Goal: Task Accomplishment & Management: Manage account settings

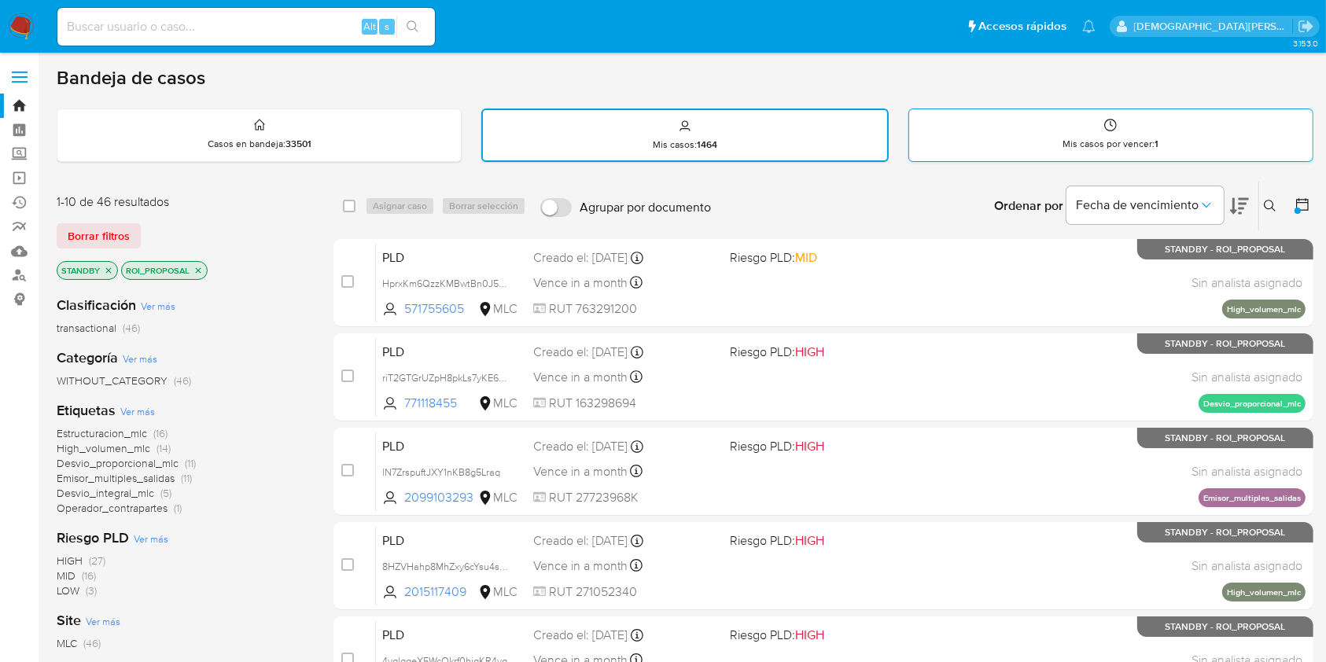
click at [1030, 146] on div "Mis casos por vencer : 1" at bounding box center [1111, 134] width 404 height 50
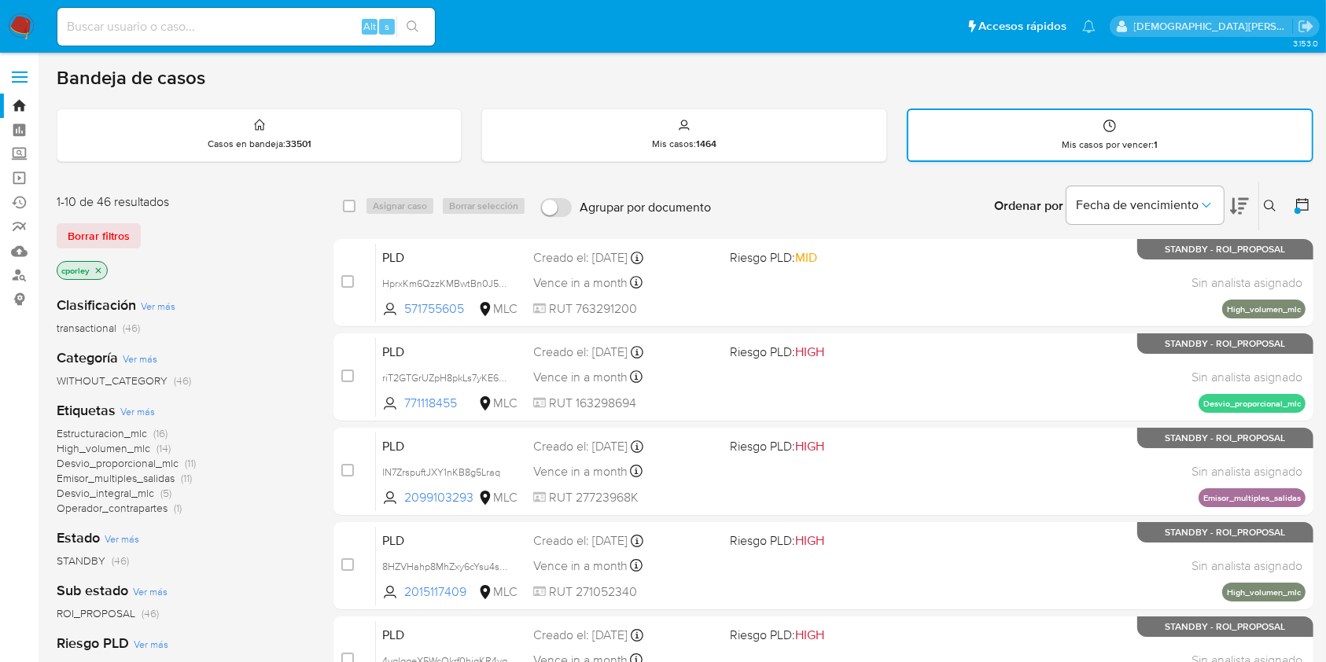
click at [1035, 123] on div "Mis casos por vencer : 1" at bounding box center [1111, 135] width 404 height 50
click at [1064, 112] on div "Mis casos por vencer : 1" at bounding box center [1111, 135] width 404 height 50
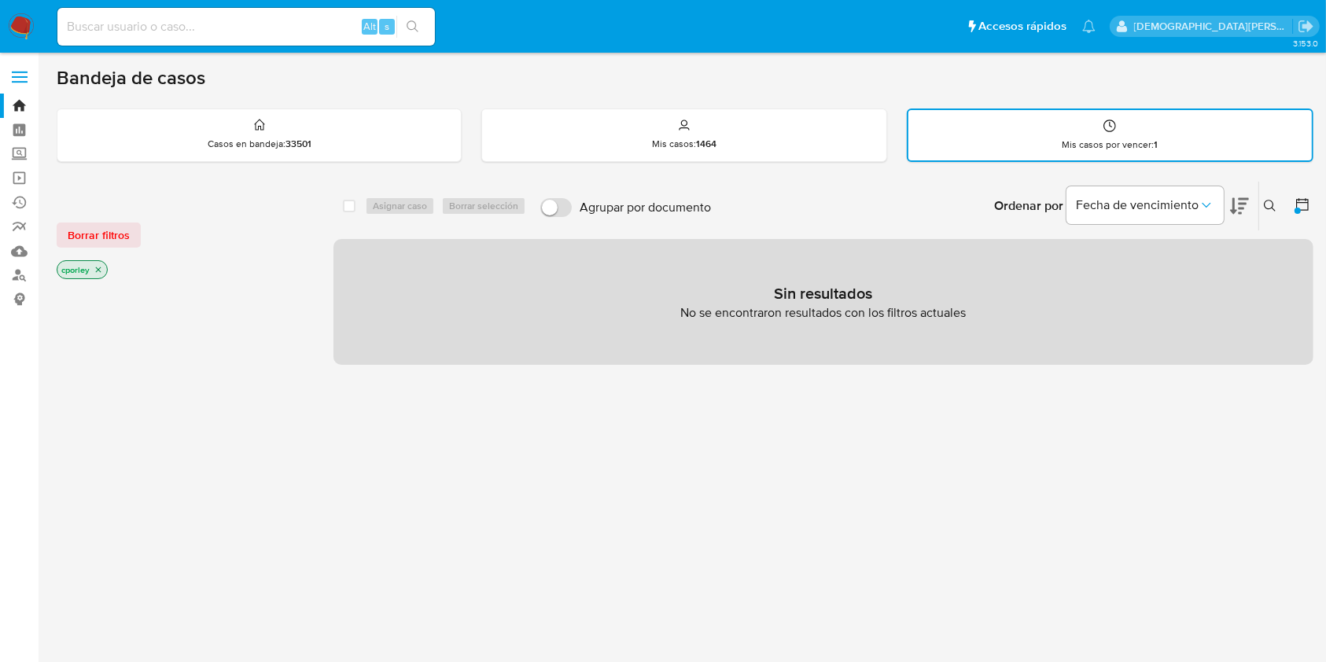
click at [95, 267] on icon "close-filter" at bounding box center [98, 269] width 9 height 9
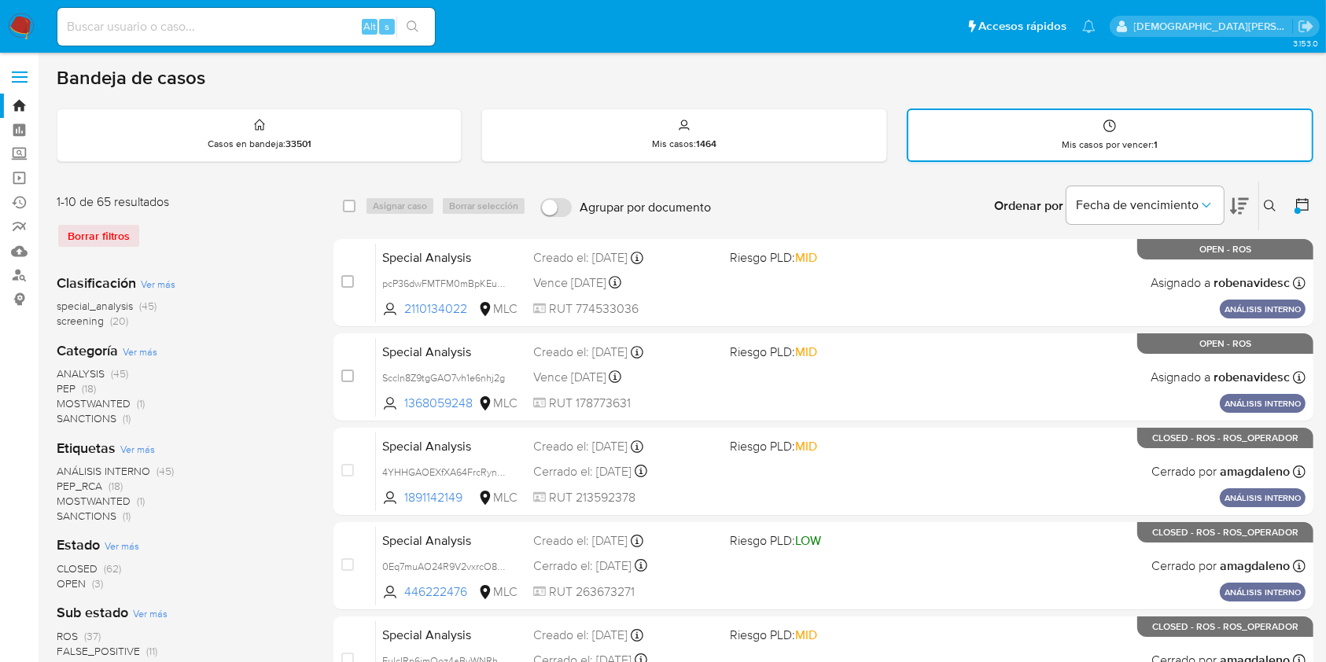
click at [1024, 142] on div "Mis casos por vencer : 1" at bounding box center [1111, 135] width 404 height 50
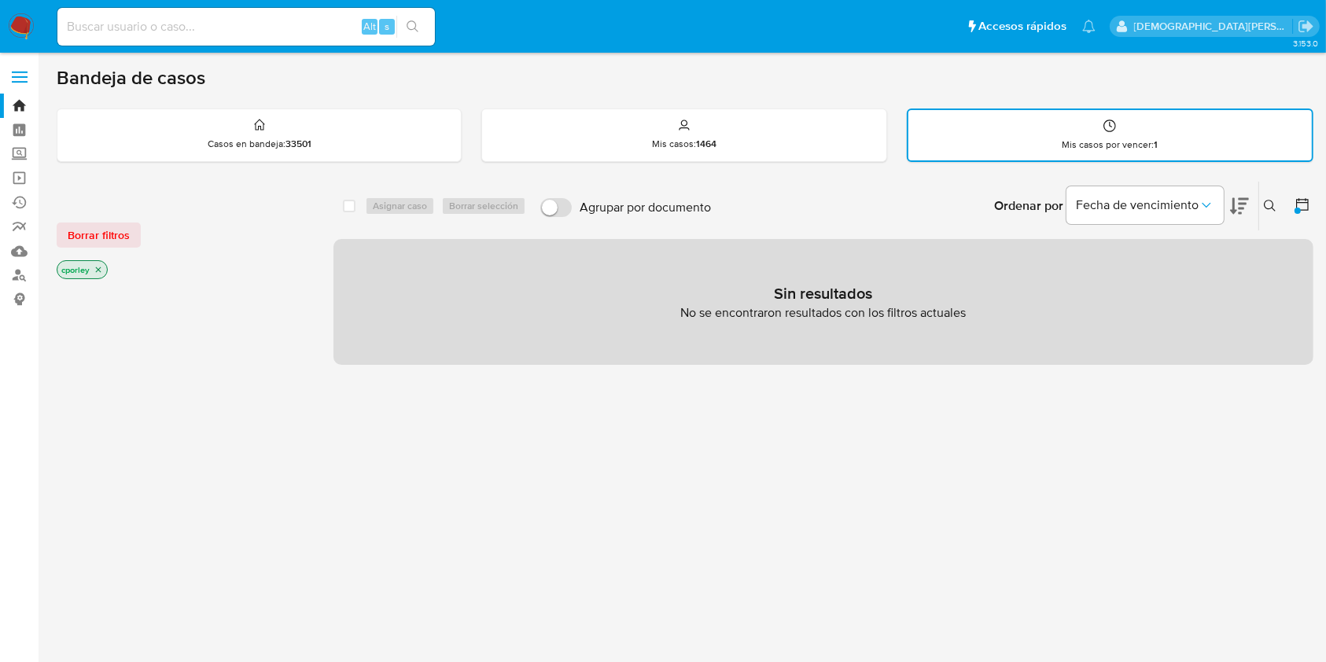
click at [1303, 203] on icon at bounding box center [1303, 205] width 16 height 16
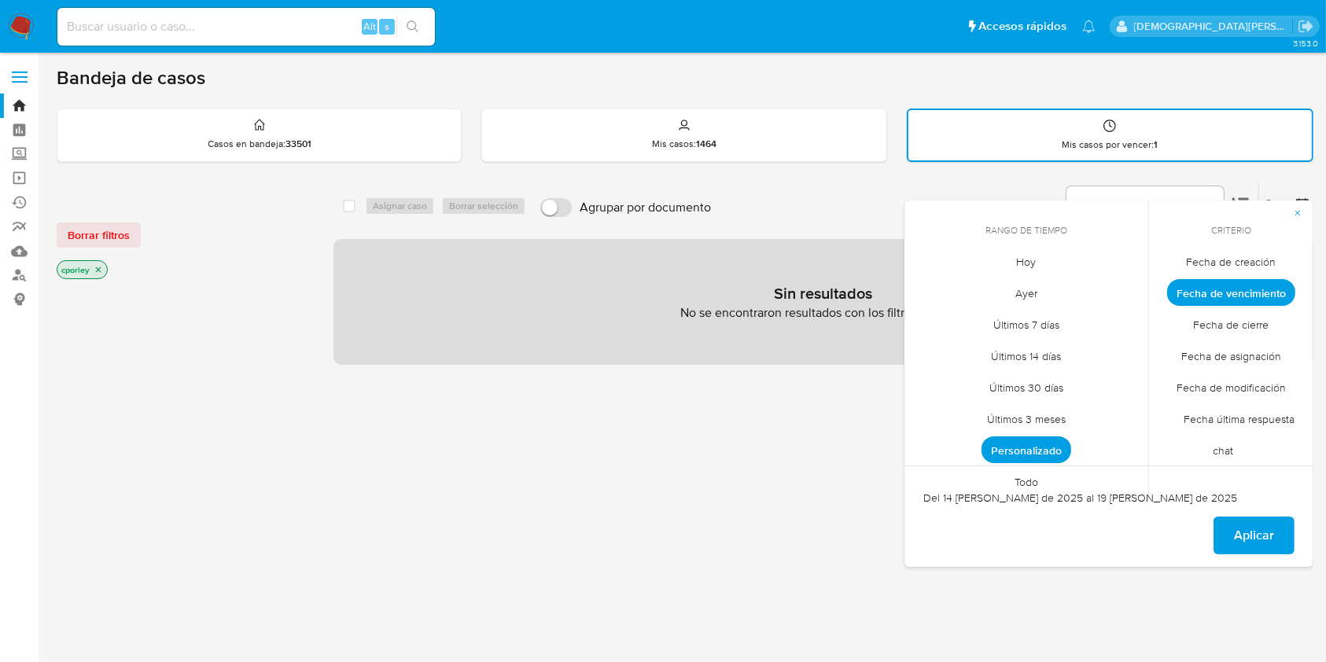
click at [1022, 481] on span "Todo" at bounding box center [1026, 483] width 57 height 32
click at [1224, 261] on span "Fecha de creación" at bounding box center [1232, 262] width 123 height 32
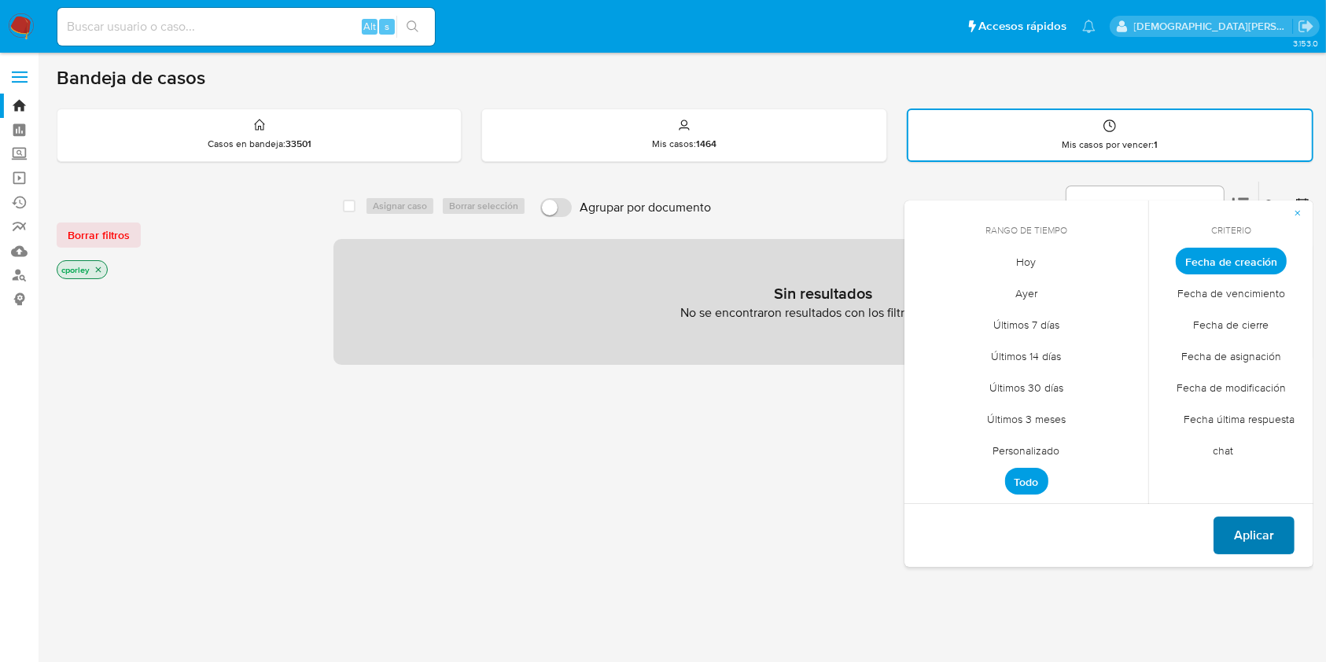
click at [1245, 538] on span "Aplicar" at bounding box center [1254, 535] width 40 height 35
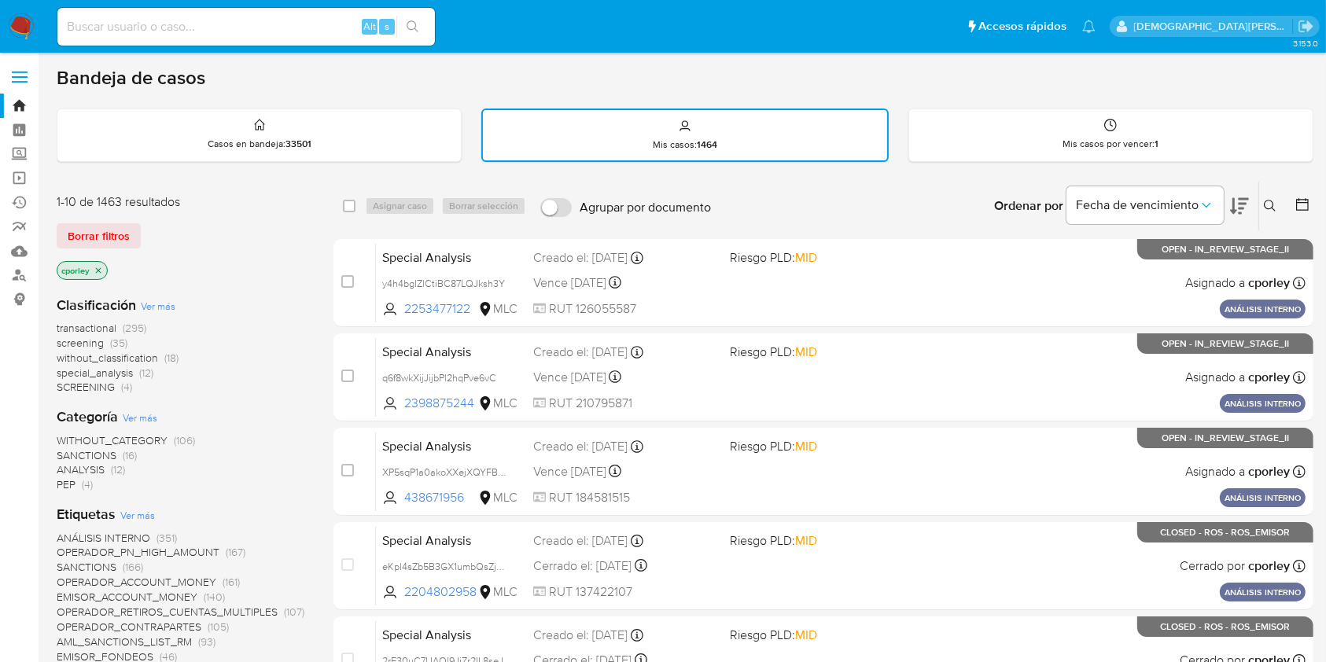
click at [97, 267] on icon "close-filter" at bounding box center [99, 270] width 6 height 6
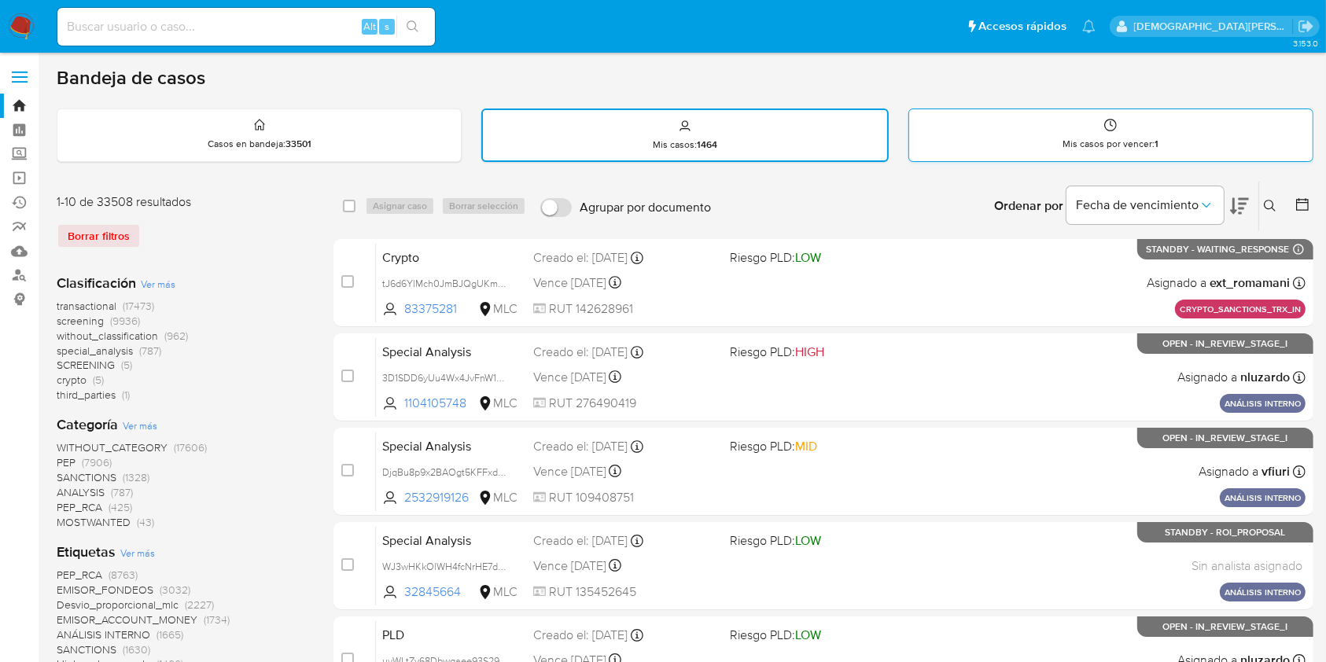
click at [1153, 138] on p "Mis casos por vencer : 1" at bounding box center [1111, 144] width 96 height 13
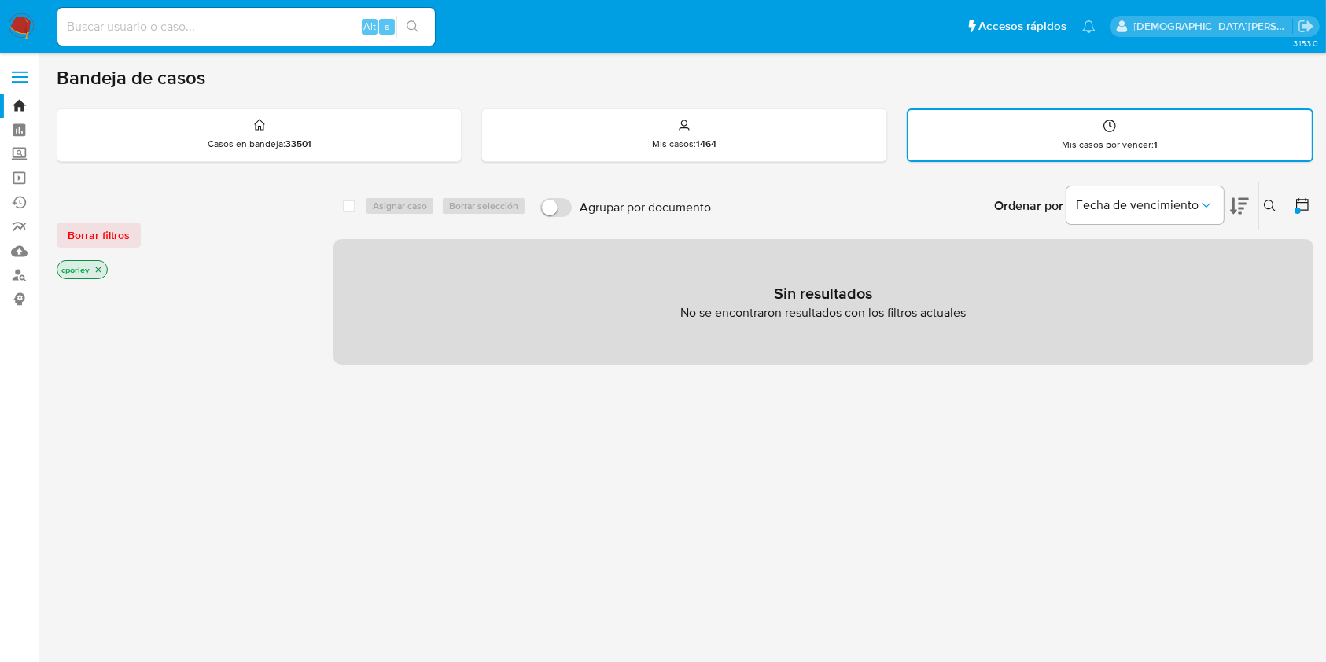
click at [98, 270] on icon "close-filter" at bounding box center [98, 269] width 9 height 9
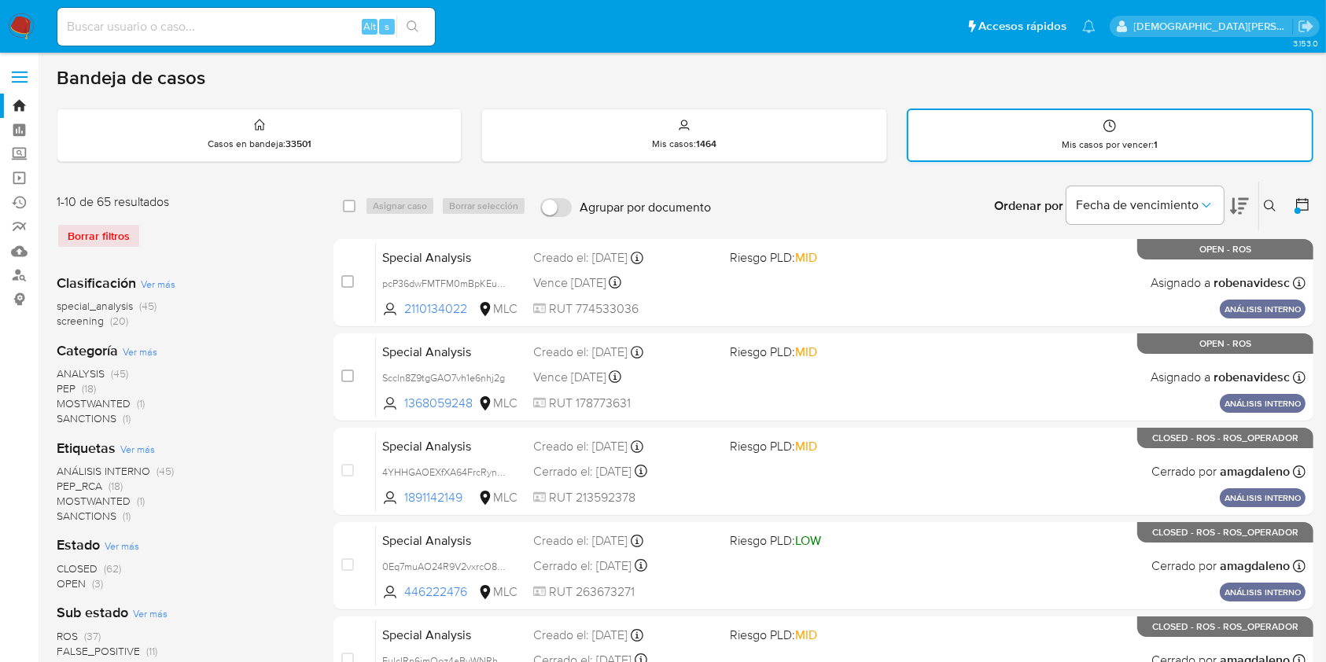
click at [994, 130] on div "Mis casos por vencer : 1" at bounding box center [1111, 135] width 404 height 50
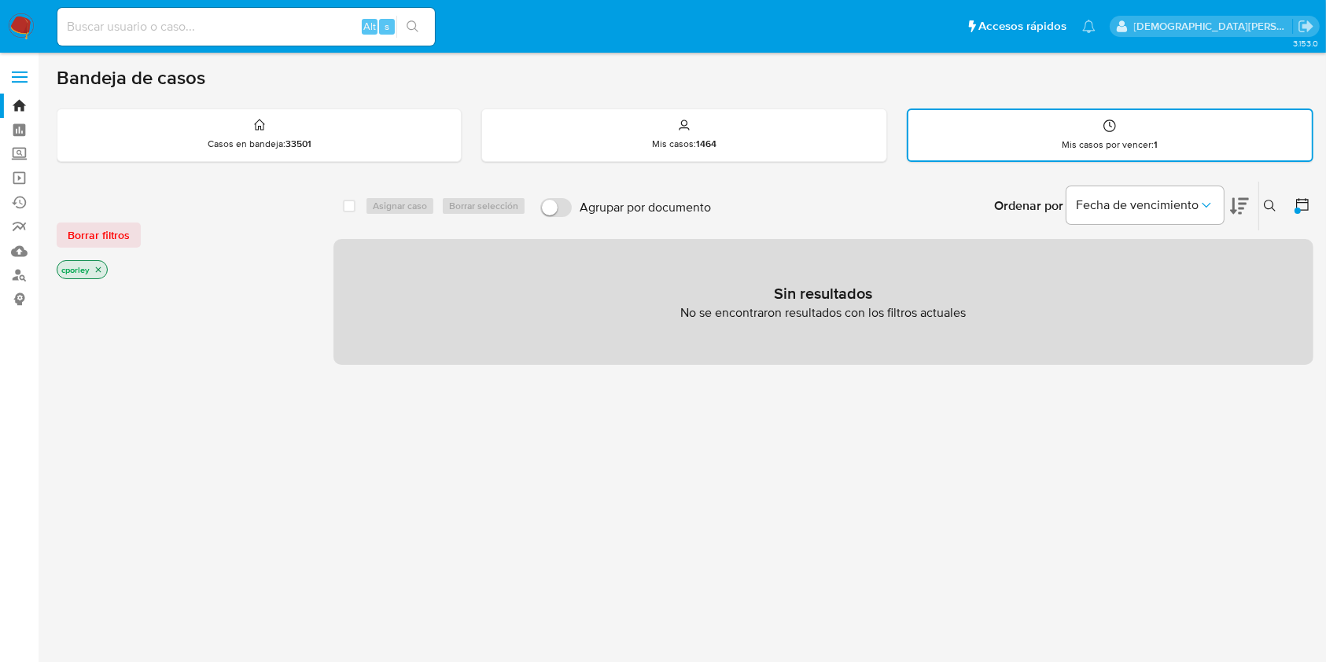
click at [1261, 205] on button at bounding box center [1273, 206] width 26 height 19
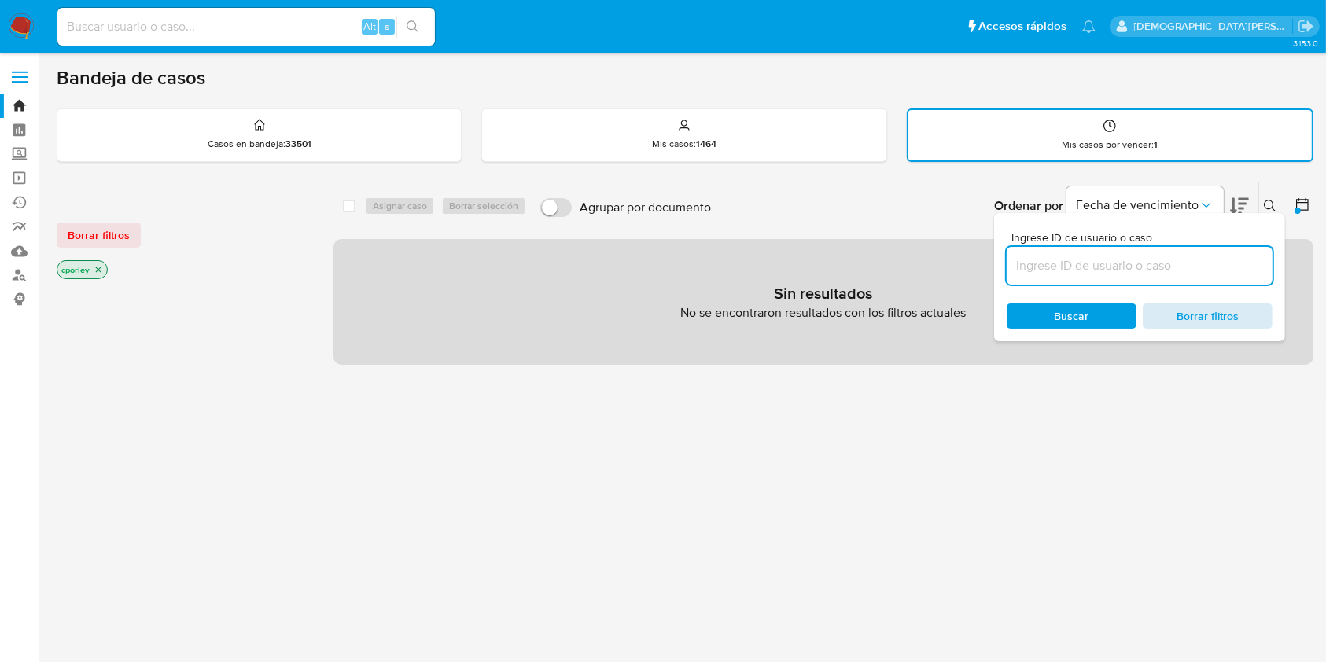
click at [1171, 314] on span "Borrar filtros" at bounding box center [1208, 316] width 108 height 22
click at [1072, 319] on span "Buscar" at bounding box center [1072, 316] width 35 height 25
click at [100, 271] on icon "close-filter" at bounding box center [98, 269] width 9 height 9
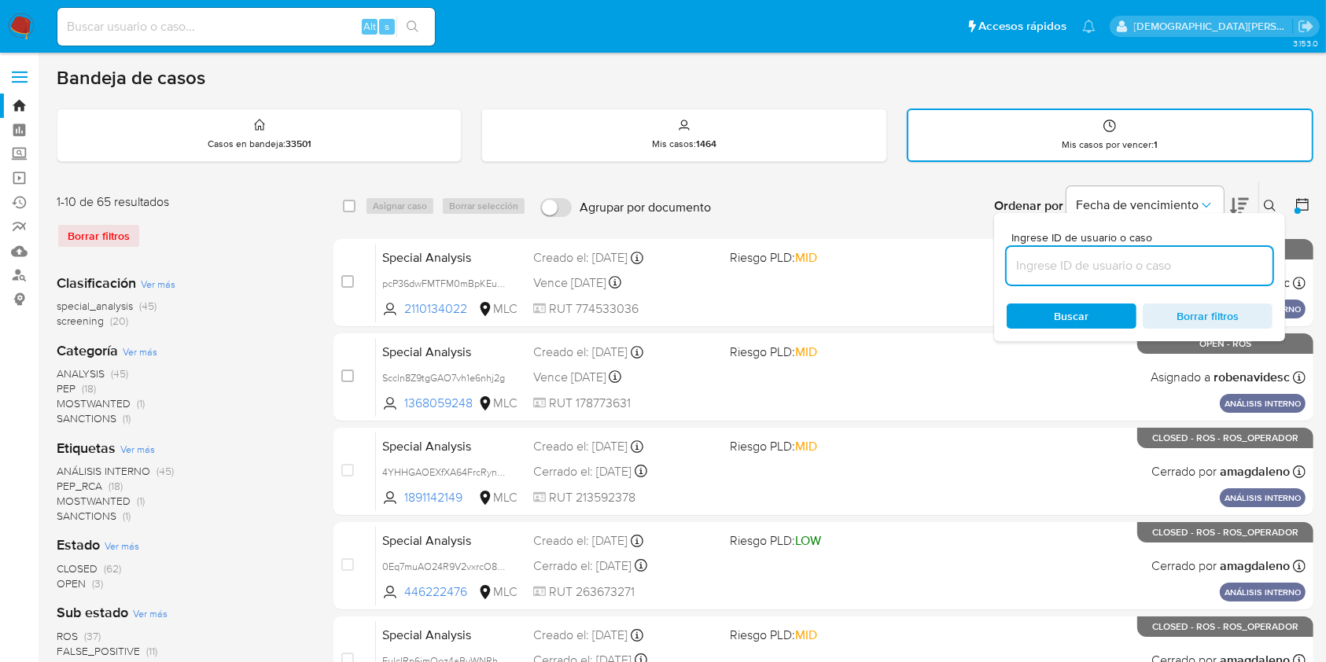
click at [919, 186] on div "Ordenar por Fecha de vencimiento No es posible ordenar los resultados mientras …" at bounding box center [1016, 206] width 595 height 49
click at [1272, 205] on icon at bounding box center [1270, 206] width 12 height 12
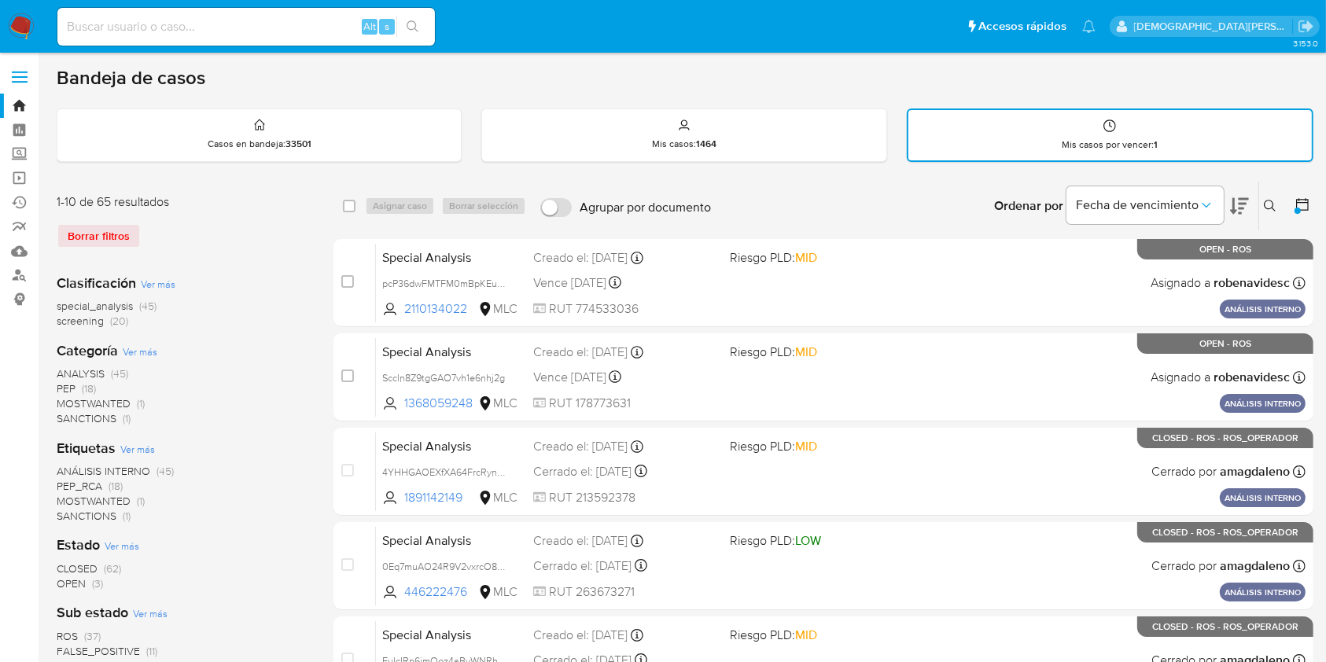
click at [1303, 208] on icon at bounding box center [1303, 205] width 16 height 16
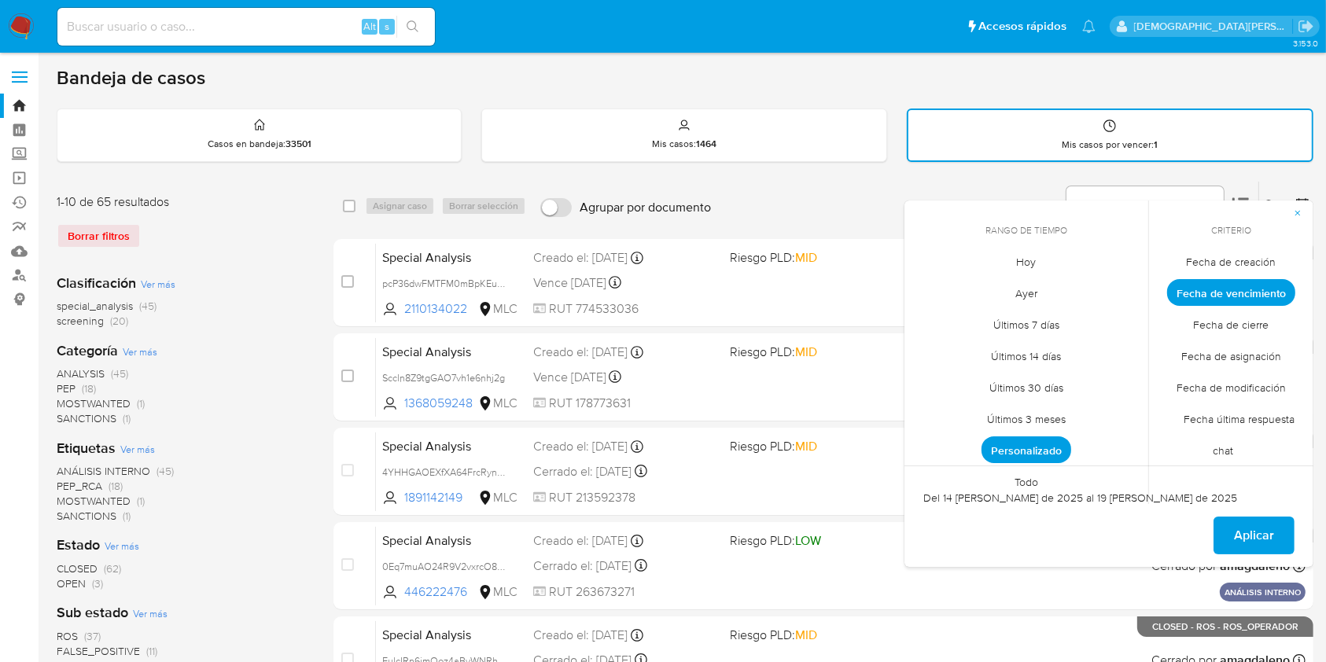
click at [1037, 482] on span "Todo" at bounding box center [1026, 483] width 57 height 32
click at [1234, 257] on span "Fecha de creación" at bounding box center [1232, 262] width 123 height 32
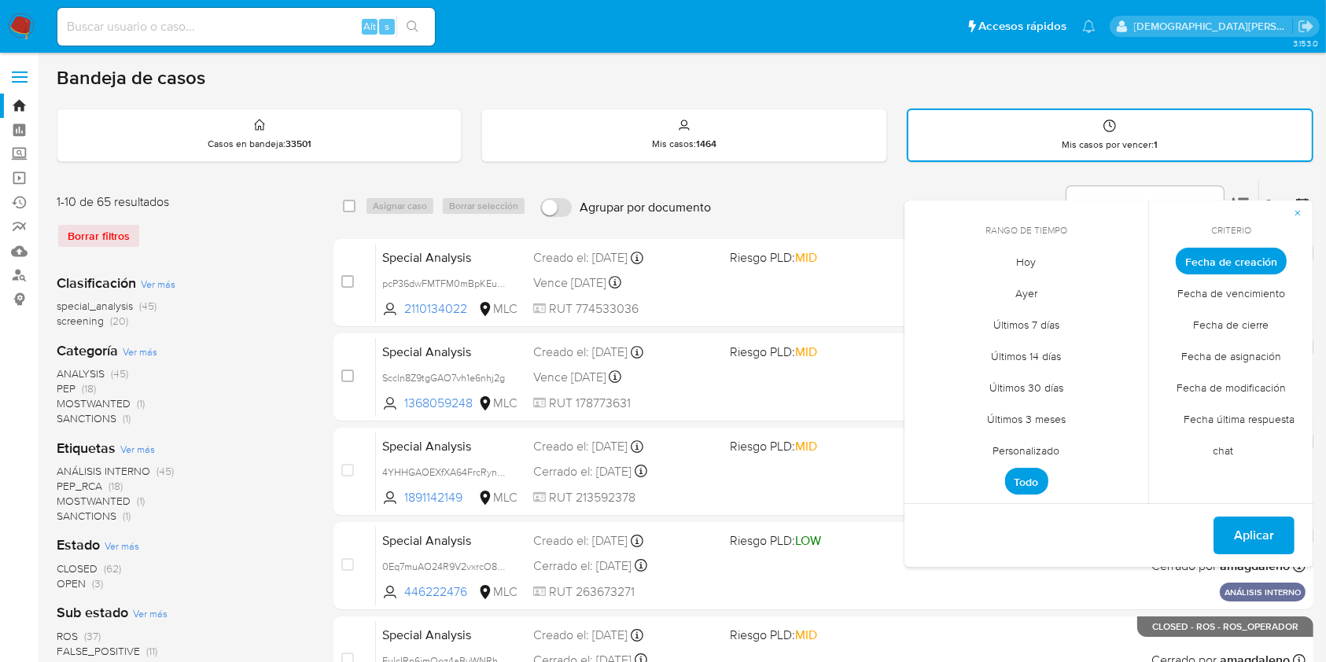
click at [79, 587] on span "OPEN" at bounding box center [71, 584] width 29 height 16
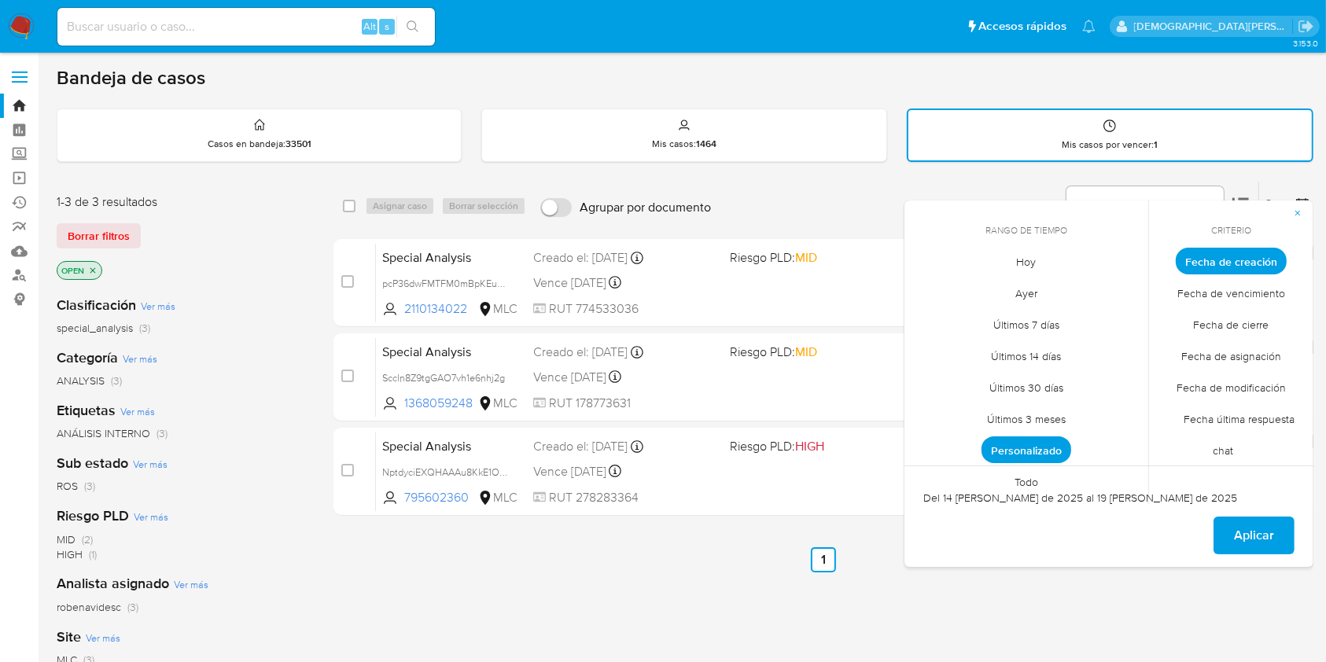
click at [819, 190] on div "Ordenar por Fecha de vencimiento No es posible ordenar los resultados mientras …" at bounding box center [1016, 206] width 595 height 49
click at [1300, 211] on icon "button" at bounding box center [1297, 212] width 9 height 9
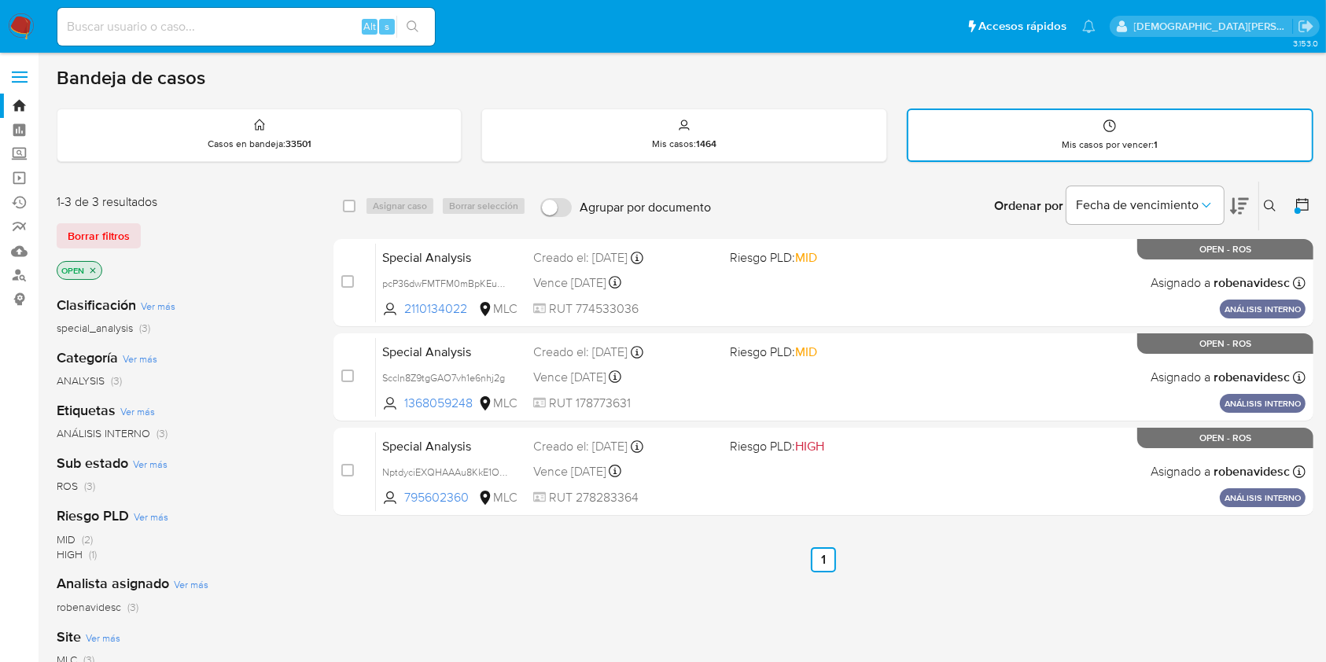
click at [275, 376] on div "ANALYSIS (3)" at bounding box center [183, 381] width 252 height 15
click at [92, 267] on icon "close-filter" at bounding box center [92, 270] width 9 height 9
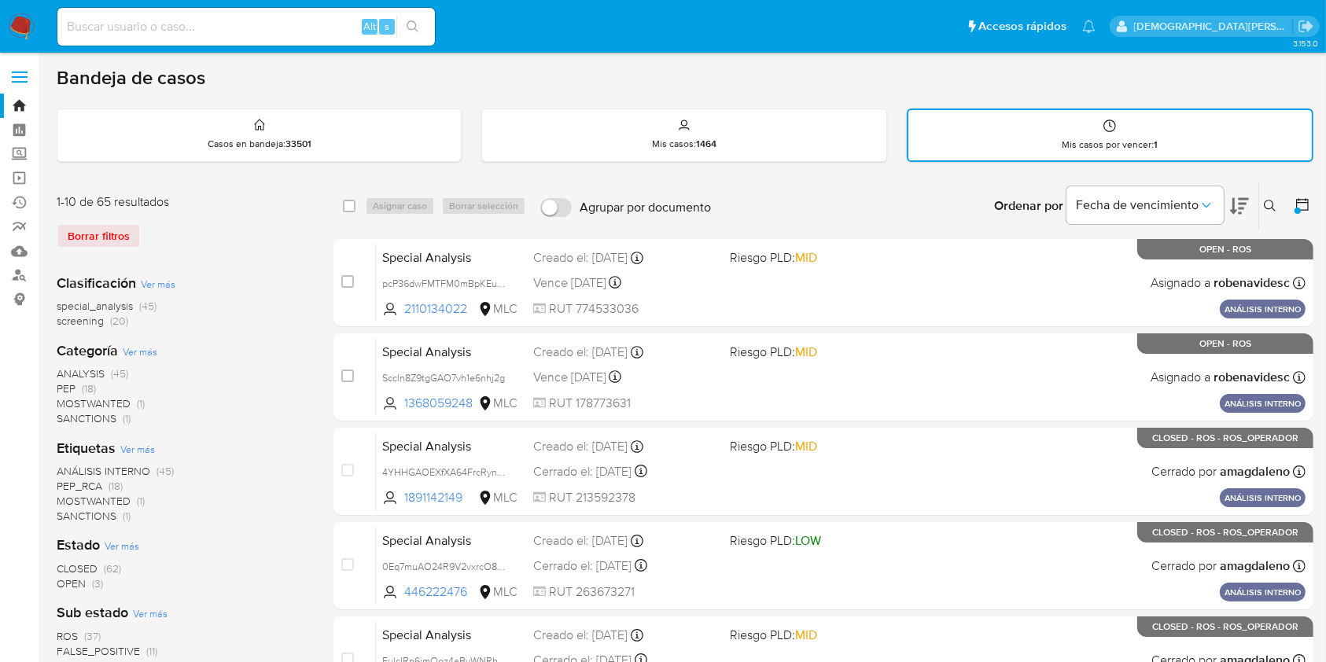
click at [1306, 207] on icon at bounding box center [1303, 205] width 16 height 16
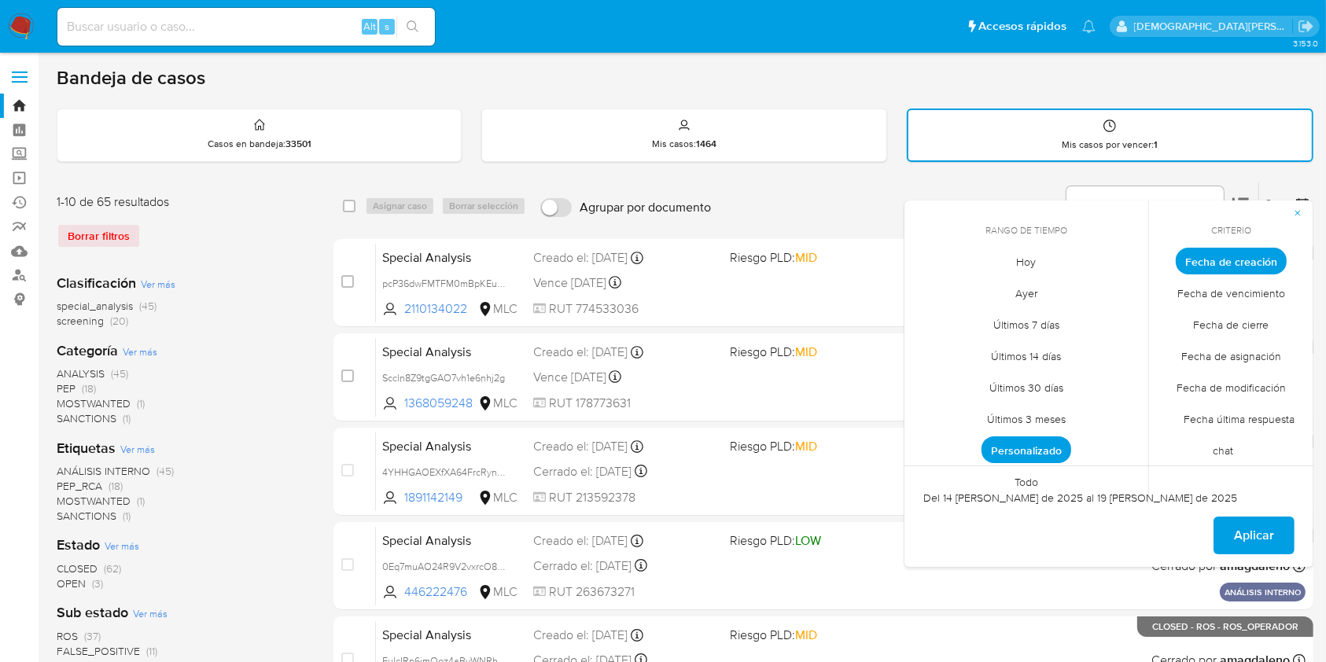
click at [1006, 487] on span "Todo" at bounding box center [1026, 483] width 57 height 32
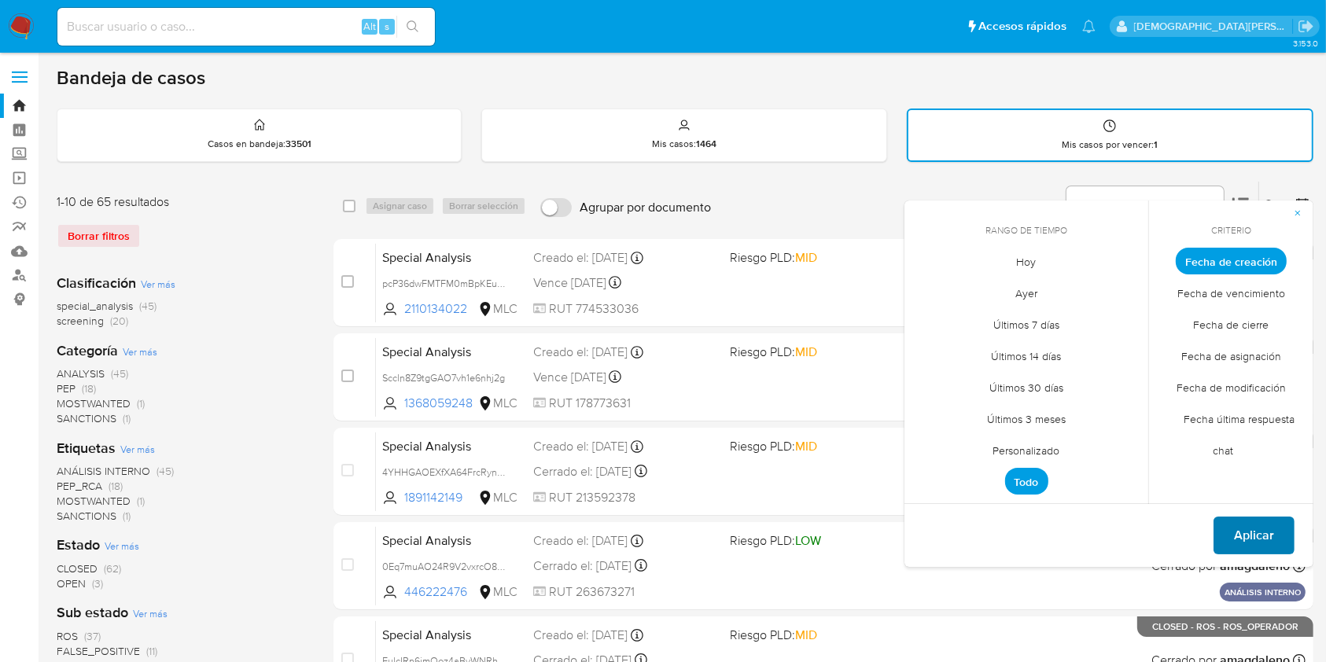
click at [1275, 533] on button "Aplicar" at bounding box center [1254, 536] width 81 height 38
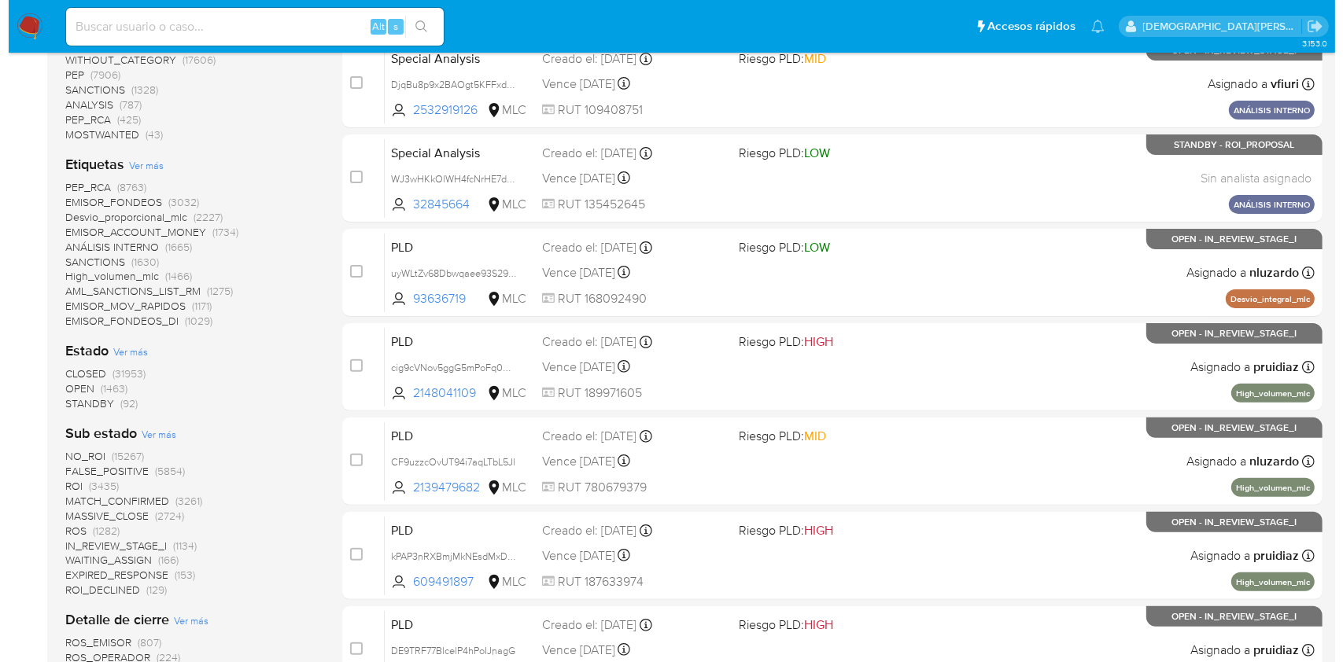
scroll to position [419, 0]
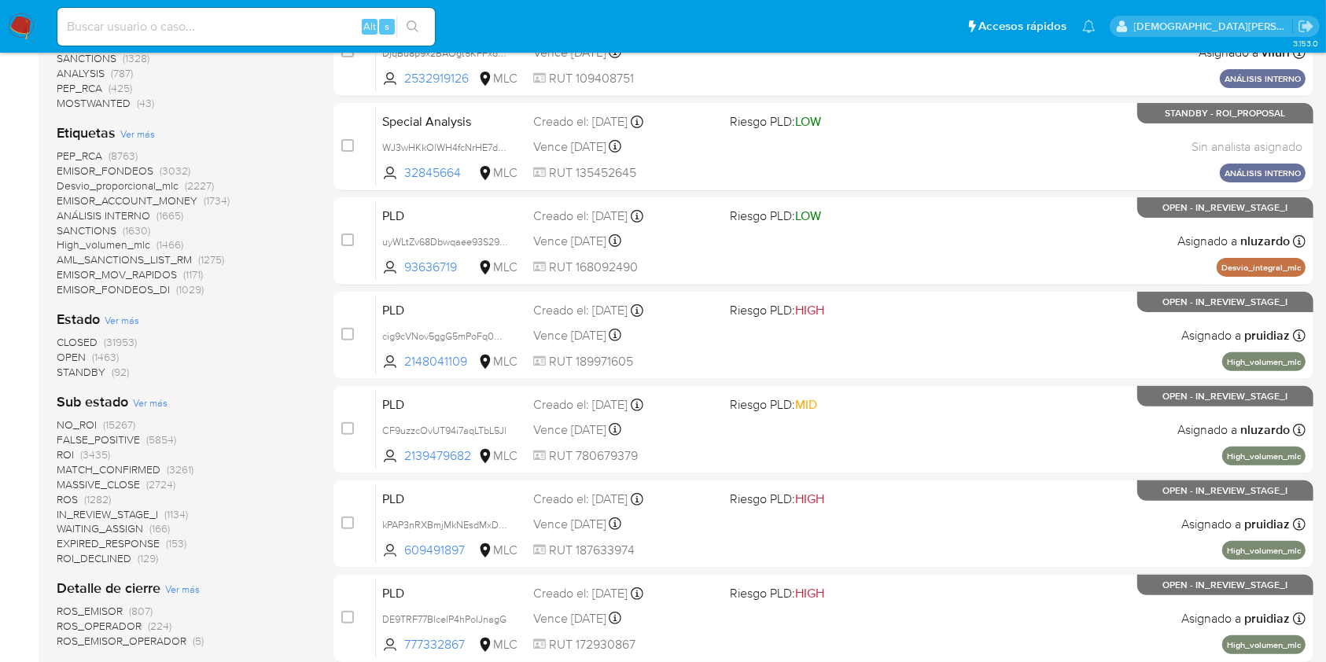
click at [157, 404] on span "Ver más" at bounding box center [150, 403] width 35 height 14
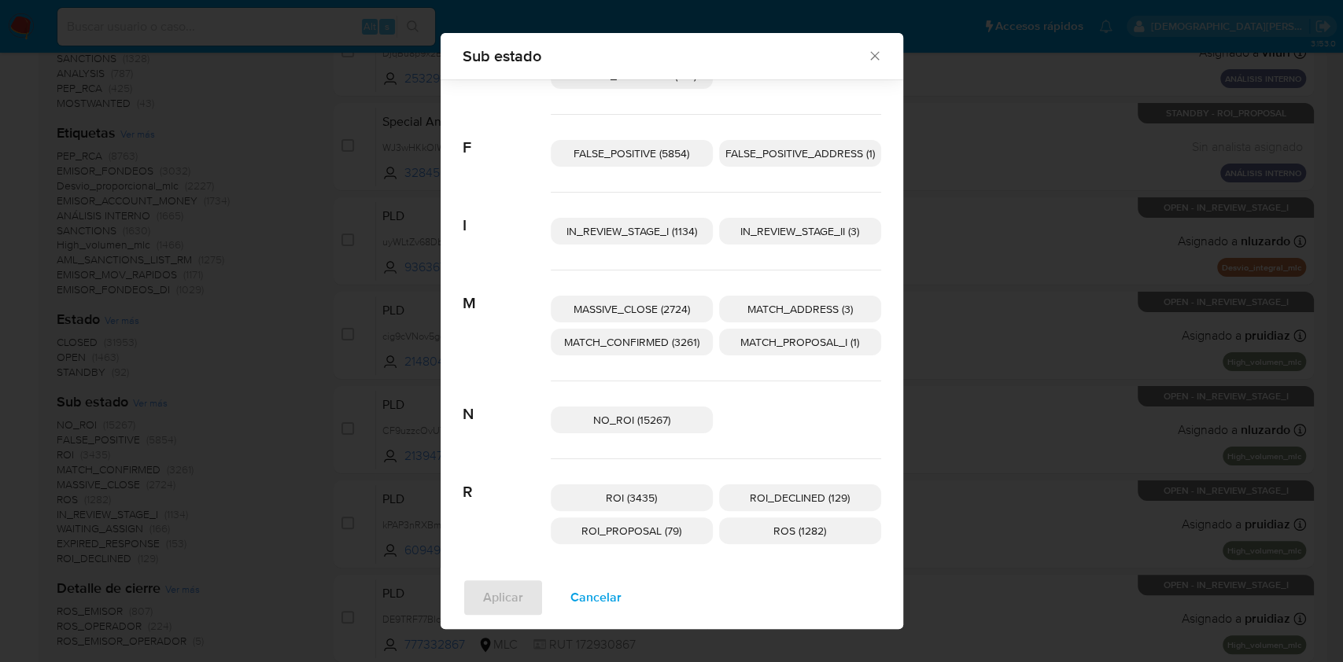
scroll to position [72, 0]
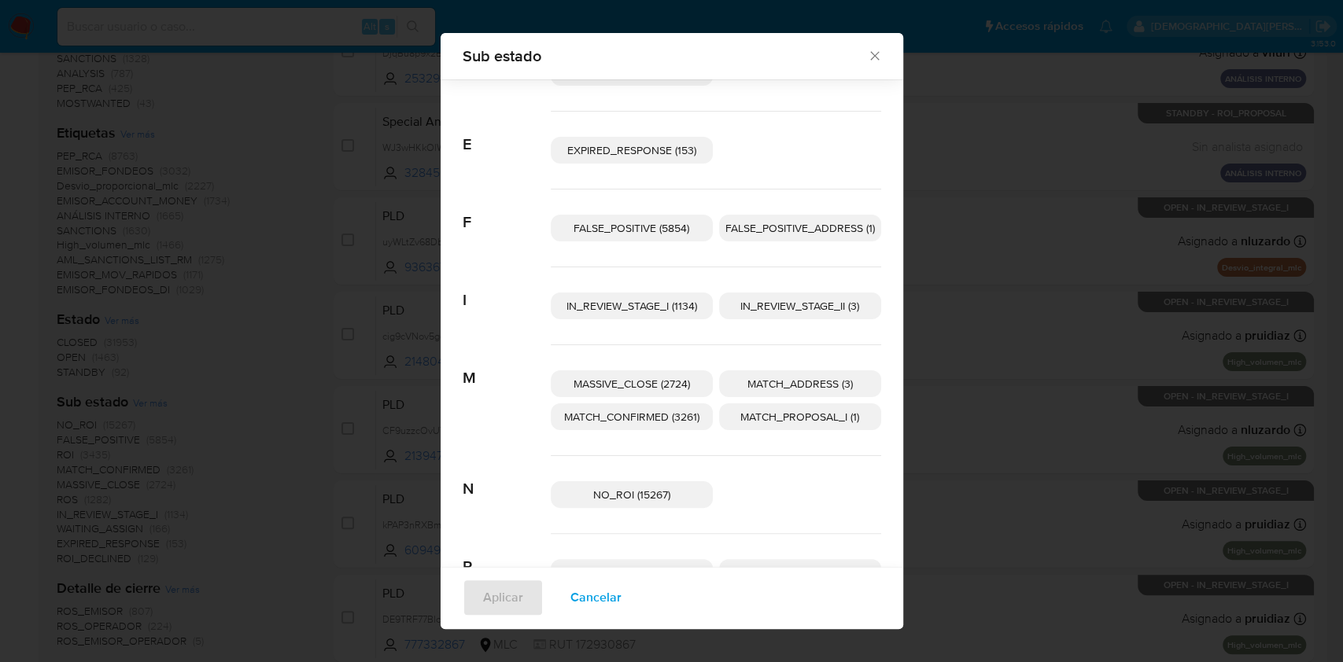
click at [764, 308] on span "IN_REVIEW_STAGE_II (3)" at bounding box center [799, 306] width 119 height 16
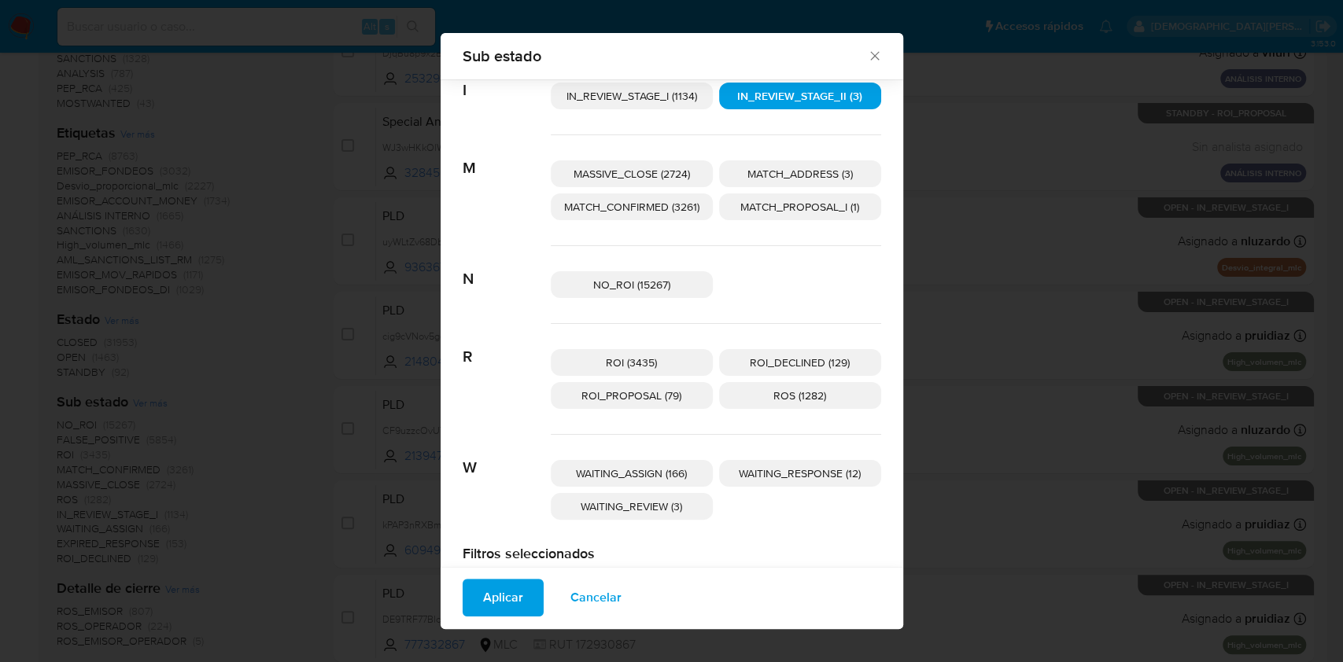
scroll to position [326, 0]
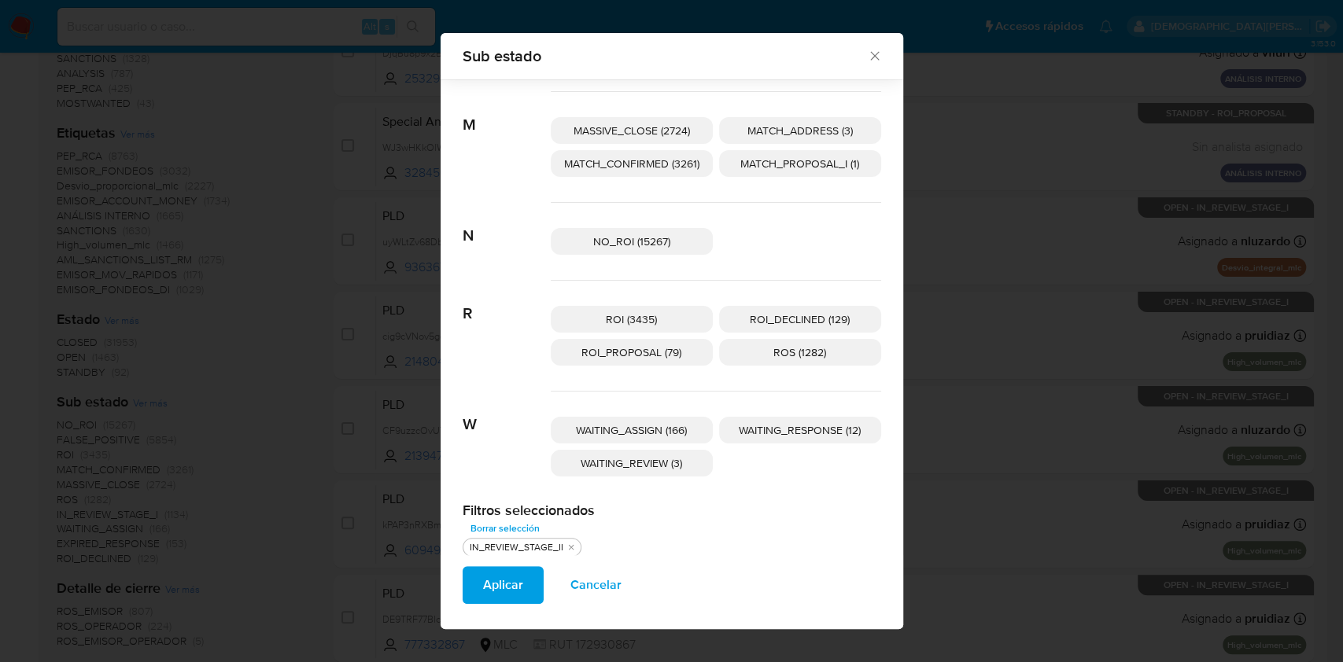
click at [661, 351] on span "ROI_PROPOSAL (79)" at bounding box center [631, 353] width 100 height 16
click at [509, 588] on span "Aplicar" at bounding box center [503, 585] width 40 height 35
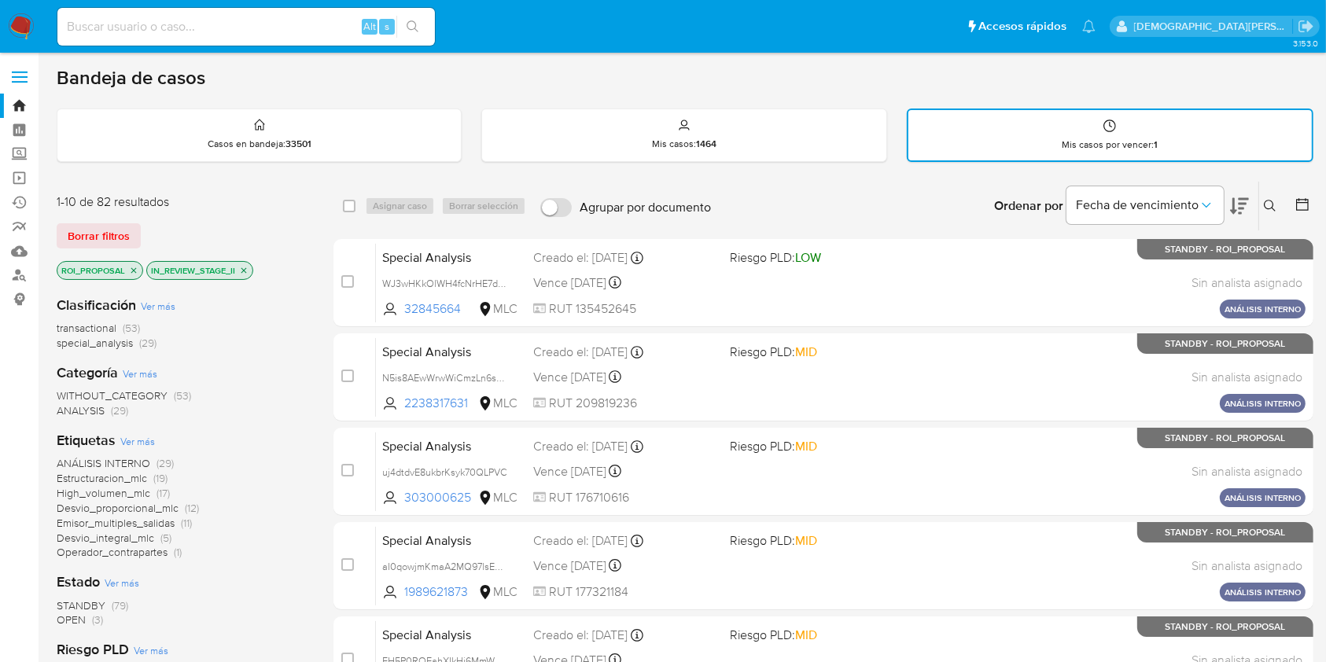
click at [1237, 209] on icon at bounding box center [1239, 206] width 19 height 17
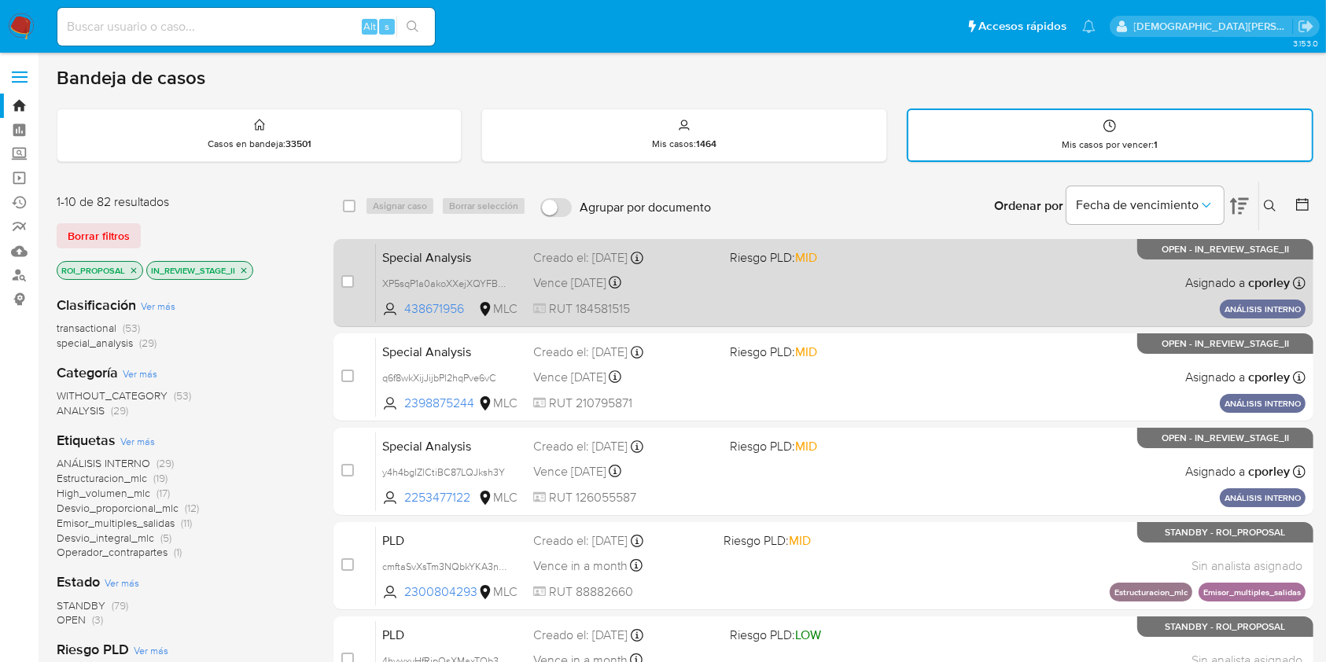
click at [704, 297] on div "Special Analysis XP5sqP1a0akoXXejXQYFBDgi 438671956 MLC Riesgo PLD: MID Creado …" at bounding box center [841, 282] width 930 height 79
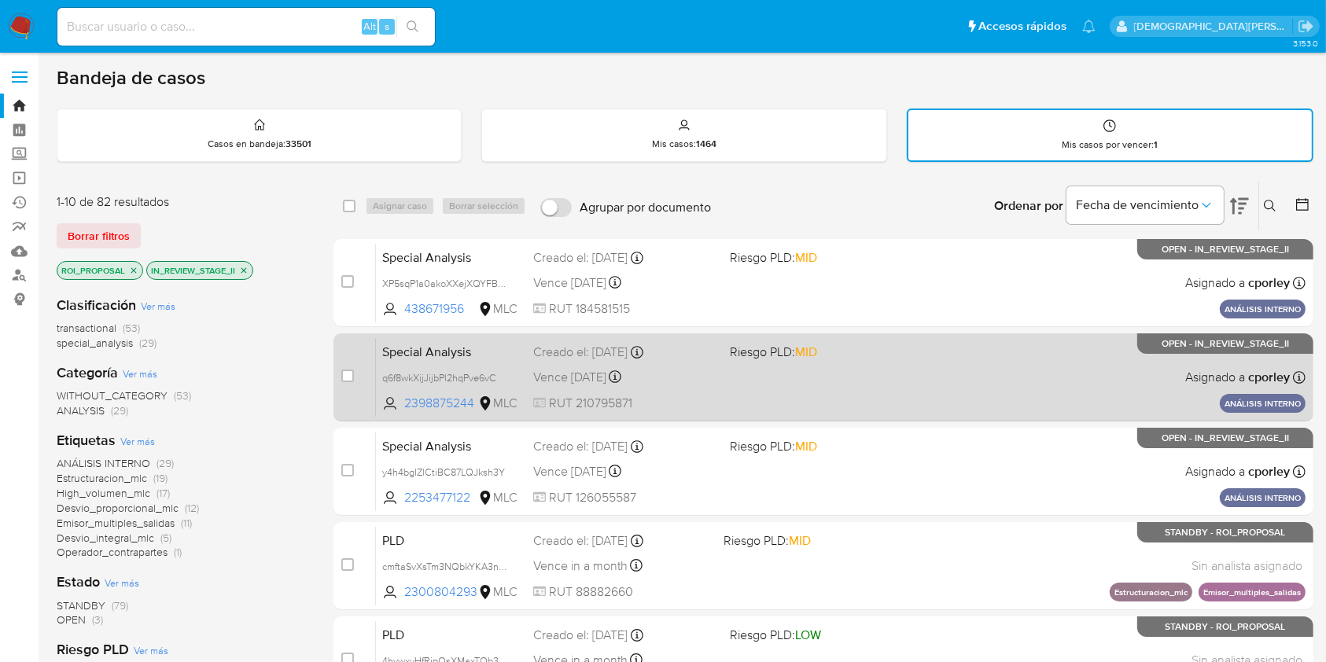
click at [776, 388] on div "Special Analysis q6f8wkXijJijbPl2hqPve6vC 2398875244 MLC Riesgo PLD: MID Creado…" at bounding box center [841, 377] width 930 height 79
click at [858, 373] on div "Special Analysis q6f8wkXijJijbPl2hqPve6vC 2398875244 MLC Riesgo PLD: MID Creado…" at bounding box center [841, 377] width 930 height 79
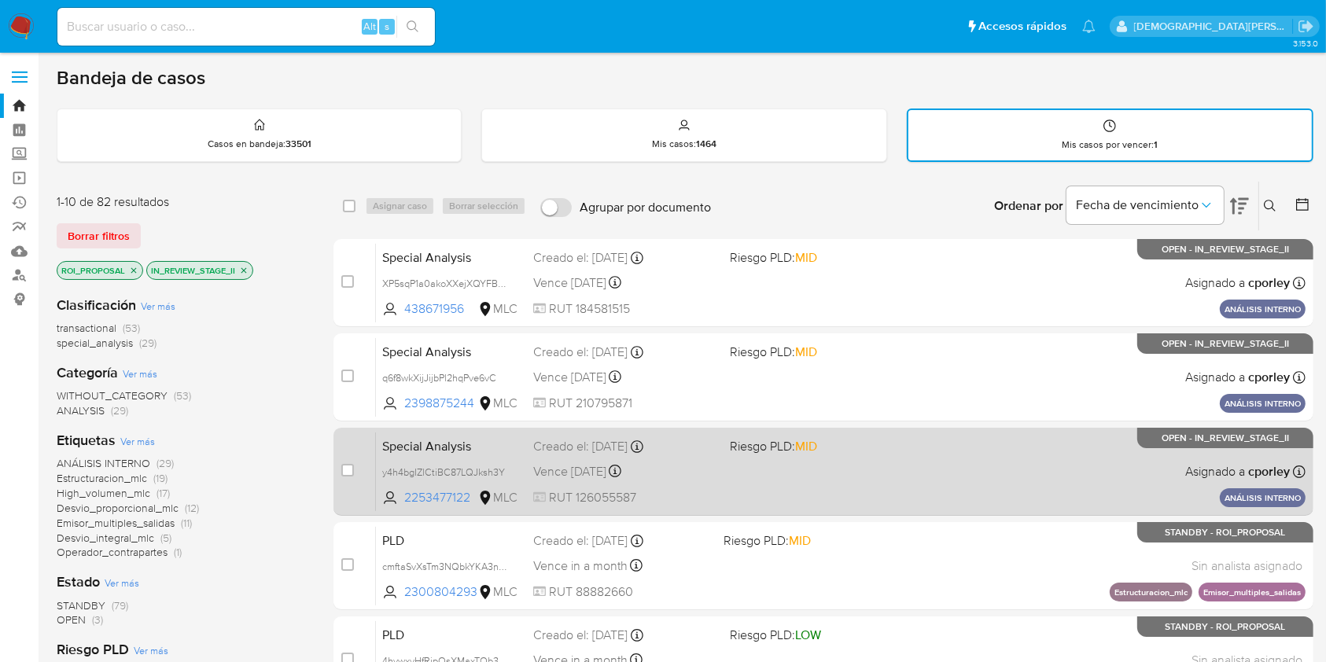
click at [881, 456] on div "Special Analysis y4h4bgIZlCtiBC87LQJksh3Y 2253477122 MLC Riesgo PLD: MID Creado…" at bounding box center [841, 471] width 930 height 79
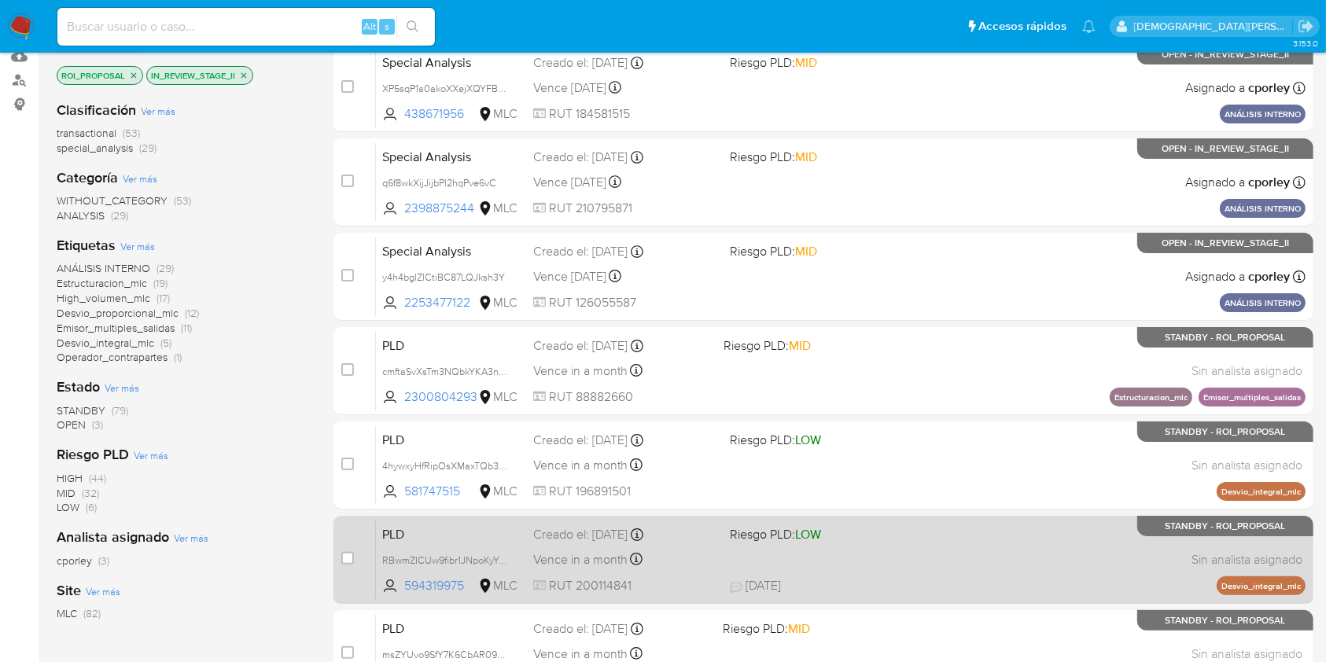
scroll to position [315, 0]
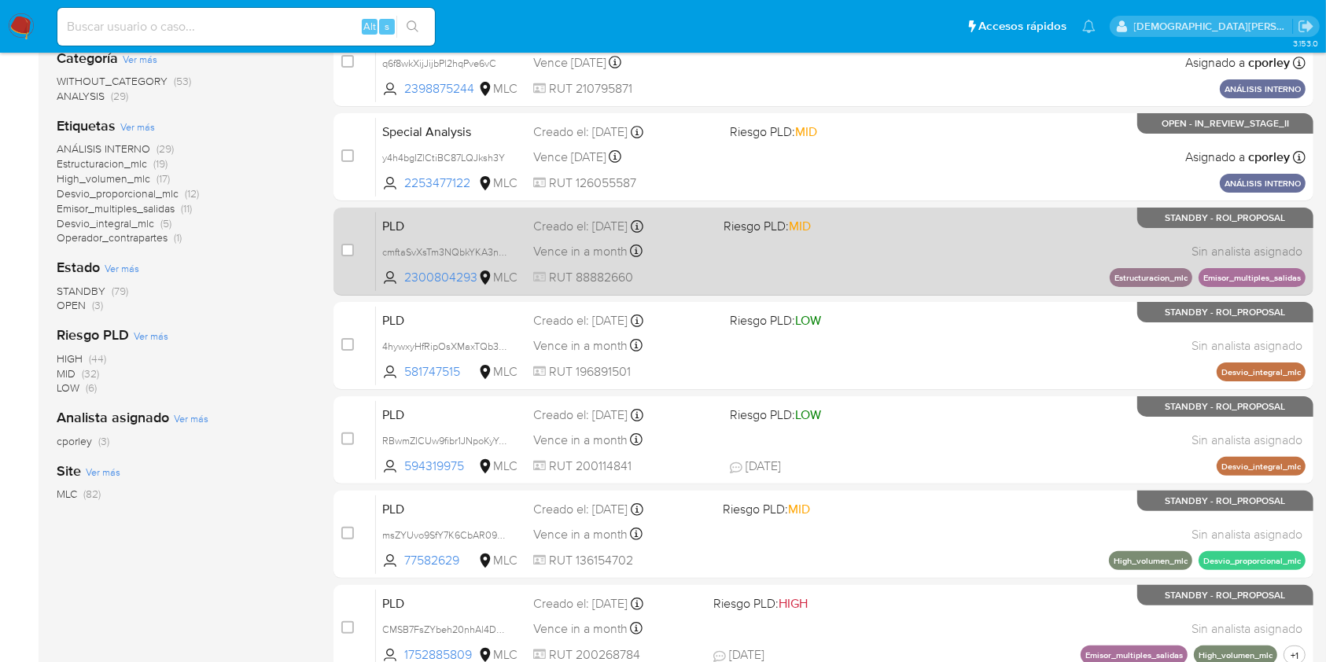
click at [751, 259] on div "PLD cmftaSvXsTm3NQbkYKA3nHve 2300804293 MLC Riesgo PLD: MID Creado el: 12/06/20…" at bounding box center [841, 251] width 930 height 79
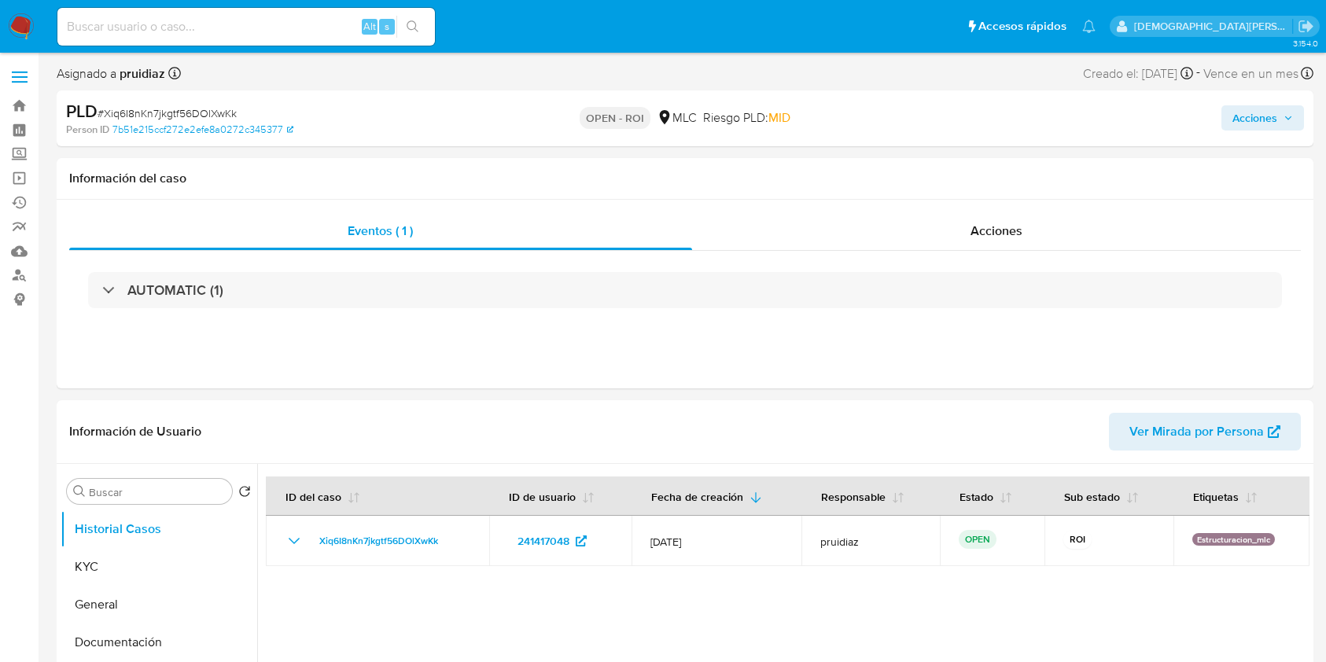
select select "10"
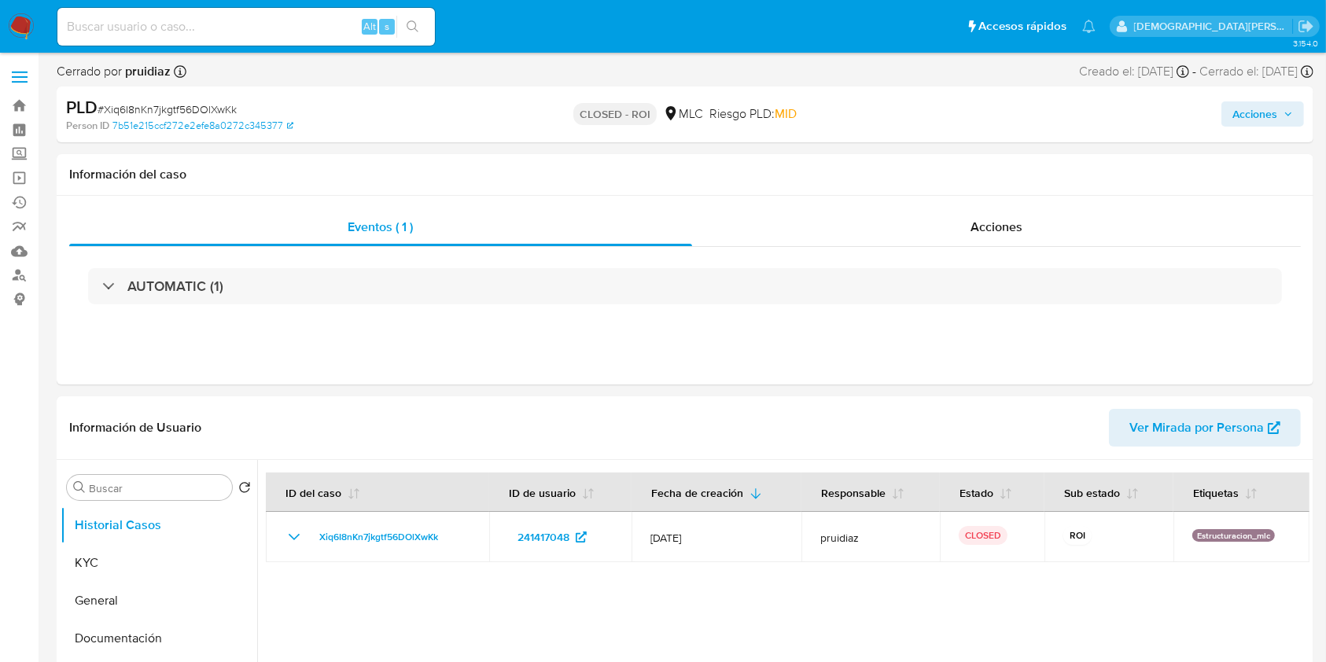
select select "10"
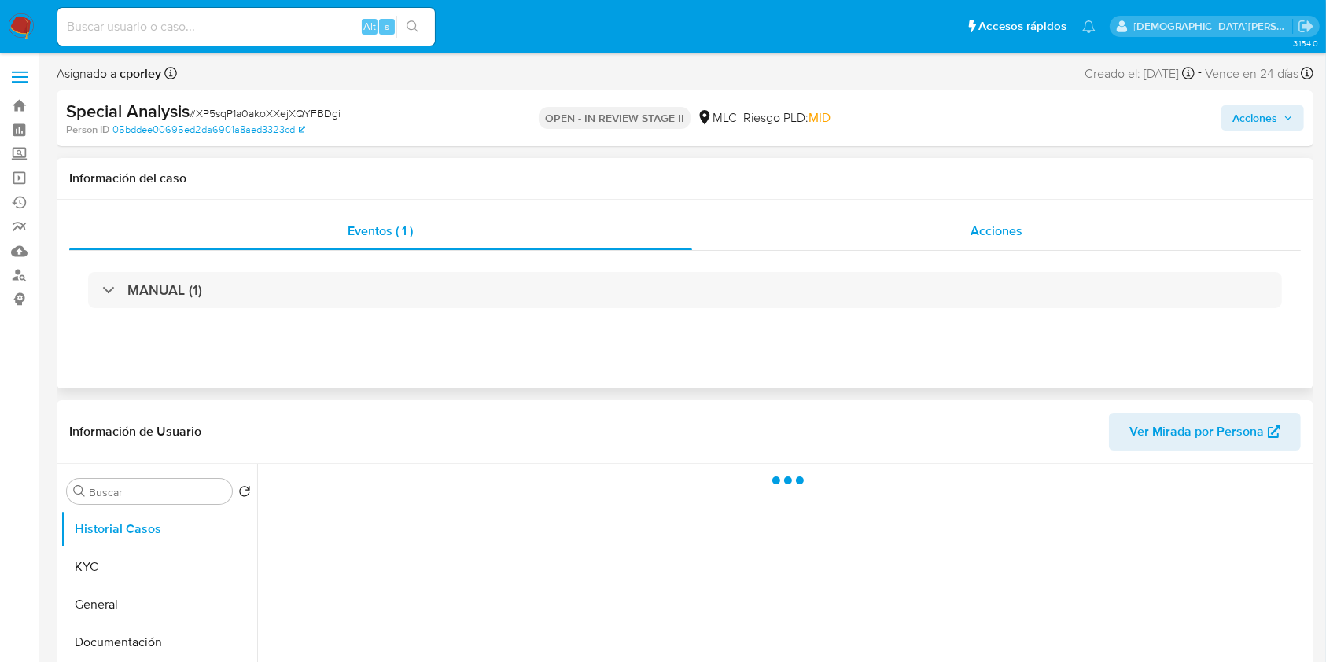
click at [957, 227] on div "Acciones" at bounding box center [997, 231] width 610 height 38
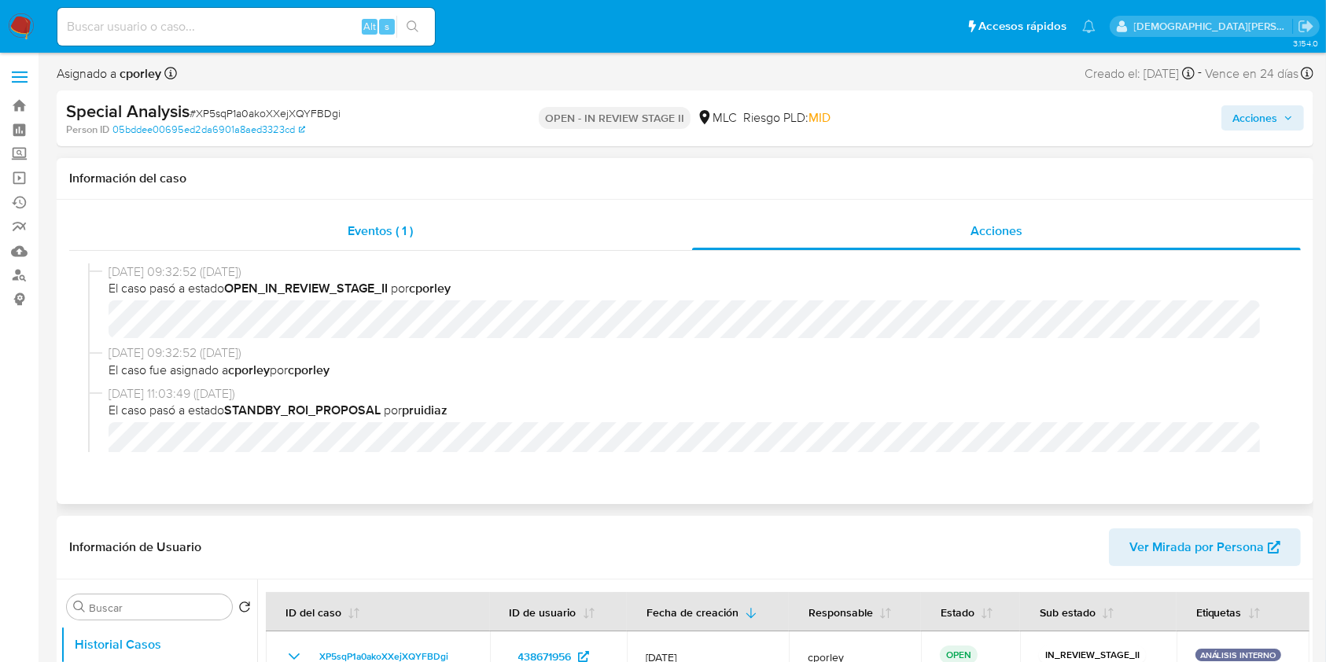
select select "10"
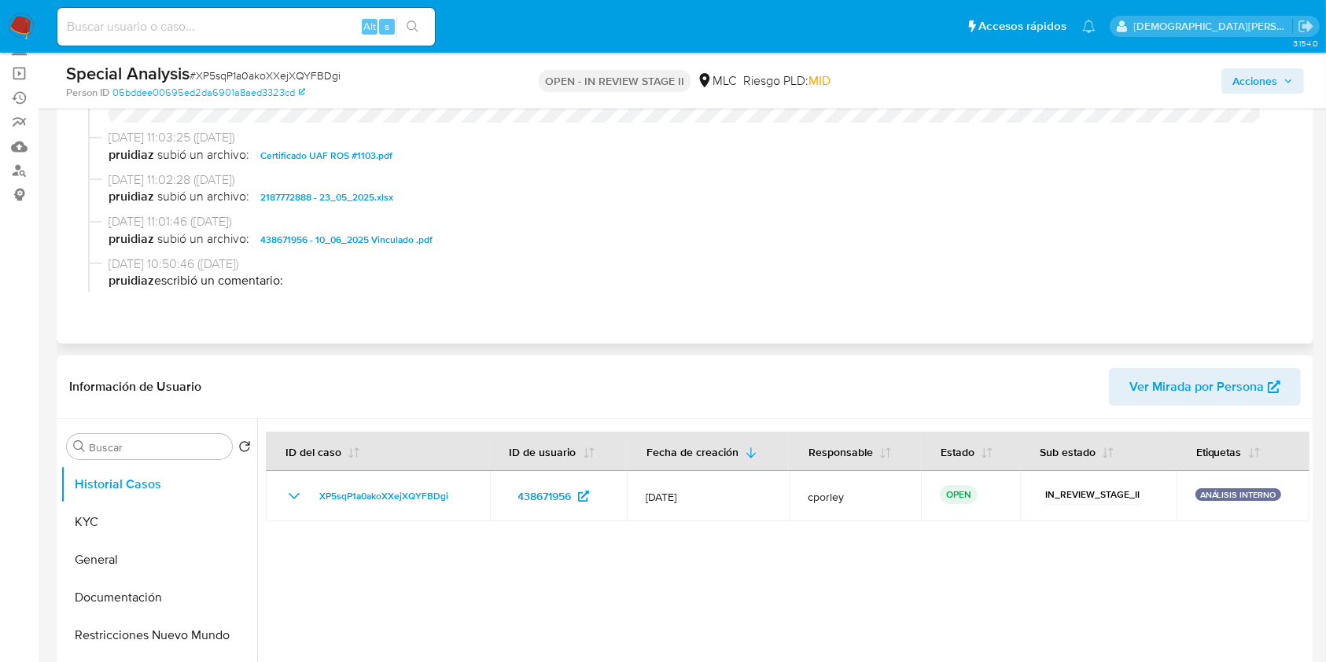
scroll to position [209, 0]
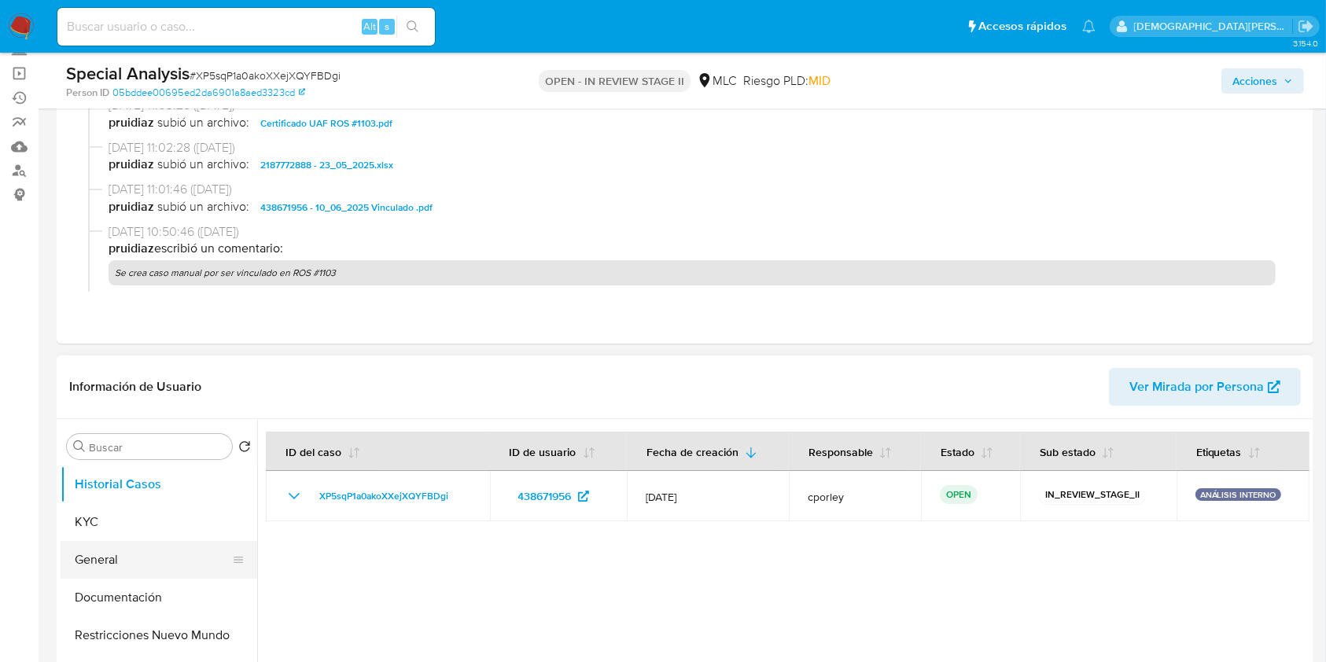
click at [96, 556] on button "General" at bounding box center [153, 560] width 184 height 38
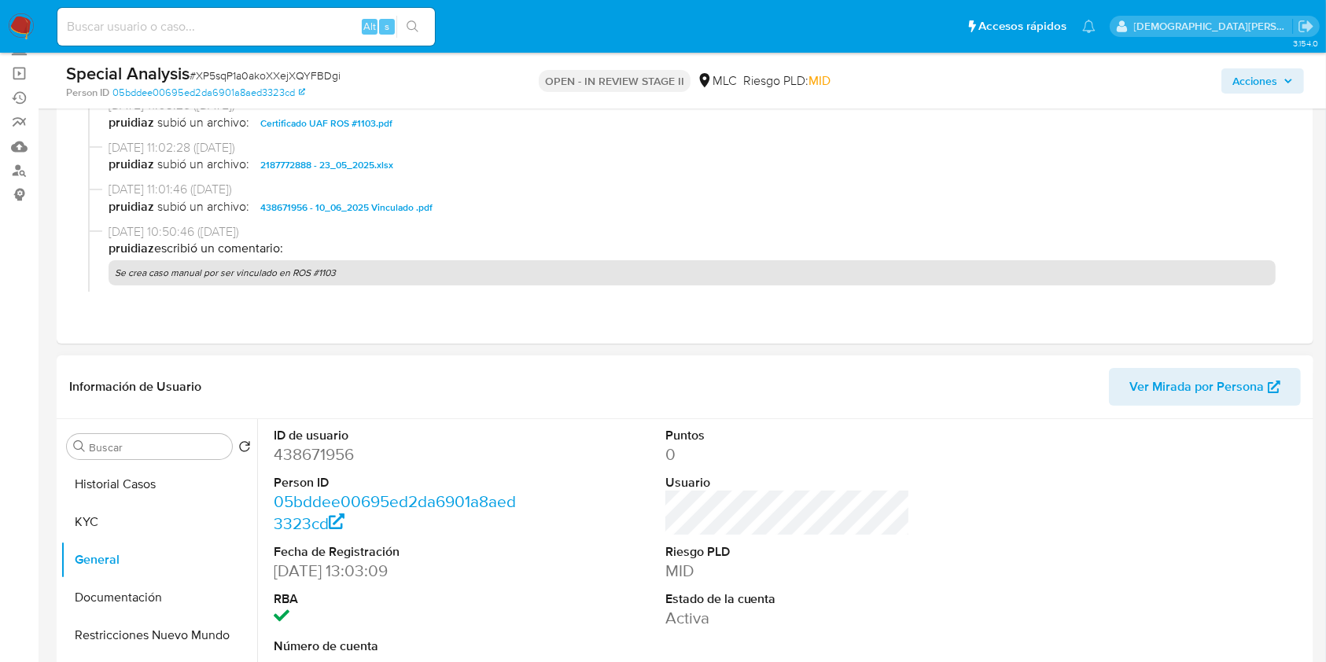
click at [315, 445] on dd "438671956" at bounding box center [396, 455] width 245 height 22
copy dd "438671956"
click at [85, 518] on button "KYC" at bounding box center [153, 523] width 184 height 38
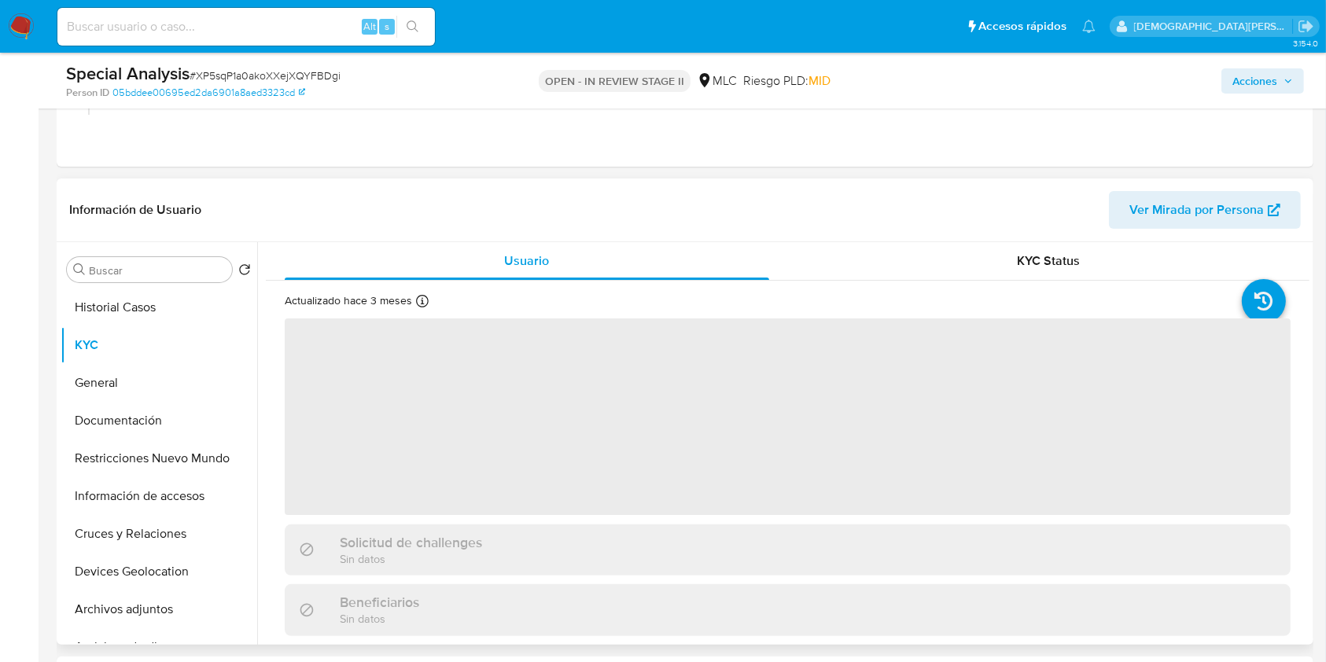
scroll to position [315, 0]
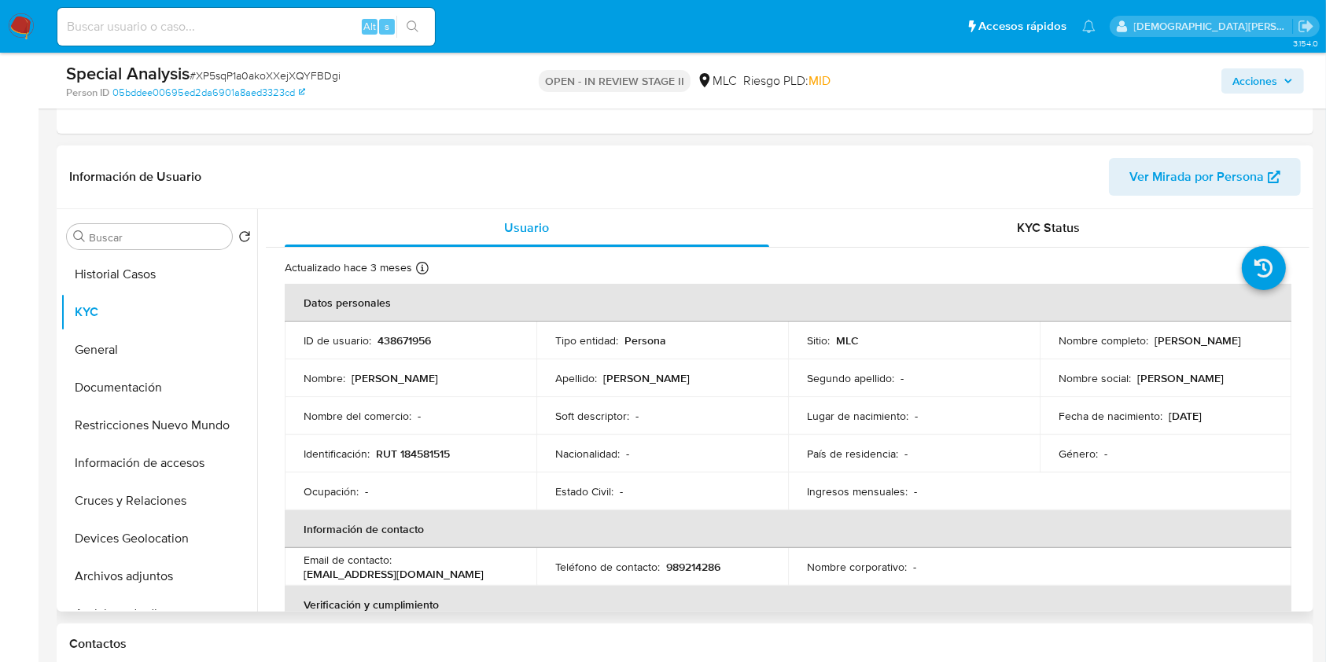
drag, startPoint x: 1261, startPoint y: 345, endPoint x: 1049, endPoint y: 335, distance: 211.8
click at [1049, 335] on td "Nombre completo : Francisco Javier Godoy Márquez" at bounding box center [1166, 341] width 252 height 38
copy div "Nombre completo : Francisco Javier Godoy Márquez"
drag, startPoint x: 377, startPoint y: 452, endPoint x: 475, endPoint y: 450, distance: 98.4
click at [475, 450] on div "Identificación : RUT 184581515" at bounding box center [411, 454] width 214 height 14
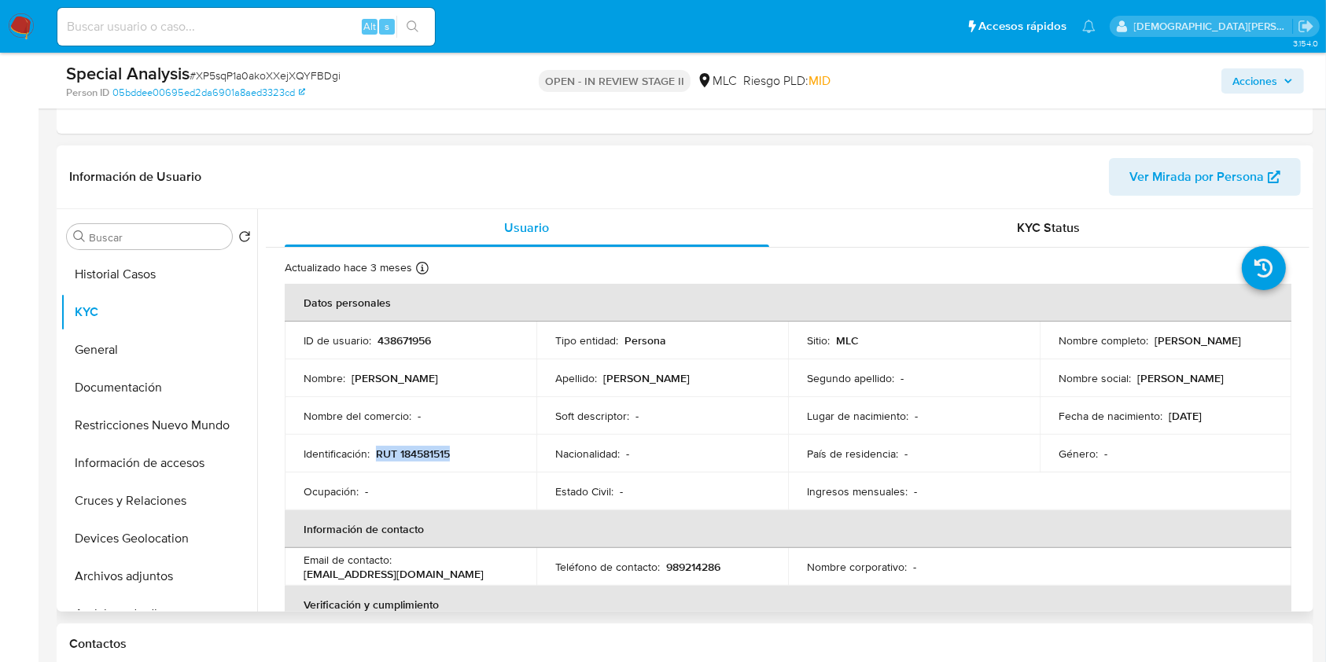
copy p "RUT 184581515"
click at [122, 585] on button "Archivos adjuntos" at bounding box center [153, 577] width 184 height 38
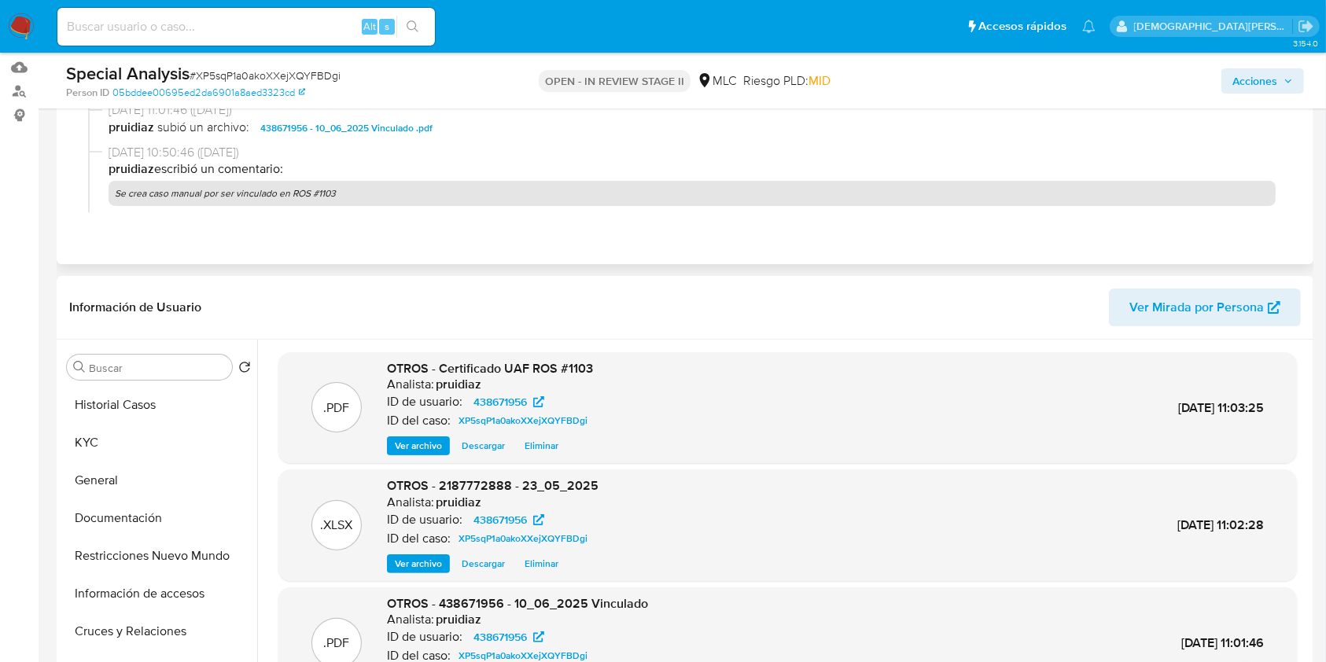
scroll to position [0, 0]
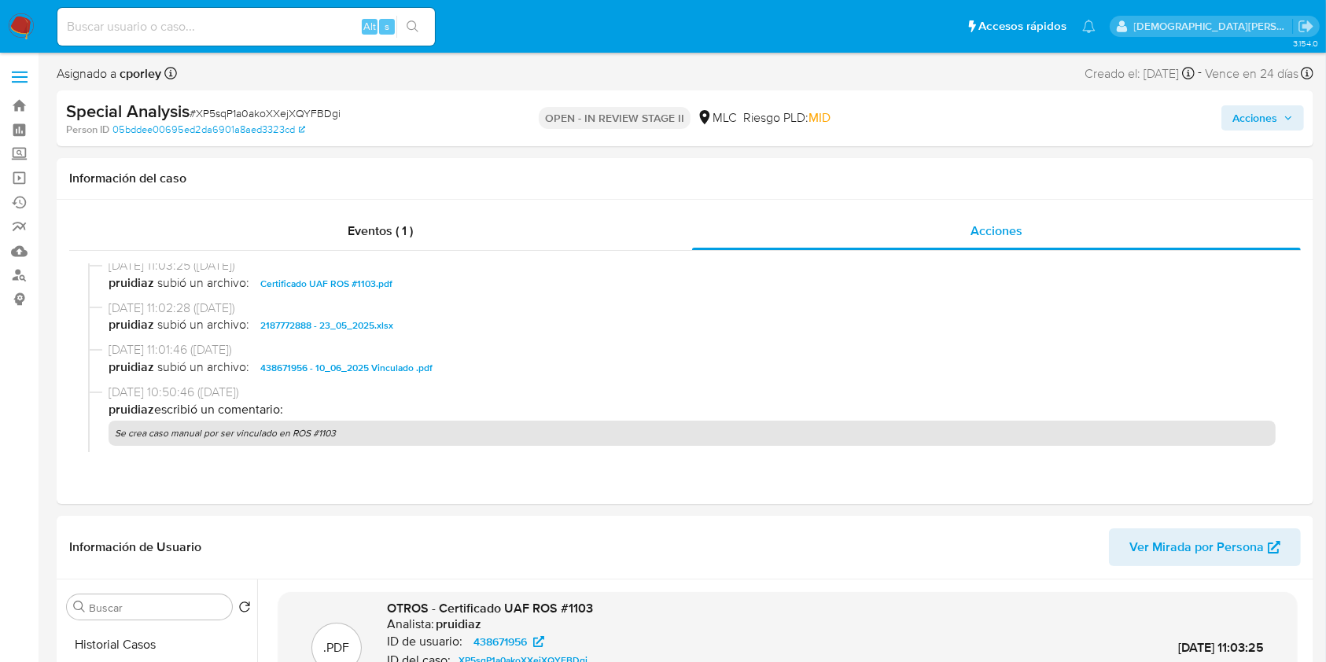
click at [1245, 111] on span "Acciones" at bounding box center [1255, 117] width 45 height 25
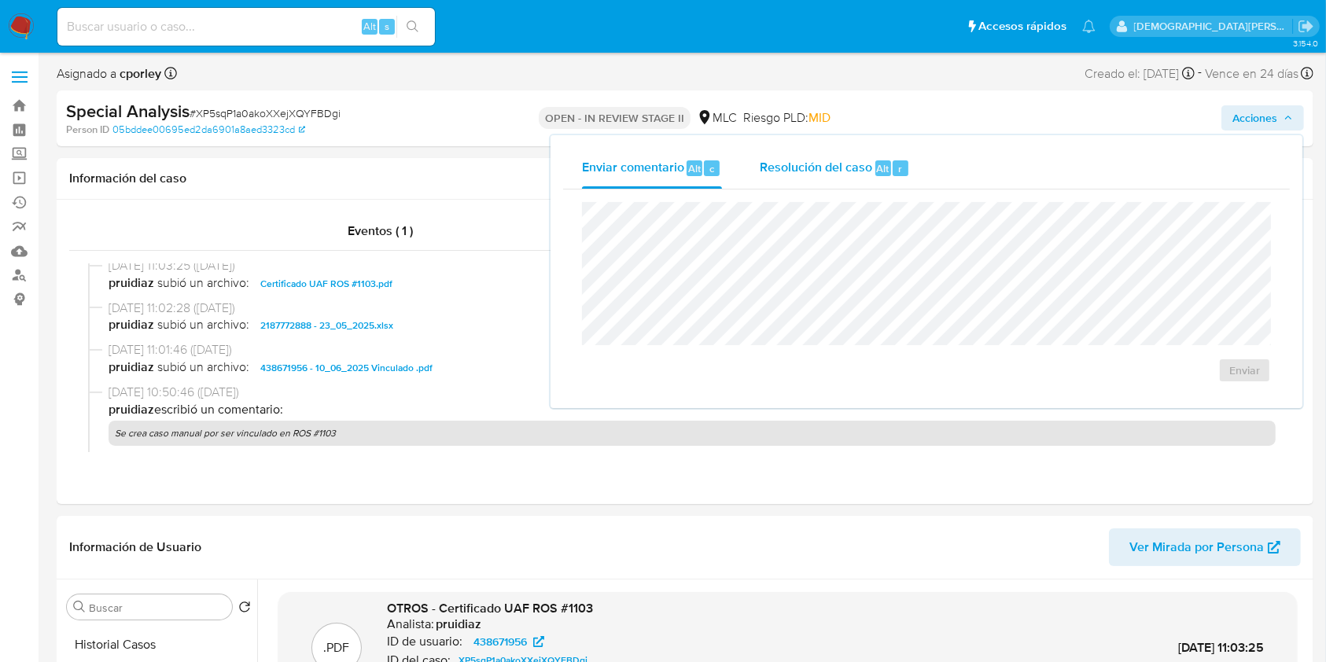
click at [817, 164] on span "Resolución del caso" at bounding box center [816, 168] width 113 height 18
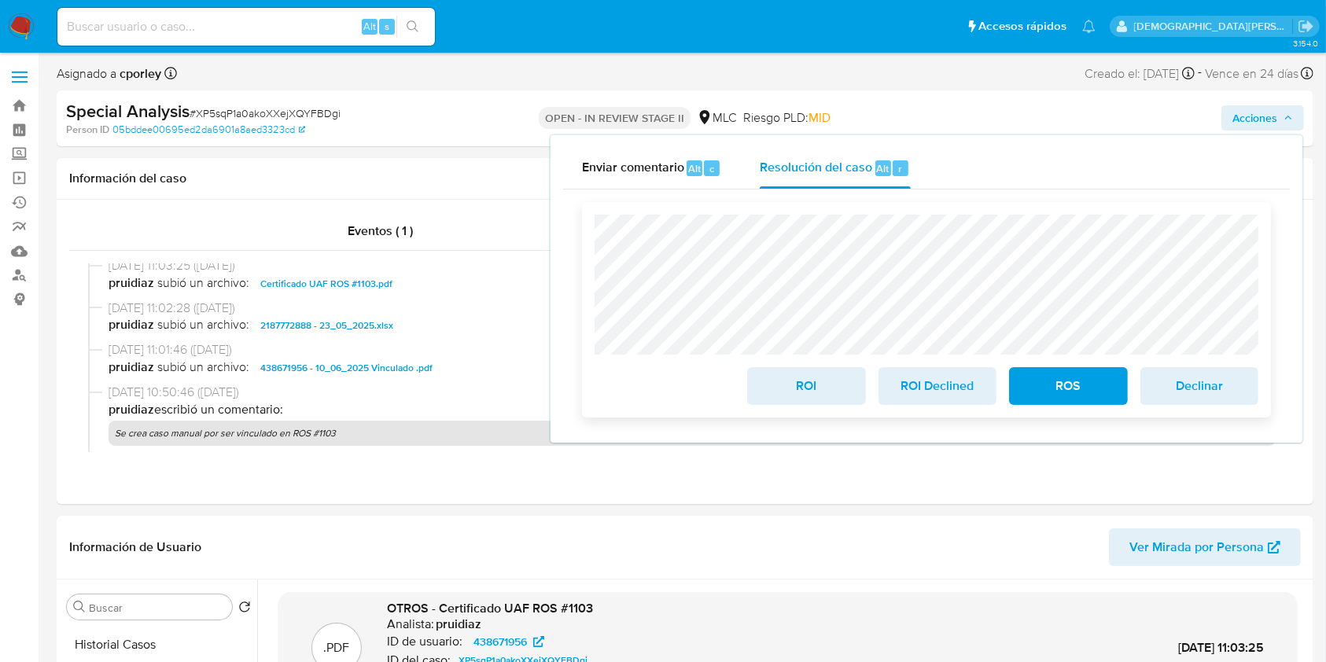
click at [1037, 385] on span "ROS" at bounding box center [1068, 386] width 77 height 35
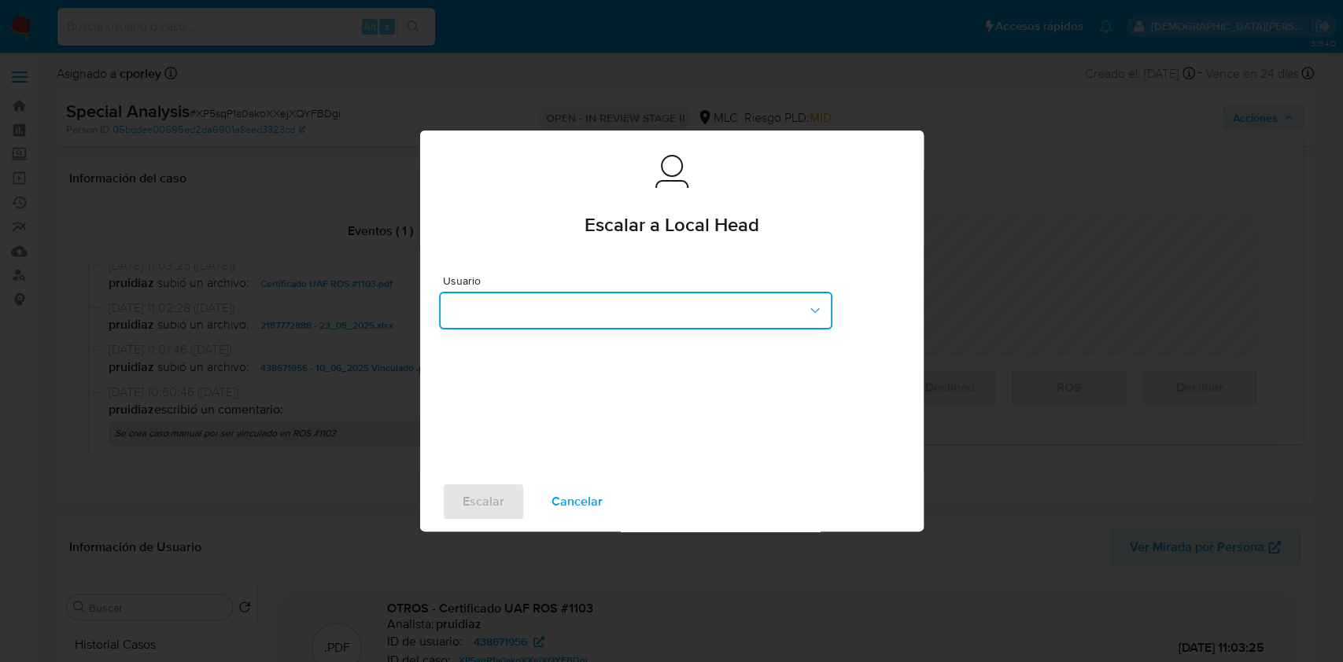
click at [717, 305] on button "button" at bounding box center [635, 311] width 393 height 38
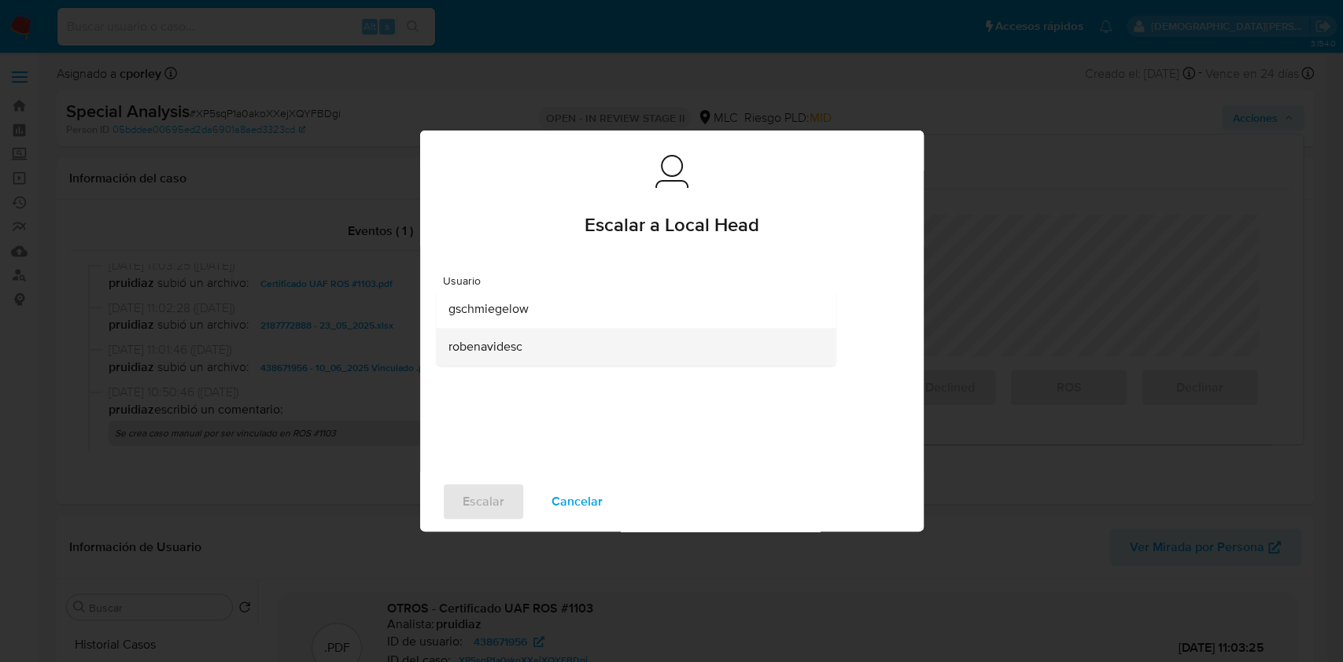
click at [485, 347] on span "robenavidesc" at bounding box center [485, 347] width 74 height 16
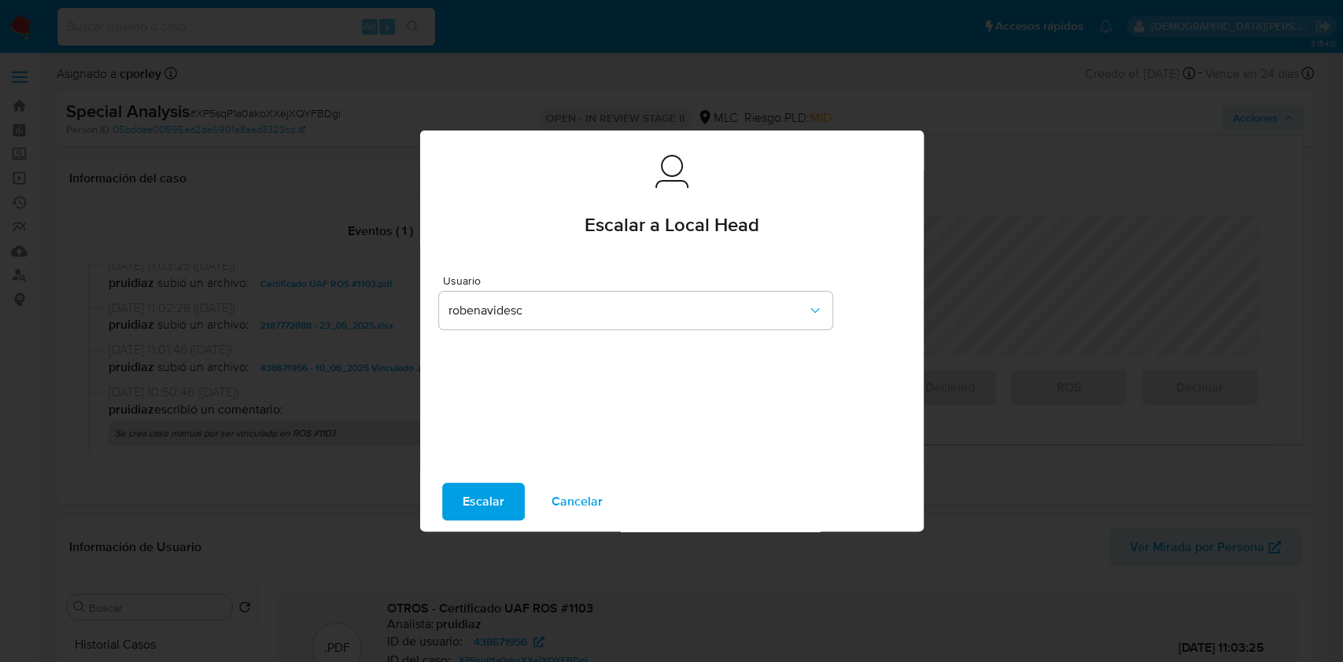
click at [496, 500] on span "Escalar" at bounding box center [484, 502] width 42 height 35
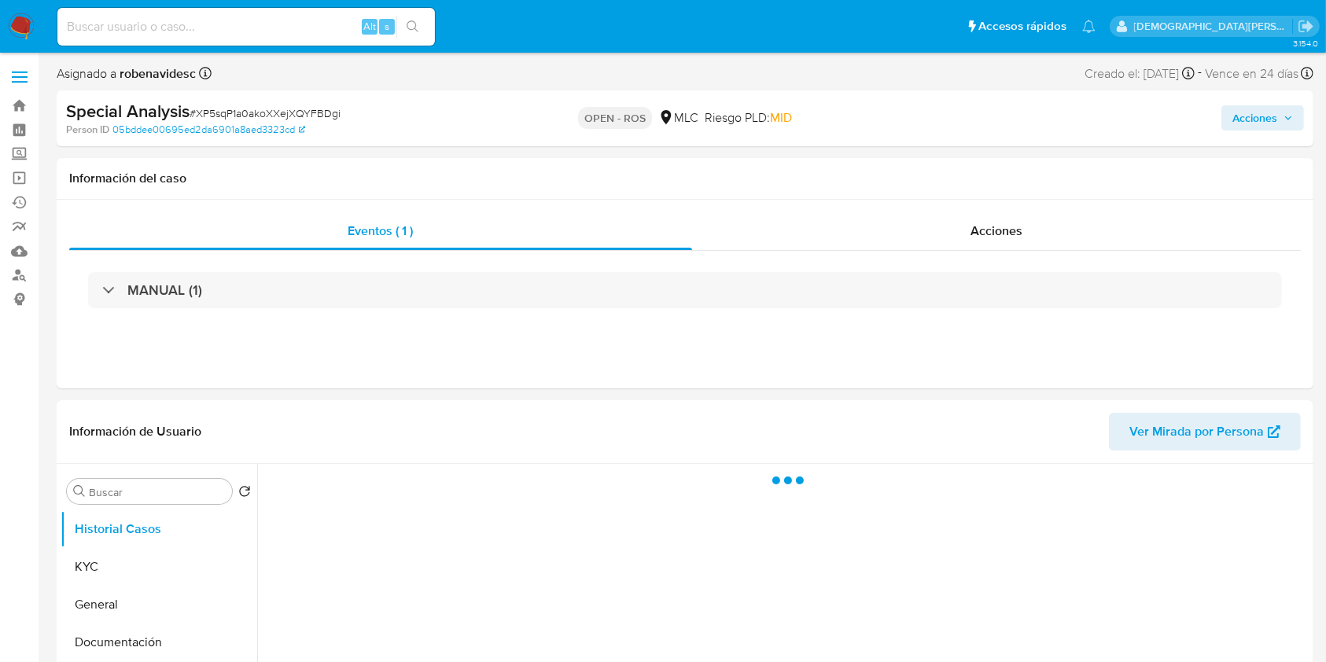
select select "10"
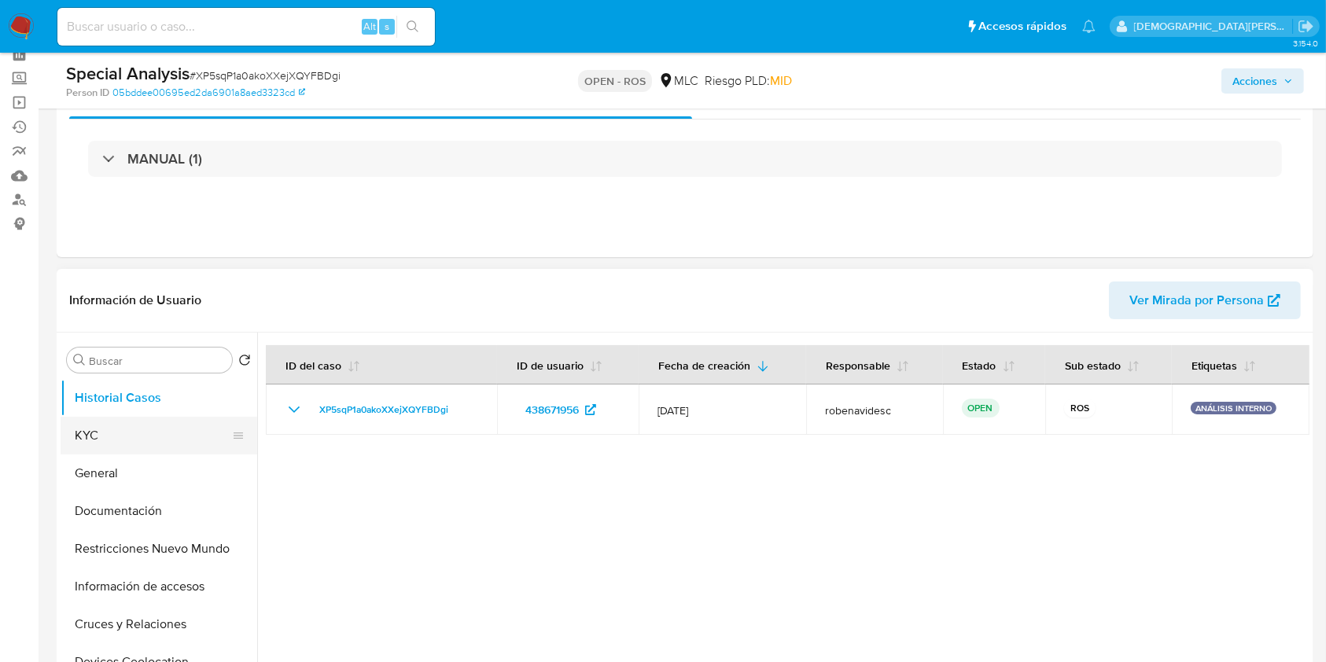
scroll to position [105, 0]
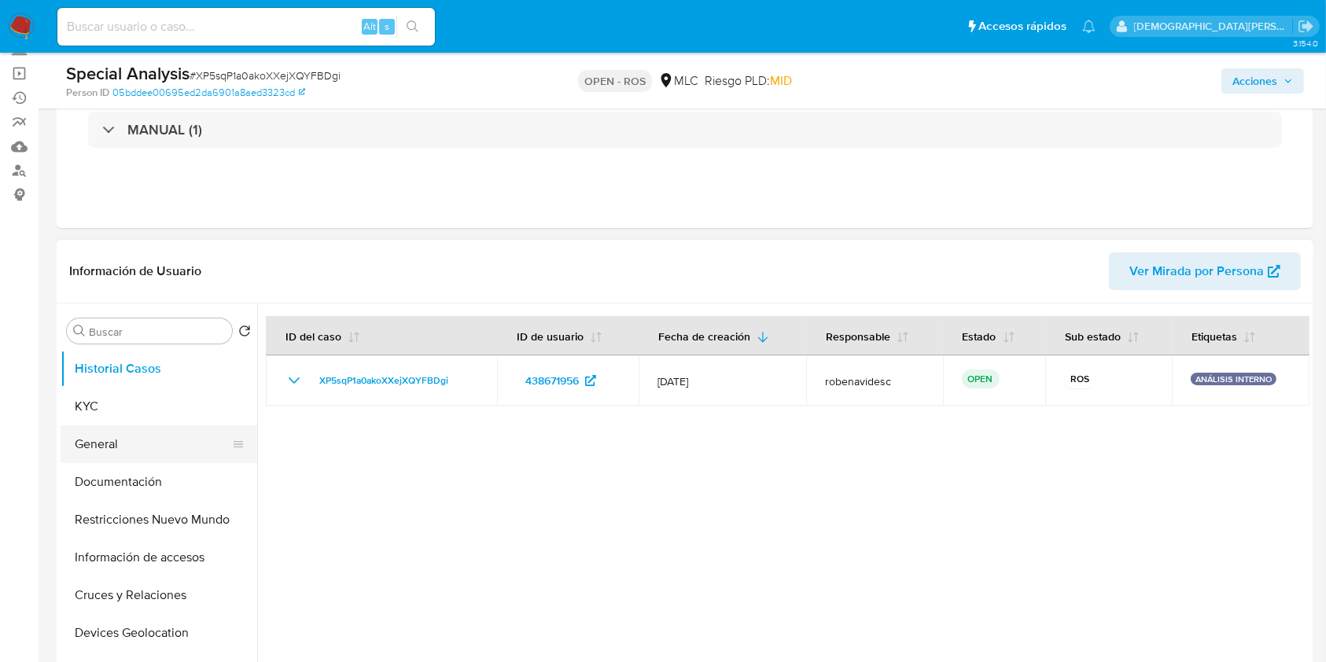
click at [113, 447] on button "General" at bounding box center [153, 445] width 184 height 38
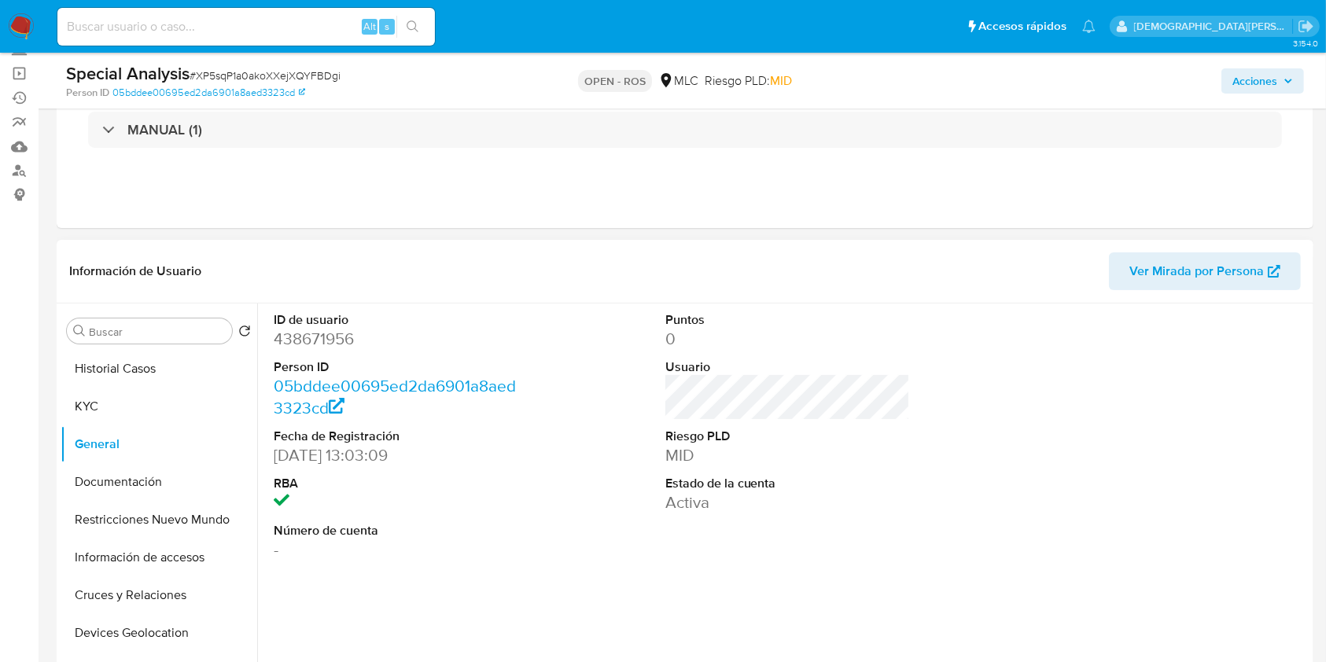
click at [308, 338] on dd "438671956" at bounding box center [396, 339] width 245 height 22
copy dd "438671956"
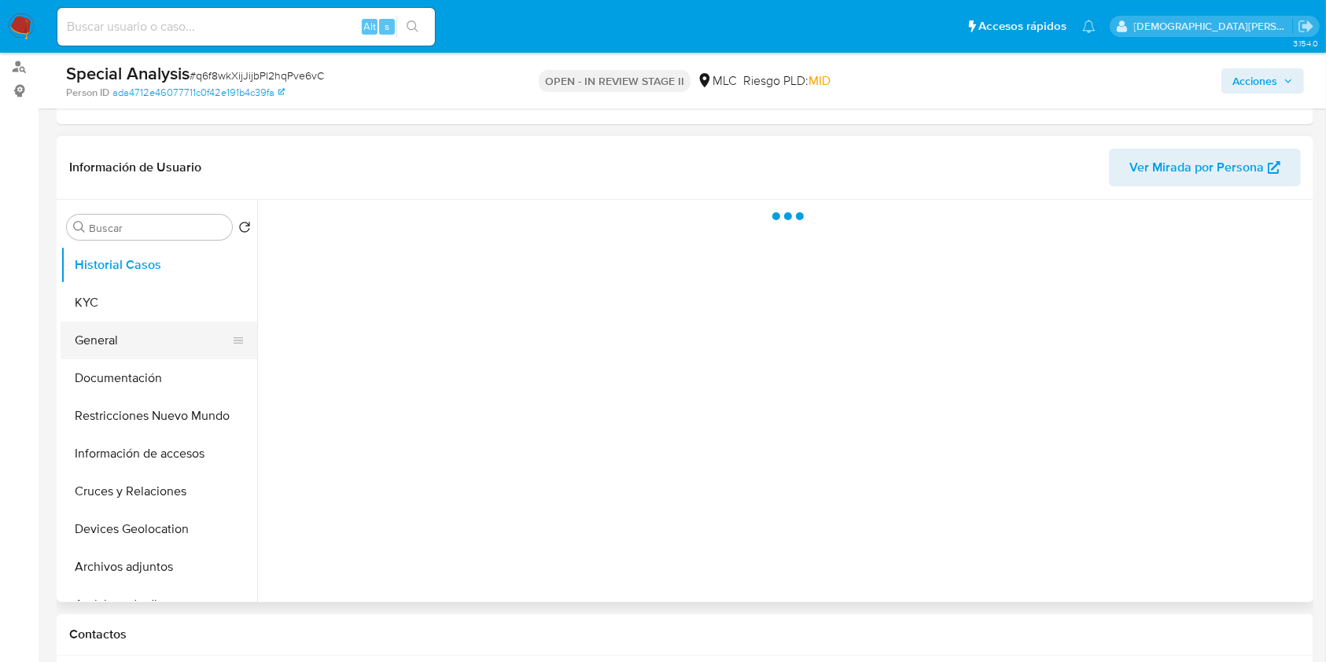
scroll to position [209, 0]
click at [104, 341] on button "General" at bounding box center [153, 340] width 184 height 38
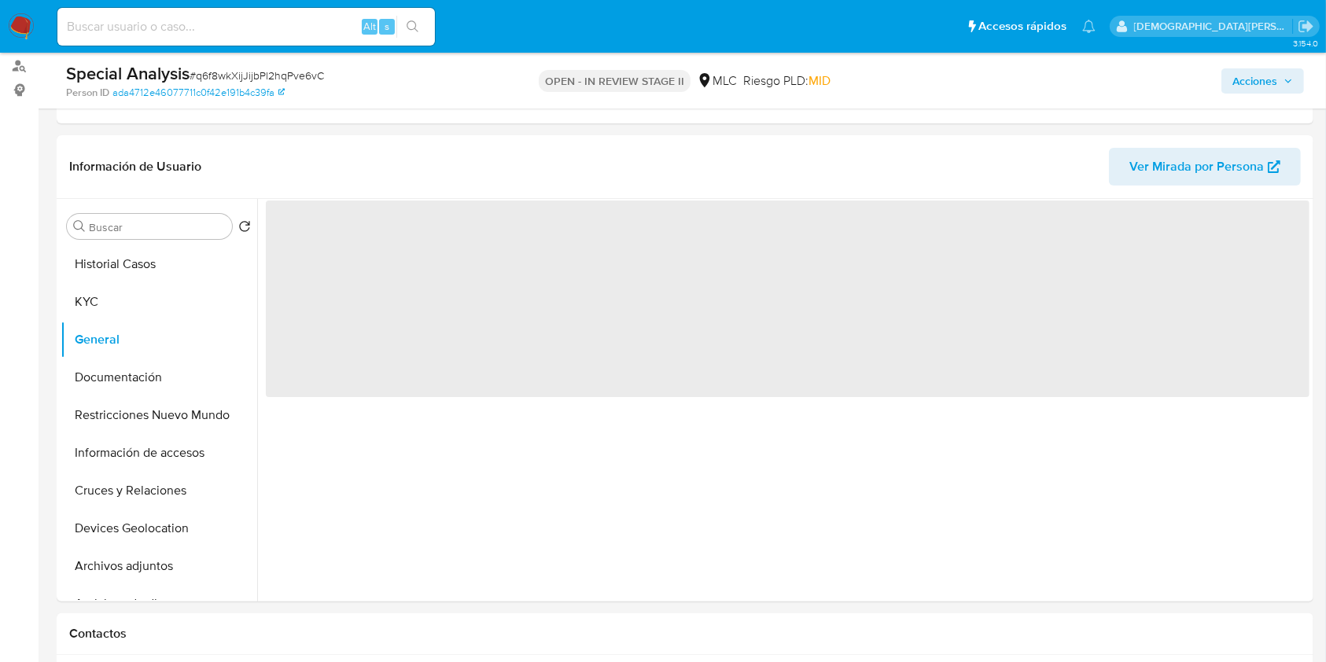
select select "10"
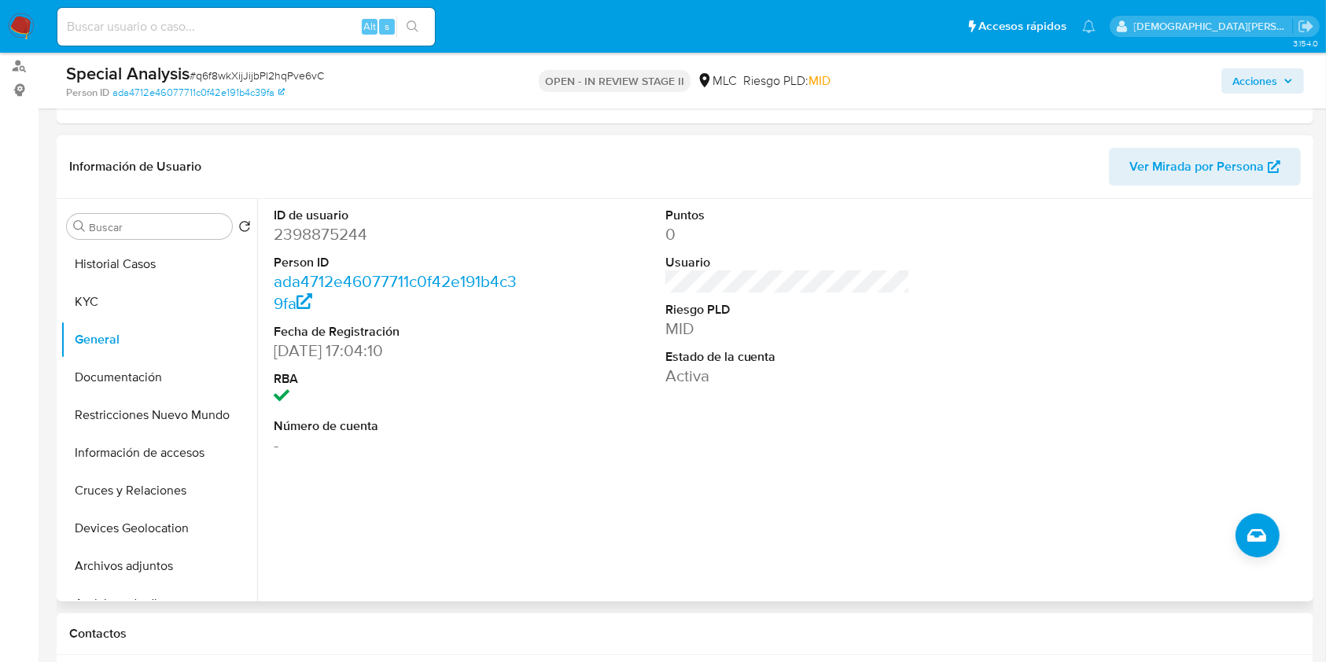
click at [352, 242] on dd "2398875244" at bounding box center [396, 234] width 245 height 22
copy dd "2398875244"
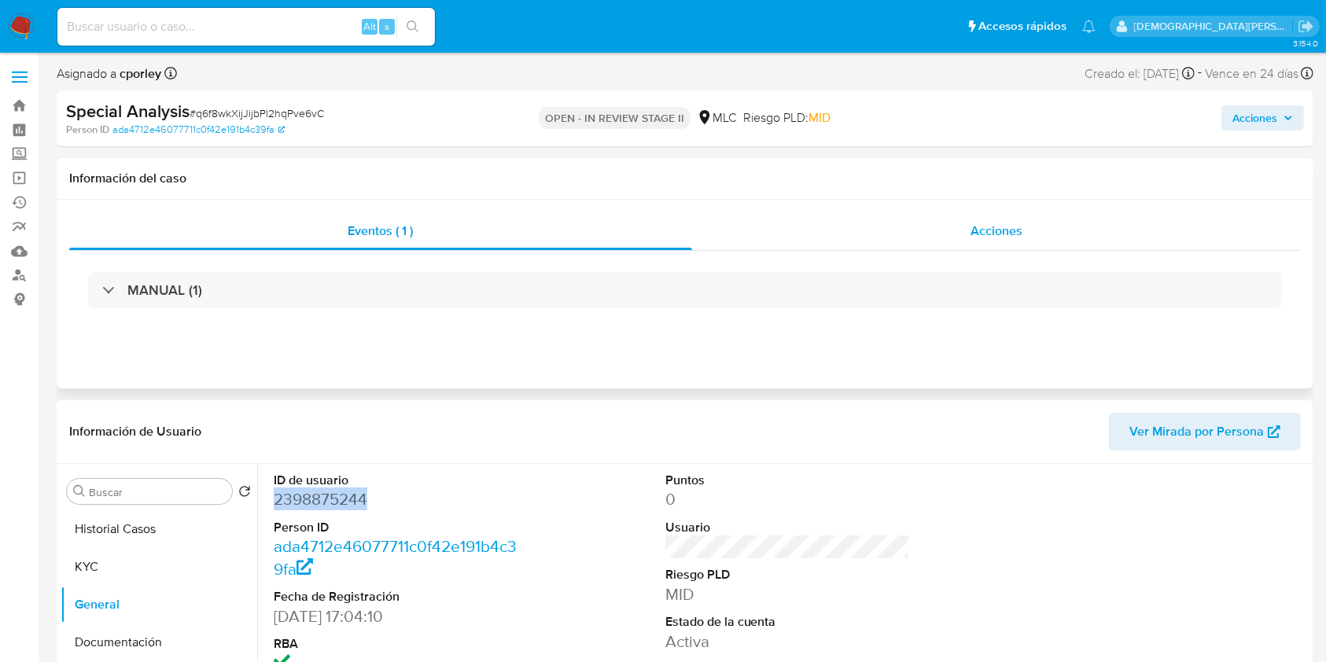
click at [977, 234] on span "Acciones" at bounding box center [997, 231] width 52 height 18
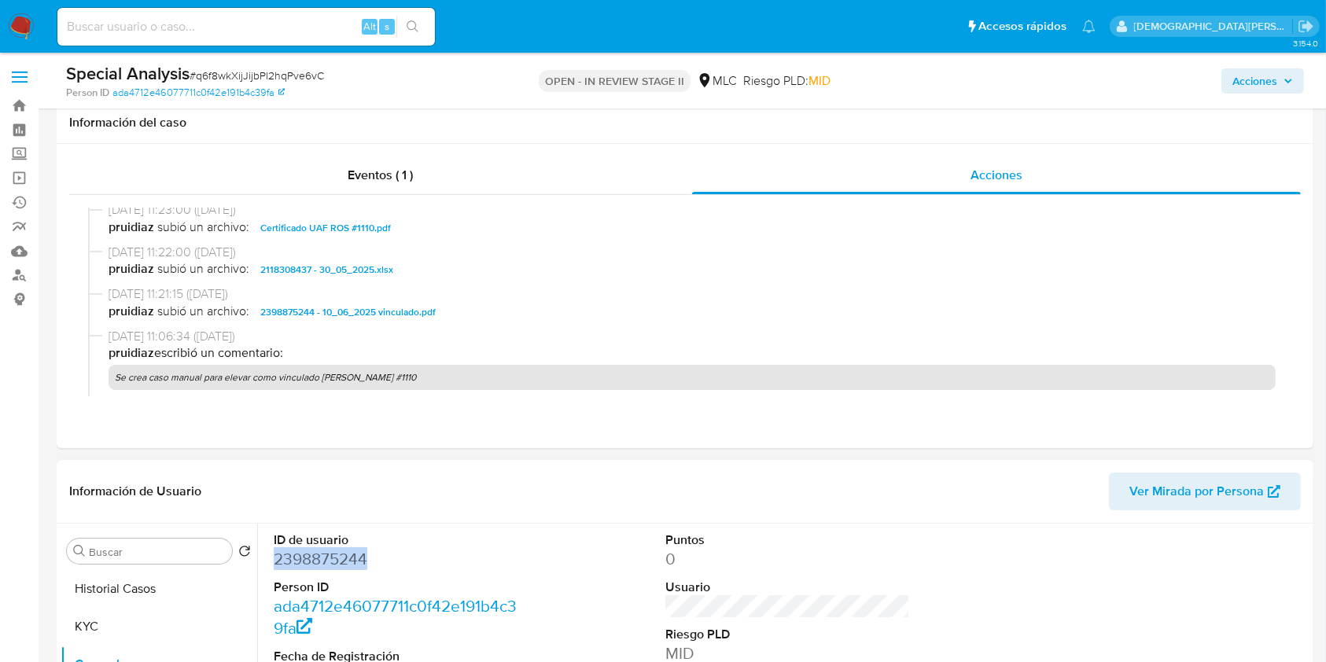
scroll to position [209, 0]
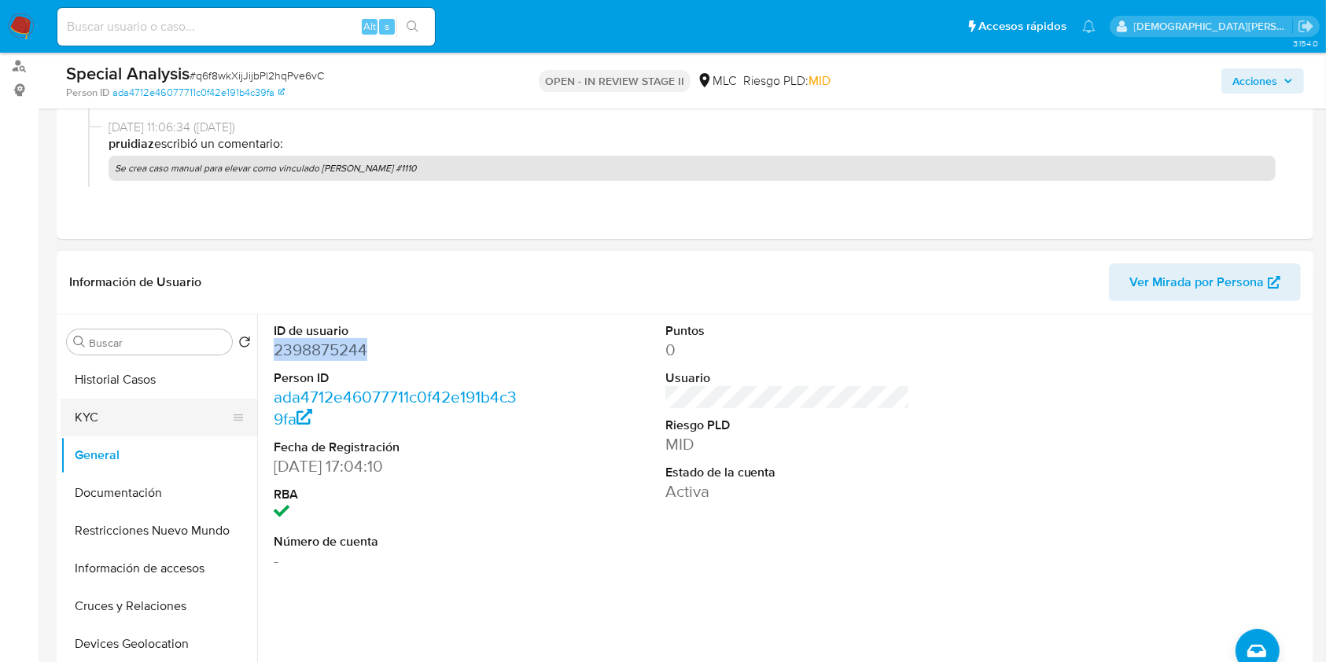
click at [156, 416] on button "KYC" at bounding box center [153, 418] width 184 height 38
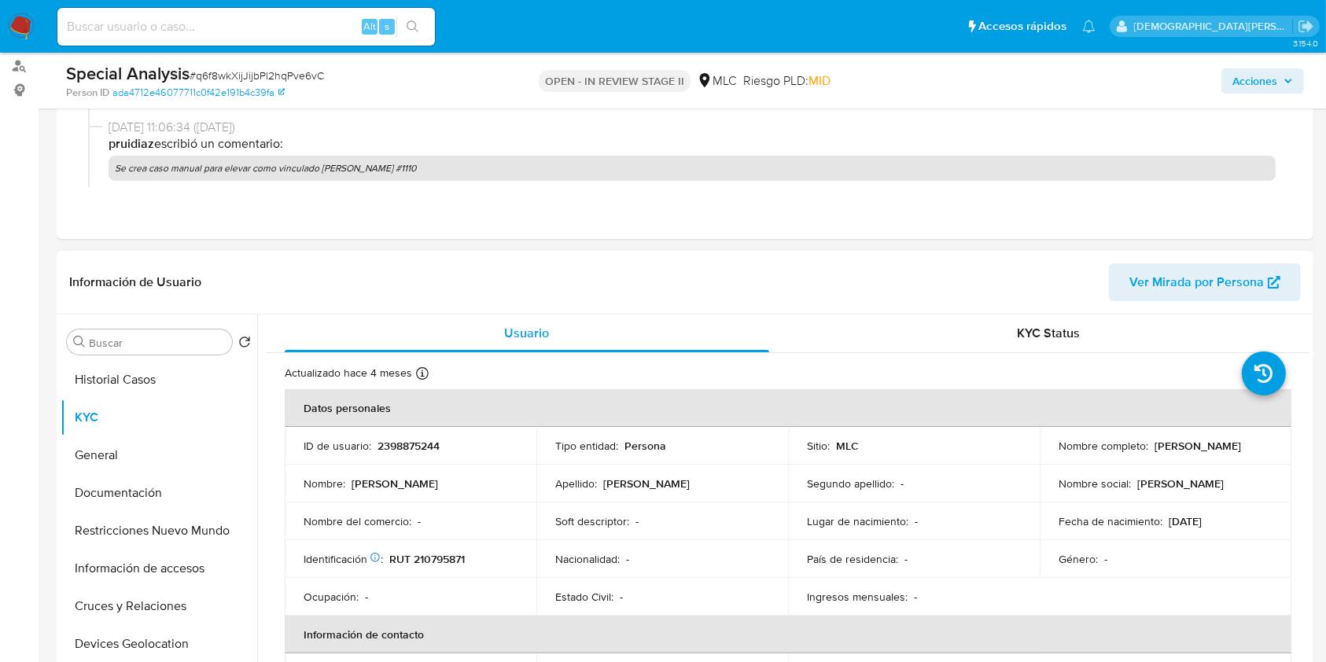
drag, startPoint x: 1235, startPoint y: 451, endPoint x: 1048, endPoint y: 451, distance: 187.2
click at [1048, 451] on td "Nombre completo : Constanza Belén Alcayaga Asalgado" at bounding box center [1166, 446] width 252 height 38
copy p "Constanza [PERSON_NAME] Asalgado"
drag, startPoint x: 1167, startPoint y: 467, endPoint x: 1175, endPoint y: 455, distance: 14.2
click at [1166, 465] on td "Nombre social : Constanza Belén" at bounding box center [1166, 484] width 252 height 38
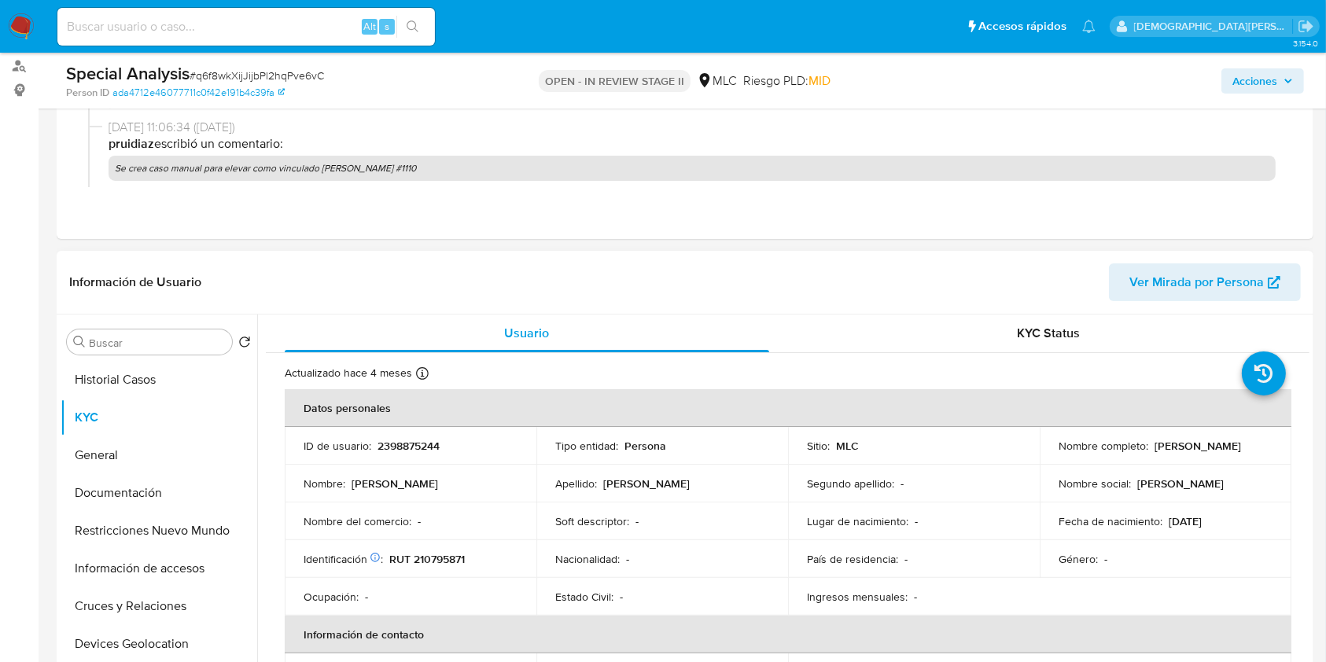
click at [1177, 452] on p "Constanza Belén Alcayaga Asalgado" at bounding box center [1198, 446] width 87 height 14
copy div "Nombre completo : Constanza Belén Alcayaga Asalgado"
click at [432, 563] on p "RUT 210795871" at bounding box center [427, 559] width 76 height 14
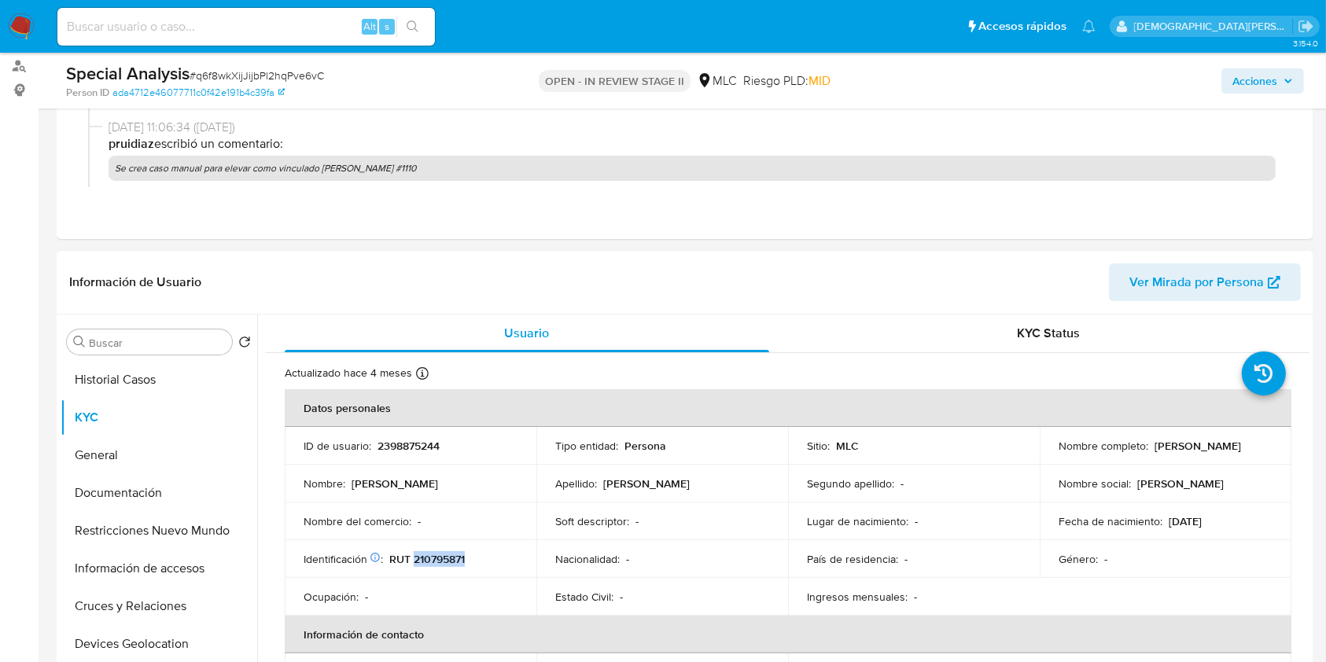
click at [432, 563] on p "RUT 210795871" at bounding box center [427, 559] width 76 height 14
click at [432, 560] on p "RUT 210795871" at bounding box center [427, 559] width 76 height 14
drag, startPoint x: 389, startPoint y: 557, endPoint x: 466, endPoint y: 555, distance: 76.3
click at [465, 555] on p "RUT 210795871" at bounding box center [427, 559] width 76 height 14
copy p "RUT 210795871"
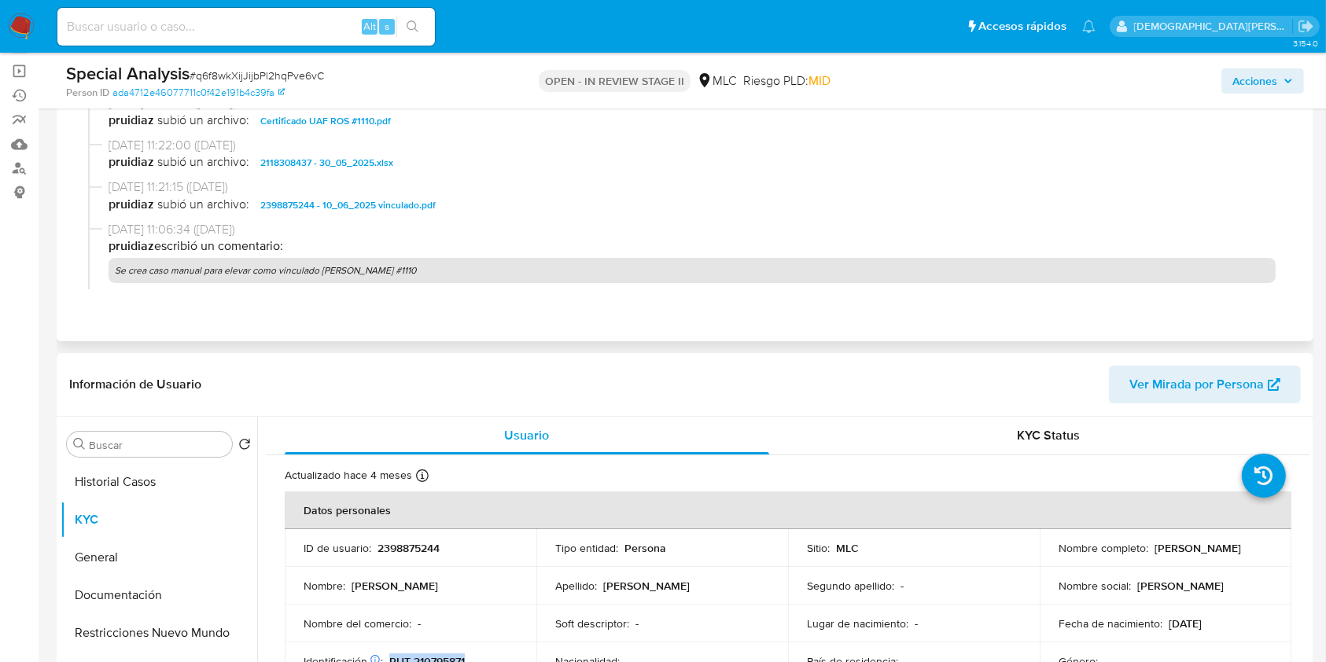
scroll to position [0, 0]
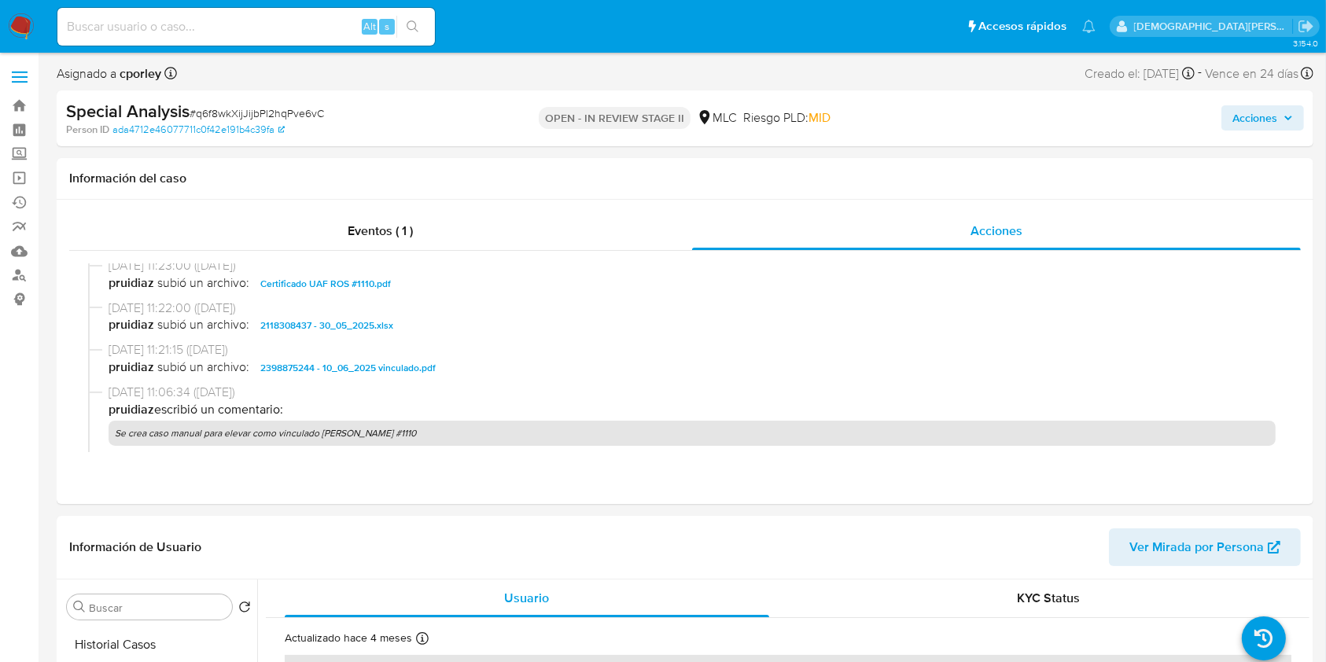
click at [1256, 105] on span "Acciones" at bounding box center [1255, 117] width 45 height 25
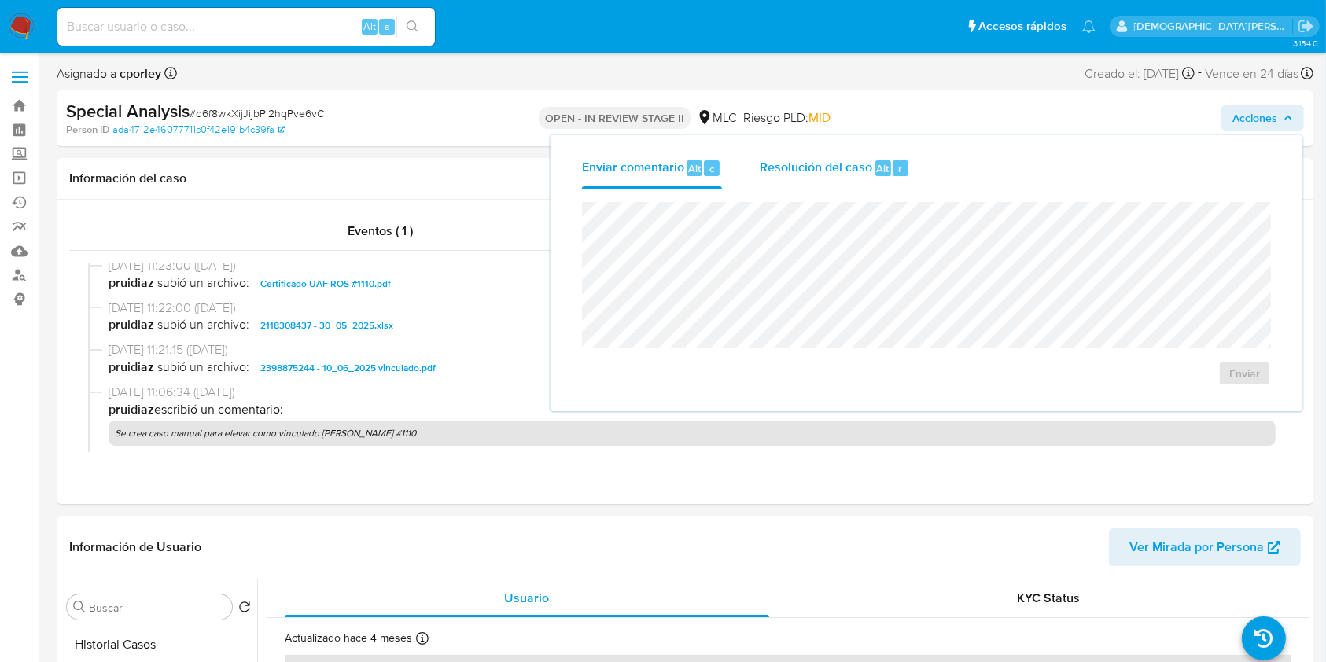
click at [751, 164] on button "Resolución del caso Alt r" at bounding box center [835, 168] width 188 height 41
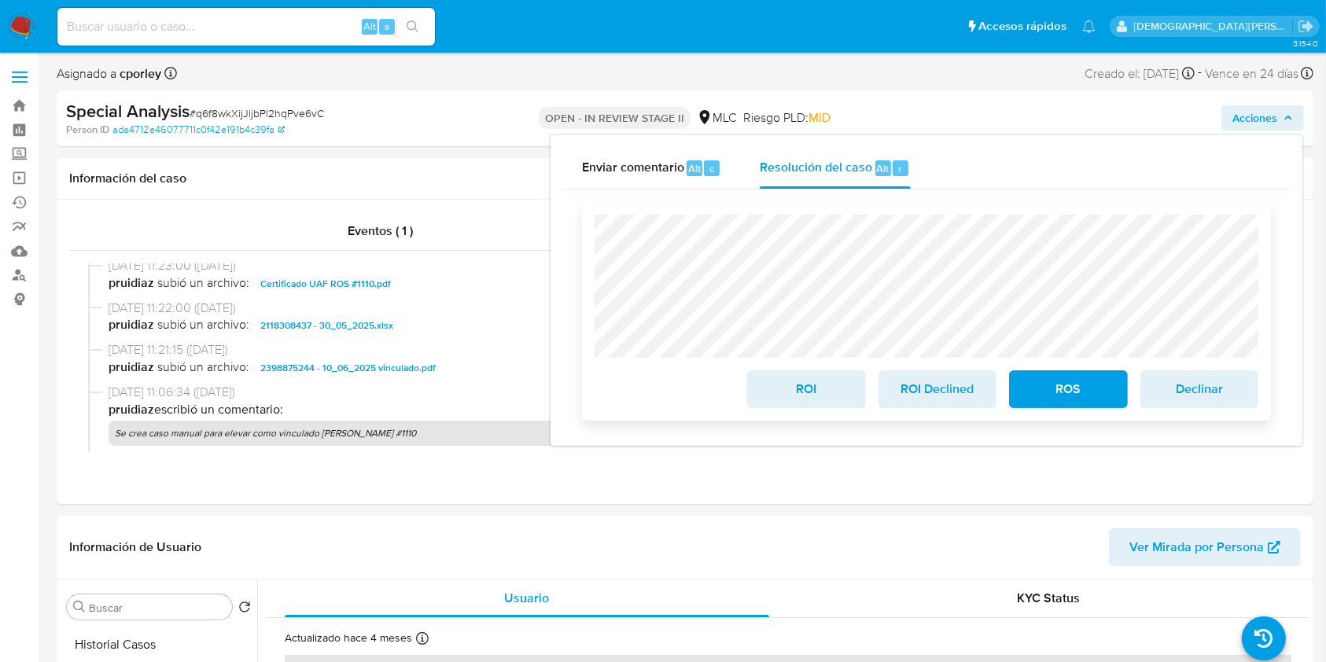
click at [1055, 387] on span "ROS" at bounding box center [1068, 389] width 77 height 35
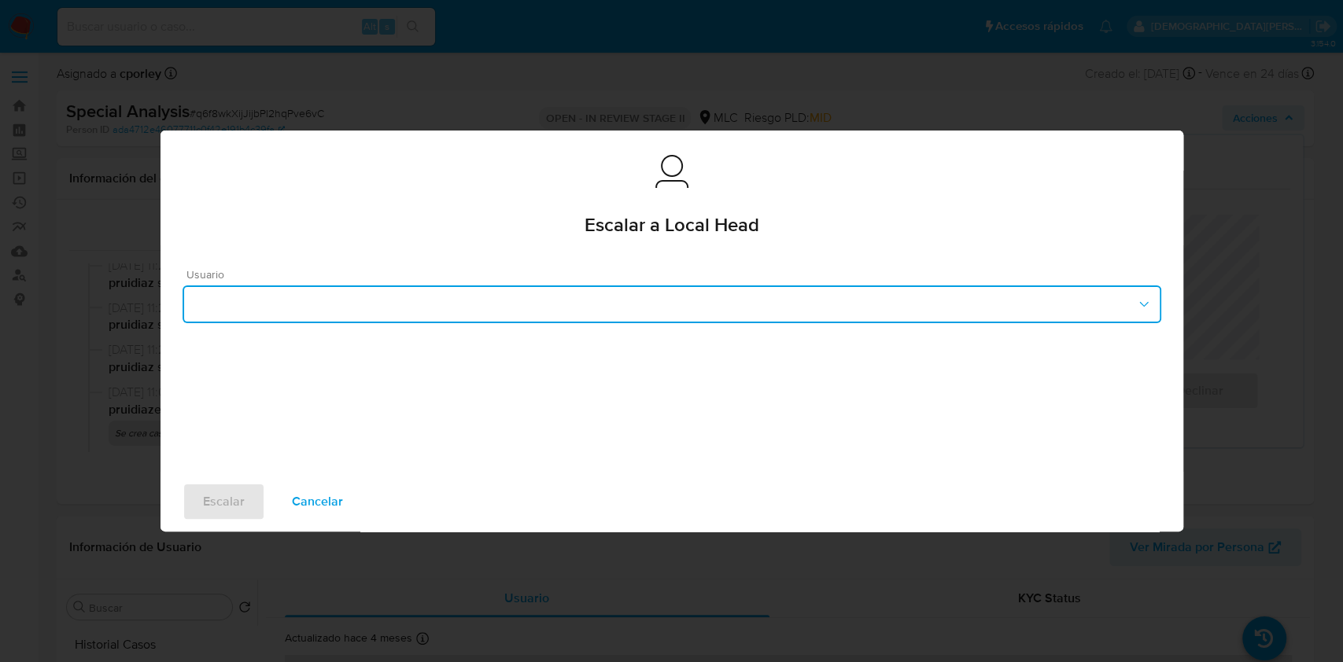
click at [566, 290] on button "button" at bounding box center [672, 305] width 979 height 38
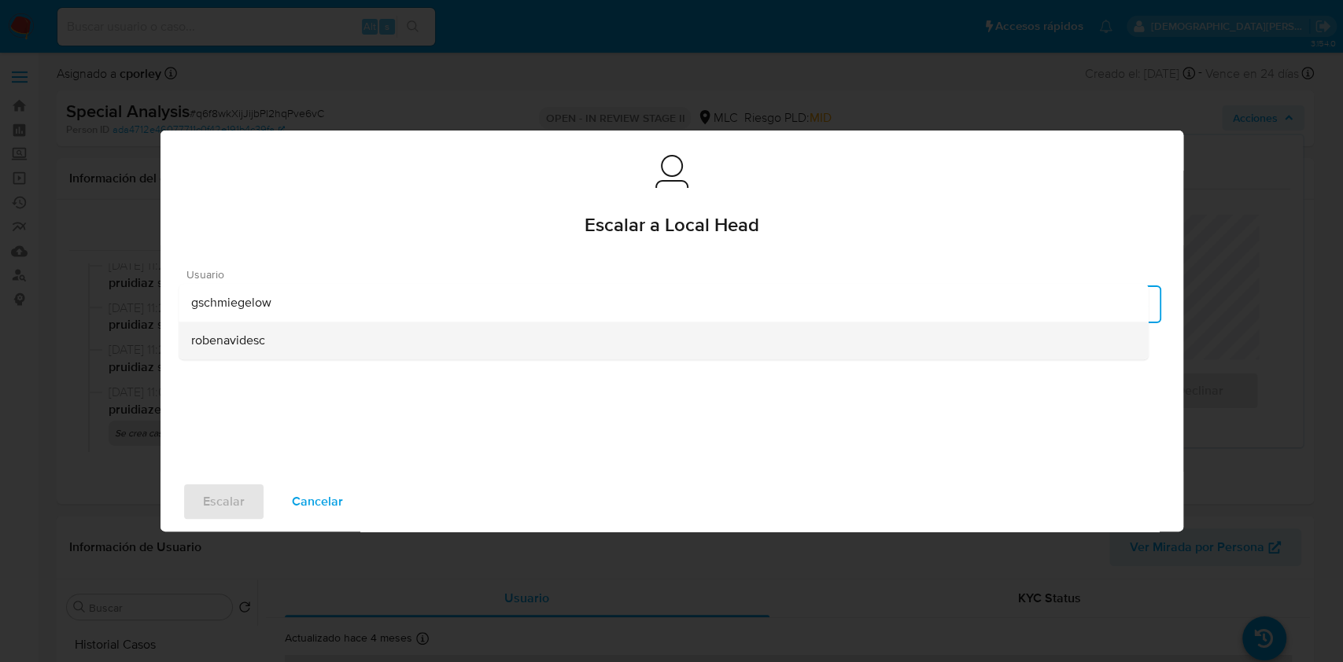
click at [271, 343] on div "robenavidesc" at bounding box center [663, 341] width 944 height 38
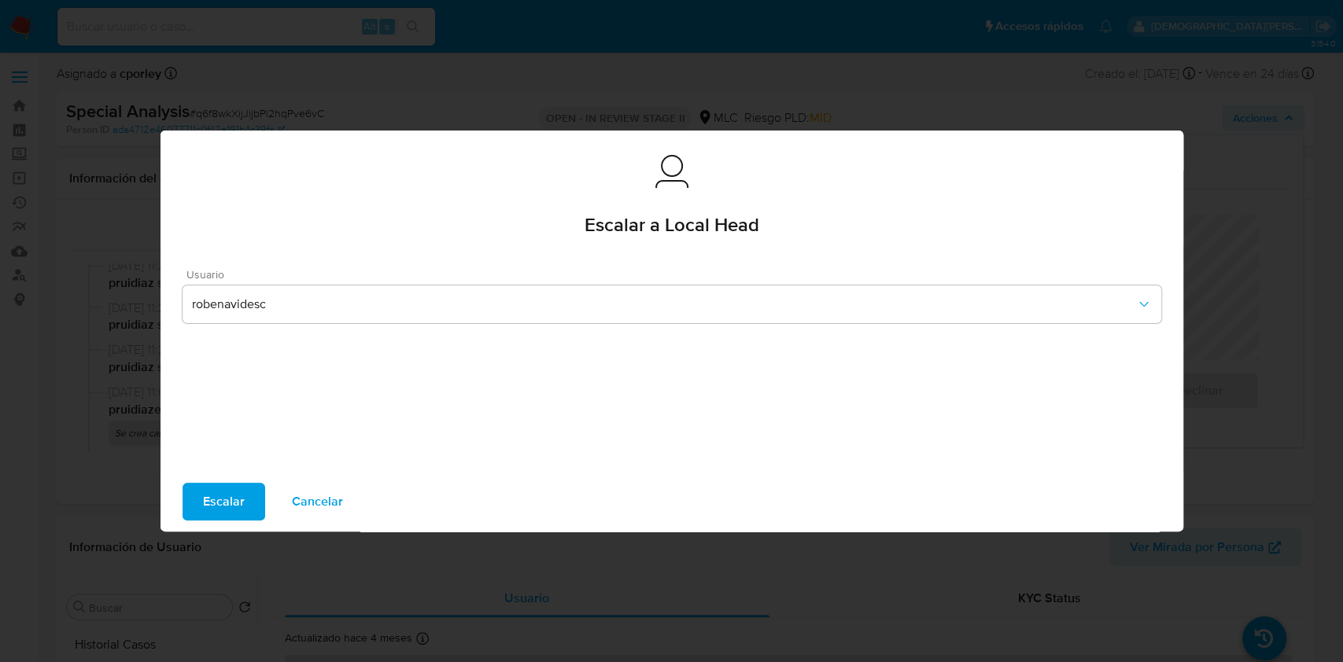
click at [227, 498] on span "Escalar" at bounding box center [224, 502] width 42 height 35
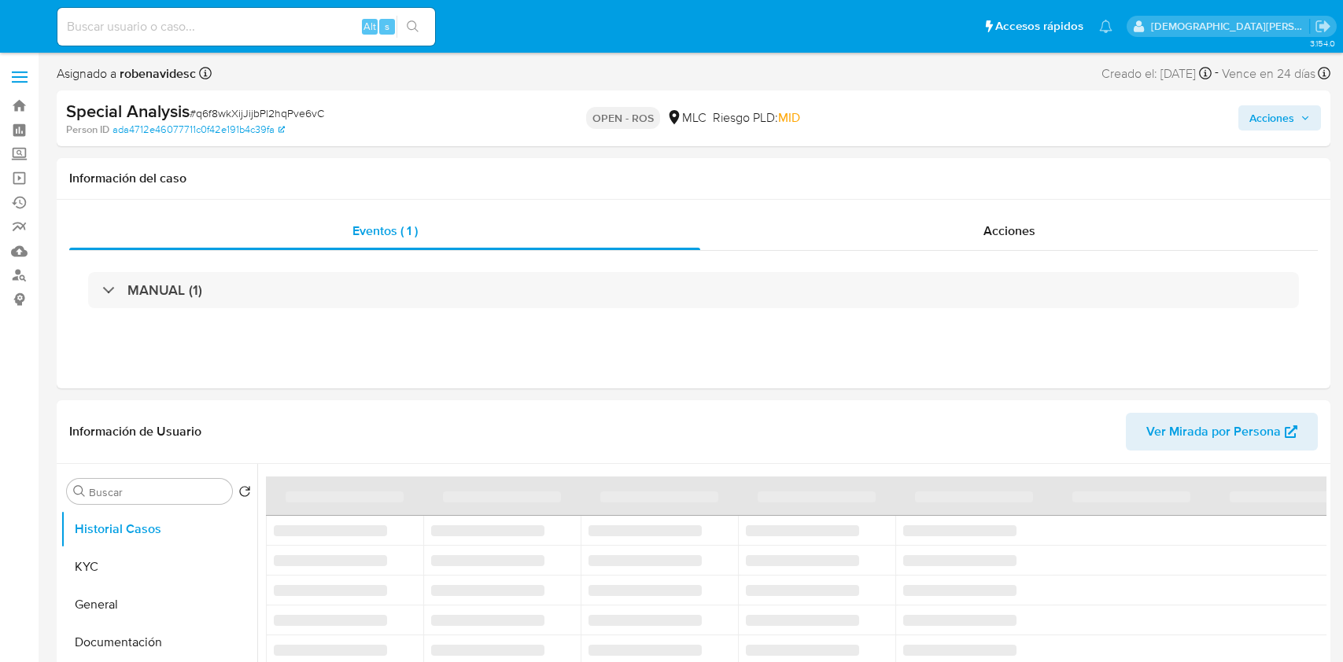
select select "10"
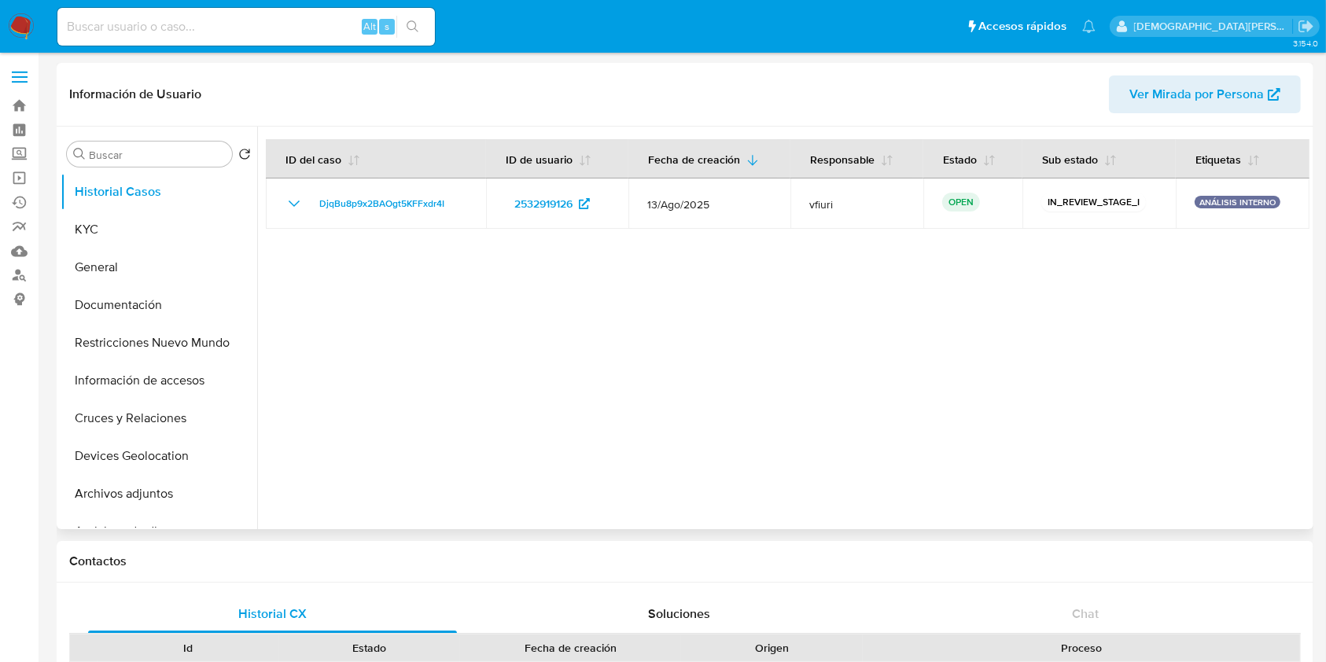
select select "10"
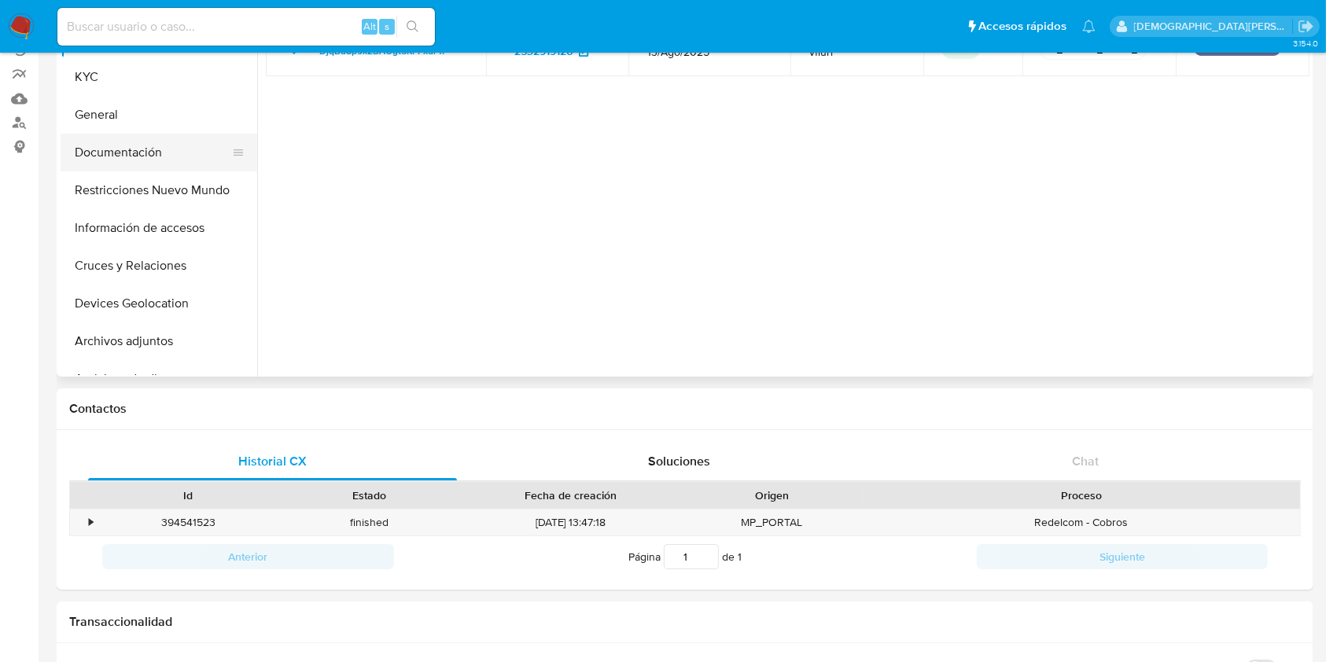
scroll to position [105, 0]
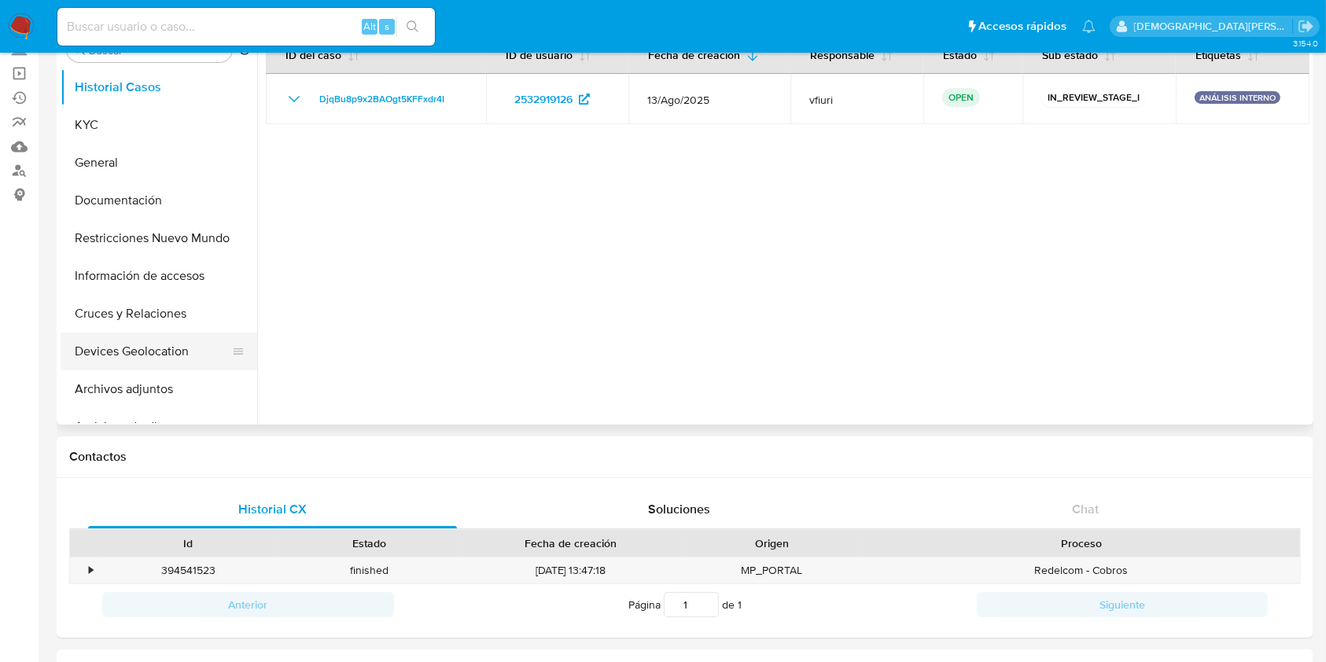
click at [127, 352] on button "Devices Geolocation" at bounding box center [153, 352] width 184 height 38
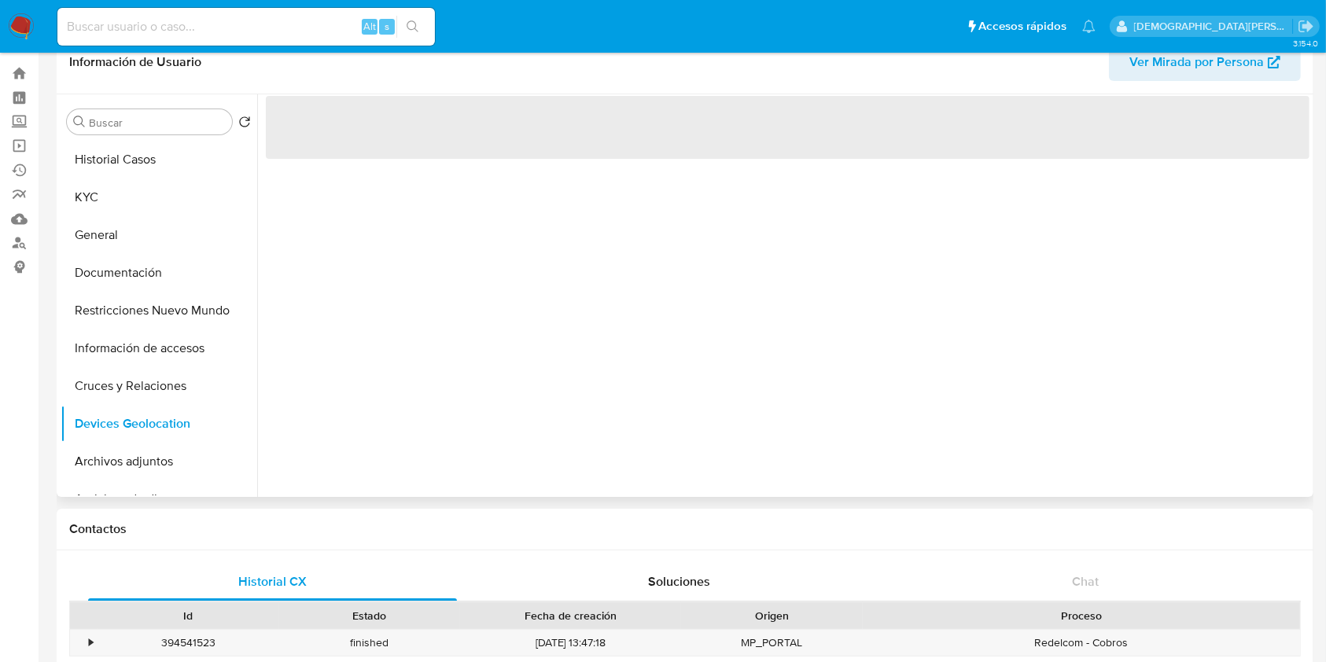
scroll to position [0, 0]
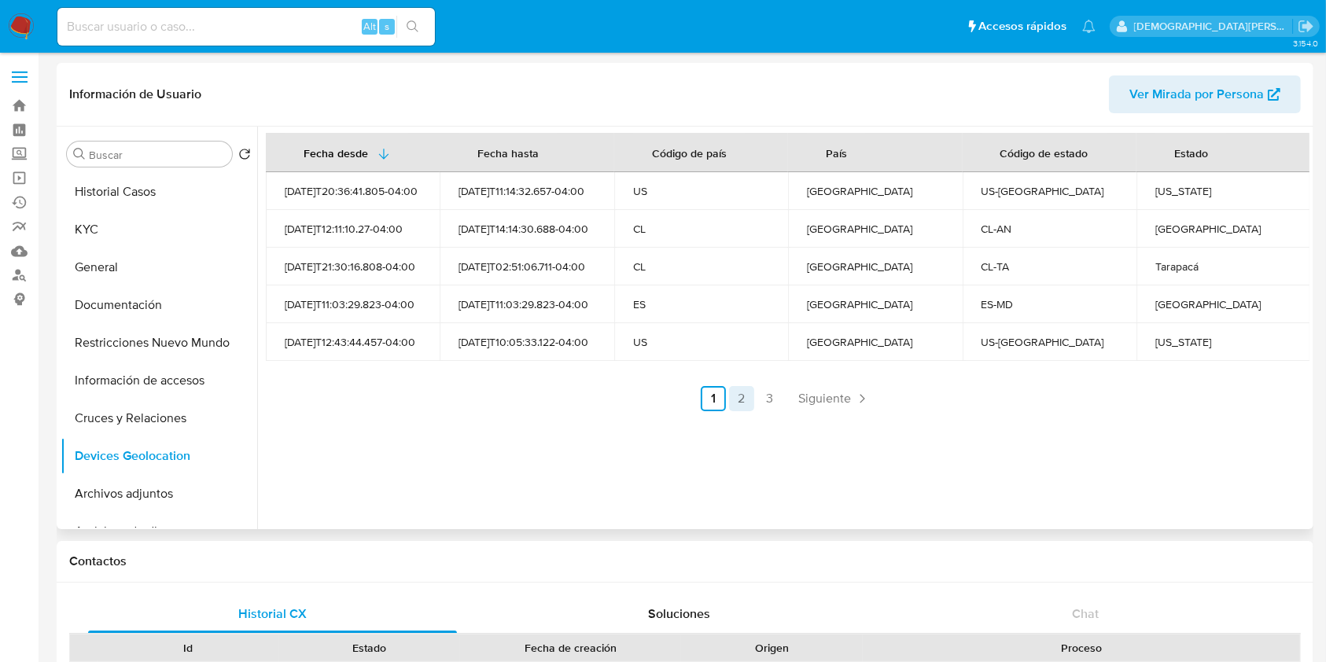
click at [737, 398] on link "2" at bounding box center [741, 398] width 25 height 25
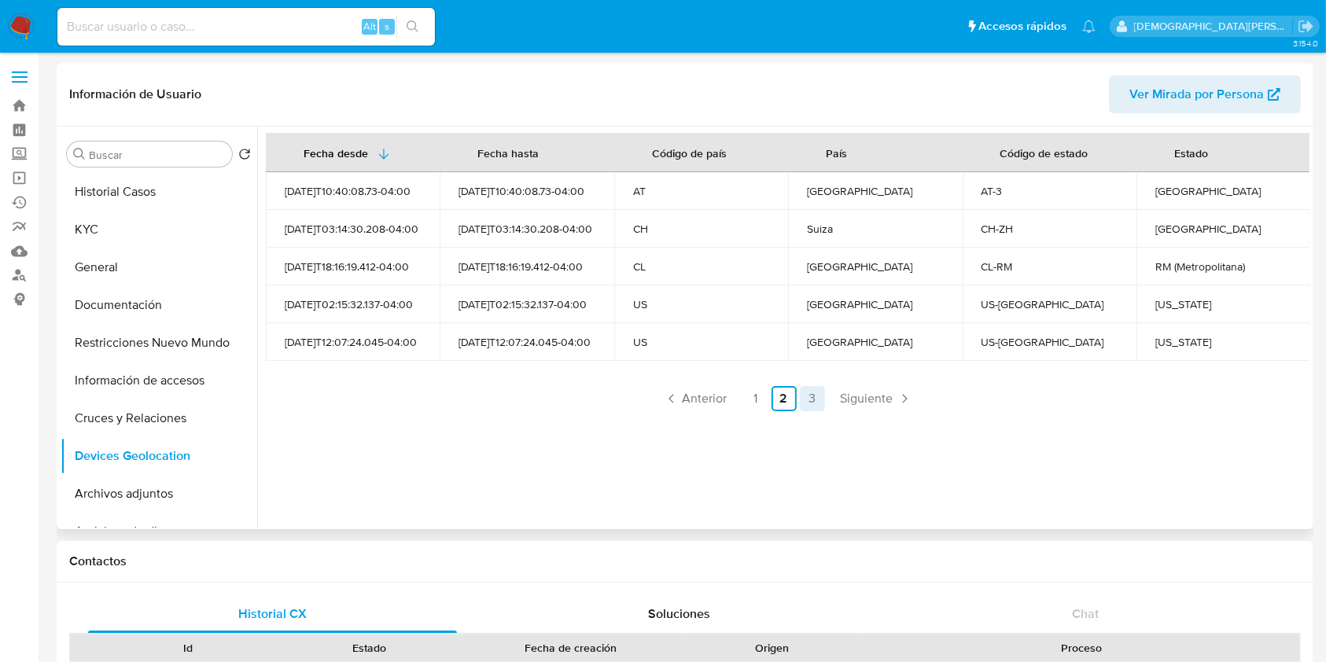
click at [813, 399] on link "3" at bounding box center [812, 398] width 25 height 25
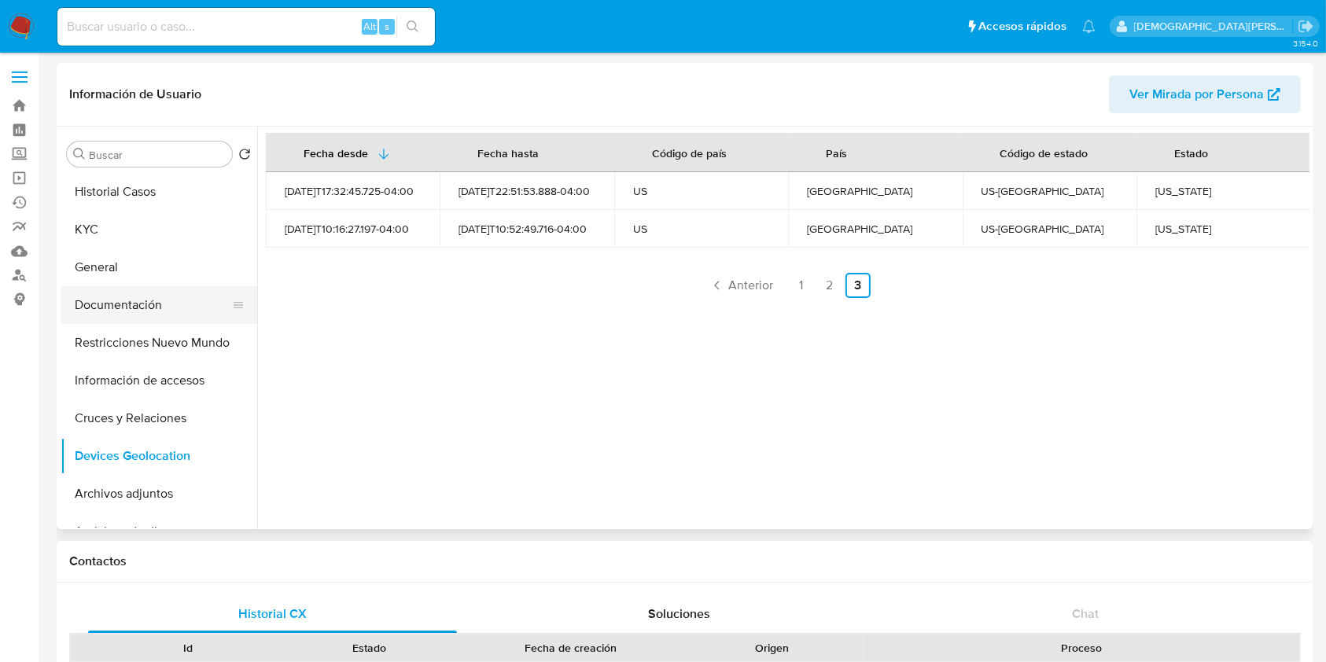
click at [120, 308] on button "Documentación" at bounding box center [153, 305] width 184 height 38
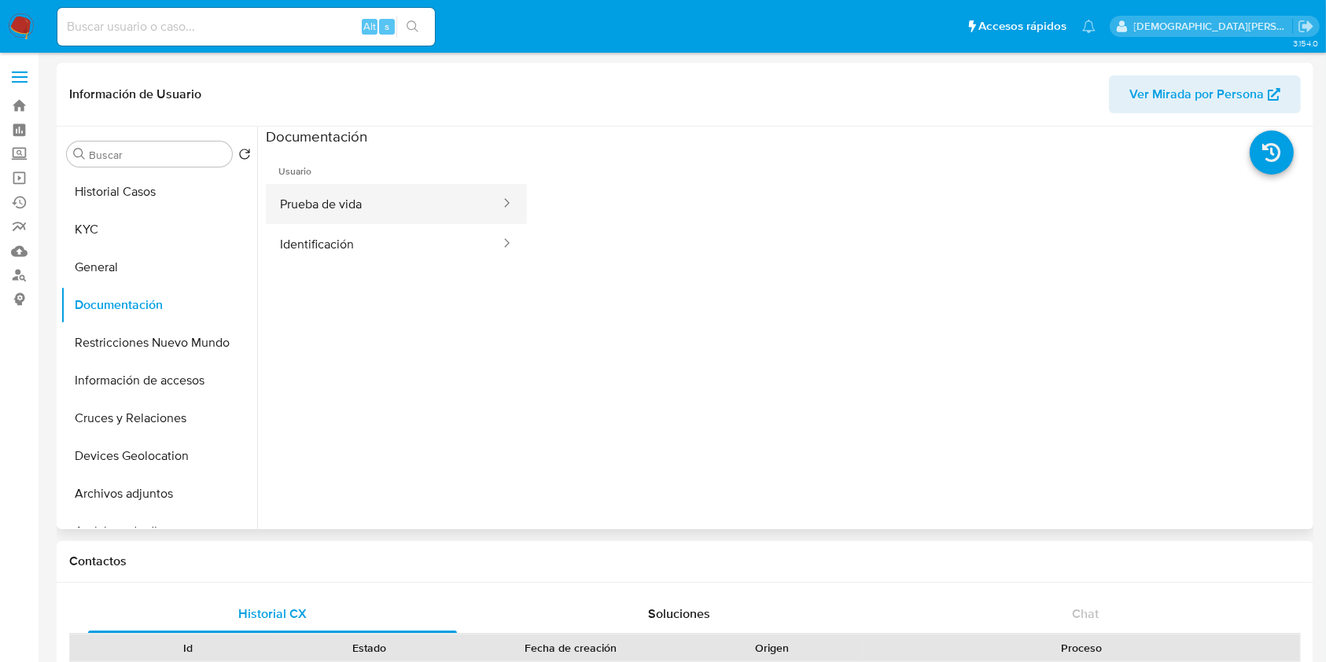
click at [391, 211] on button "Prueba de vida" at bounding box center [384, 204] width 236 height 40
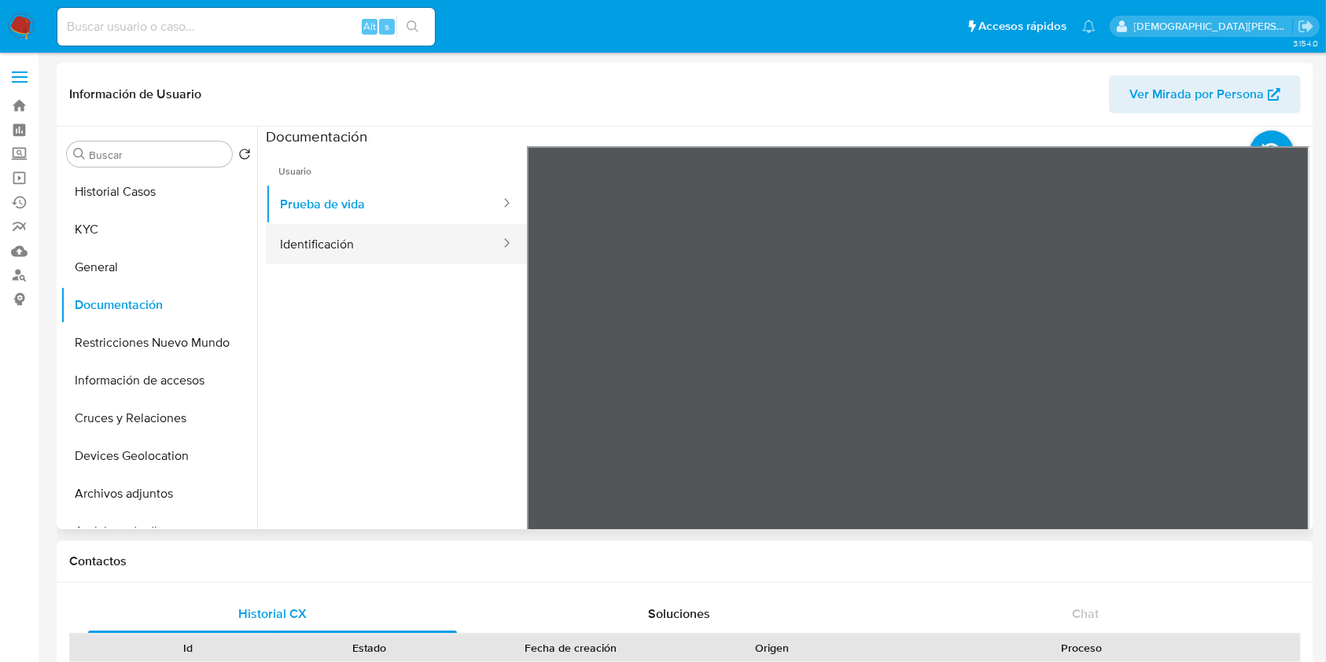
click at [434, 243] on button "Identificación" at bounding box center [384, 244] width 236 height 40
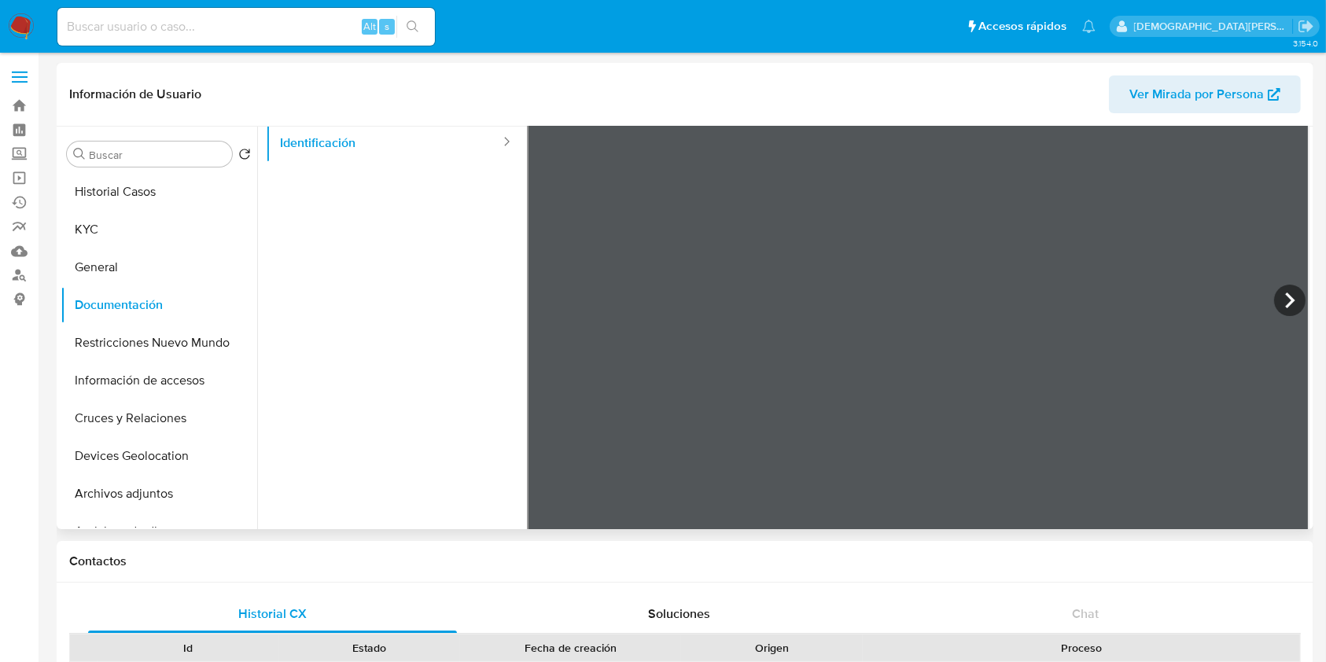
scroll to position [132, 0]
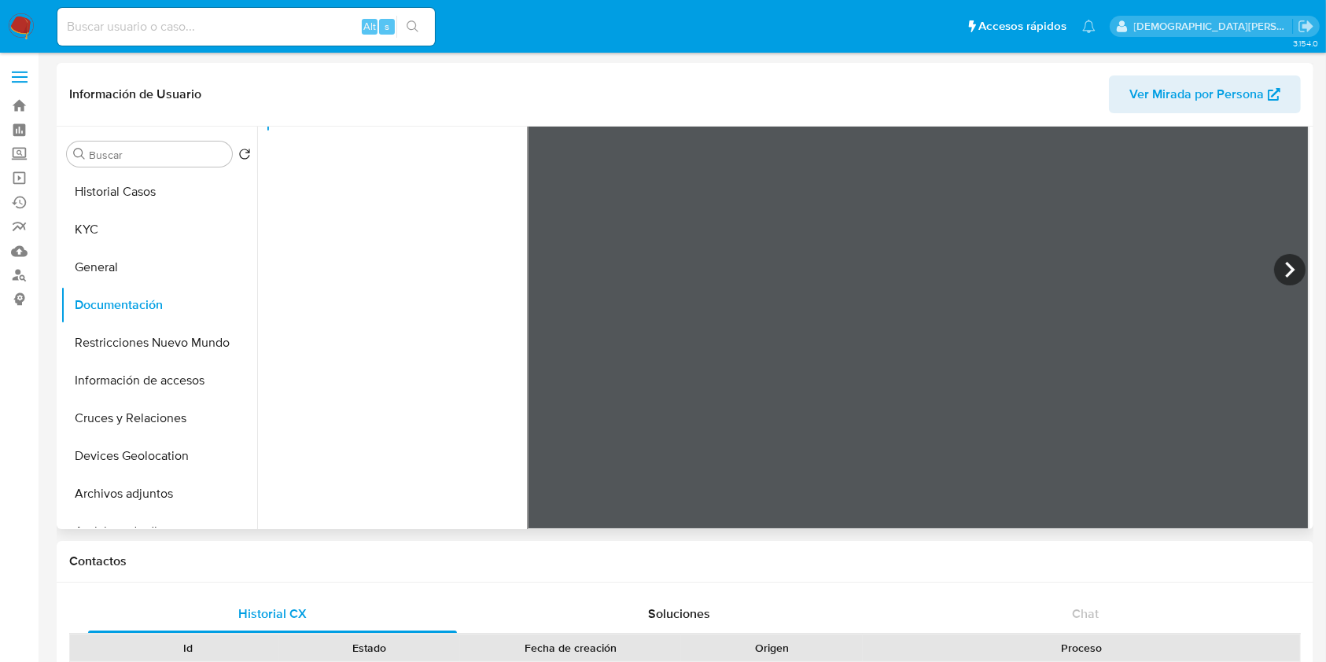
drag, startPoint x: 419, startPoint y: 297, endPoint x: 419, endPoint y: 397, distance: 99.9
click at [419, 408] on ul "Usuario Prueba de vida Identificación" at bounding box center [396, 240] width 261 height 453
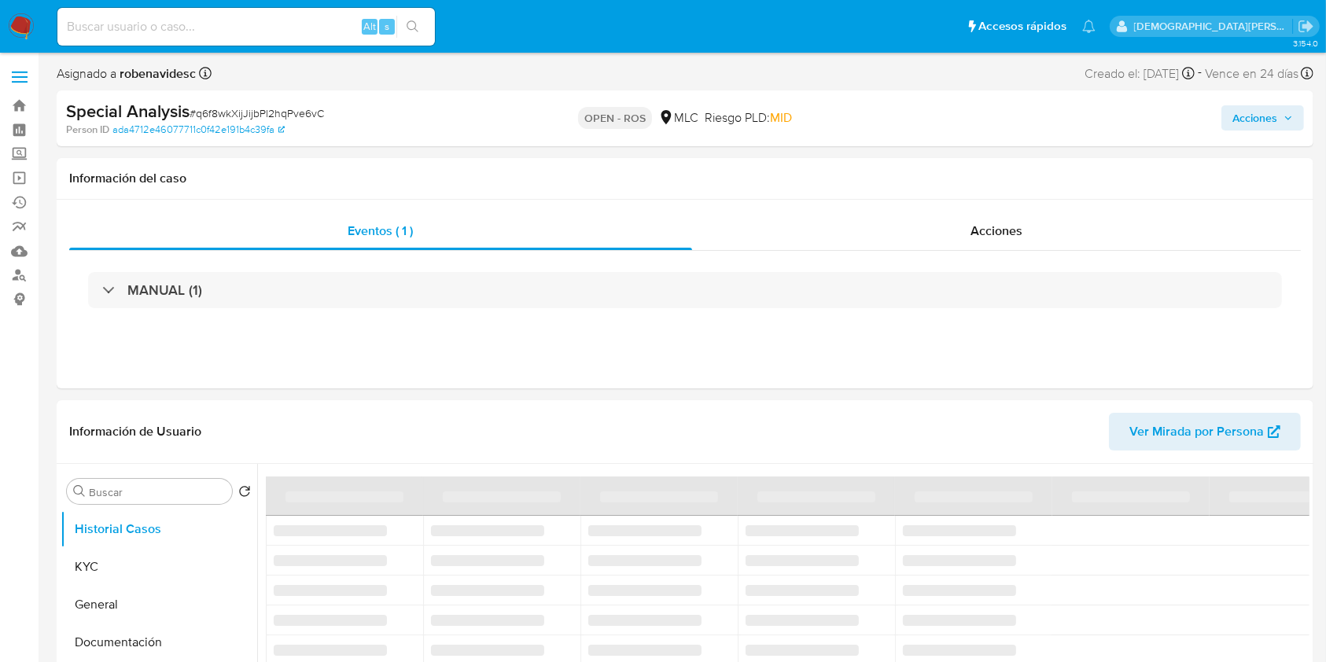
select select "10"
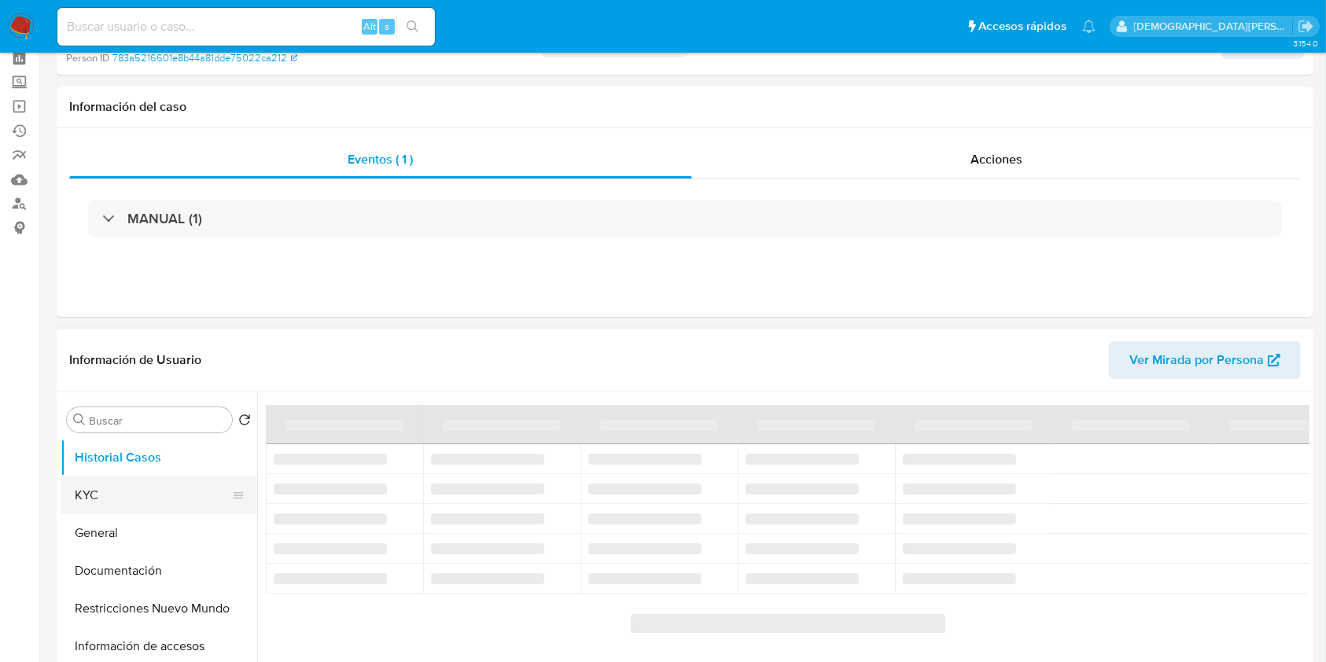
scroll to position [105, 0]
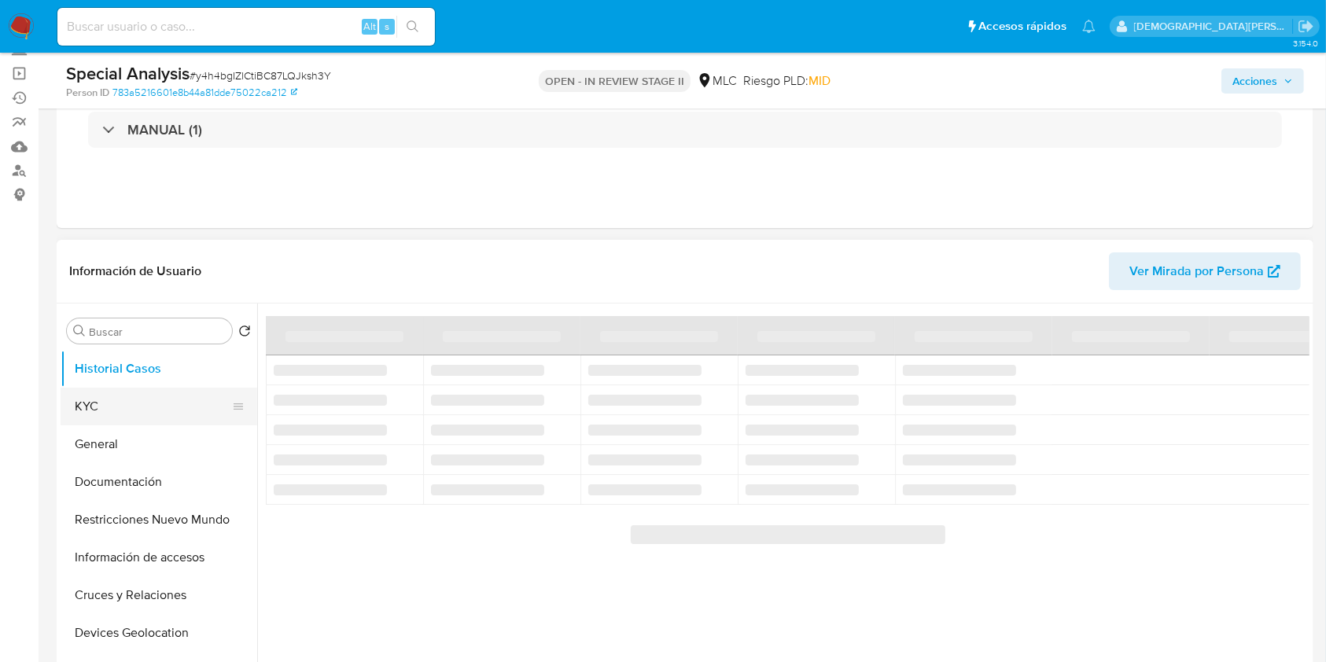
select select "10"
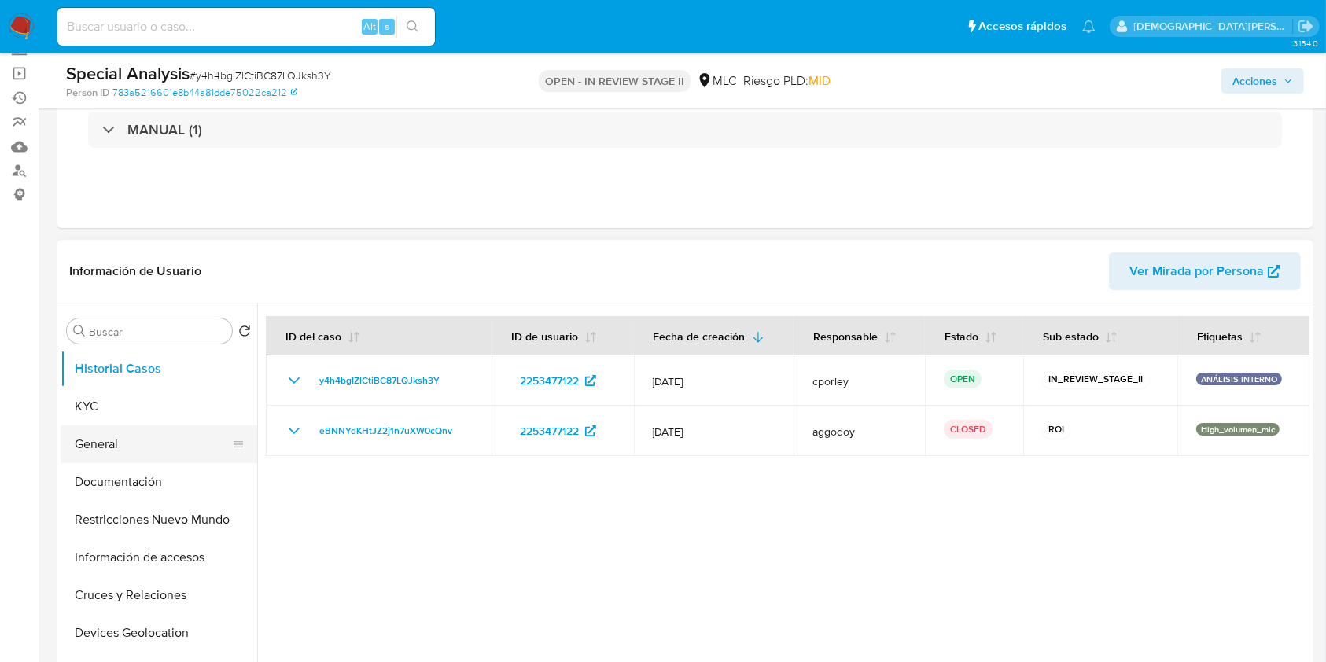
click at [111, 442] on button "General" at bounding box center [153, 445] width 184 height 38
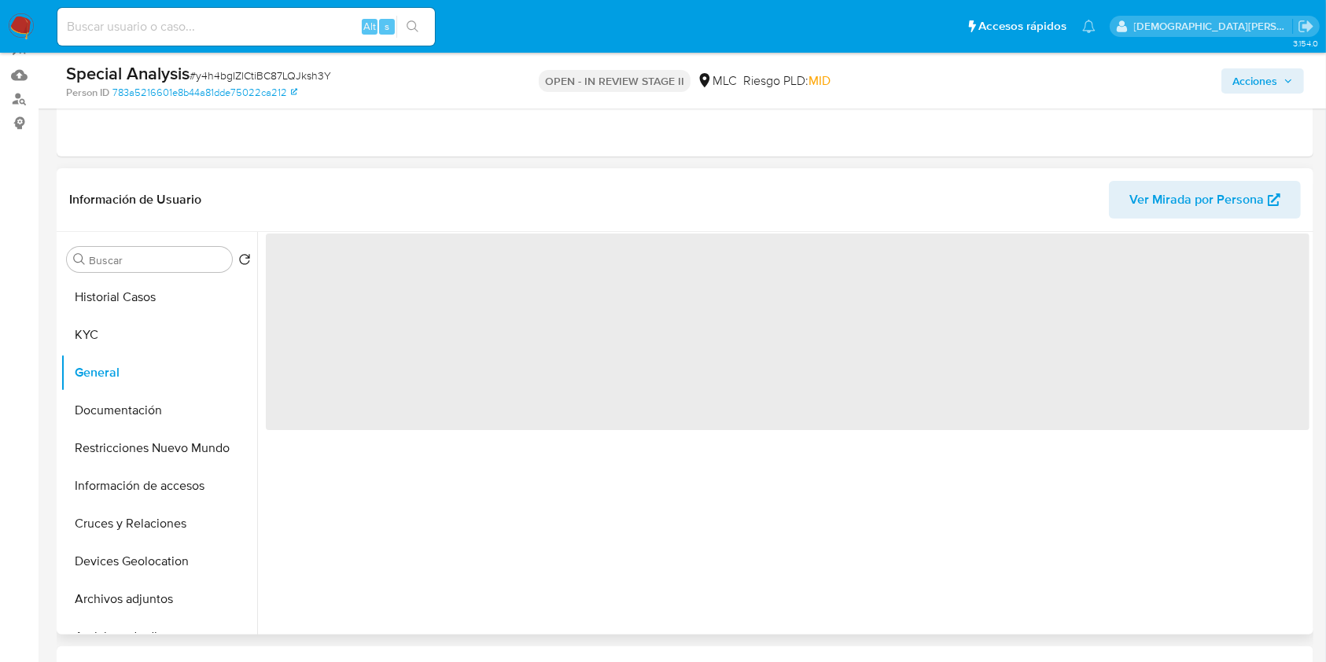
scroll to position [209, 0]
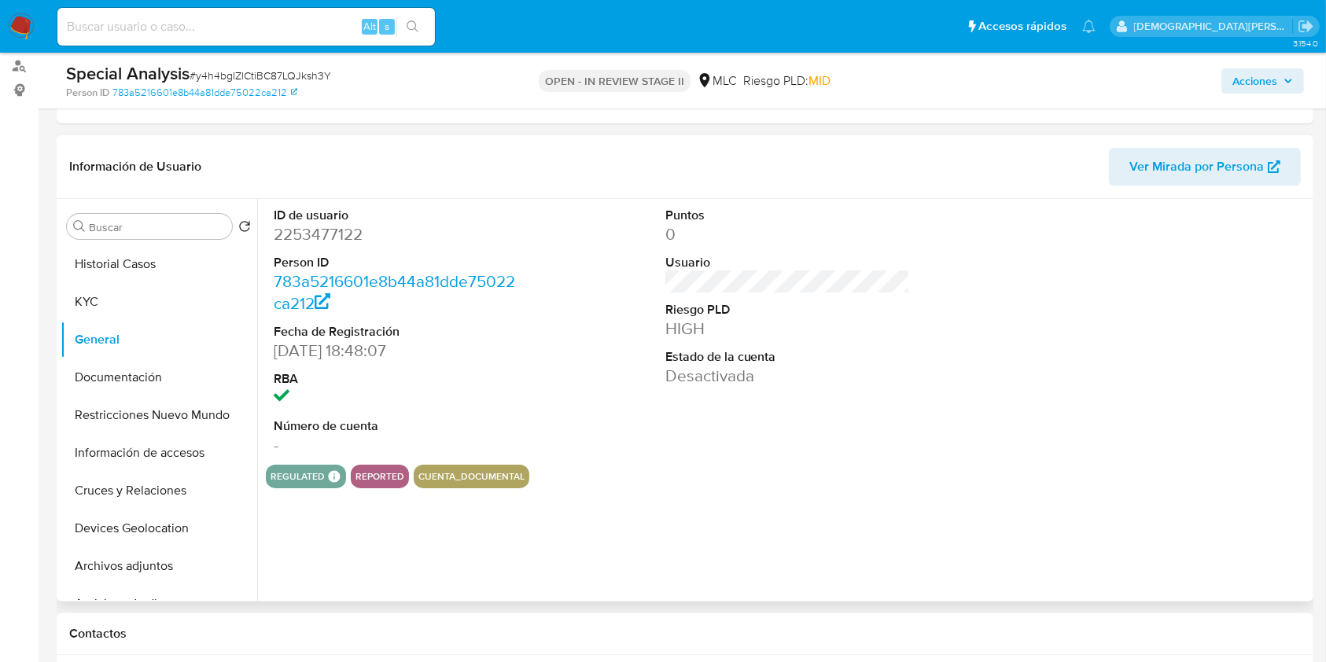
click at [338, 234] on dd "2253477122" at bounding box center [396, 234] width 245 height 22
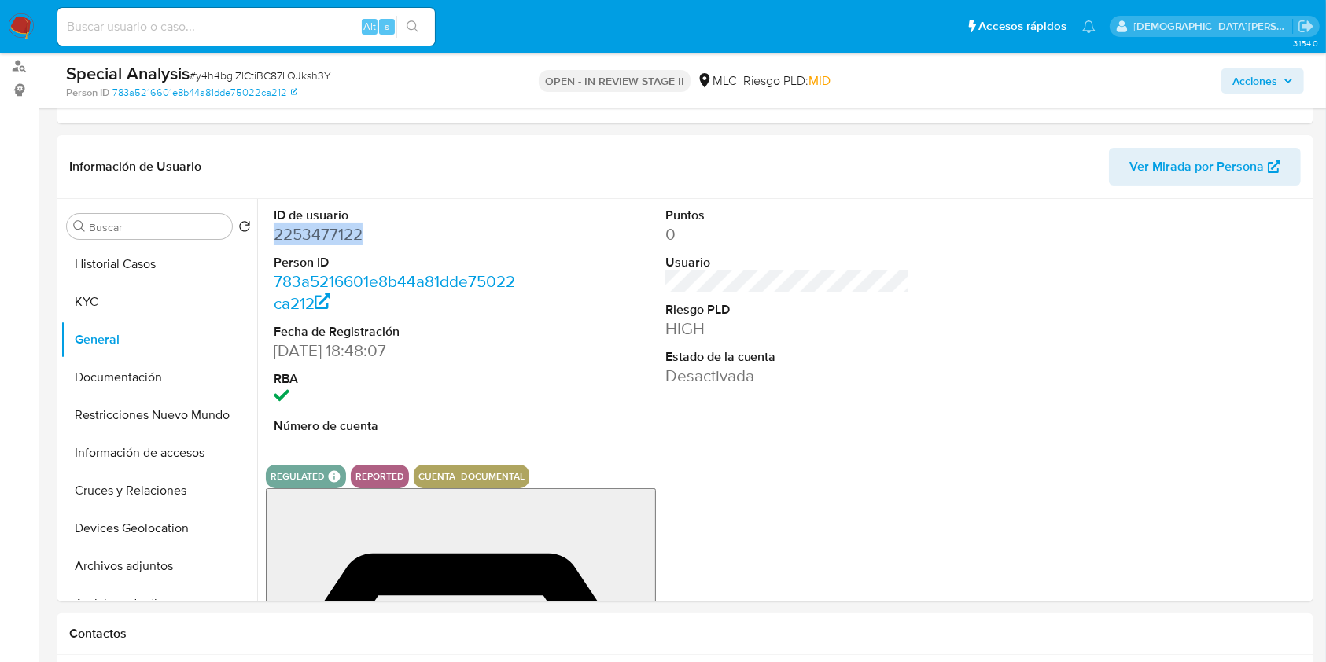
copy dd "2253477122"
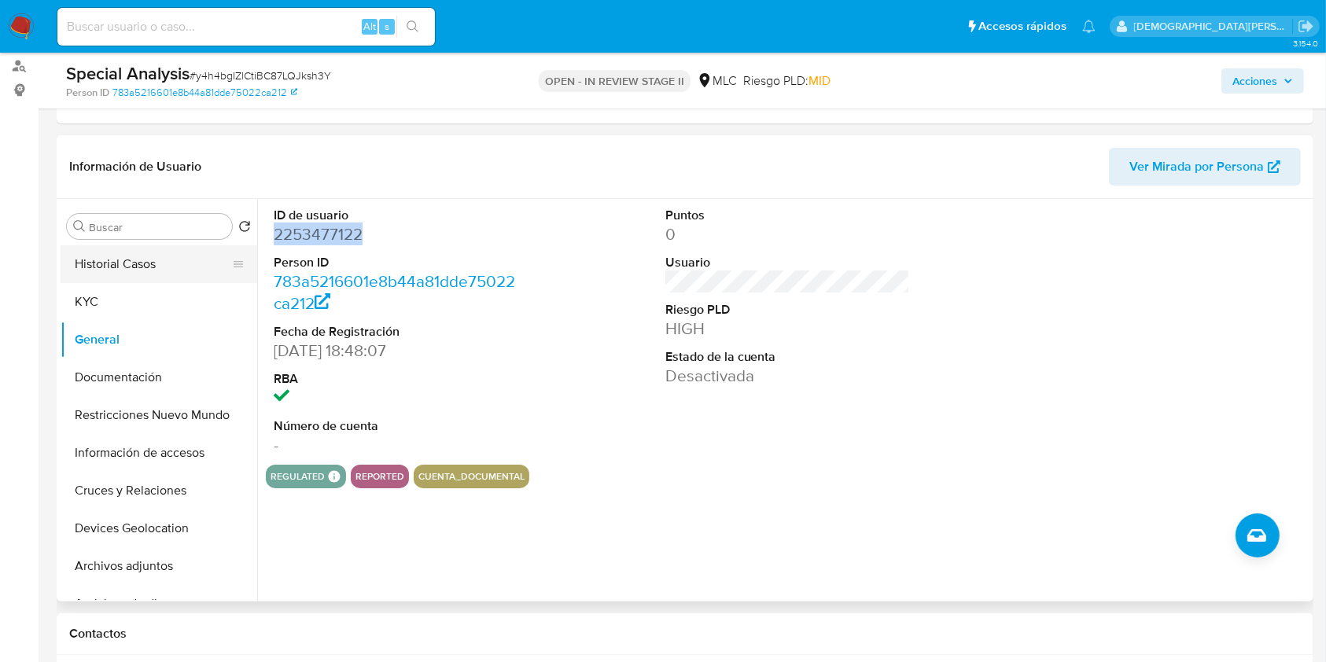
click at [138, 259] on button "Historial Casos" at bounding box center [153, 264] width 184 height 38
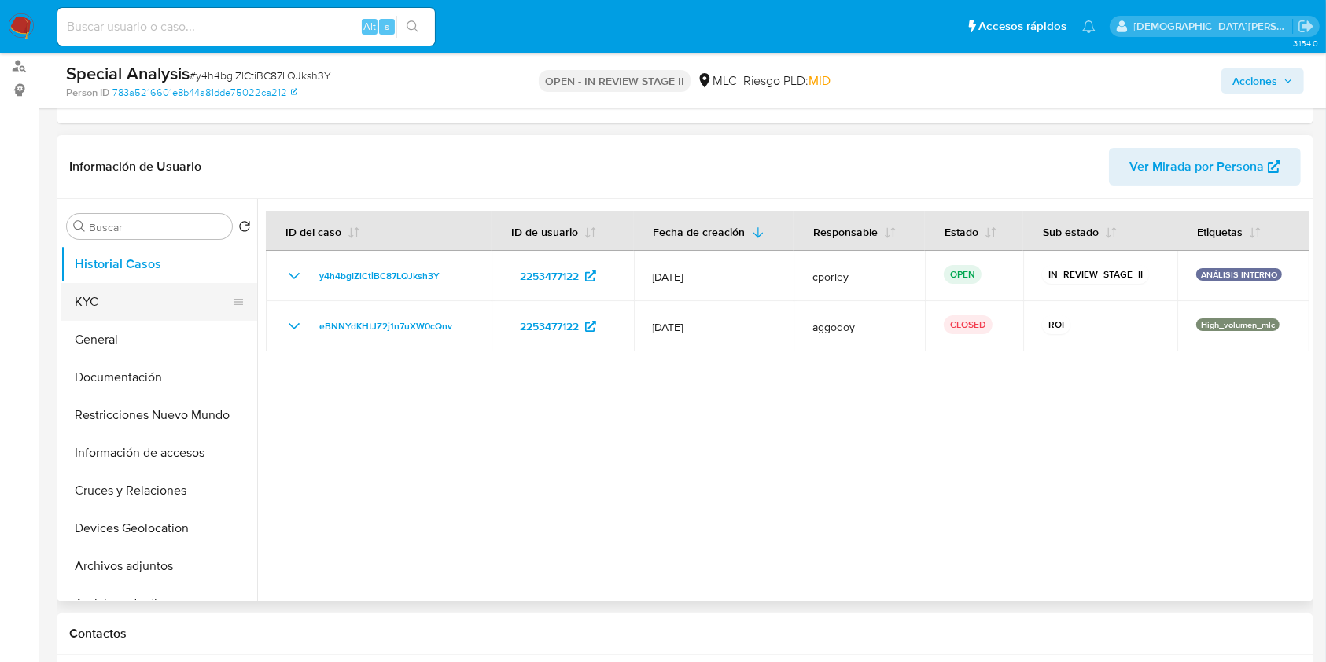
click at [113, 297] on button "KYC" at bounding box center [153, 302] width 184 height 38
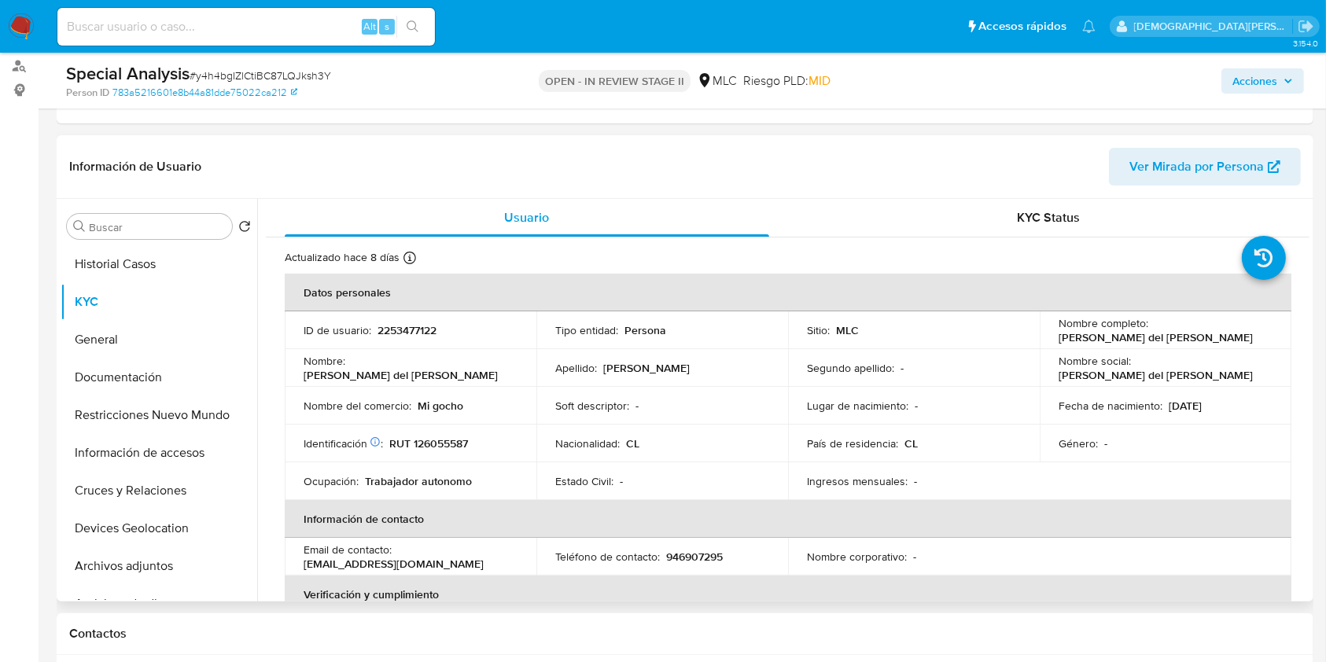
drag, startPoint x: 1261, startPoint y: 335, endPoint x: 1049, endPoint y: 325, distance: 212.7
click at [994, 325] on td "Nombre completo : [PERSON_NAME] del [PERSON_NAME]" at bounding box center [1166, 331] width 252 height 38
copy div "Nombre completo : [PERSON_NAME] del [PERSON_NAME]"
drag, startPoint x: 389, startPoint y: 445, endPoint x: 507, endPoint y: 442, distance: 118.1
click at [507, 442] on div "Identificación Nº de serie: 528610775 : RUT 126055587" at bounding box center [411, 444] width 214 height 14
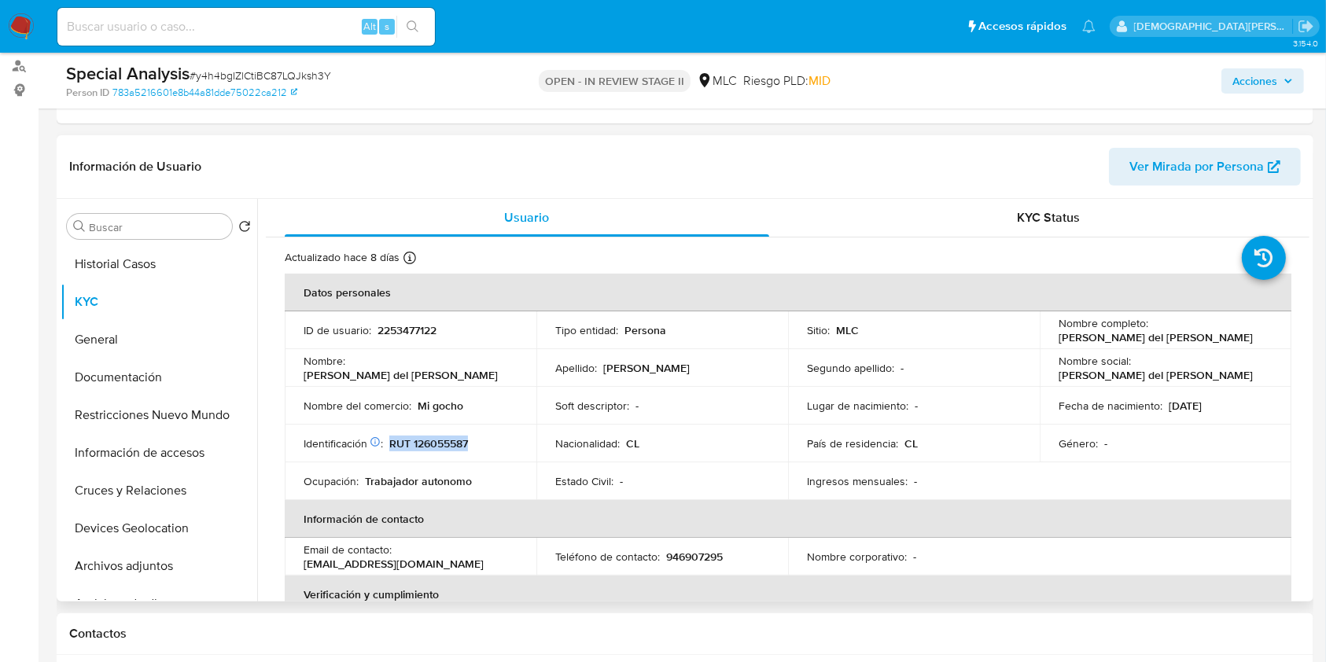
copy p "RUT 126055587"
click at [138, 378] on button "Documentación" at bounding box center [153, 378] width 184 height 38
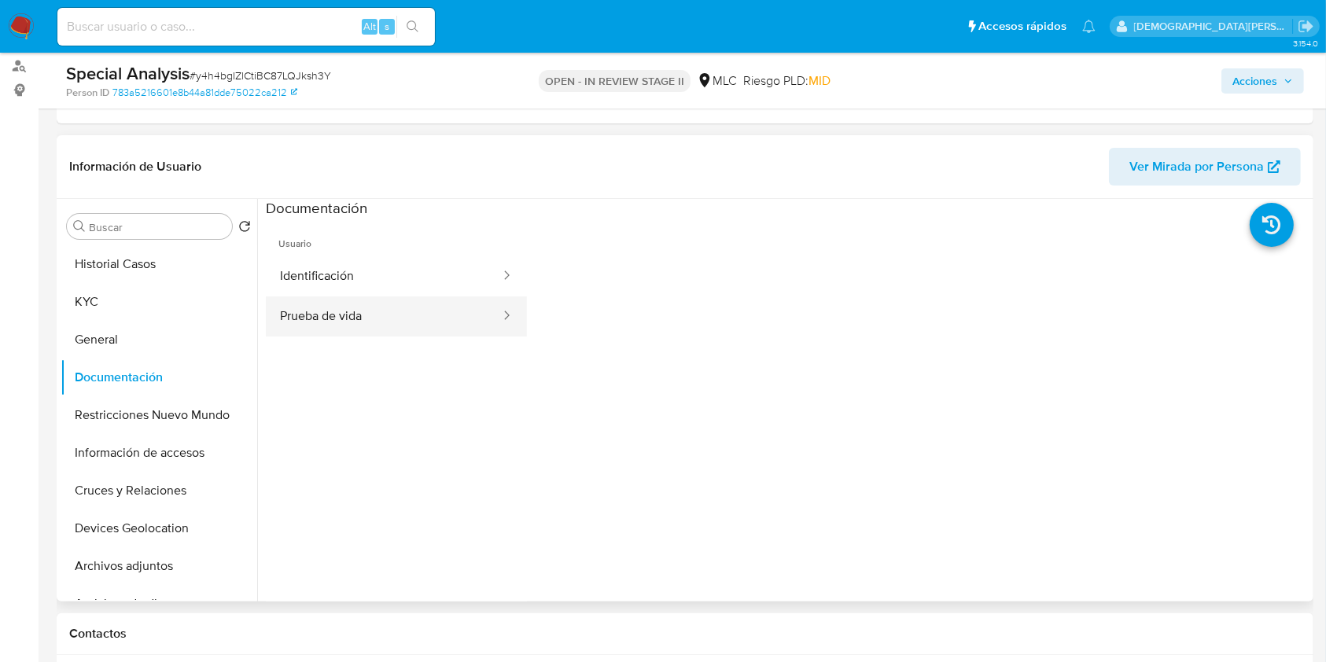
click at [407, 297] on button "Prueba de vida" at bounding box center [384, 317] width 236 height 40
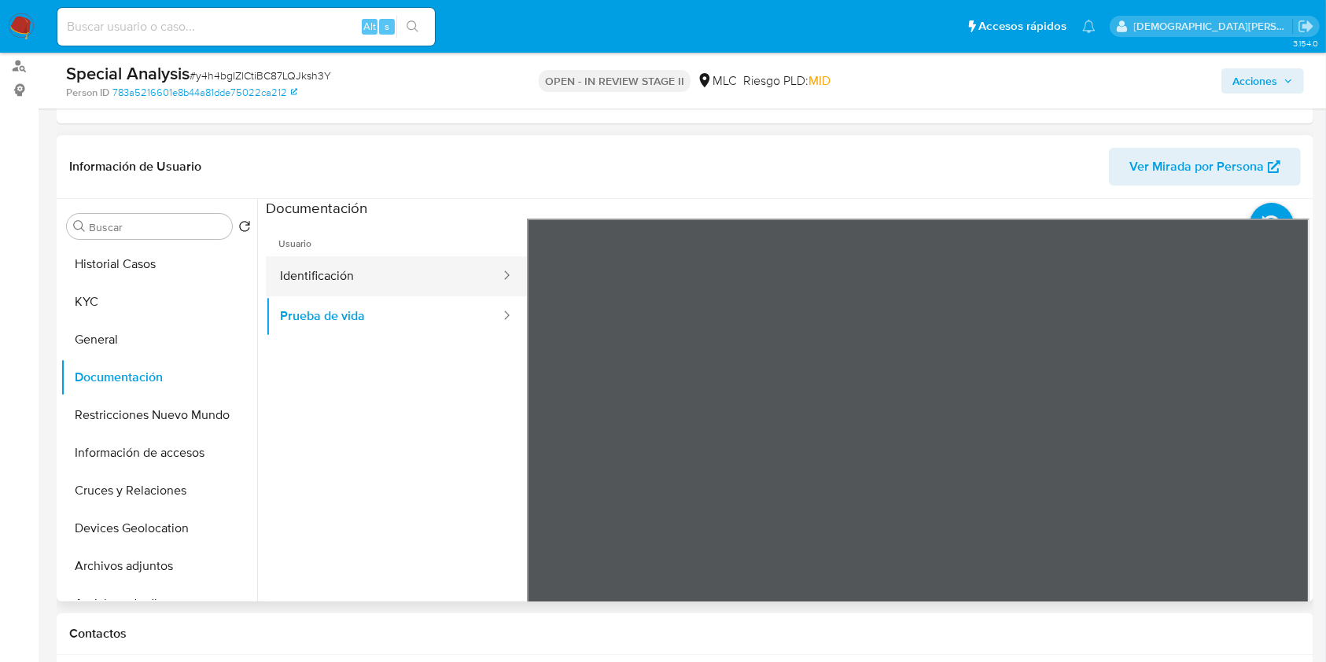
click at [426, 273] on button "Identificación" at bounding box center [384, 276] width 236 height 40
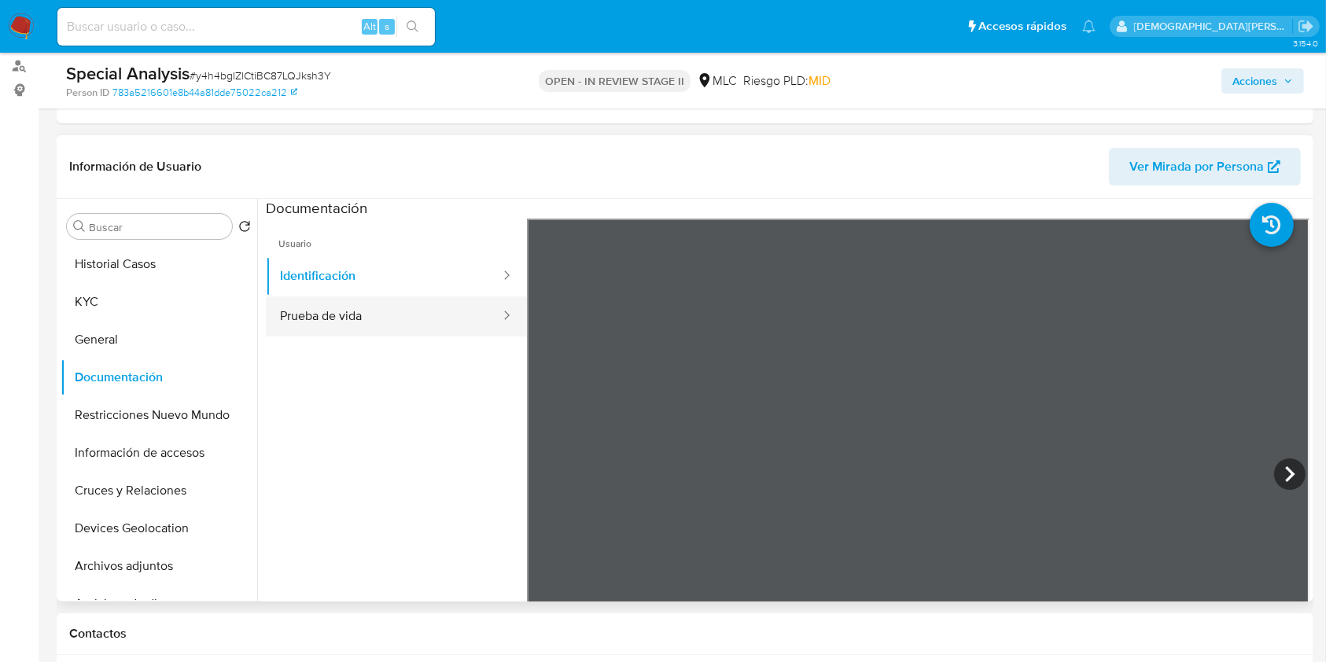
click at [324, 318] on button "Prueba de vida" at bounding box center [384, 317] width 236 height 40
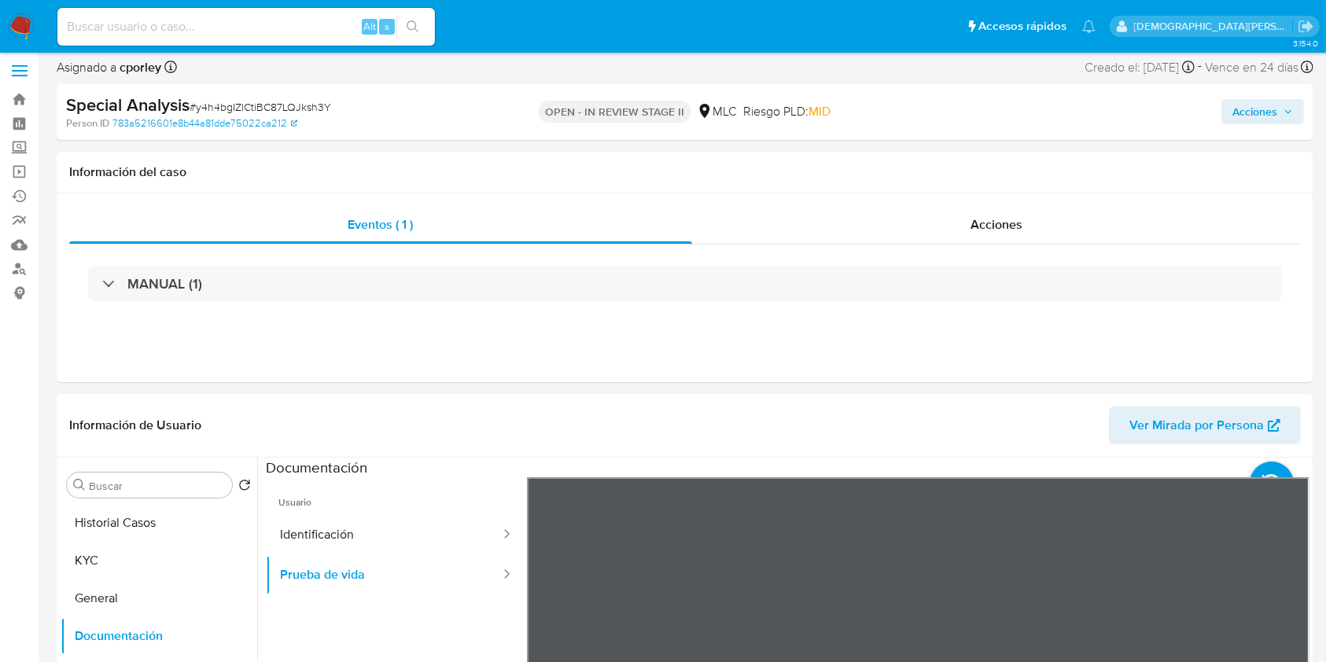
scroll to position [0, 0]
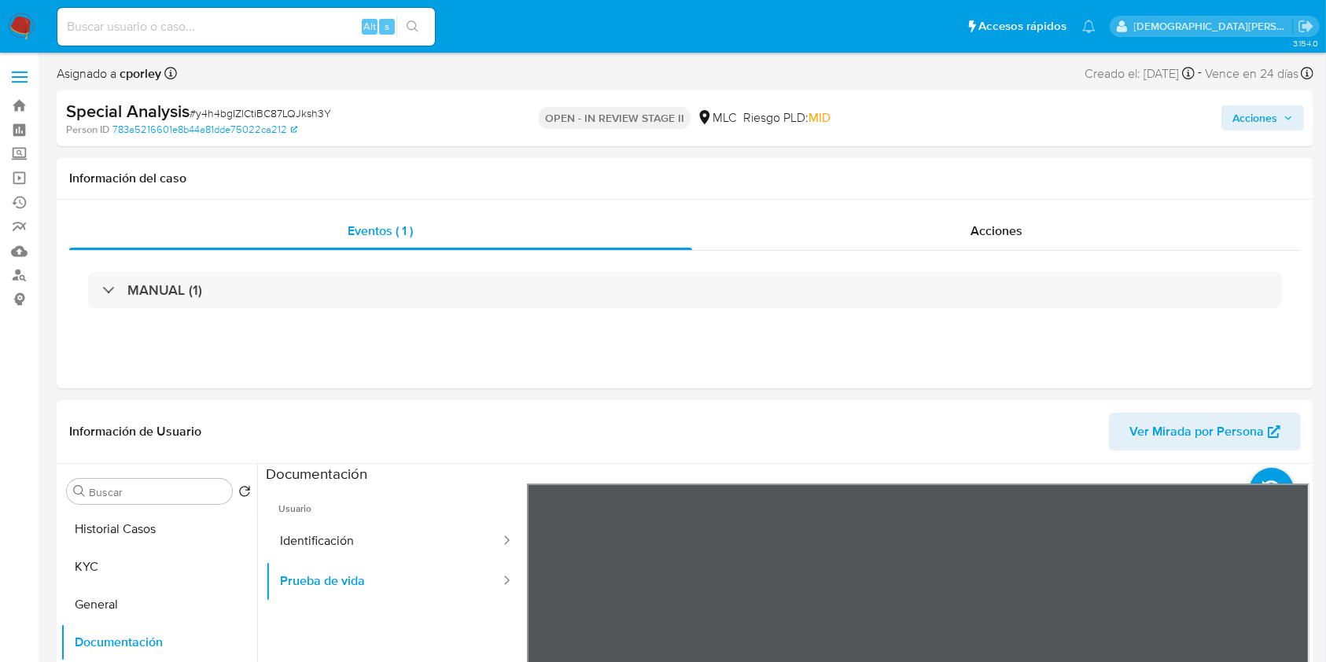
click at [994, 114] on span "Acciones" at bounding box center [1255, 117] width 45 height 25
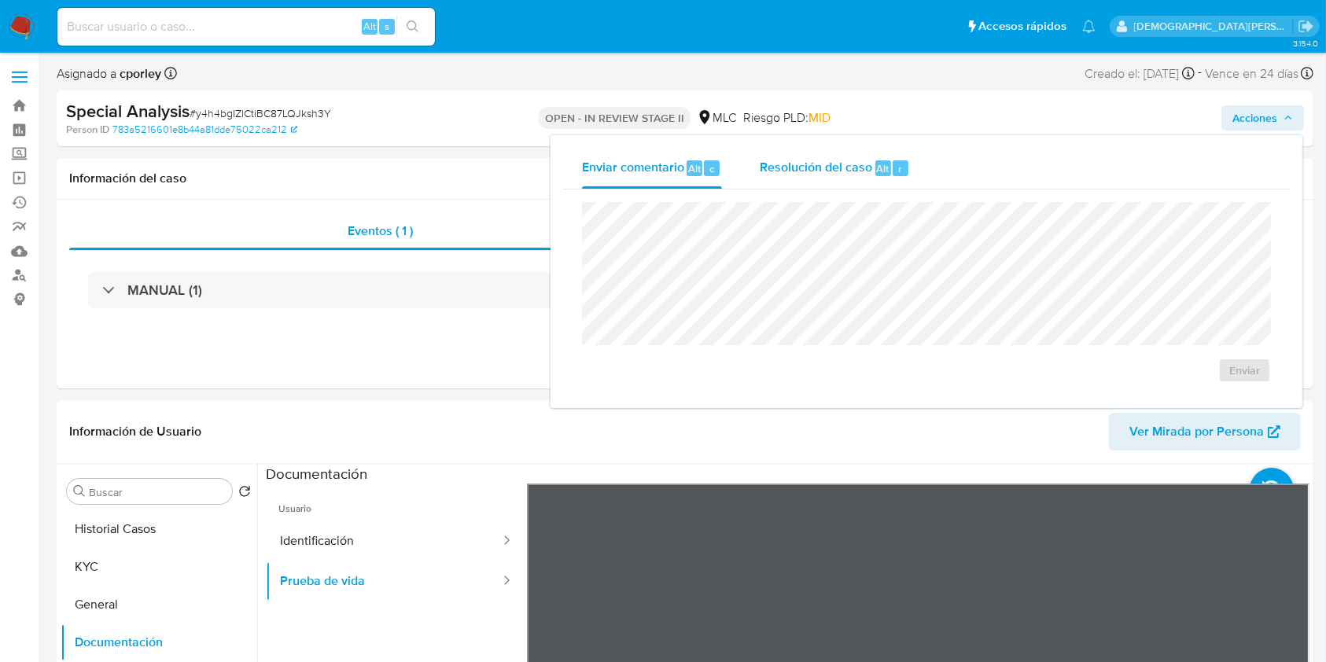
click at [810, 182] on div "Resolución del caso Alt r" at bounding box center [835, 168] width 150 height 41
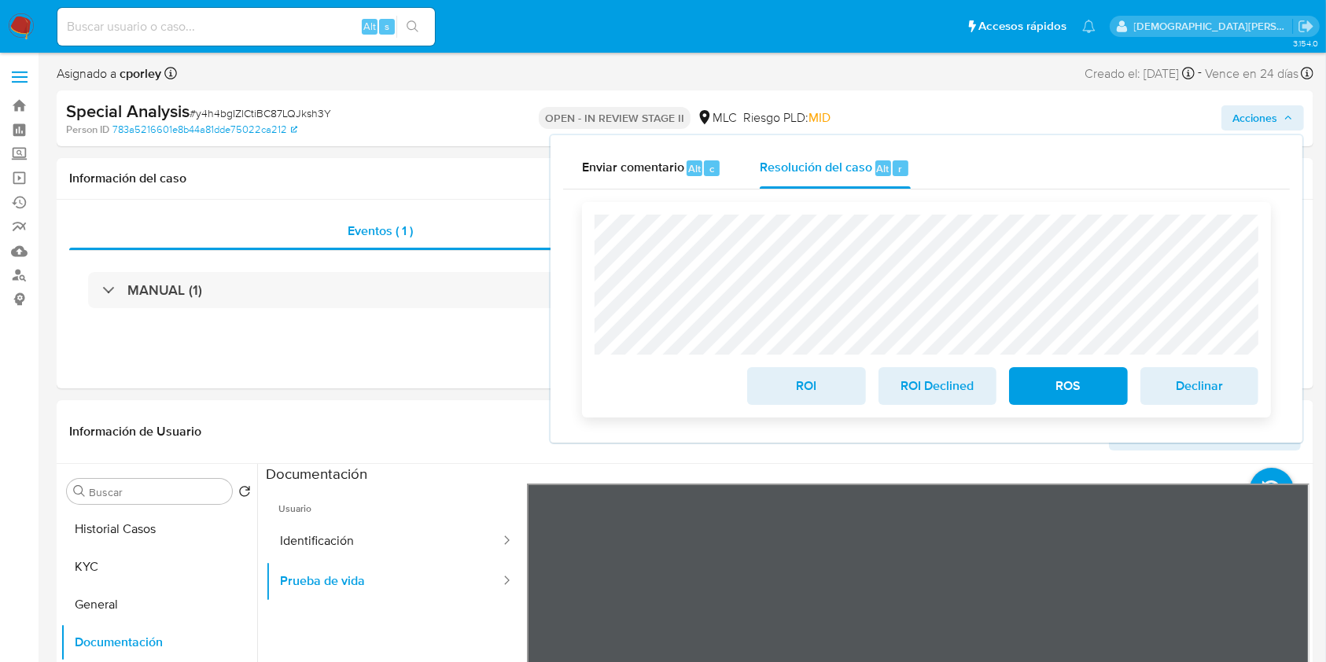
click at [994, 386] on span "ROS" at bounding box center [1068, 386] width 77 height 35
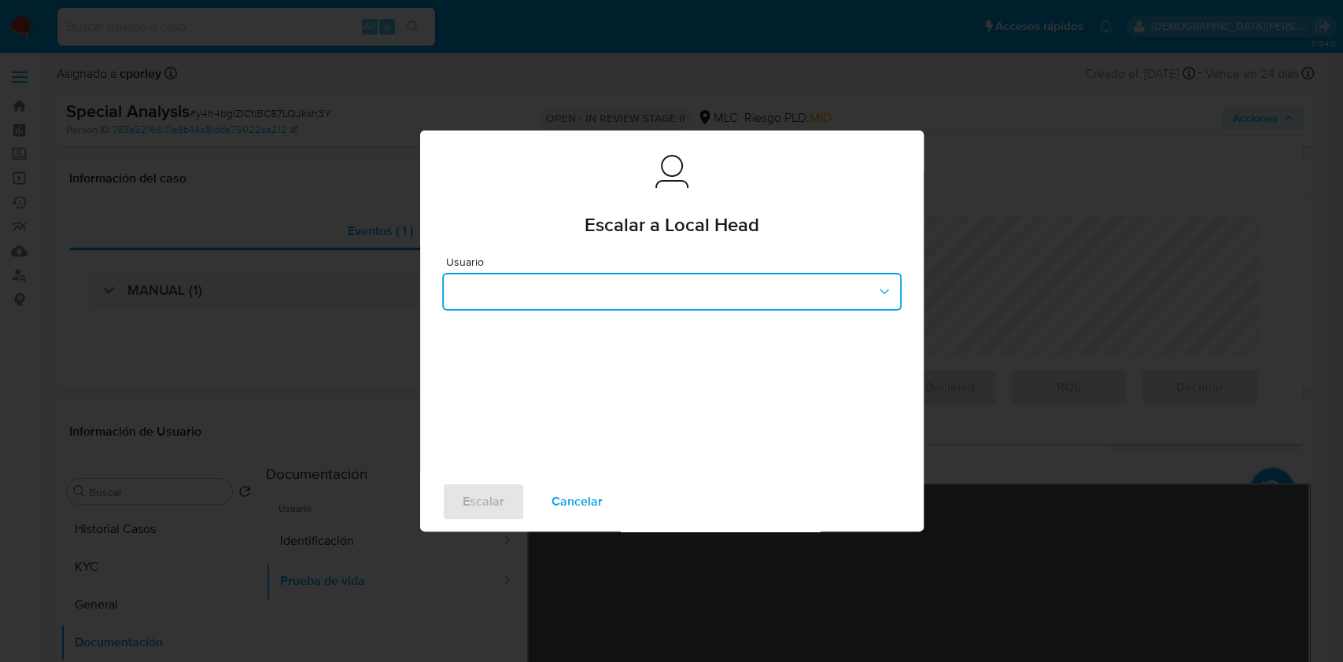
click at [633, 308] on button "button" at bounding box center [671, 292] width 459 height 38
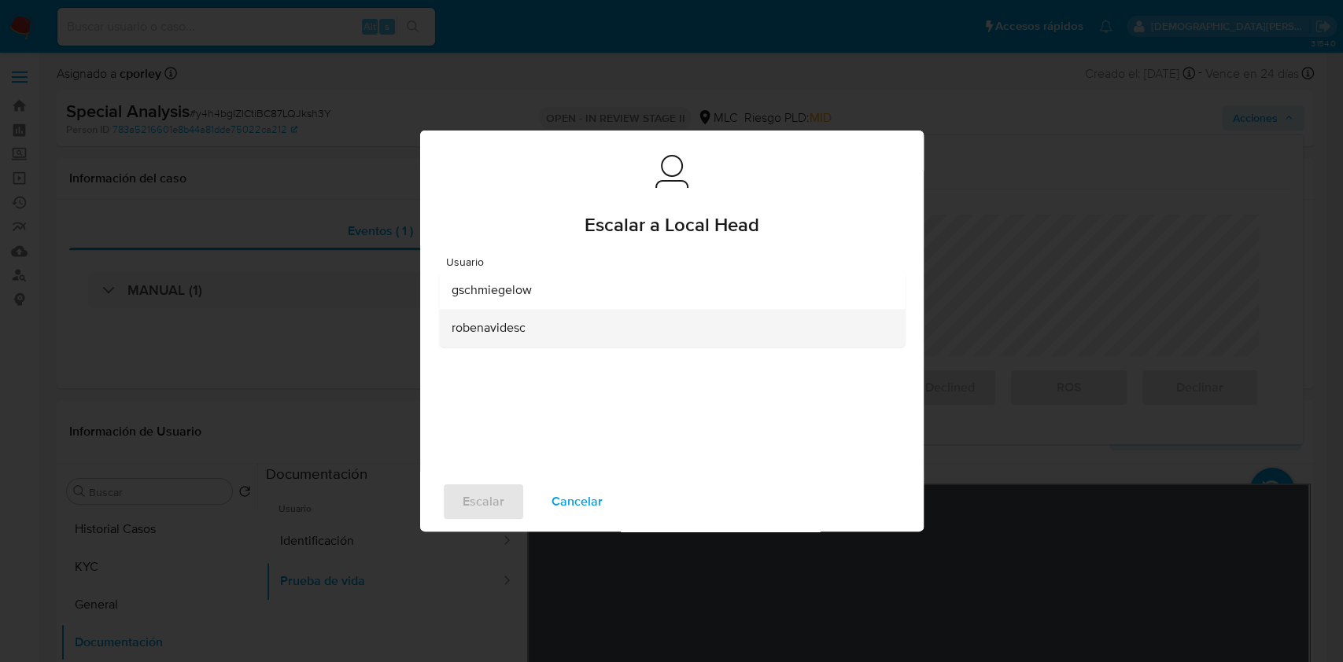
click at [527, 338] on div "robenavidesc" at bounding box center [667, 328] width 431 height 38
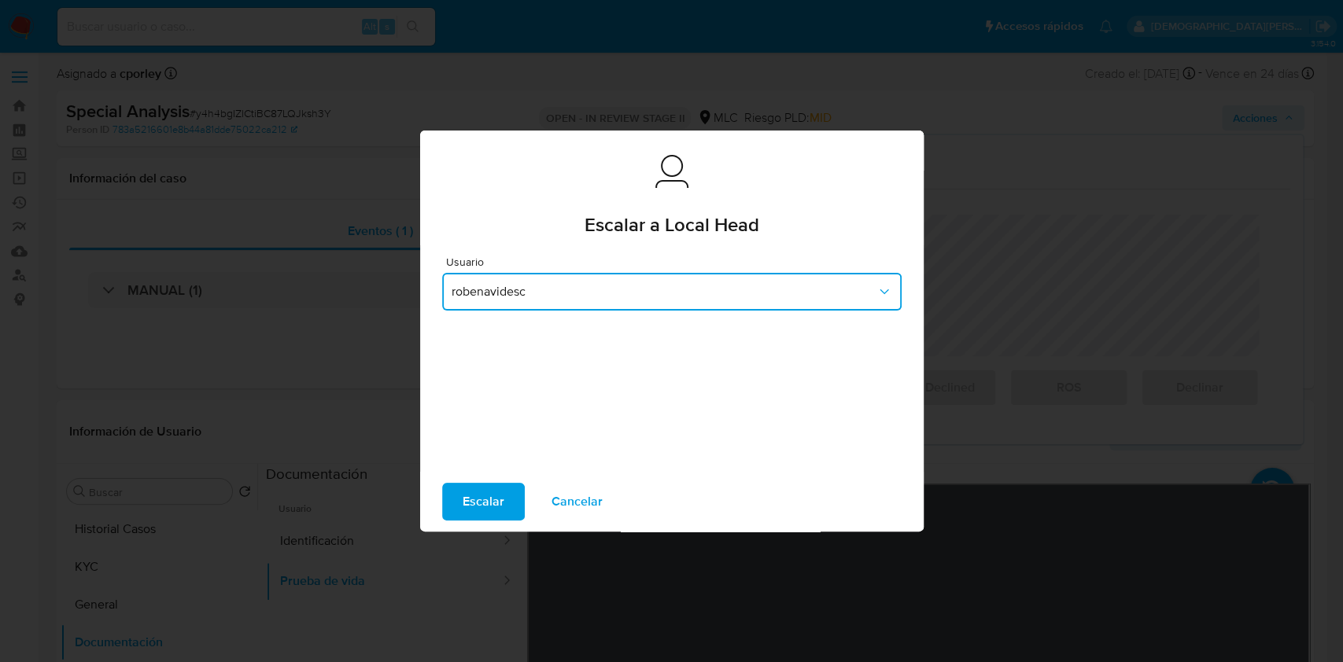
click at [310, 378] on div "Escalar a Local Head Escalar a Local Head Usuario robenavidesc Escalar Cancelar" at bounding box center [671, 331] width 1343 height 662
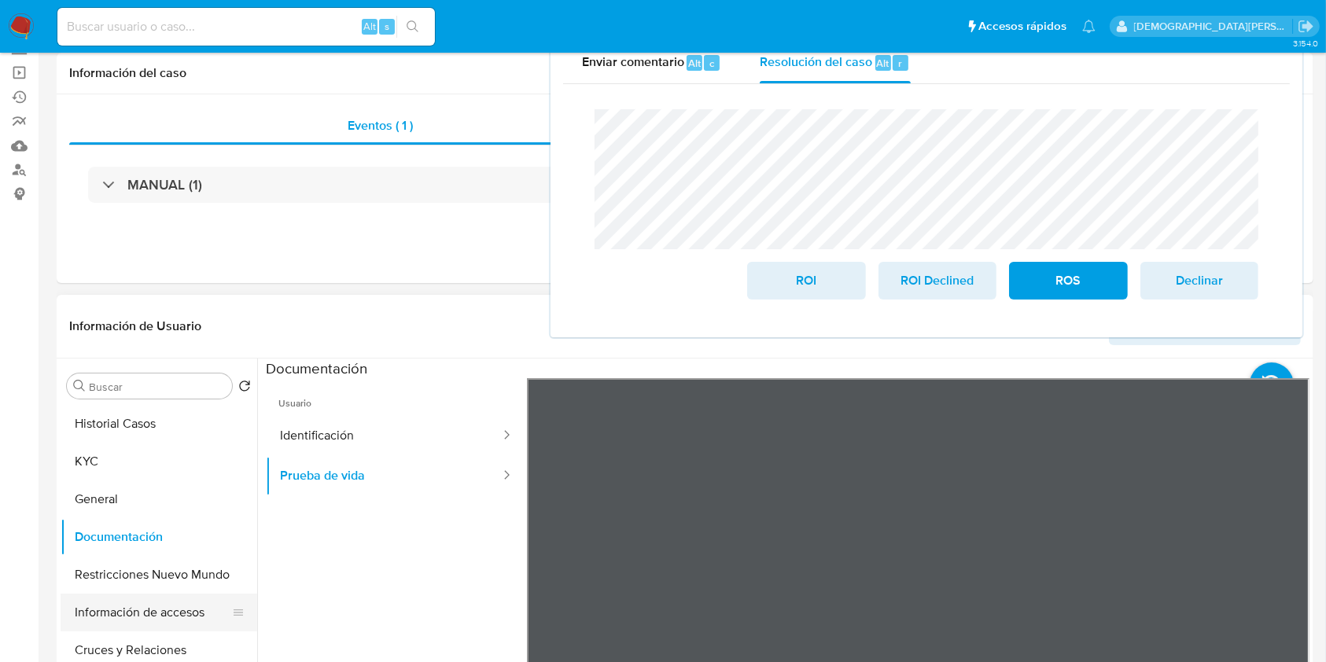
scroll to position [209, 0]
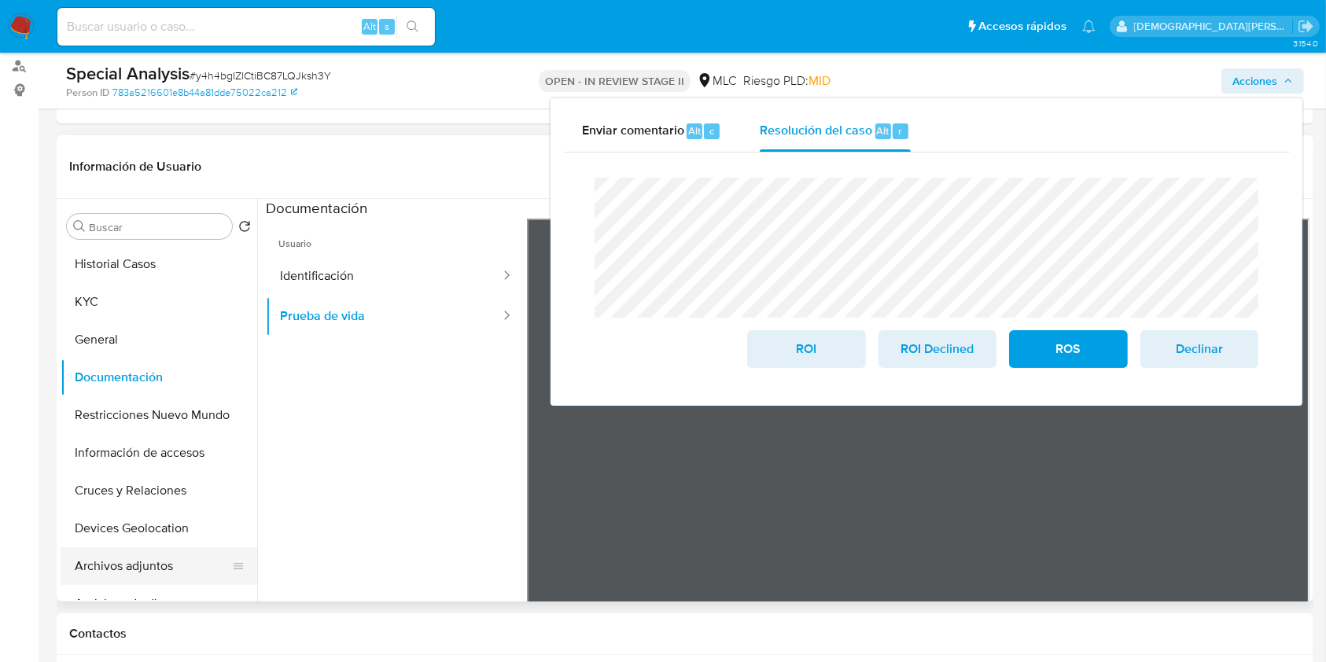
click at [129, 496] on button "Archivos adjuntos" at bounding box center [153, 567] width 184 height 38
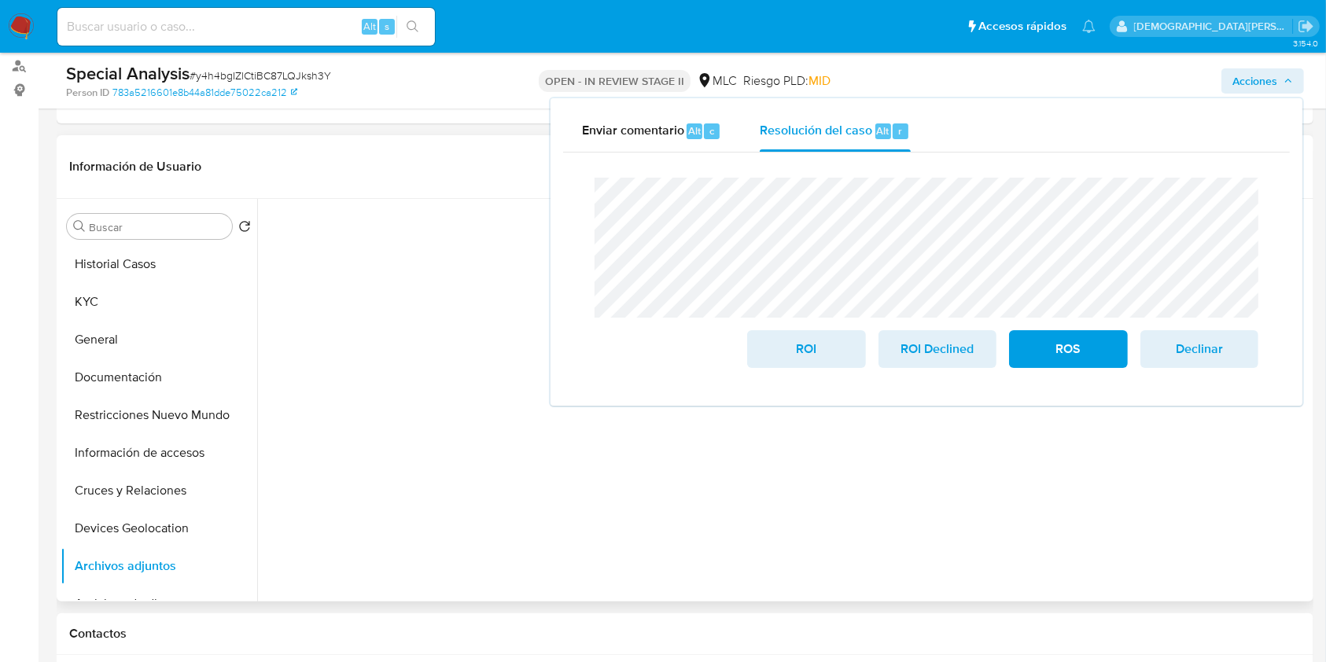
scroll to position [0, 0]
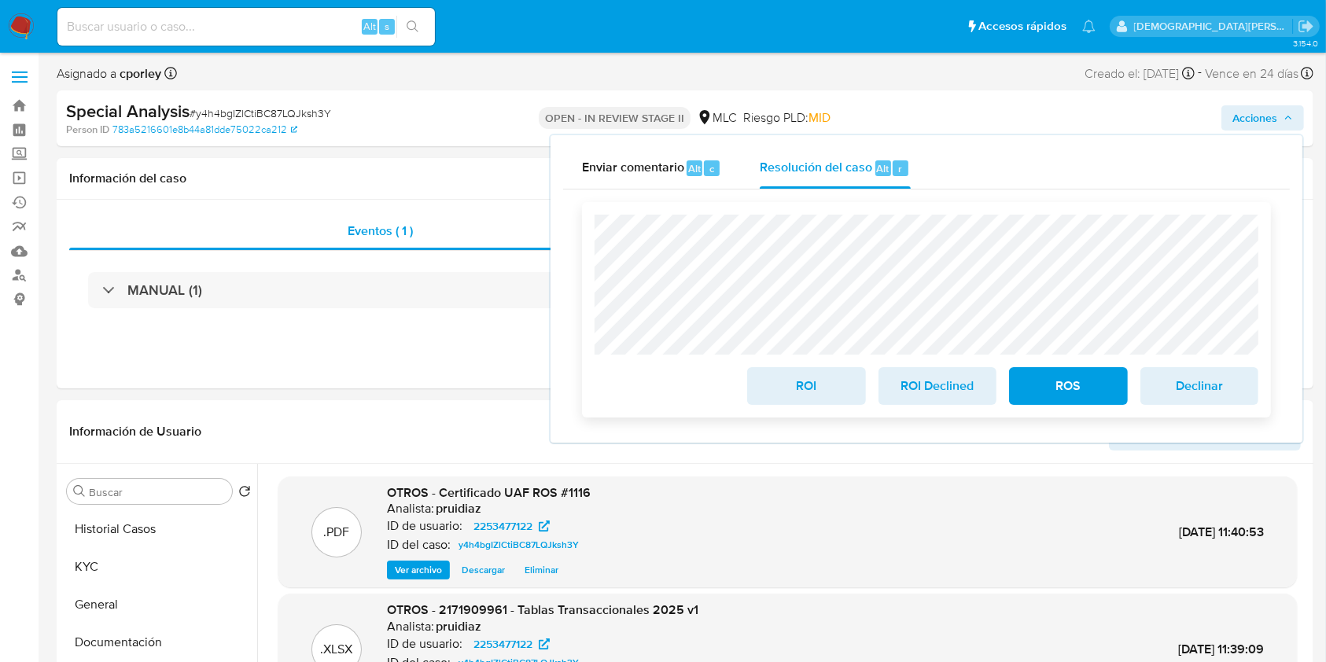
click at [994, 386] on span "ROS" at bounding box center [1068, 386] width 77 height 35
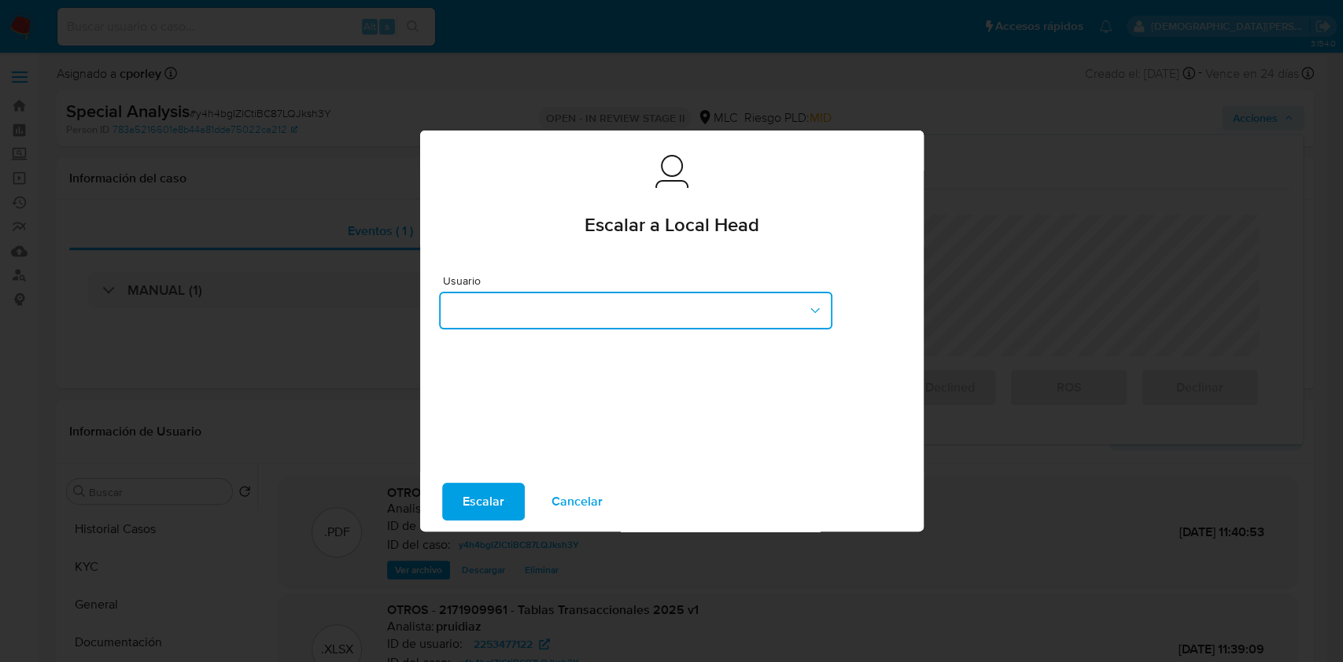
click at [621, 312] on button "button" at bounding box center [635, 311] width 393 height 38
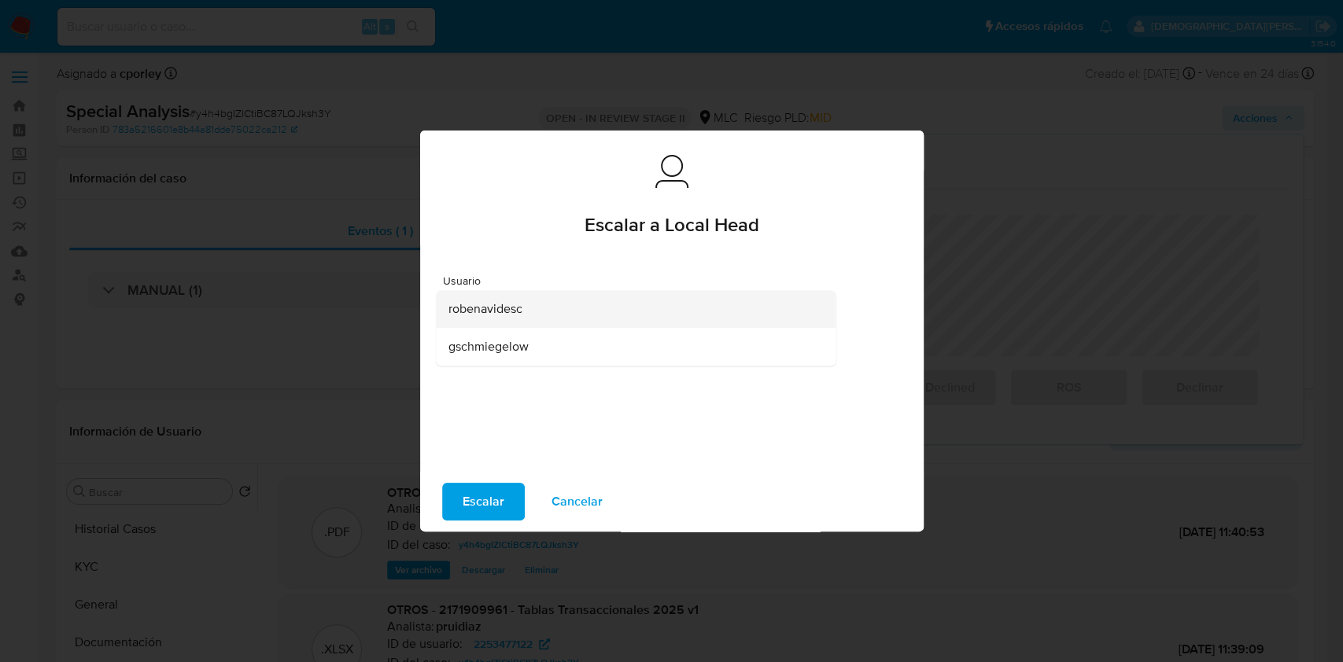
click at [527, 311] on div "robenavidesc" at bounding box center [630, 309] width 365 height 38
click at [468, 496] on span "Escalar" at bounding box center [484, 502] width 42 height 35
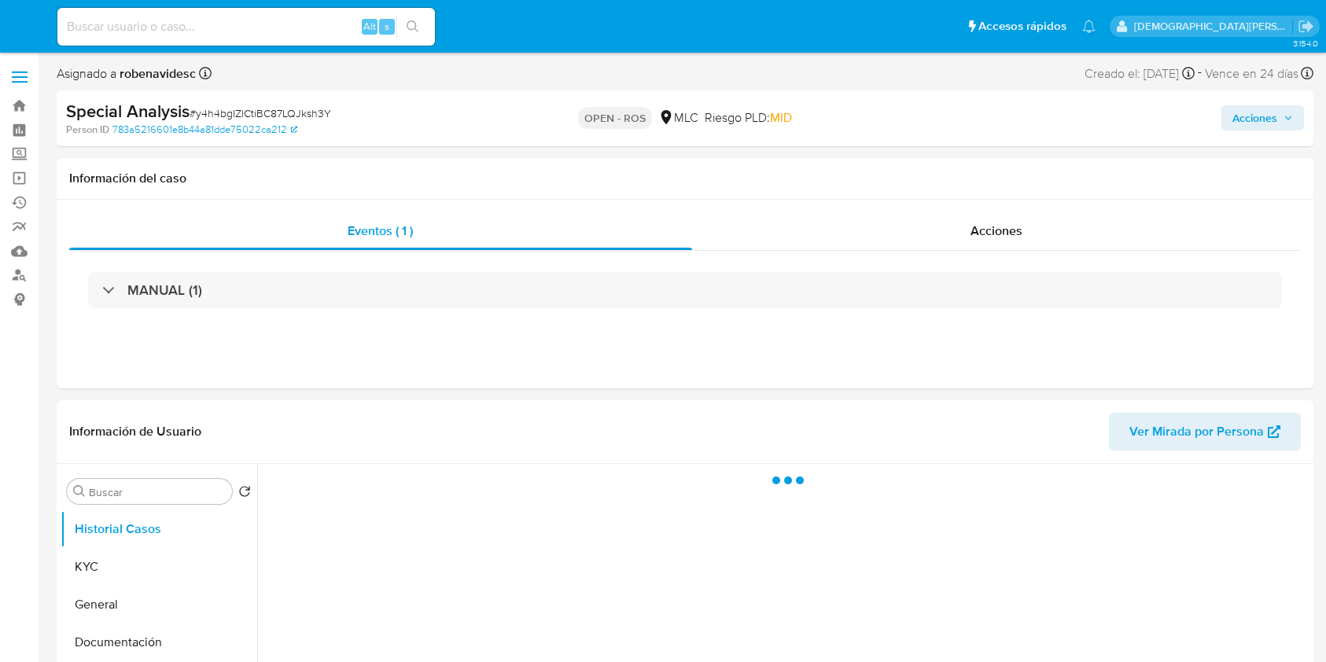
select select "10"
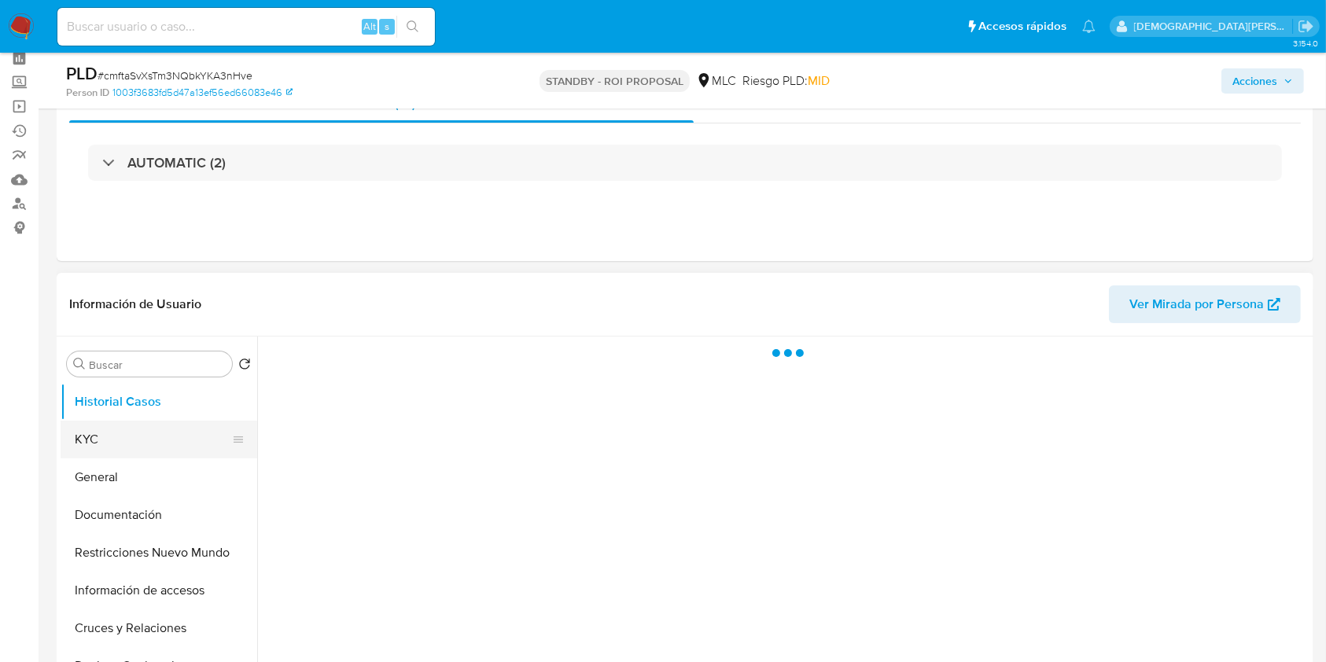
scroll to position [105, 0]
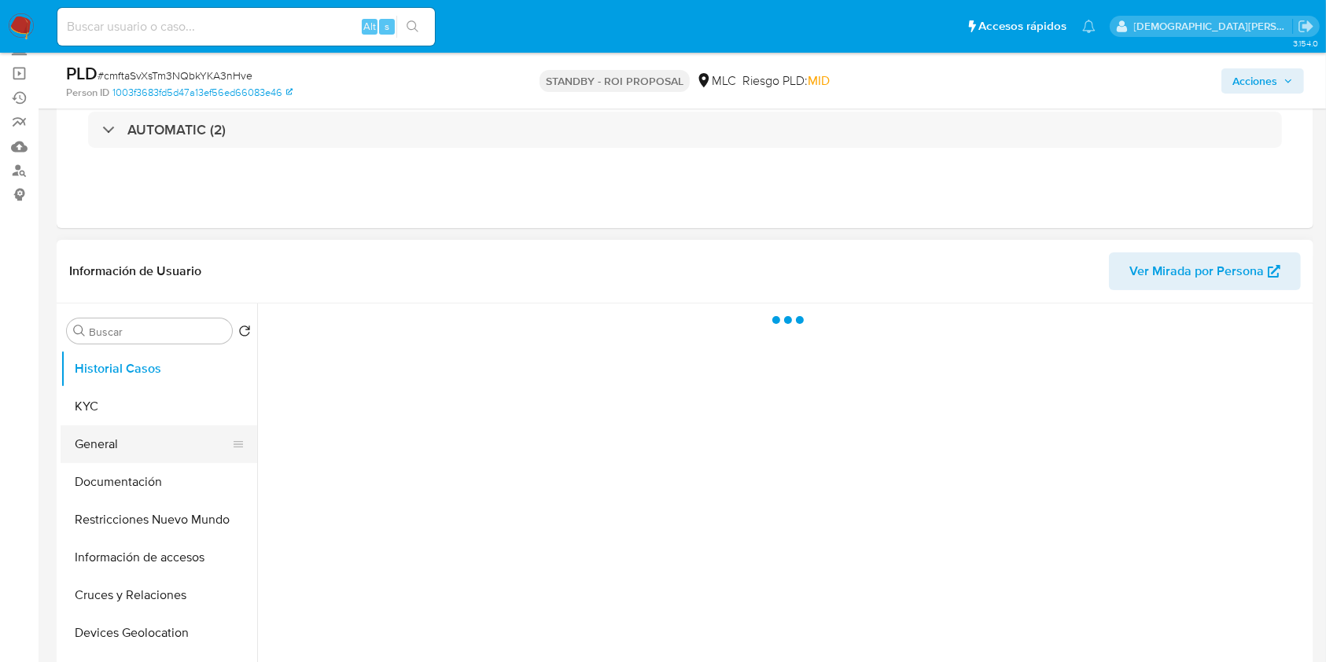
click at [126, 451] on button "General" at bounding box center [153, 445] width 184 height 38
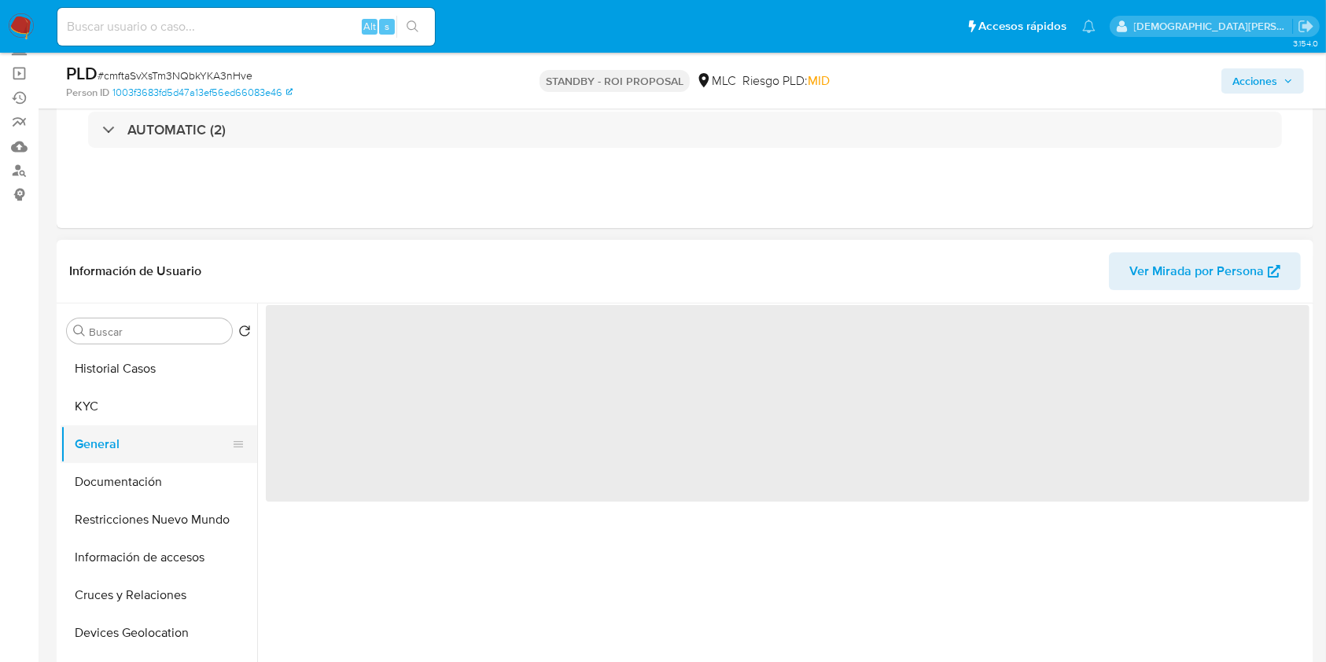
select select "10"
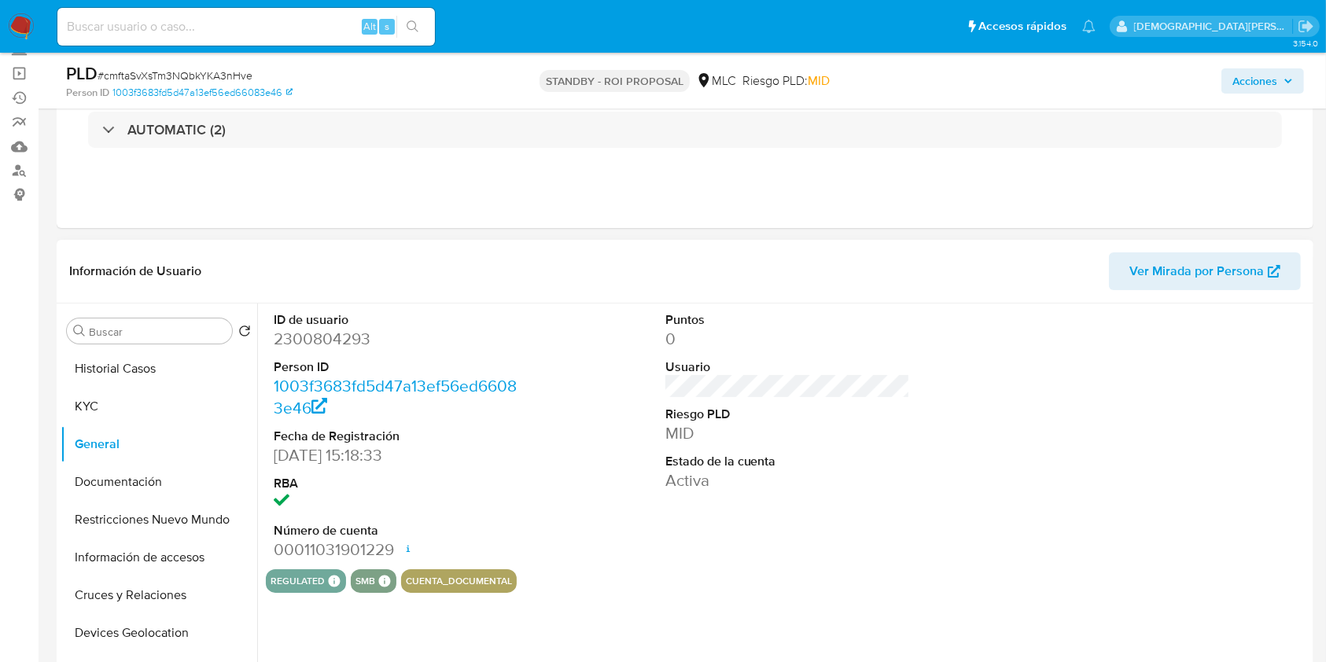
click at [330, 345] on dd "2300804293" at bounding box center [396, 339] width 245 height 22
copy dd "2300804293"
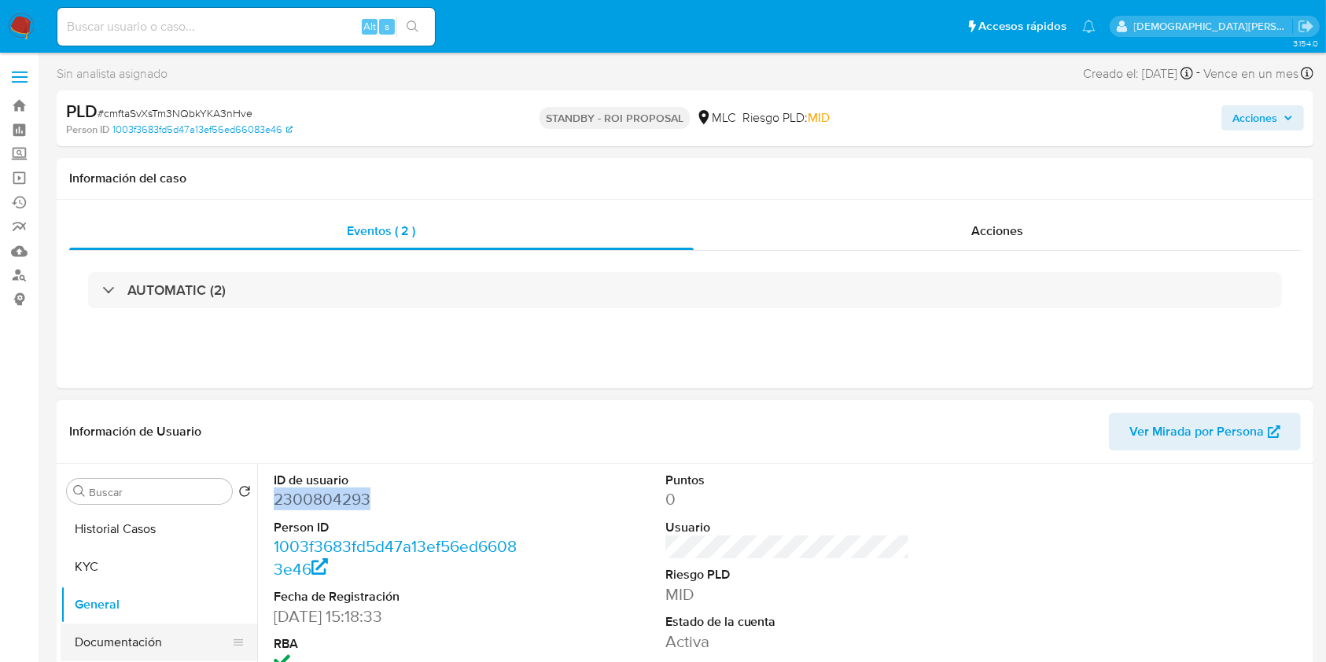
click at [96, 496] on button "Documentación" at bounding box center [153, 643] width 184 height 38
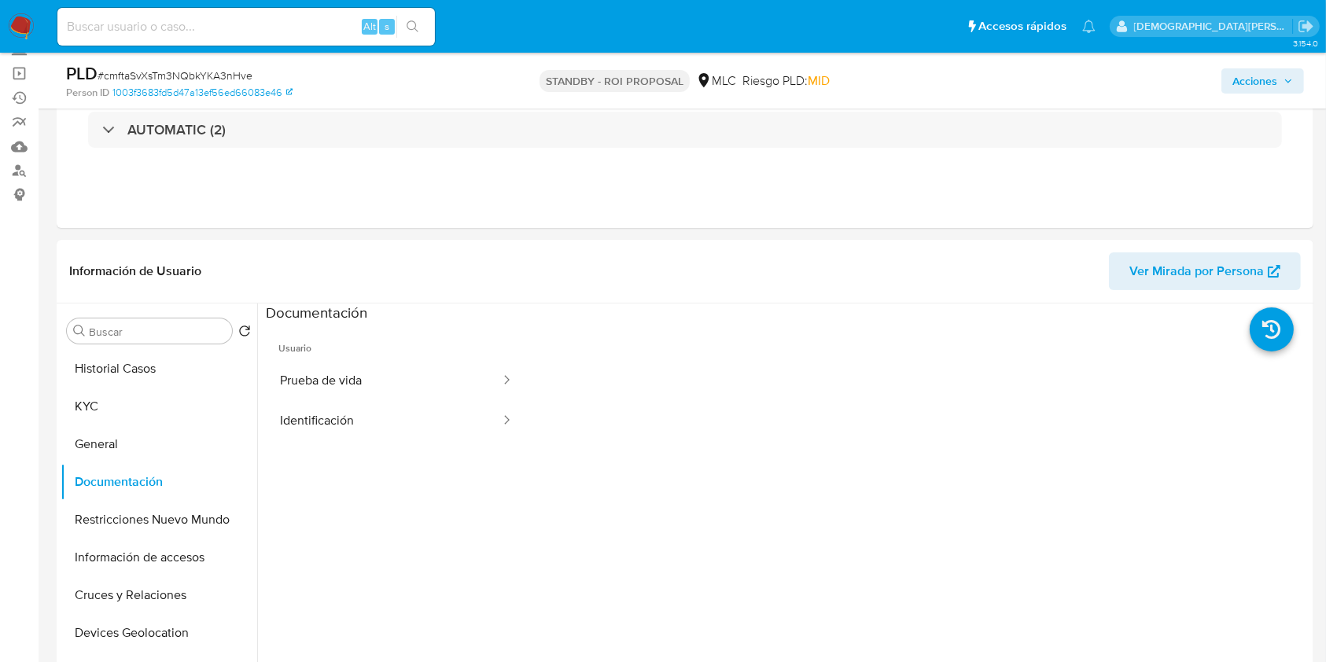
scroll to position [315, 0]
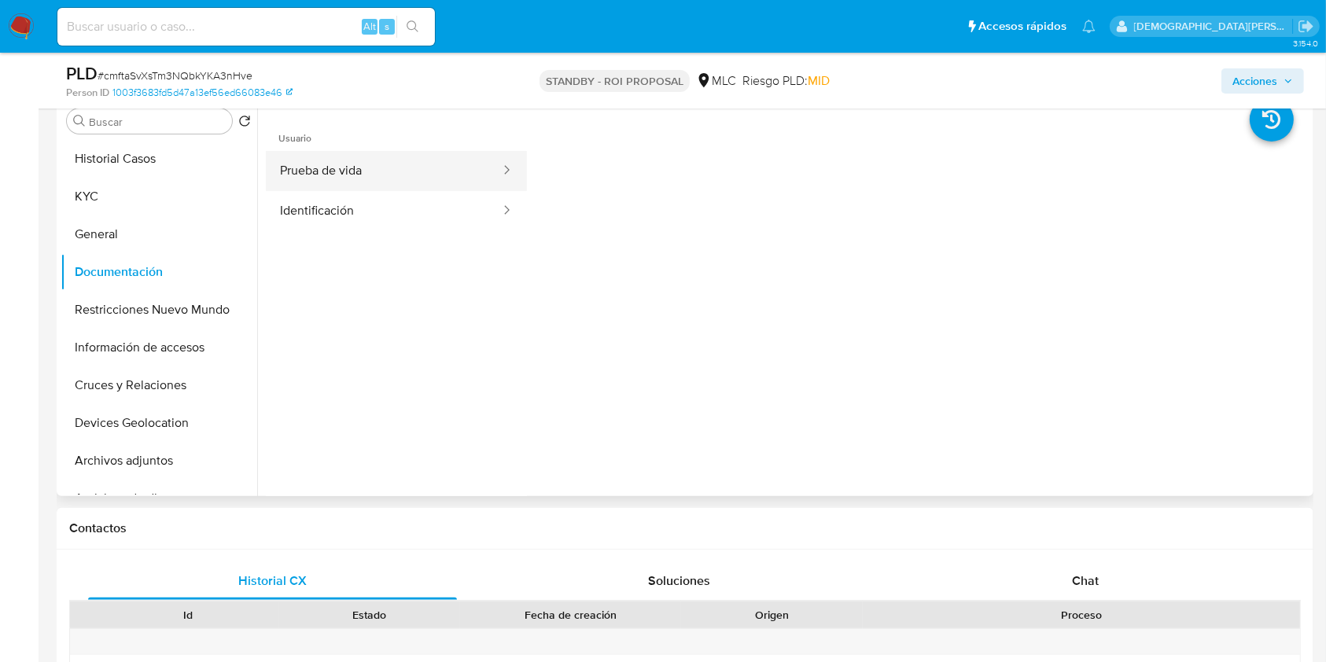
click at [388, 168] on button "Prueba de vida" at bounding box center [384, 171] width 236 height 40
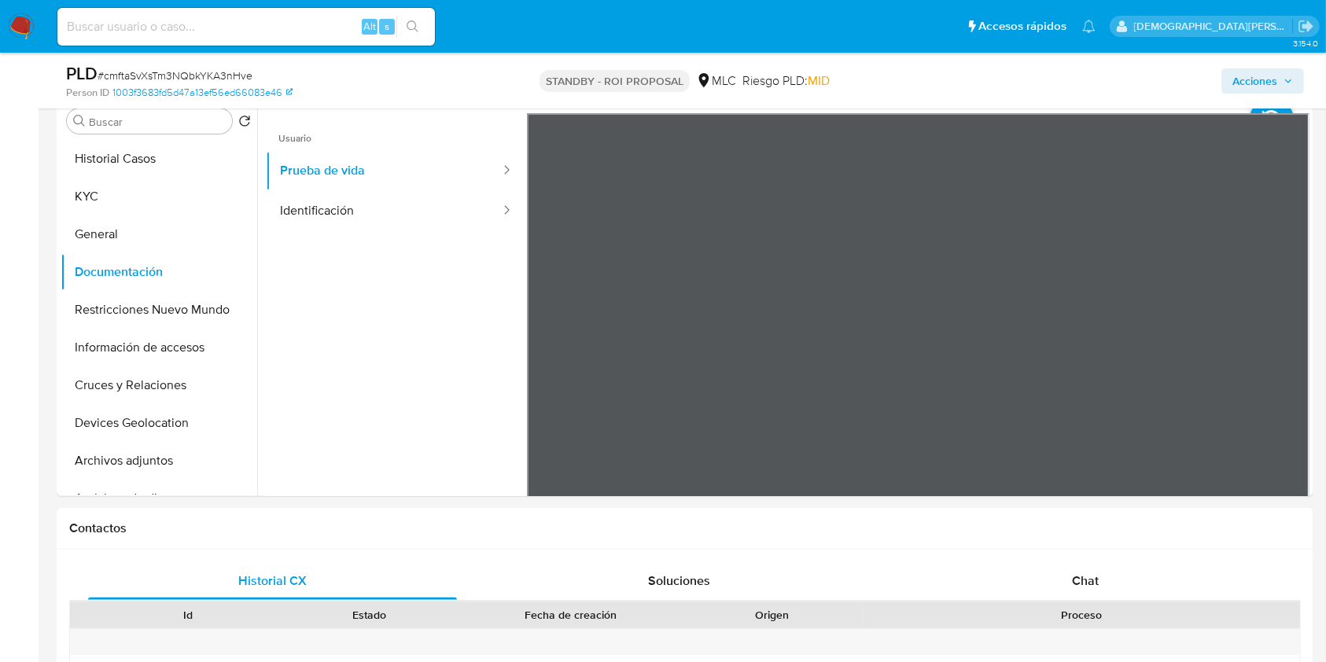
click at [327, 199] on button "Identificación" at bounding box center [384, 211] width 236 height 40
click at [1006, 368] on icon at bounding box center [1289, 368] width 31 height 31
click at [113, 306] on button "Restricciones Nuevo Mundo" at bounding box center [153, 310] width 184 height 38
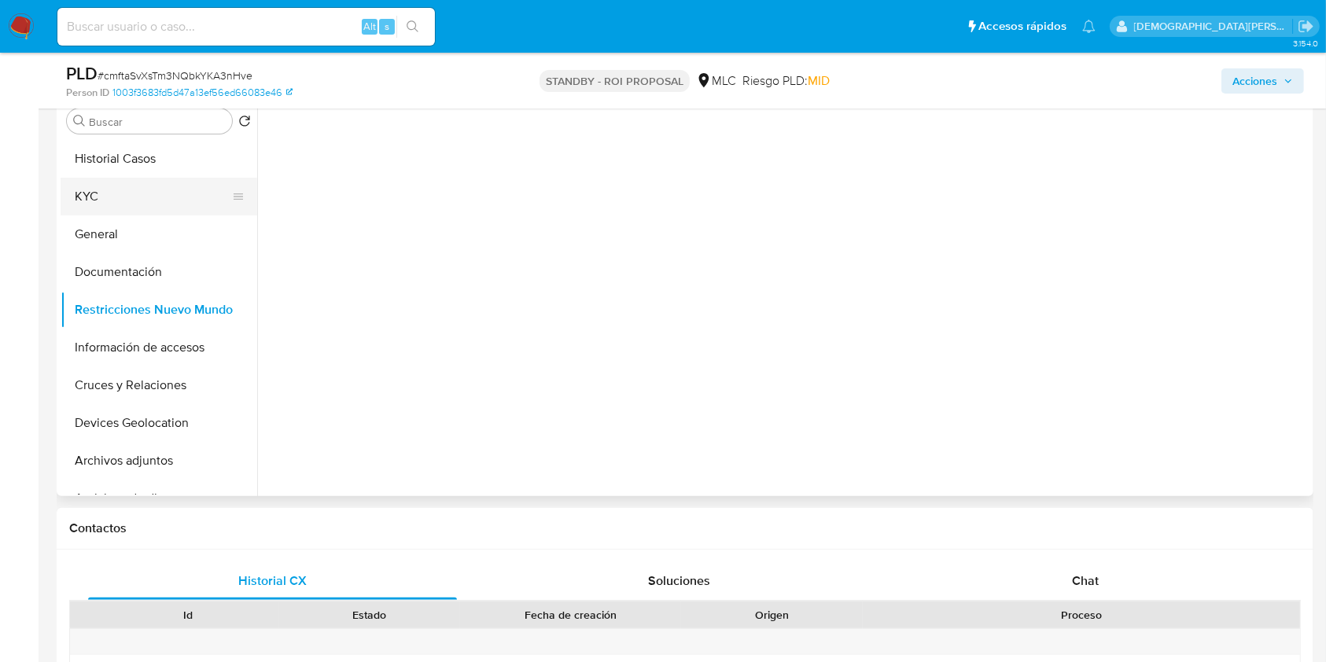
click at [94, 186] on button "KYC" at bounding box center [153, 197] width 184 height 38
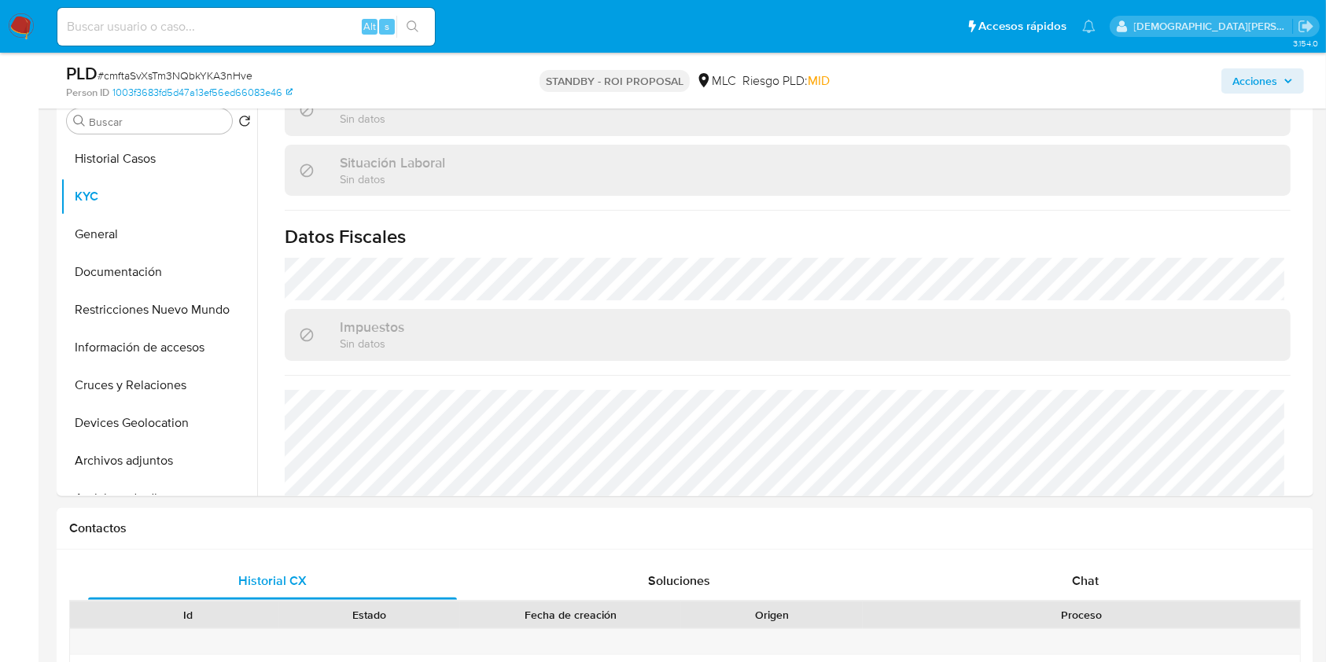
scroll to position [872, 0]
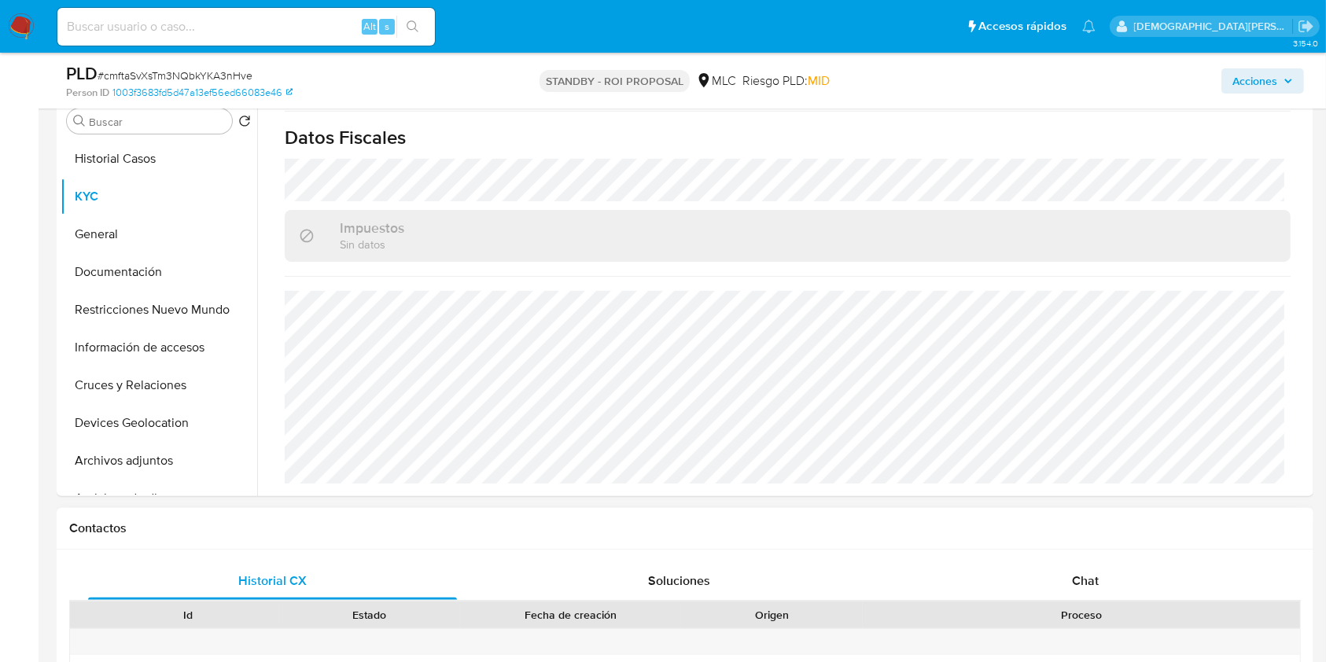
drag, startPoint x: 1107, startPoint y: 616, endPoint x: 1096, endPoint y: 577, distance: 40.1
click at [1006, 496] on div "Proceso" at bounding box center [1081, 615] width 415 height 16
click at [1006, 496] on span "Chat" at bounding box center [1085, 581] width 27 height 18
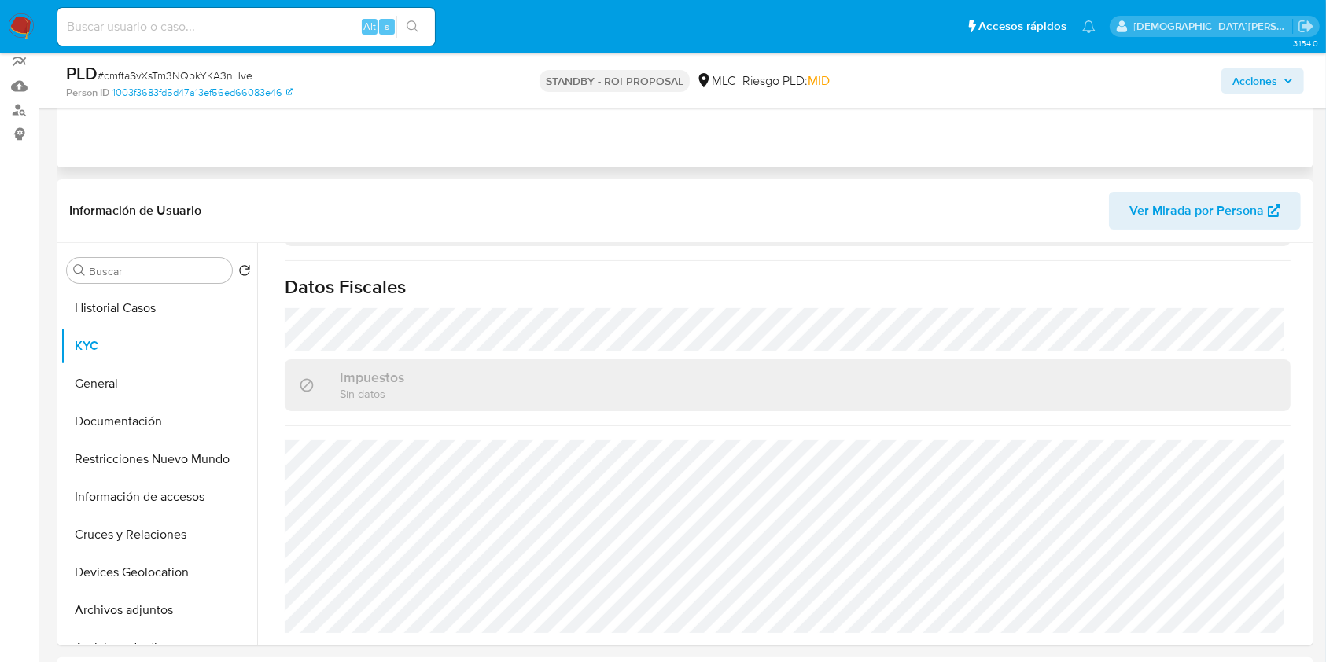
scroll to position [315, 0]
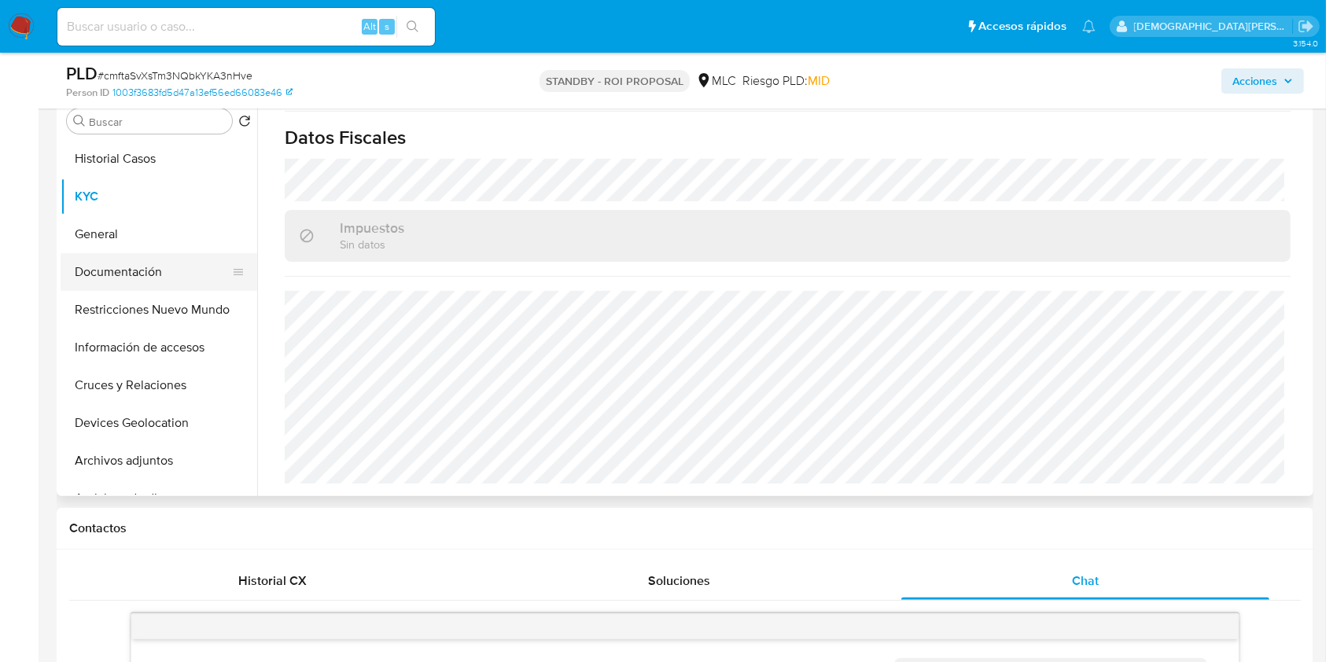
click at [131, 255] on button "Documentación" at bounding box center [153, 272] width 184 height 38
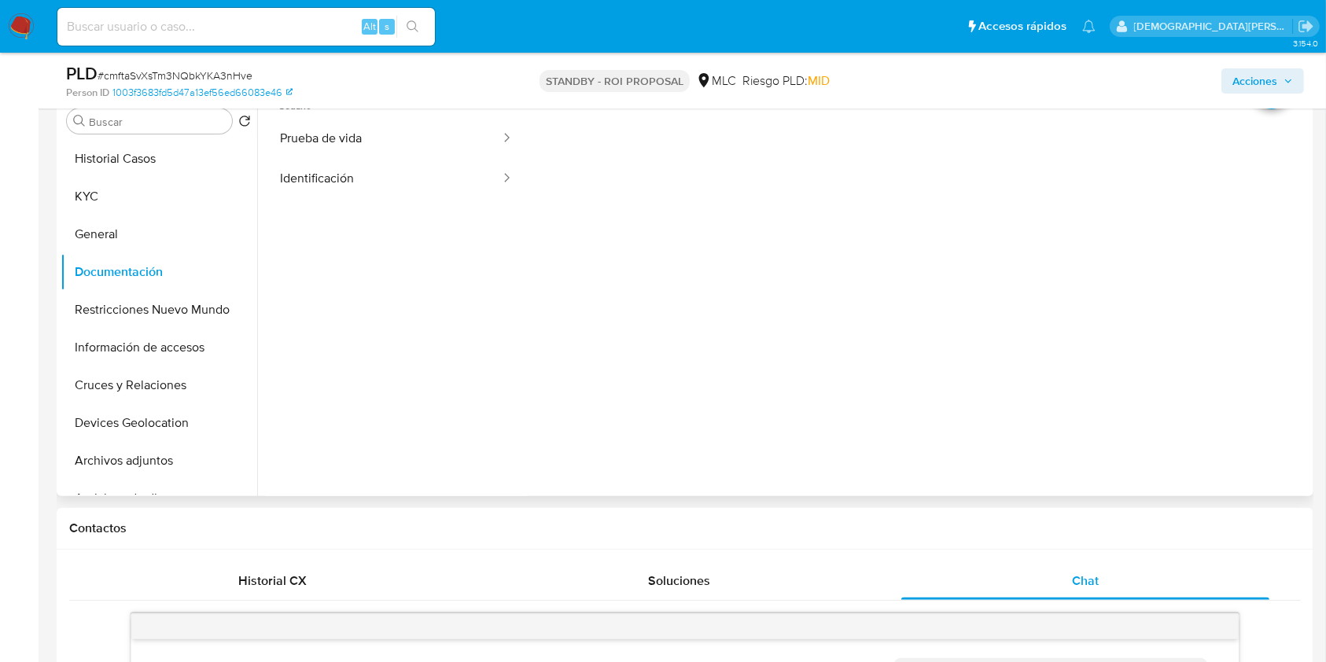
scroll to position [0, 0]
drag, startPoint x: 394, startPoint y: 172, endPoint x: 46, endPoint y: 171, distance: 347.7
click at [386, 171] on button "Prueba de vida" at bounding box center [384, 171] width 236 height 40
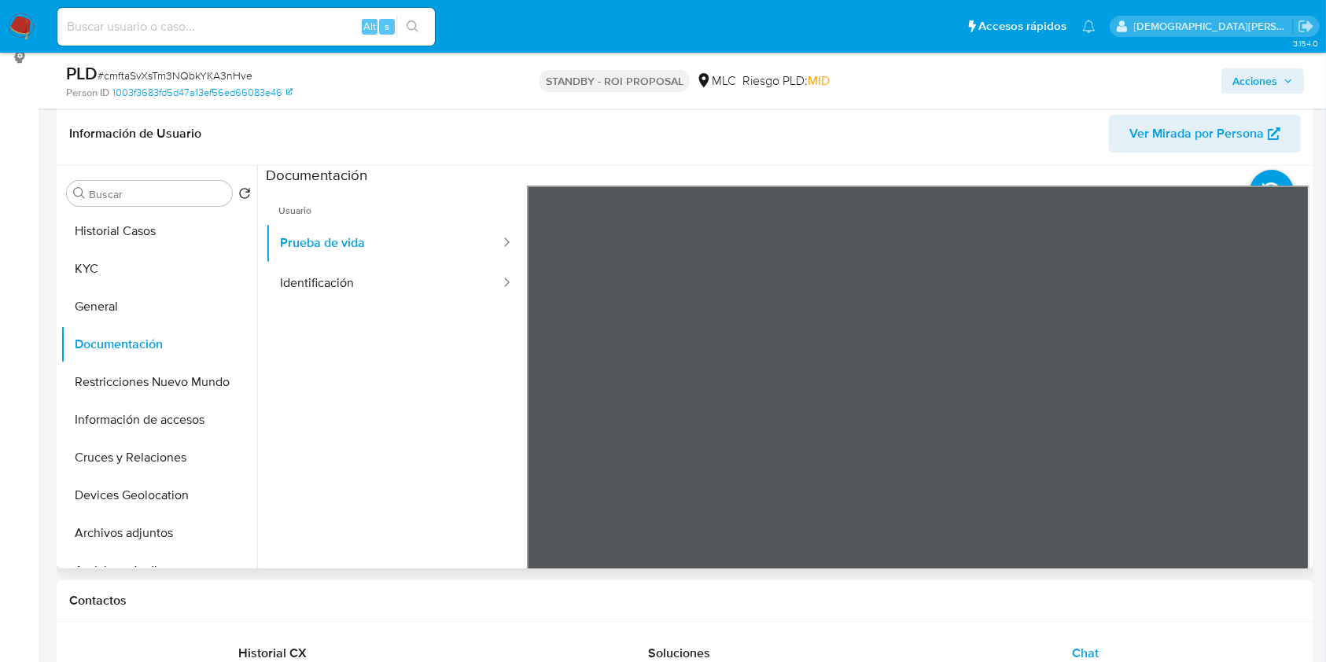
scroll to position [209, 0]
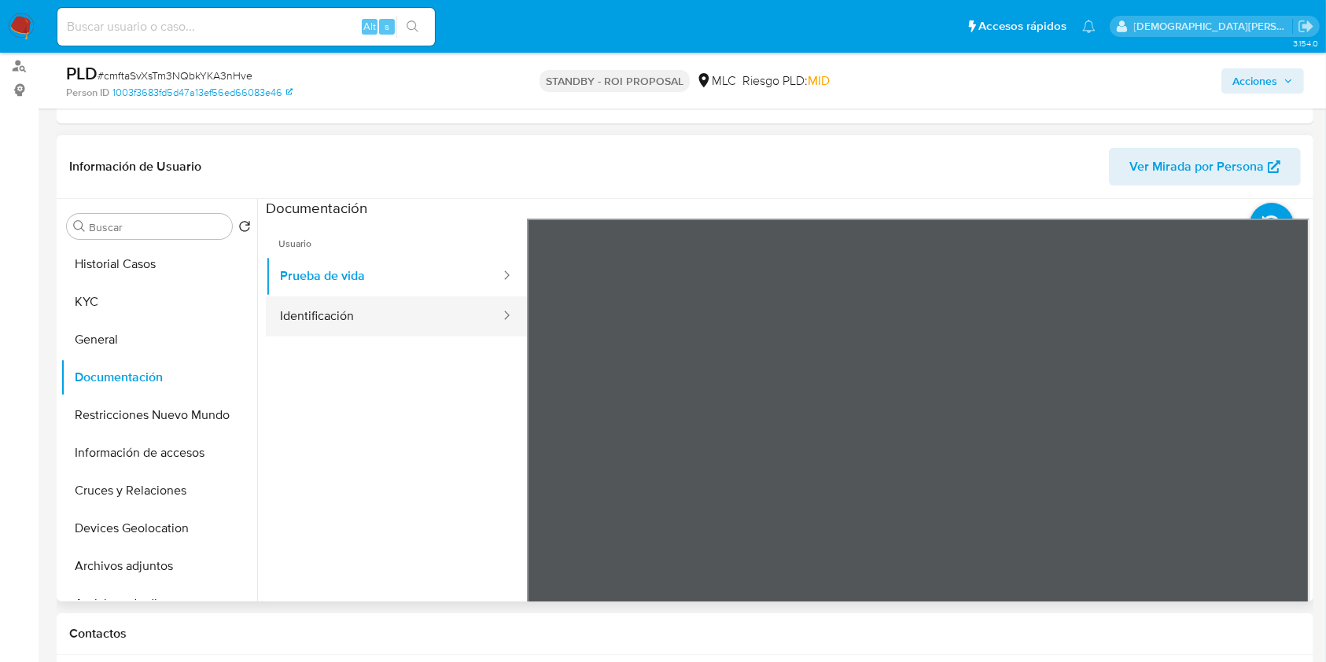
click at [341, 312] on button "Identificación" at bounding box center [384, 317] width 236 height 40
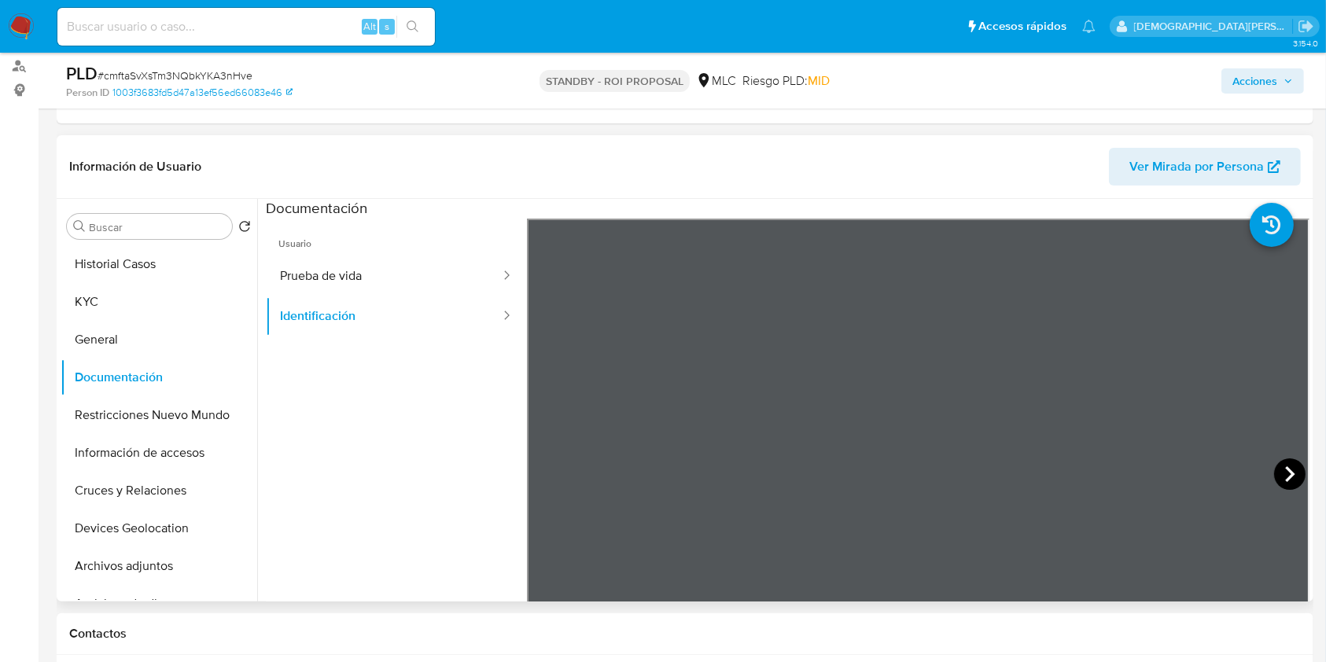
click at [1006, 470] on icon at bounding box center [1289, 474] width 31 height 31
click at [123, 408] on button "Restricciones Nuevo Mundo" at bounding box center [153, 416] width 184 height 38
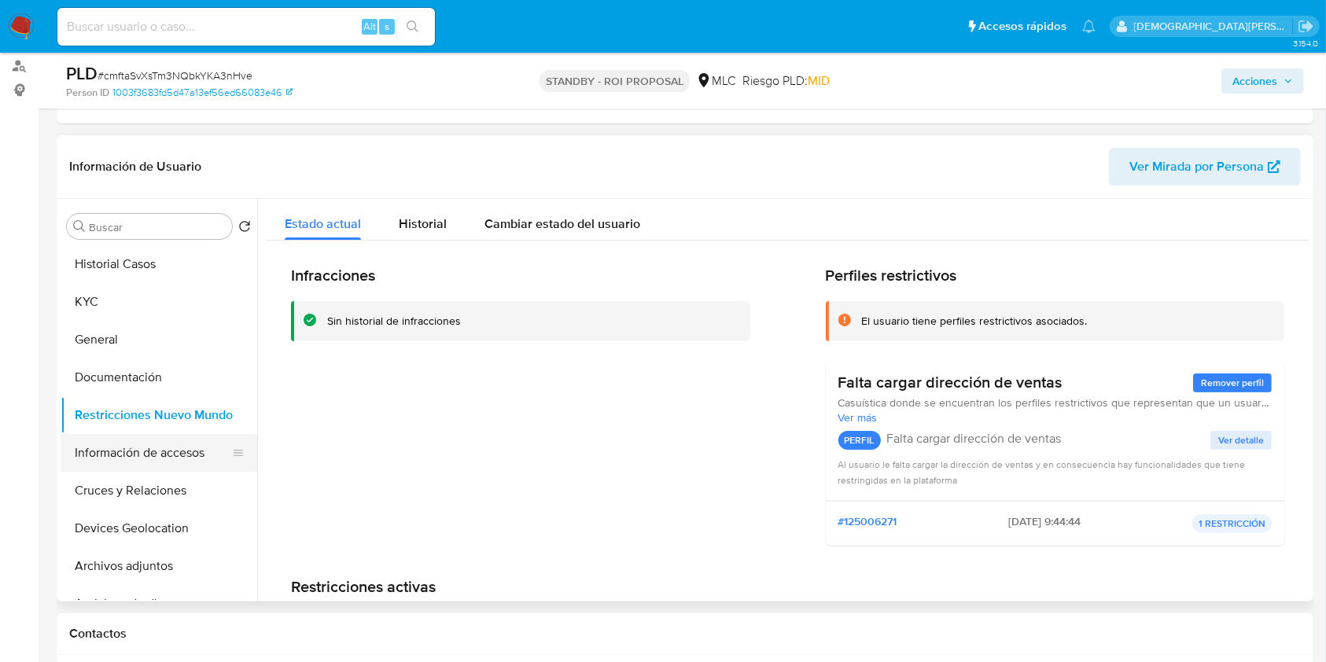
click at [138, 459] on button "Información de accesos" at bounding box center [153, 453] width 184 height 38
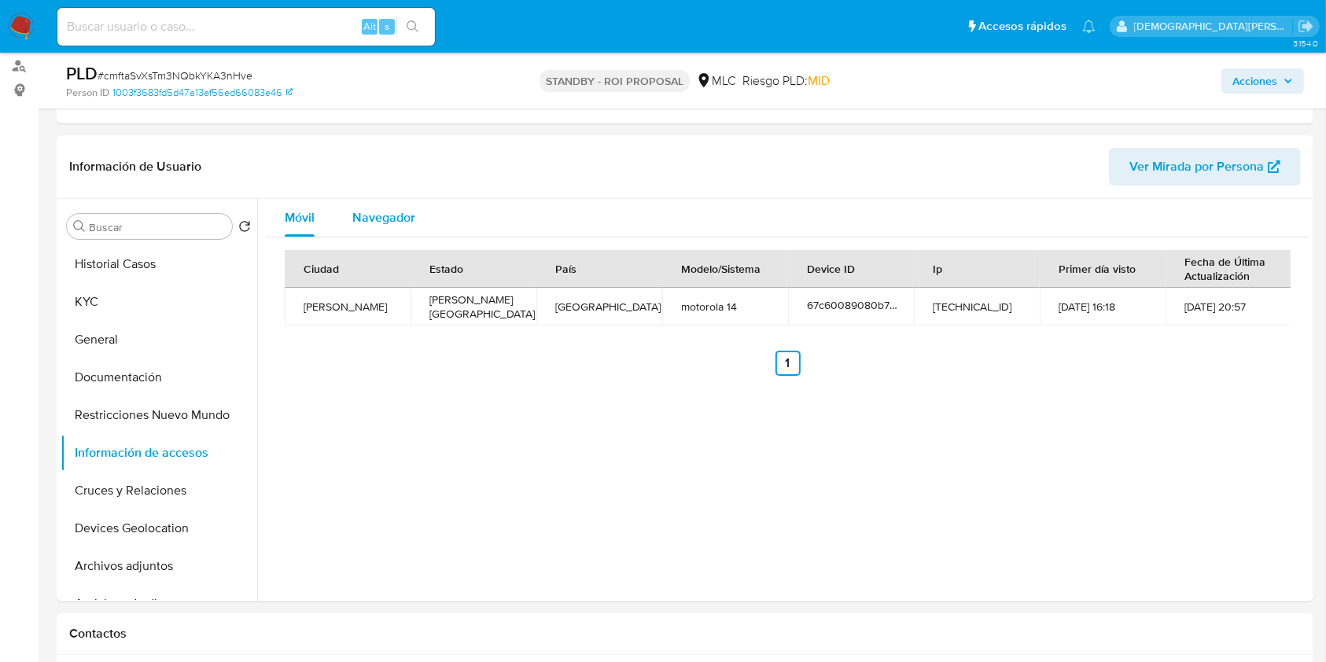
click at [386, 222] on span "Navegador" at bounding box center [383, 217] width 63 height 18
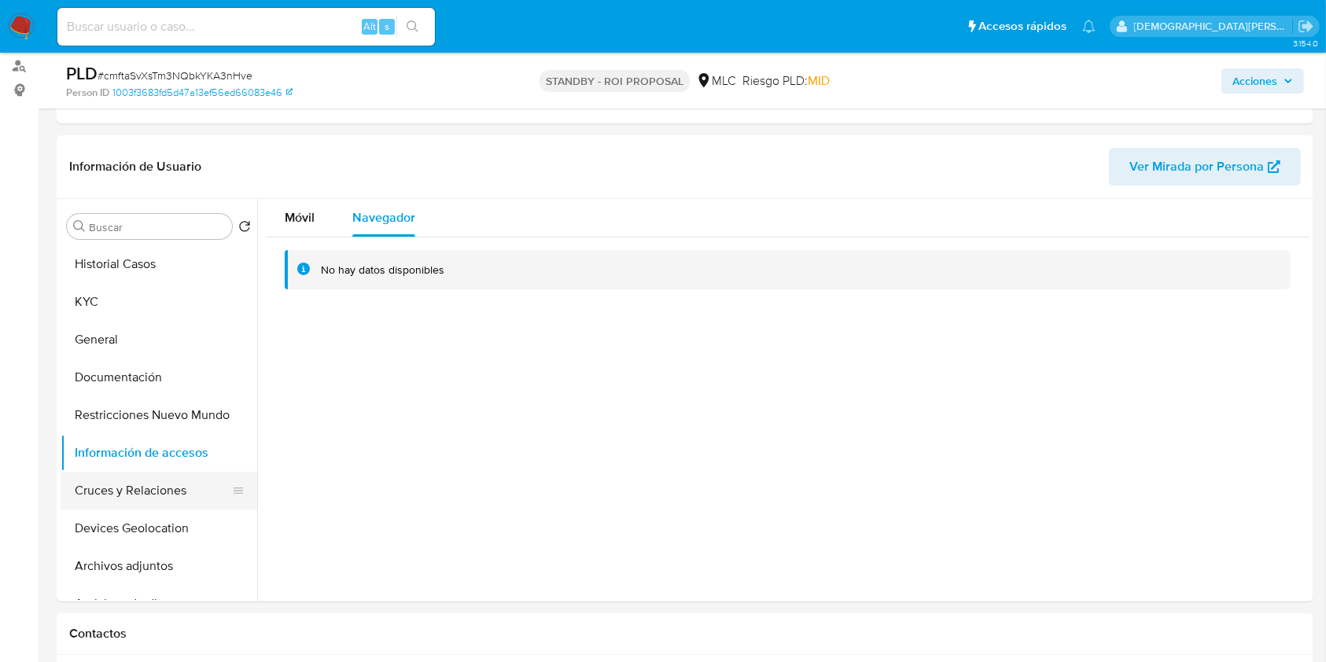
click at [155, 496] on button "Cruces y Relaciones" at bounding box center [153, 491] width 184 height 38
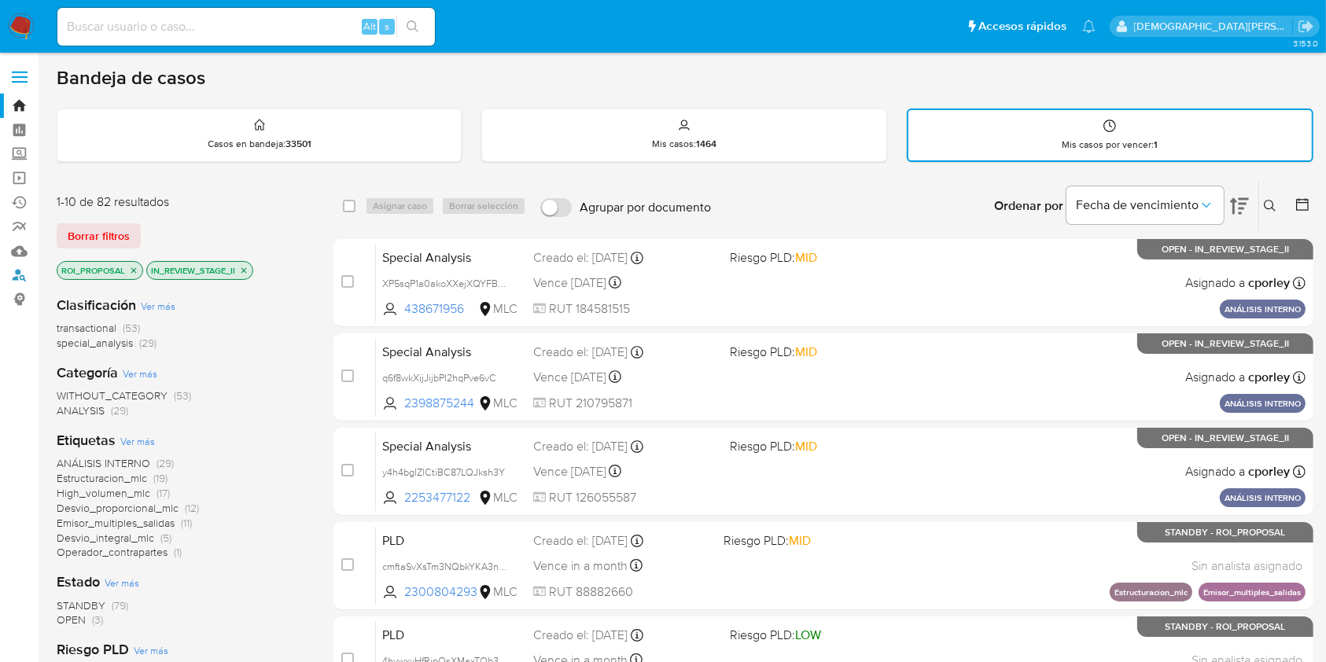
drag, startPoint x: 21, startPoint y: 277, endPoint x: 52, endPoint y: 275, distance: 30.7
click at [21, 277] on link "Buscador de personas" at bounding box center [93, 276] width 187 height 24
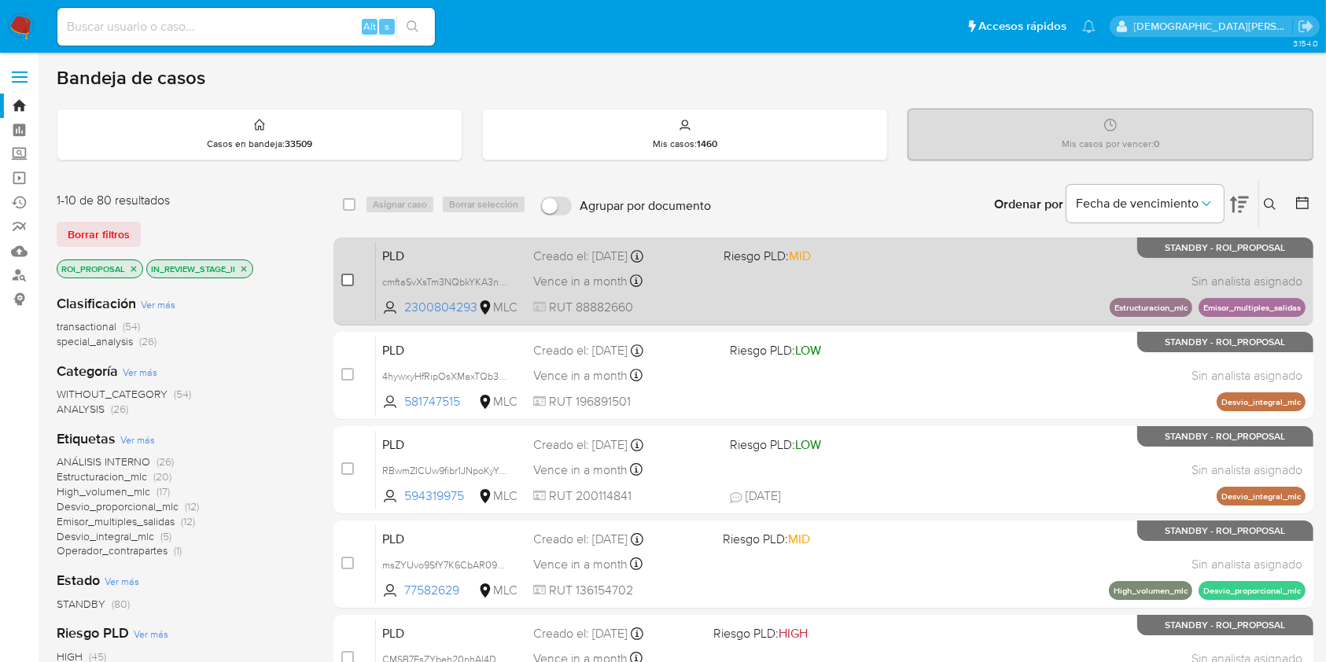
click at [347, 276] on input "checkbox" at bounding box center [347, 280] width 13 height 13
checkbox input "true"
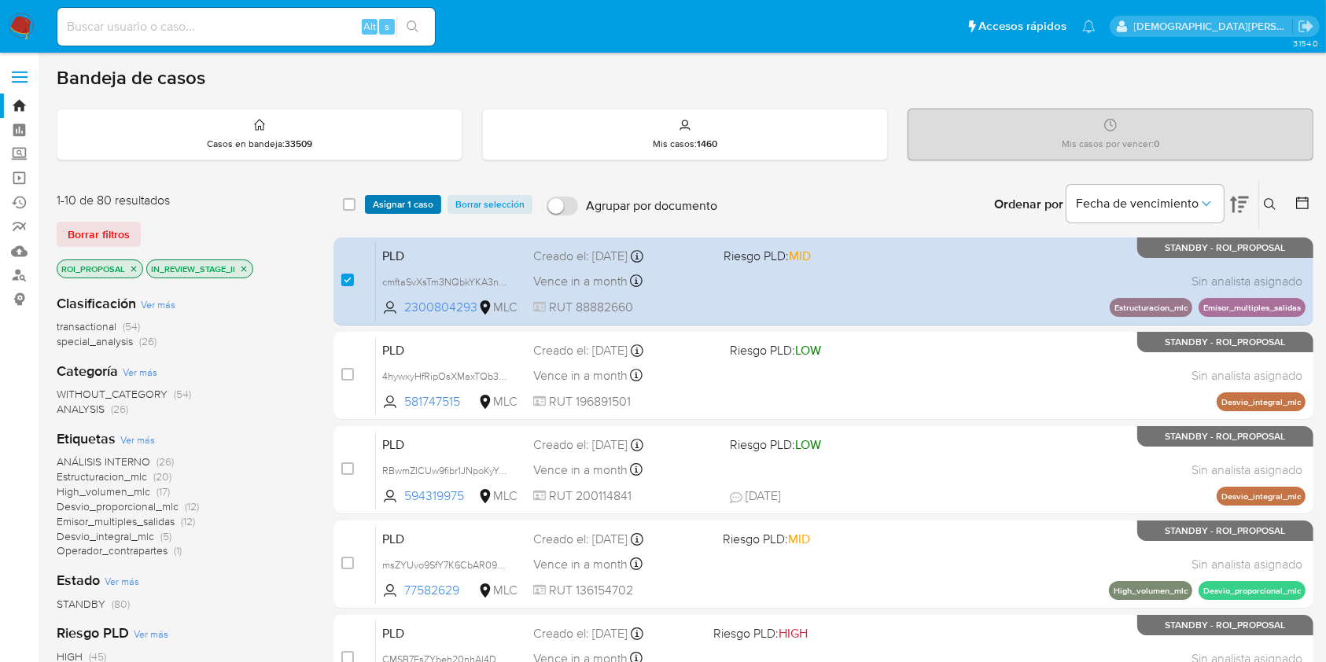
click at [385, 201] on span "Asignar 1 caso" at bounding box center [403, 205] width 61 height 16
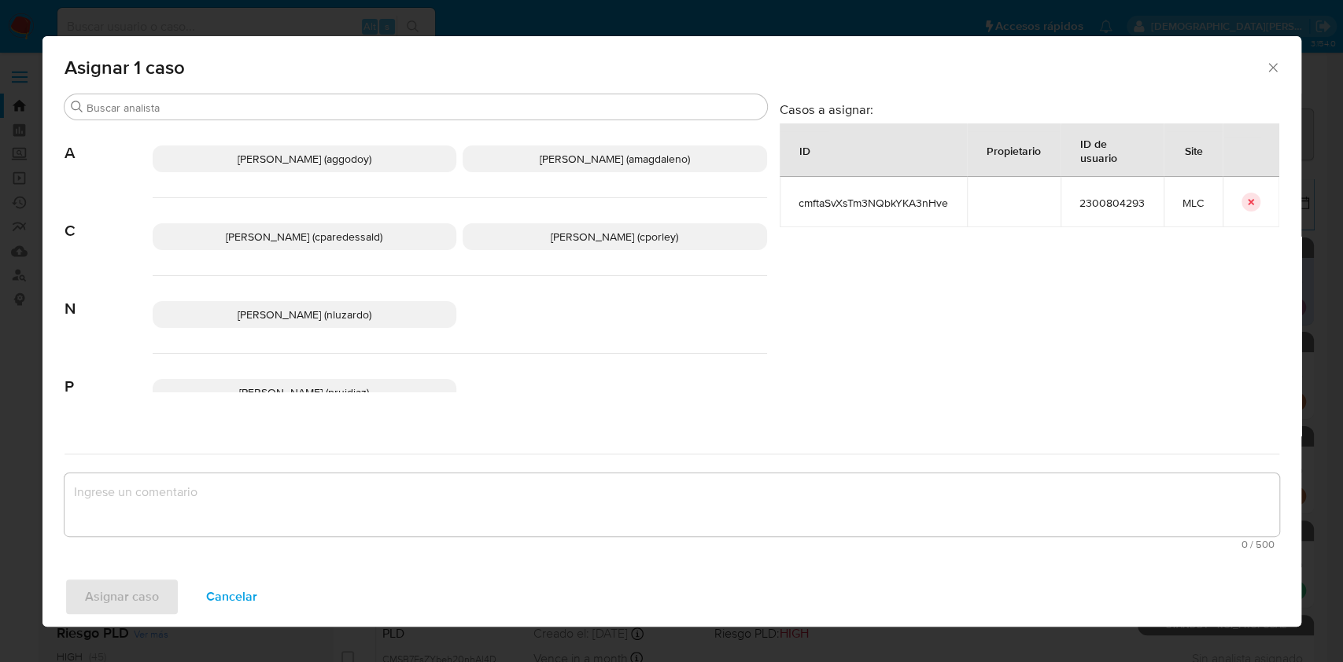
click at [607, 238] on span "[PERSON_NAME] (cporley)" at bounding box center [614, 237] width 127 height 16
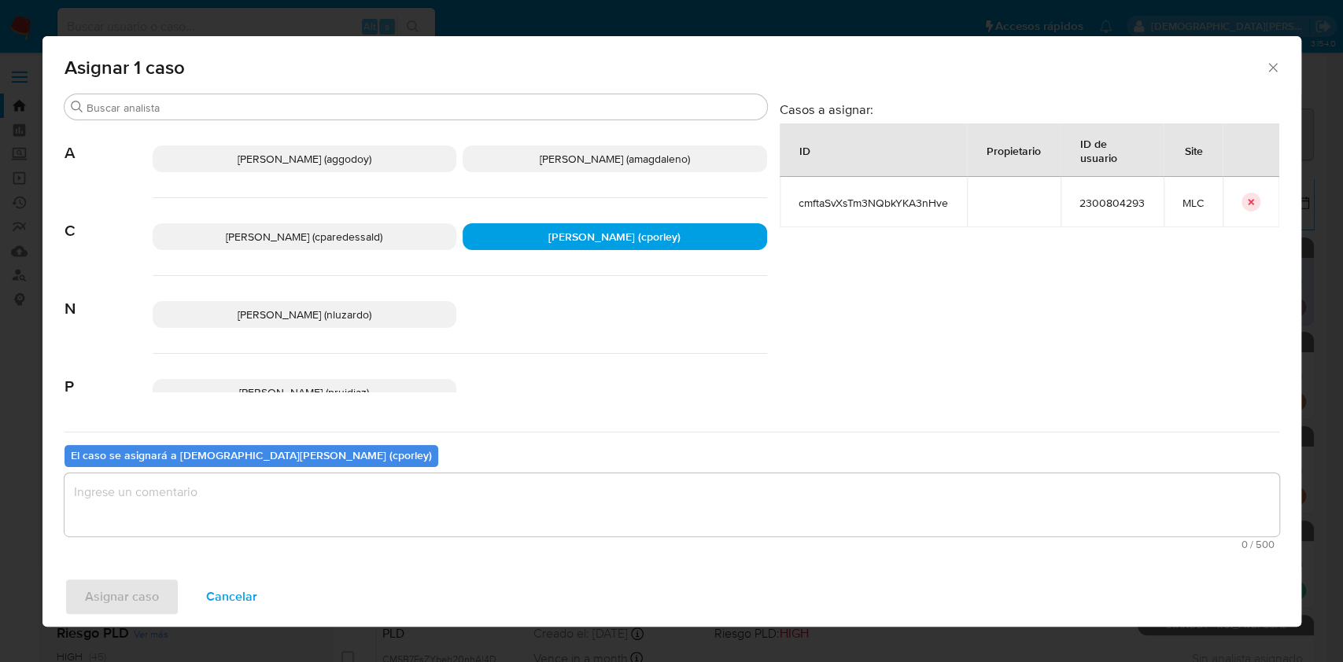
click at [456, 511] on textarea "assign-modal" at bounding box center [672, 505] width 1215 height 63
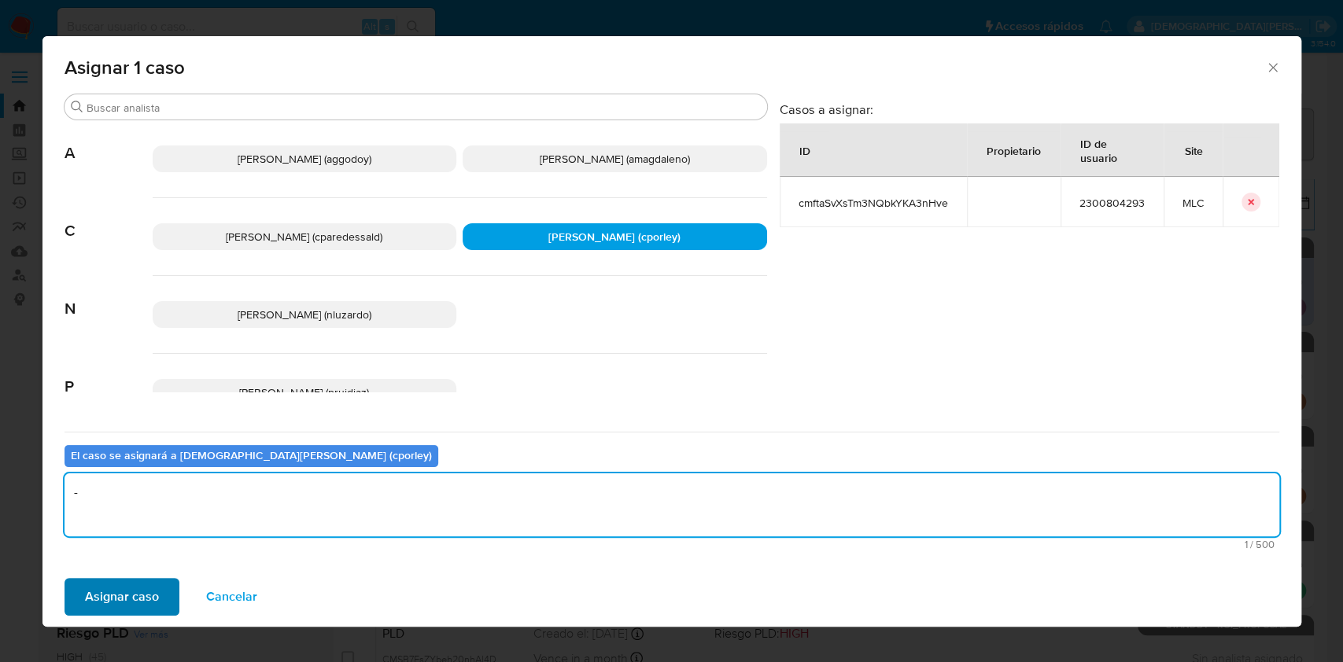
type textarea "-"
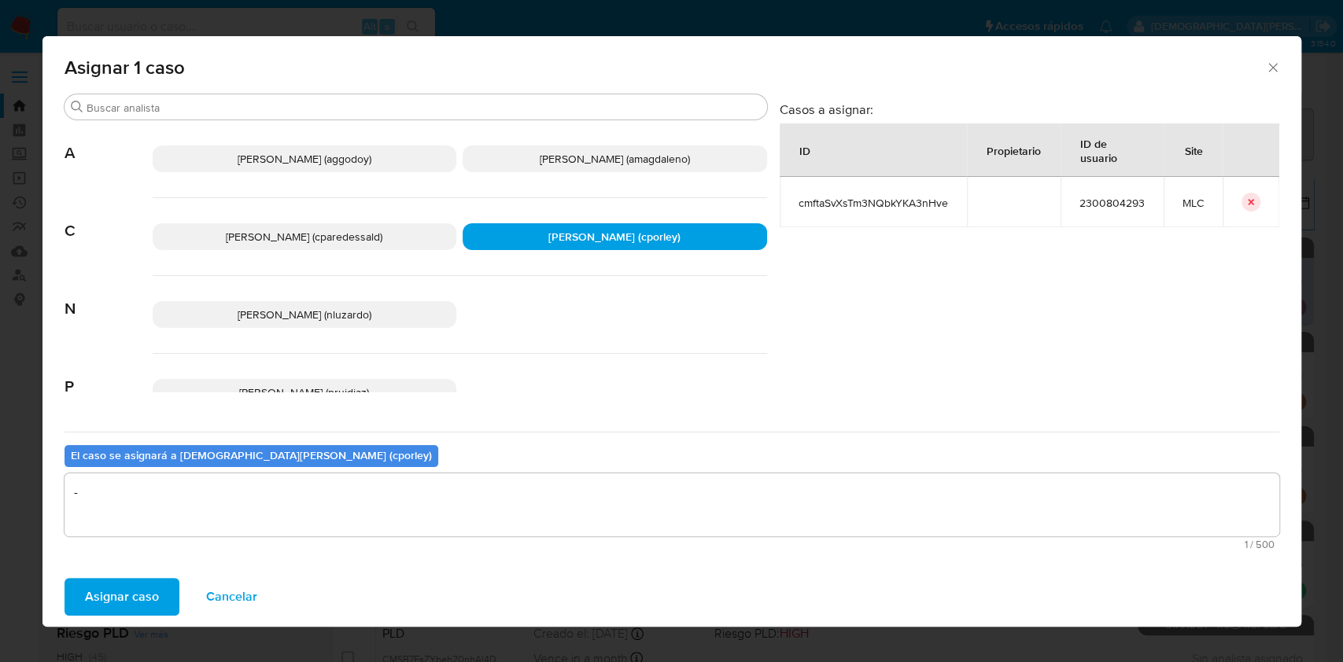
click at [95, 587] on span "Asignar caso" at bounding box center [122, 597] width 74 height 35
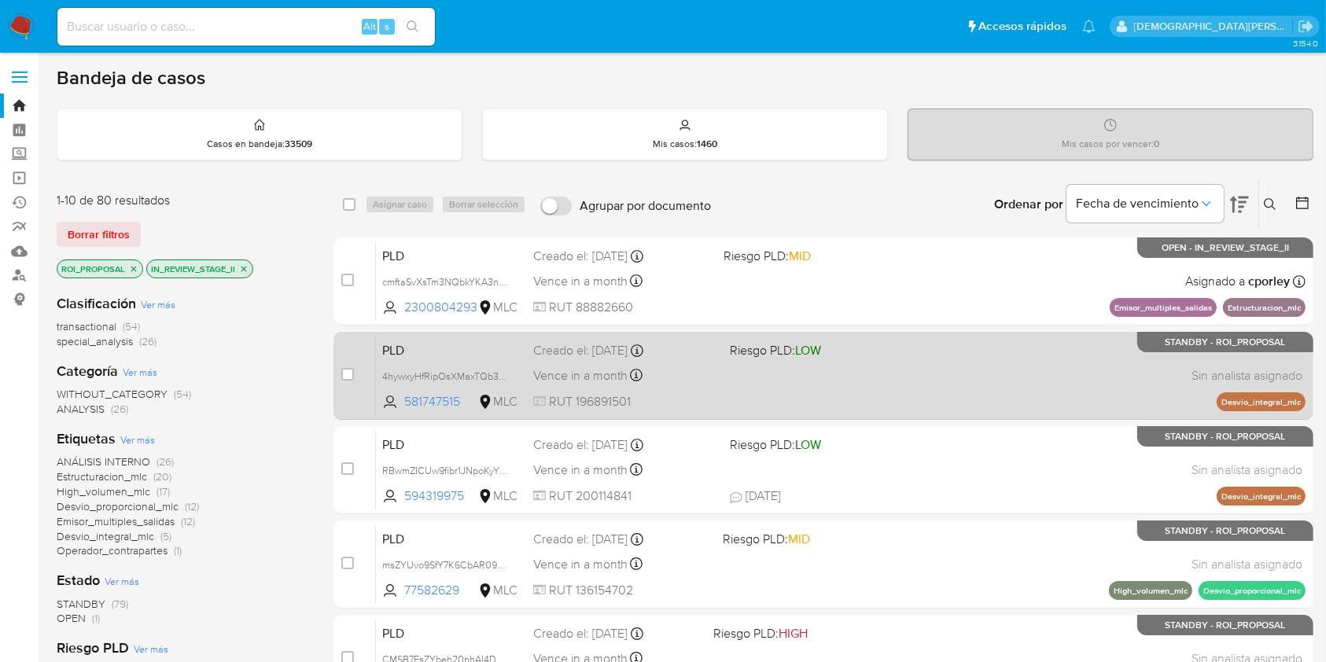
click at [926, 385] on div "PLD 4hywxyHfRipOsXMaxTQb38wJ 581747515 MLC Riesgo PLD: LOW Creado el: [DATE] Cr…" at bounding box center [841, 375] width 930 height 79
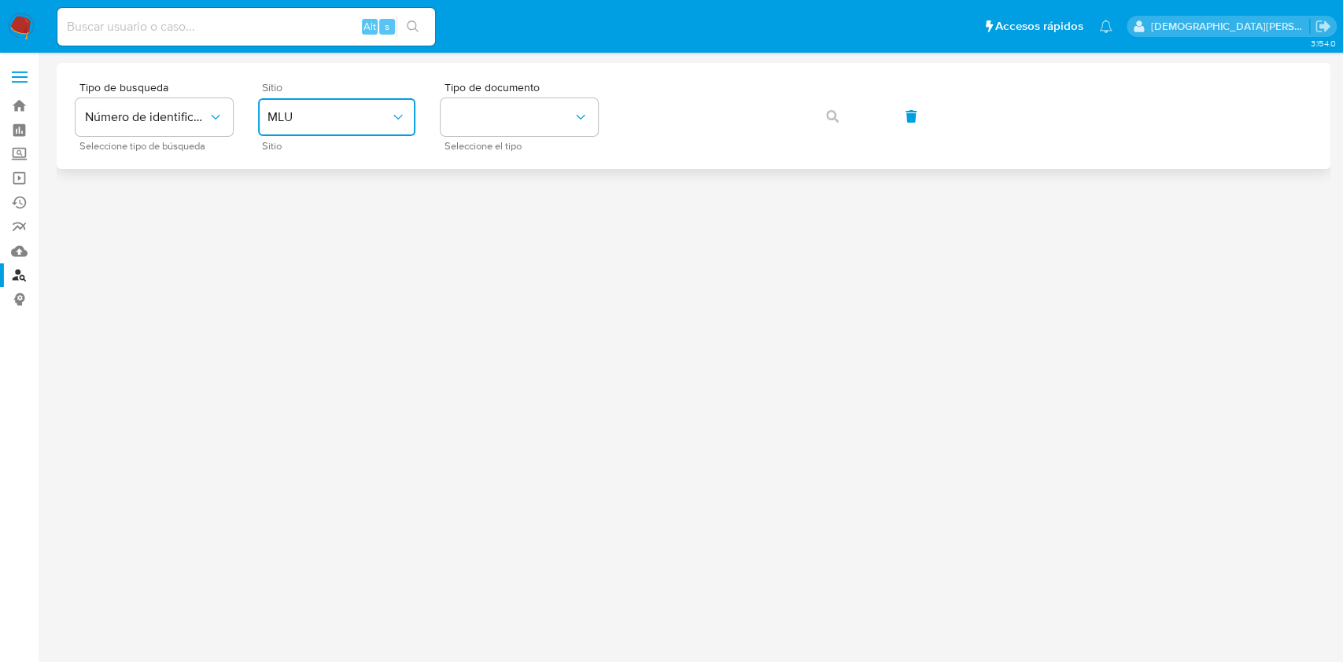
click at [314, 127] on button "MLU" at bounding box center [336, 117] width 157 height 38
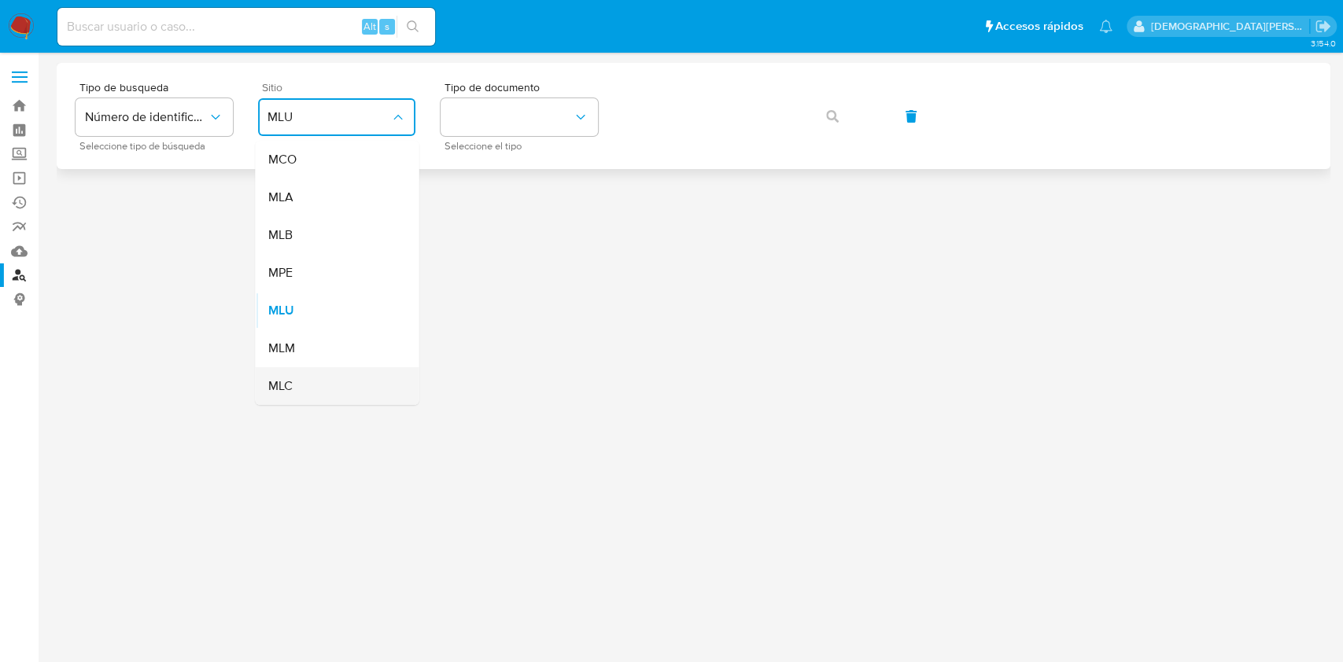
click at [320, 374] on div "MLC" at bounding box center [331, 386] width 129 height 38
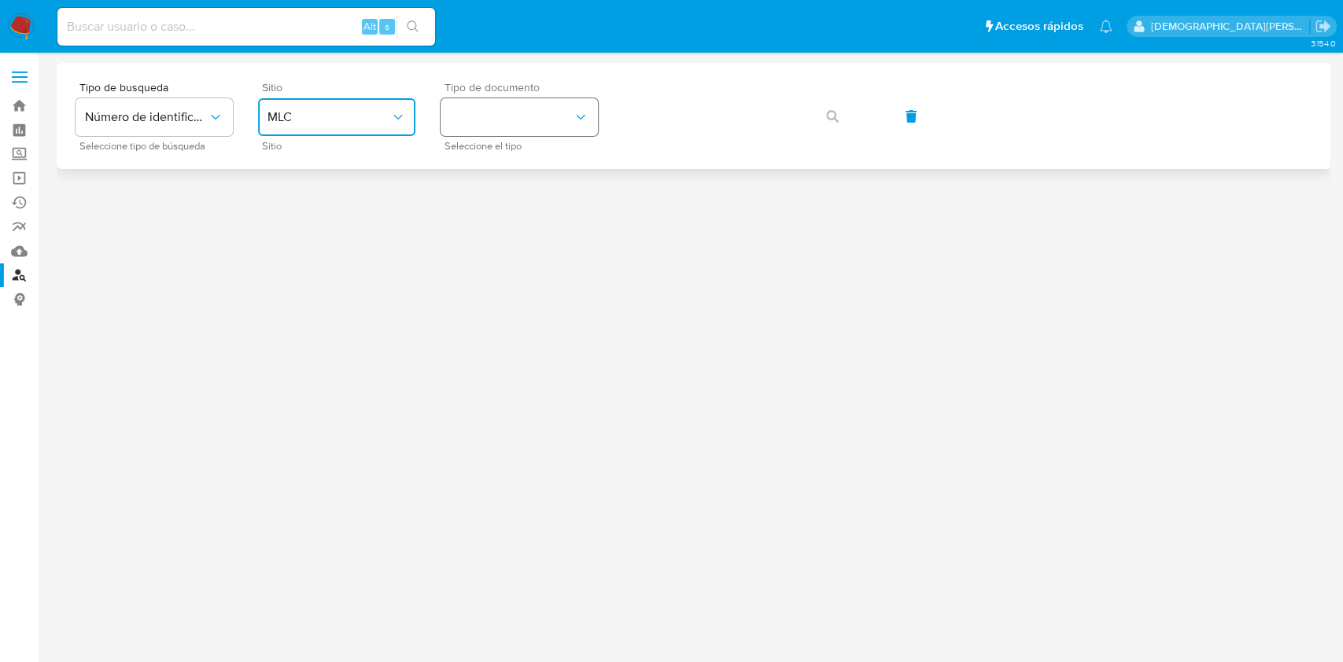
click at [497, 120] on button "identificationType" at bounding box center [519, 117] width 157 height 38
click at [511, 157] on div "RUT RUT" at bounding box center [514, 167] width 129 height 53
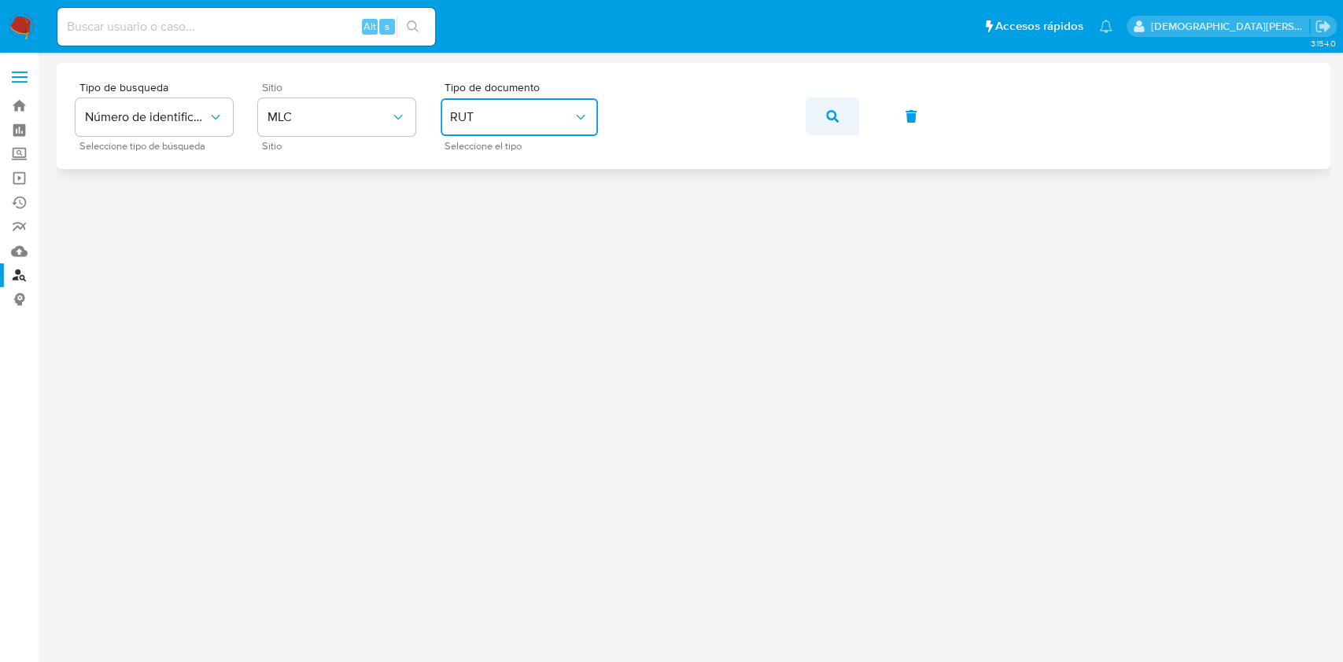
click at [827, 114] on icon "button" at bounding box center [832, 116] width 13 height 13
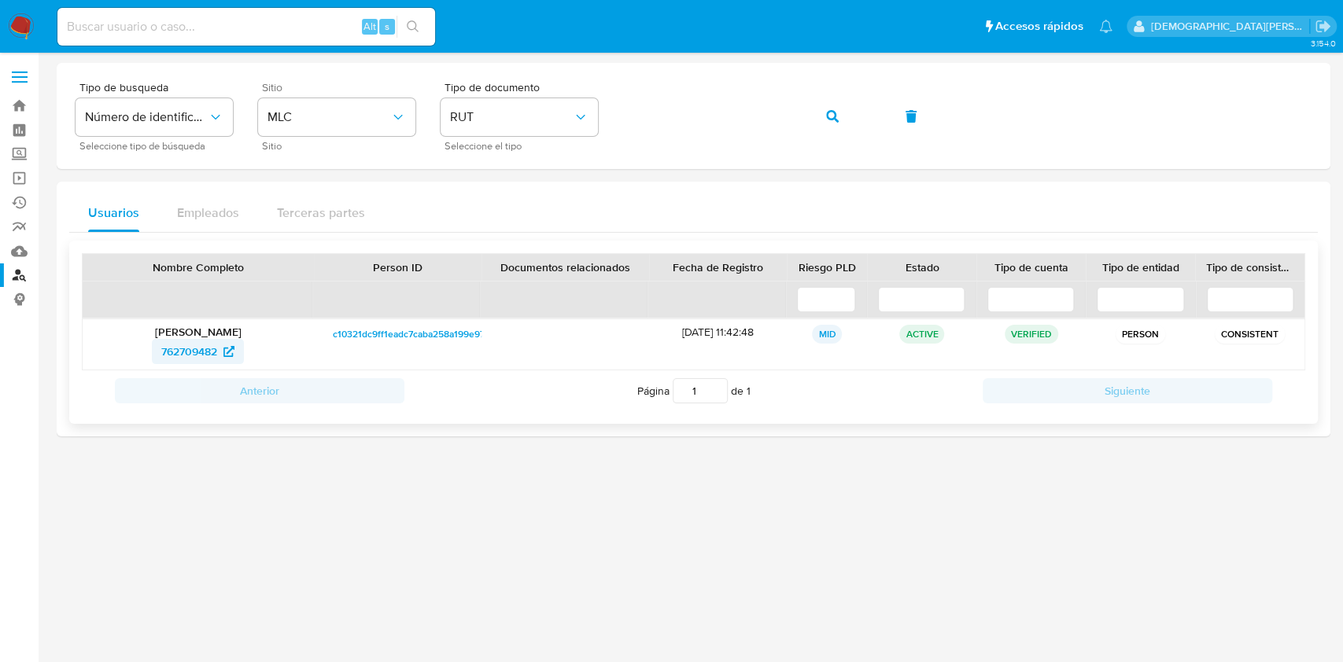
click at [187, 346] on span "762709482" at bounding box center [189, 351] width 56 height 25
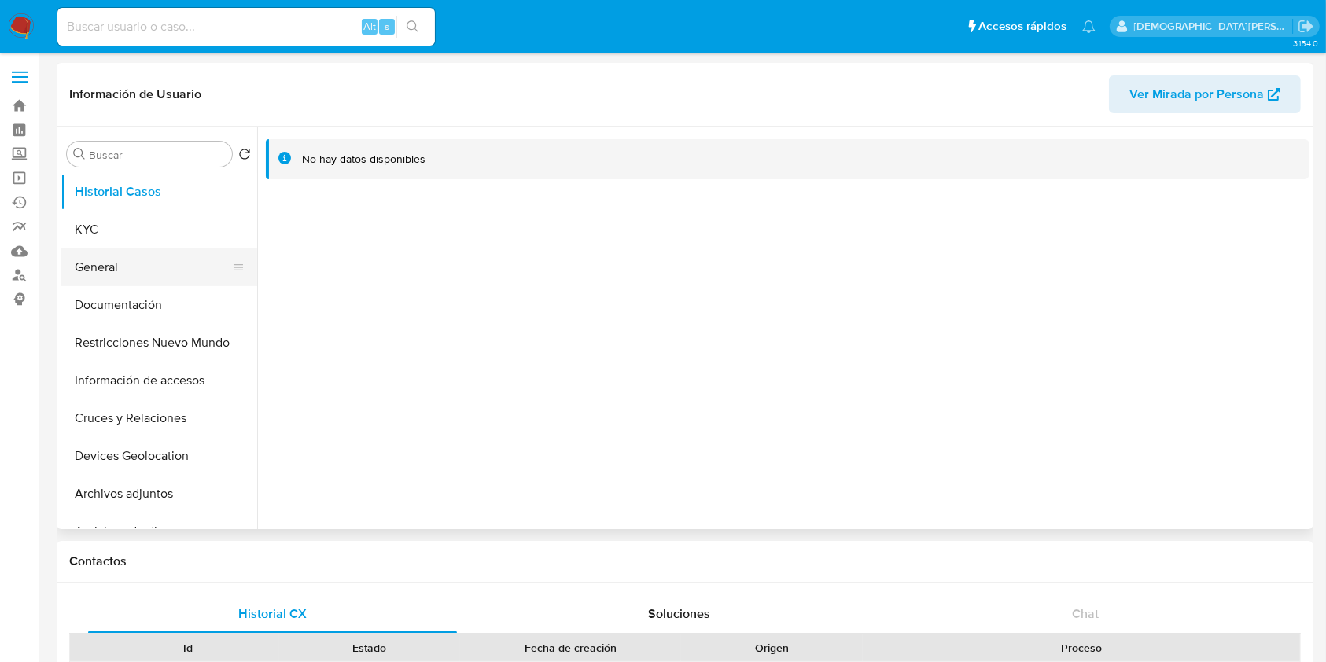
select select "10"
click at [99, 234] on button "KYC" at bounding box center [153, 230] width 184 height 38
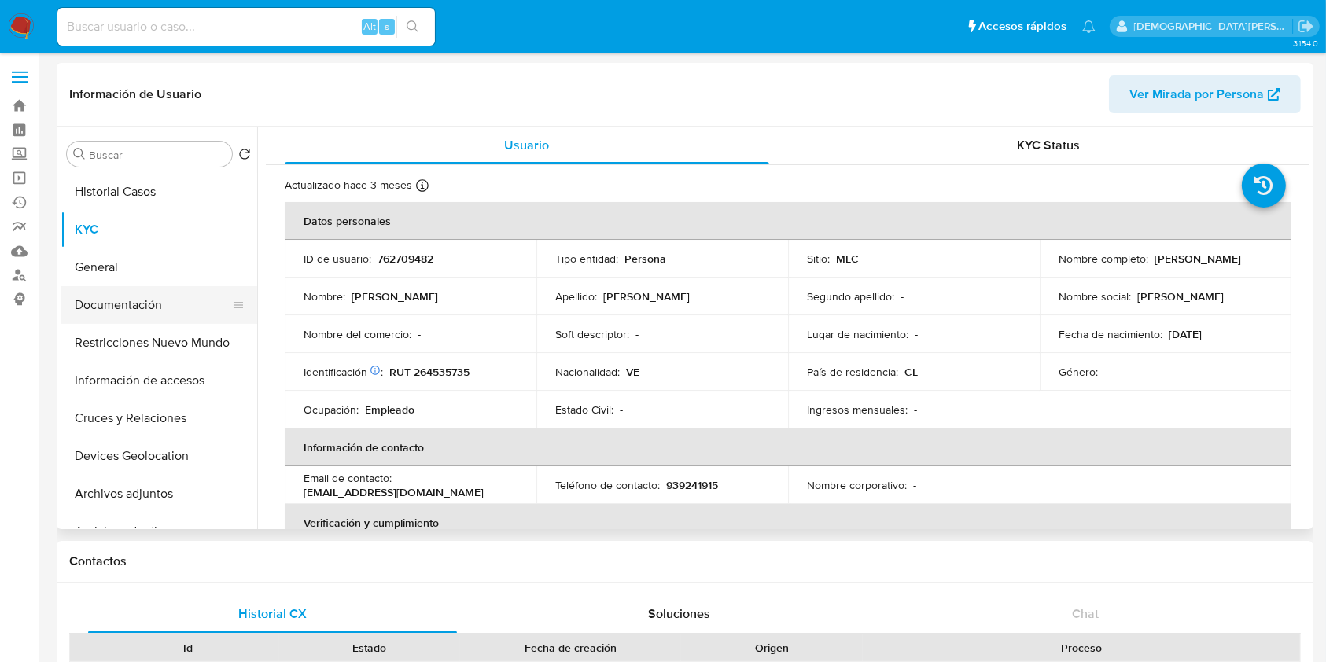
click at [160, 309] on button "Documentación" at bounding box center [153, 305] width 184 height 38
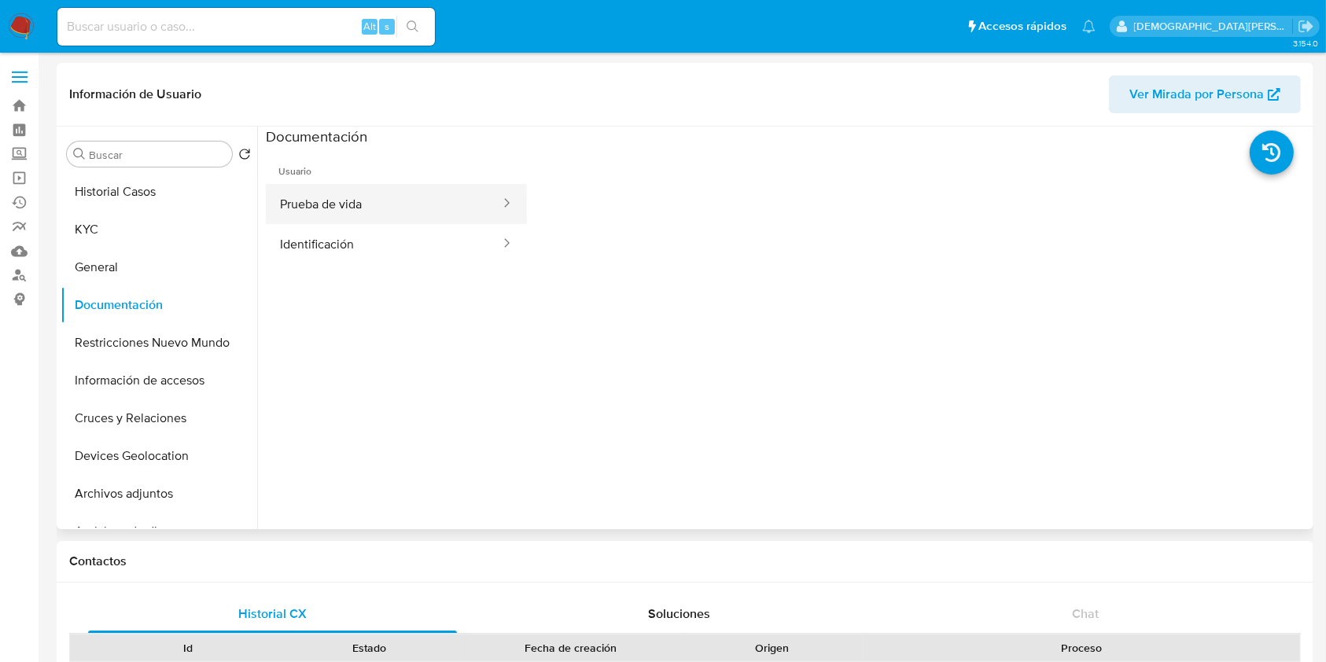
click at [455, 198] on button "Prueba de vida" at bounding box center [384, 204] width 236 height 40
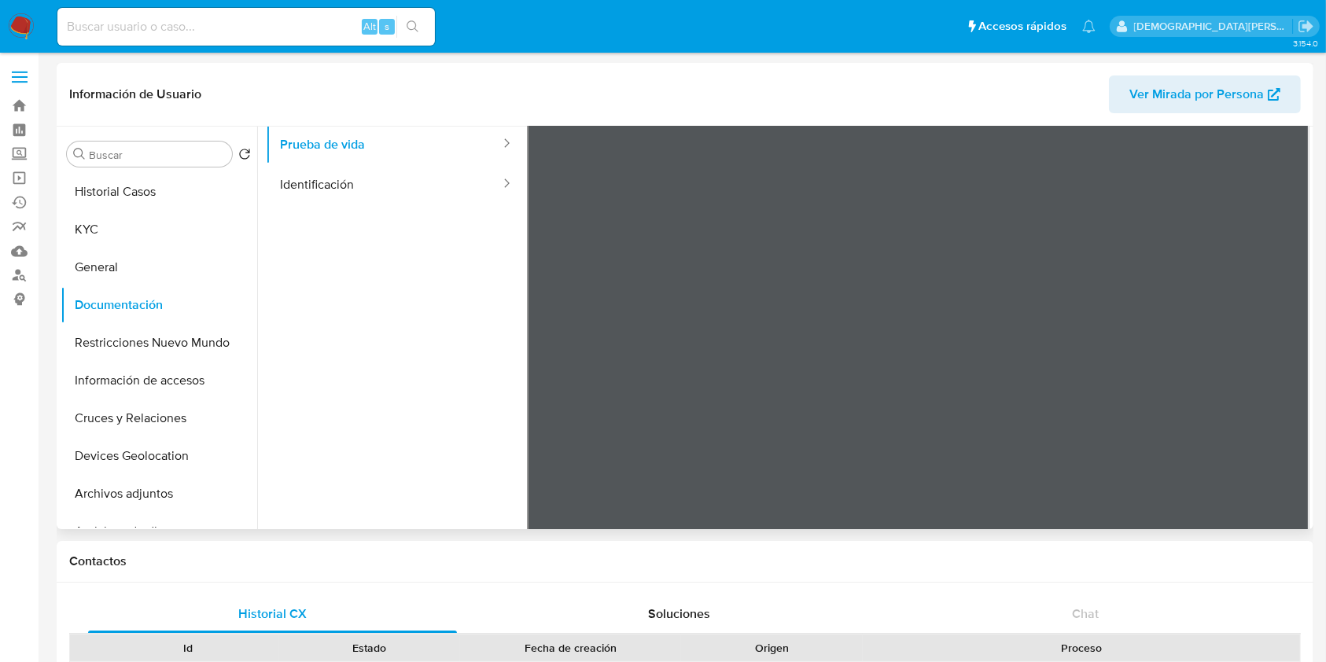
scroll to position [28, 0]
click at [374, 214] on button "Identificación" at bounding box center [384, 217] width 236 height 40
click at [1274, 374] on icon at bounding box center [1289, 374] width 31 height 31
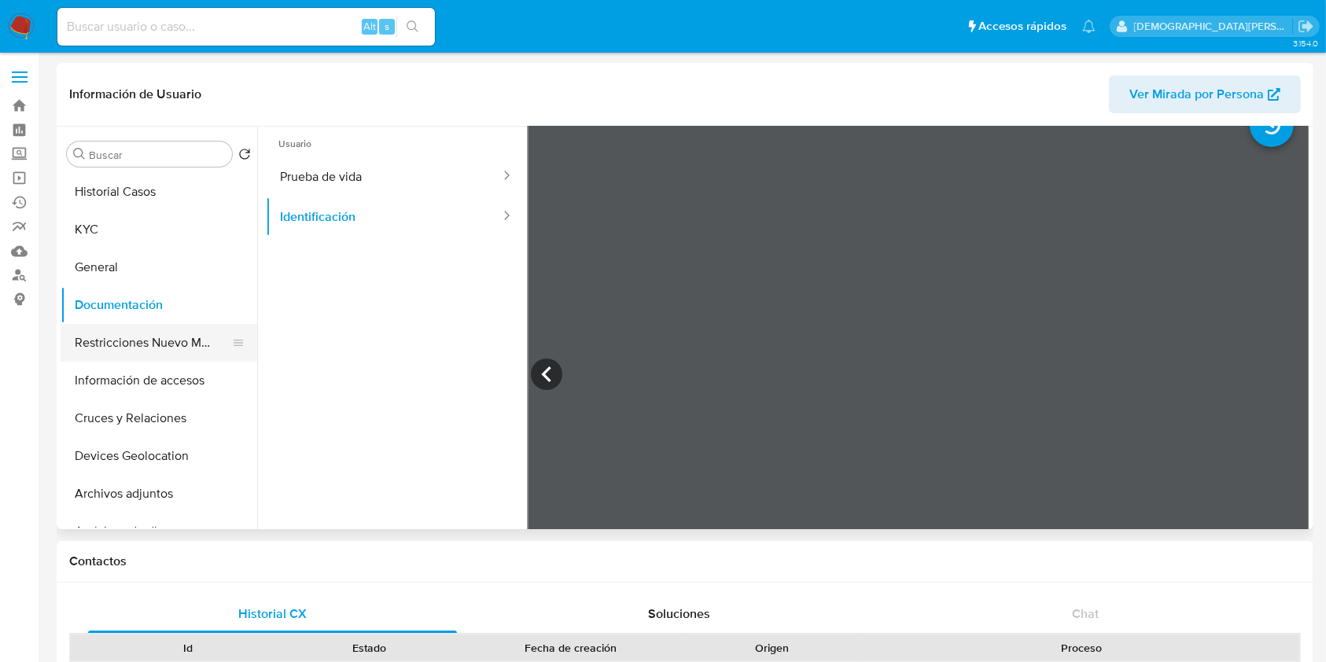
click at [113, 334] on button "Restricciones Nuevo Mundo" at bounding box center [153, 343] width 184 height 38
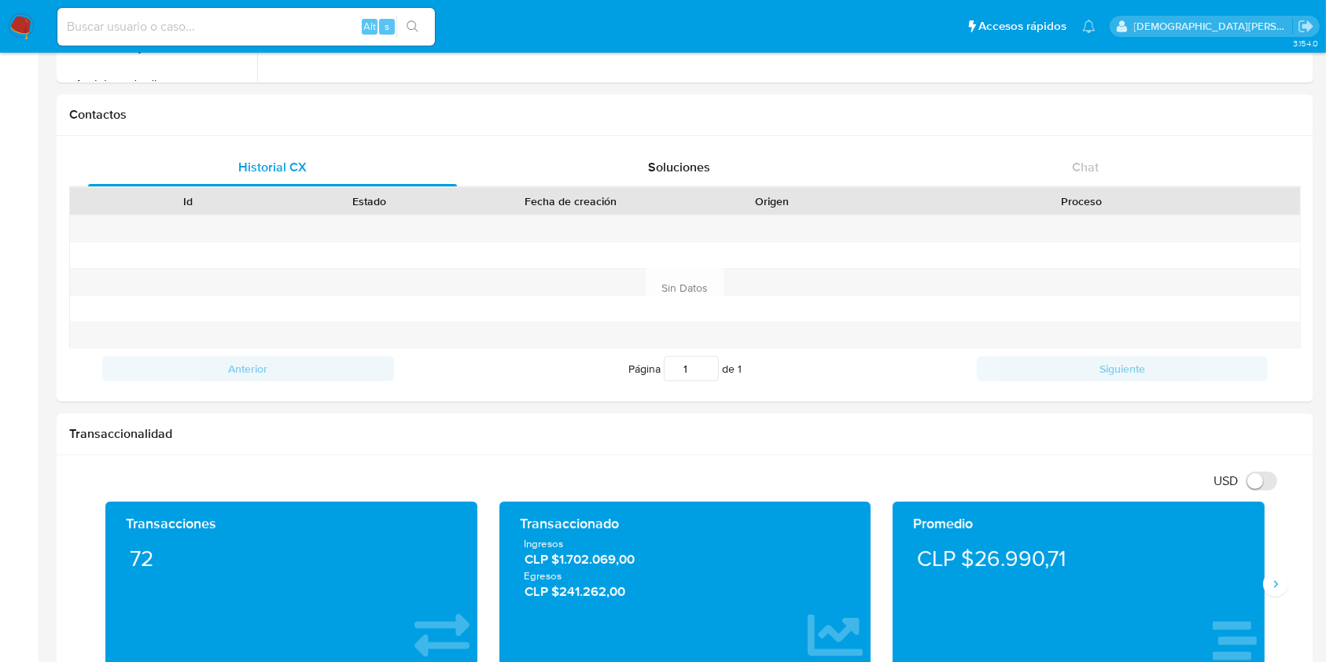
scroll to position [839, 0]
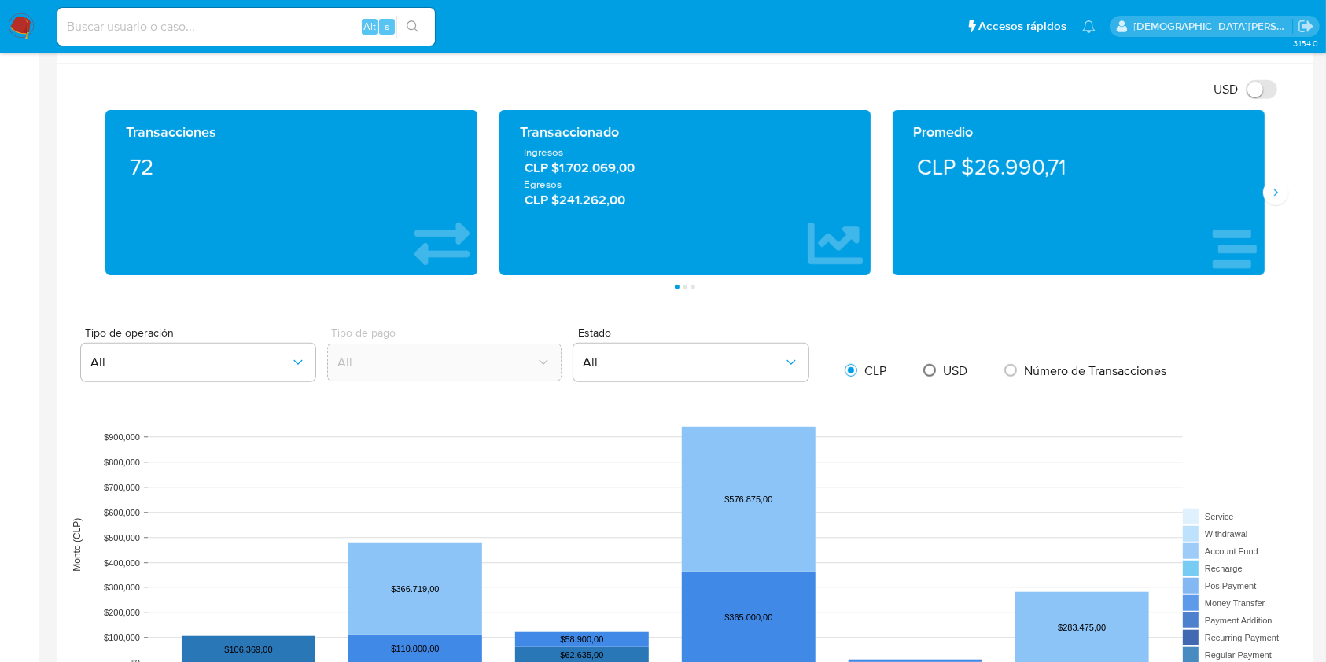
click at [928, 376] on input "radio" at bounding box center [929, 370] width 25 height 25
radio input "true"
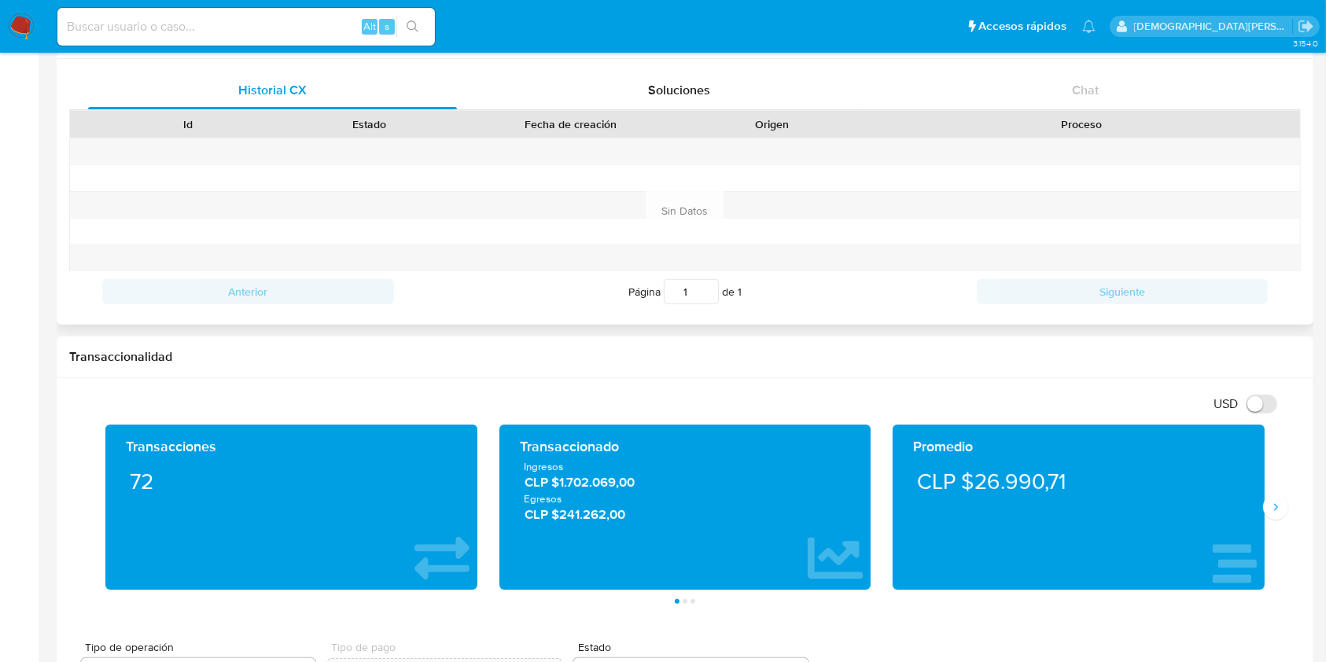
scroll to position [0, 0]
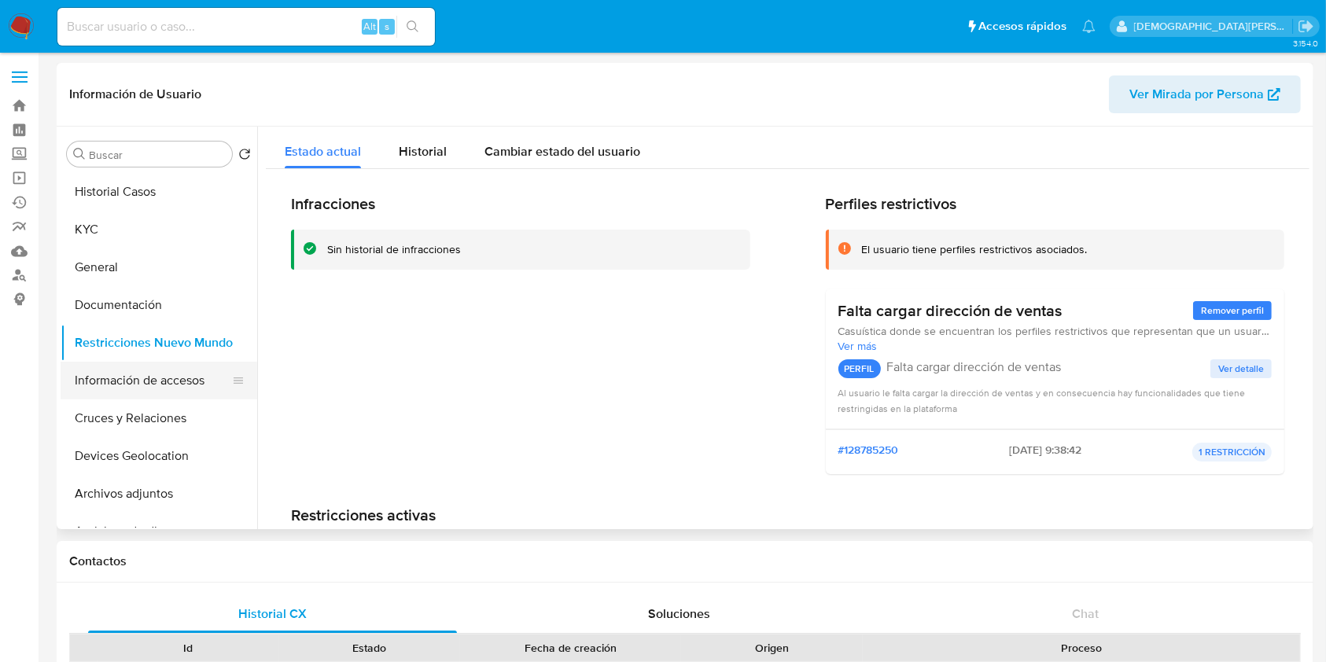
click at [153, 379] on button "Información de accesos" at bounding box center [153, 381] width 184 height 38
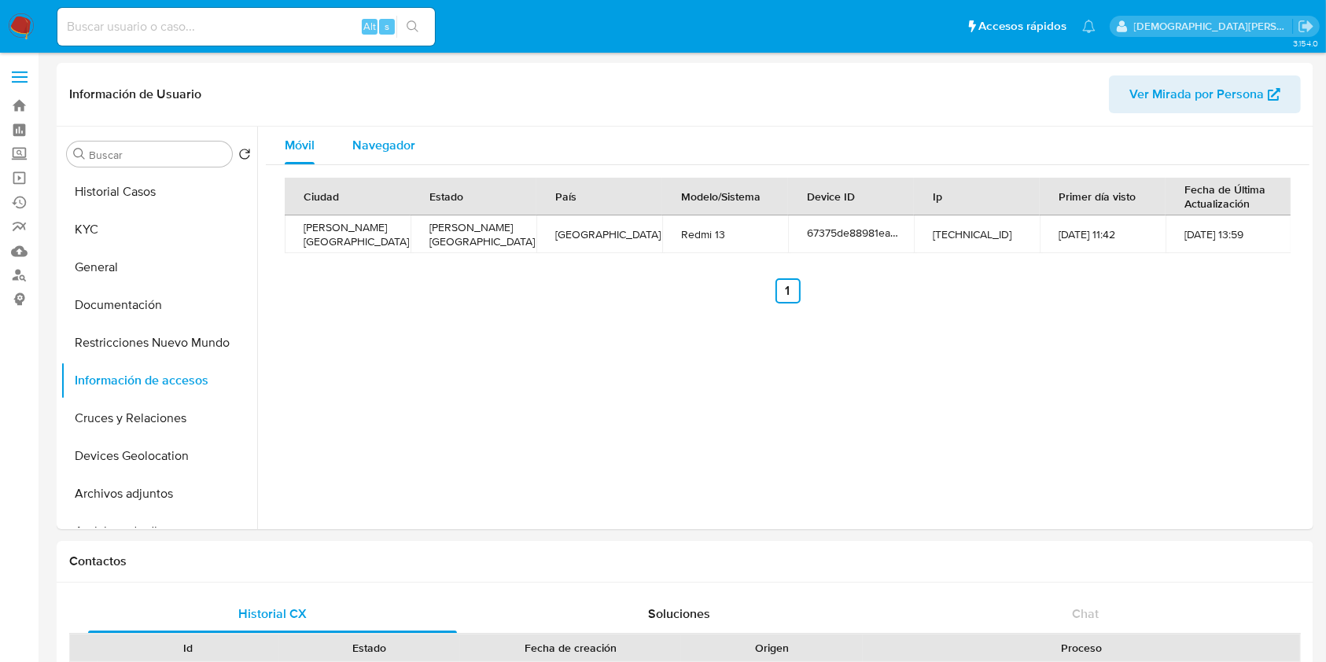
click at [389, 139] on span "Navegador" at bounding box center [383, 145] width 63 height 18
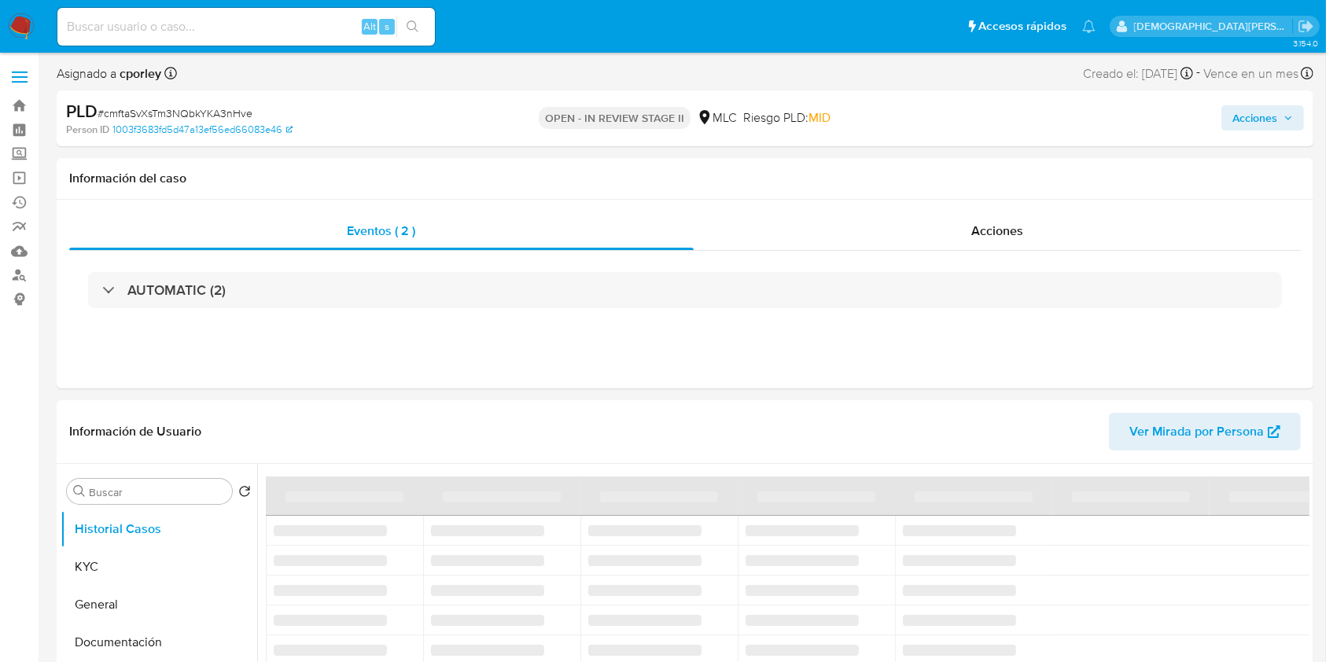
select select "10"
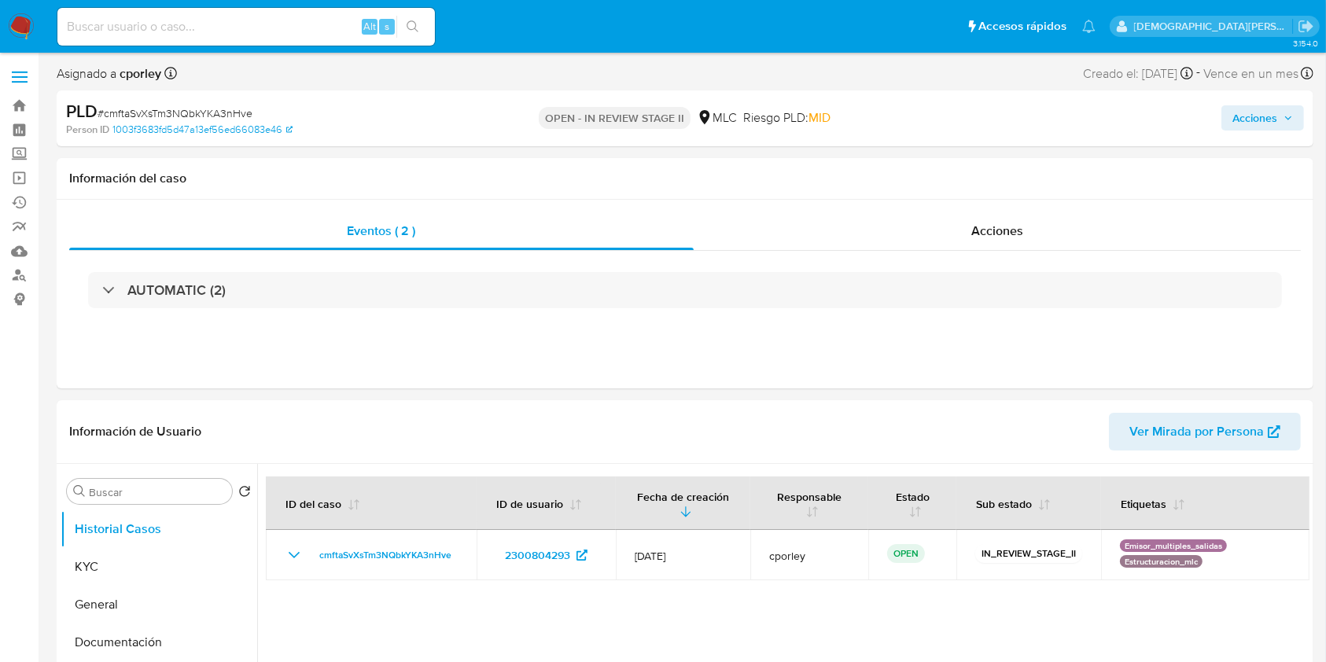
drag, startPoint x: 1252, startPoint y: 115, endPoint x: 1177, endPoint y: 114, distance: 75.5
click at [1254, 115] on span "Acciones" at bounding box center [1255, 117] width 45 height 25
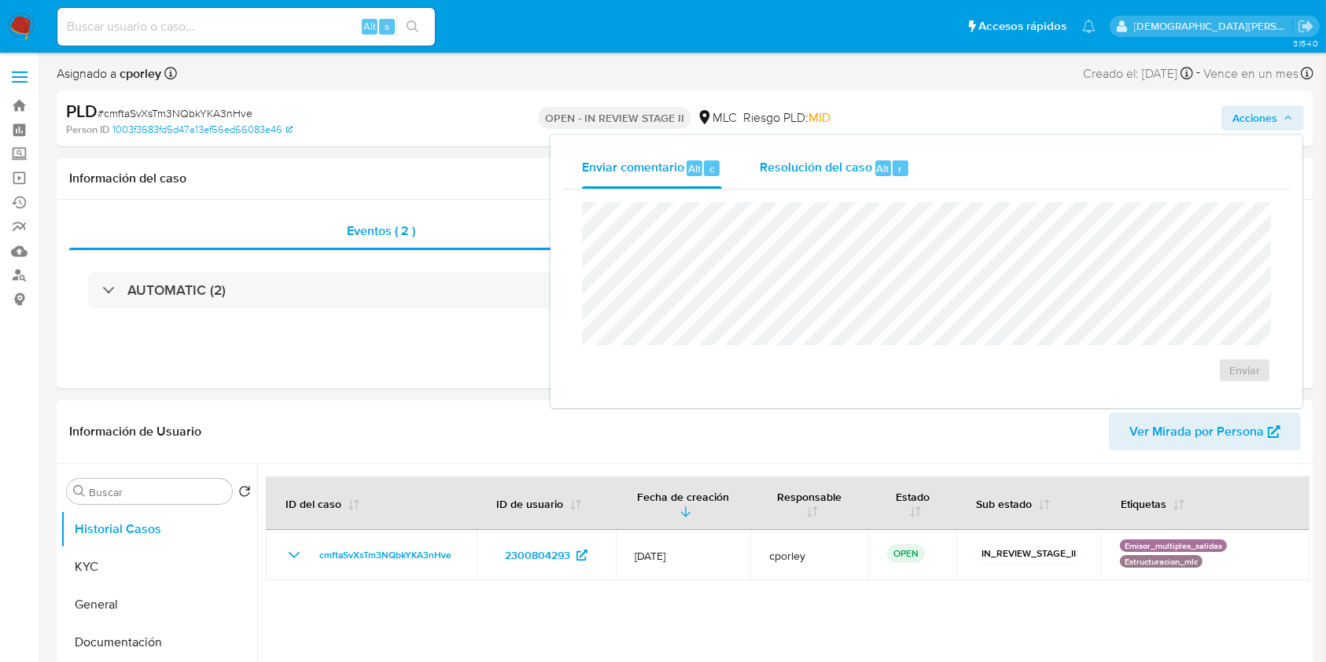
click at [795, 172] on span "Resolución del caso" at bounding box center [816, 168] width 113 height 18
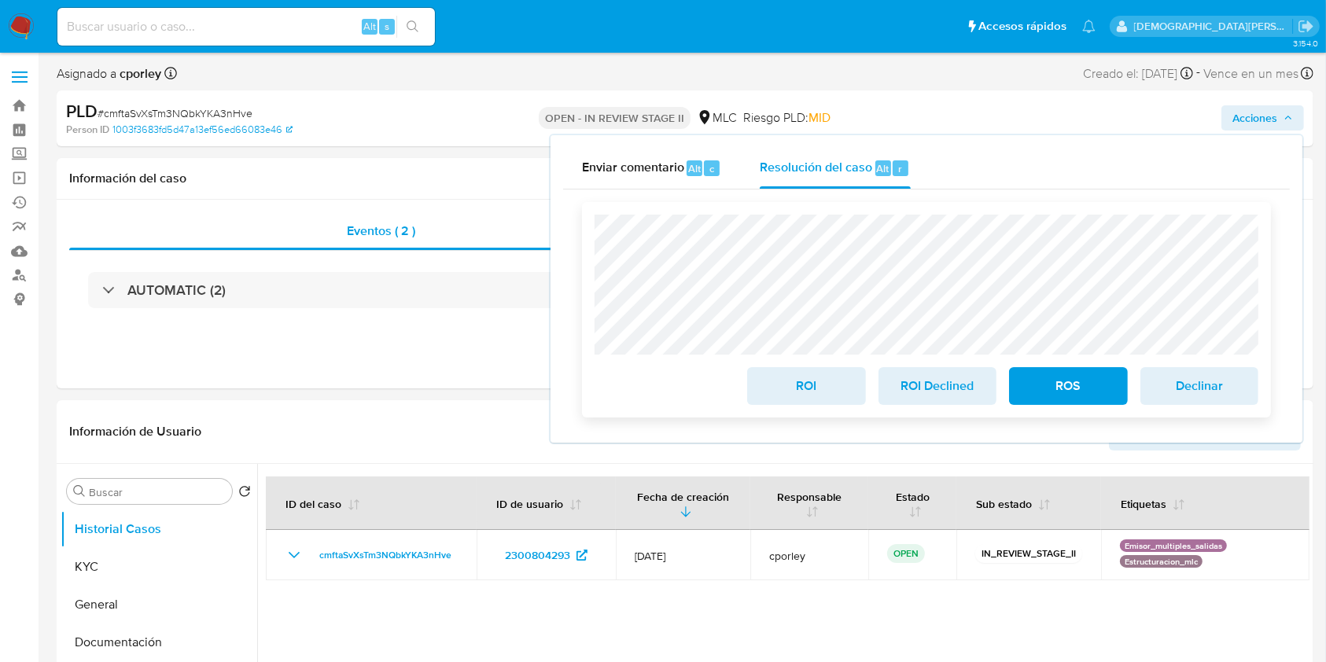
click at [1037, 384] on span "ROS" at bounding box center [1068, 386] width 77 height 35
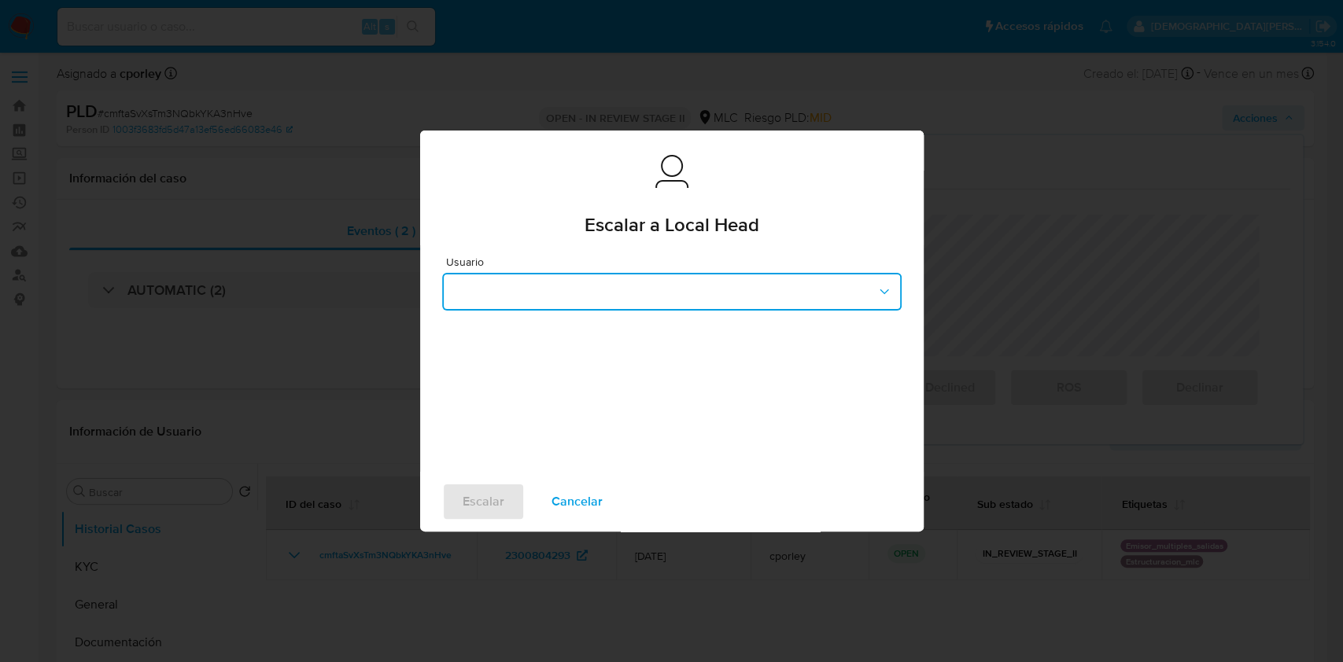
click at [666, 295] on button "button" at bounding box center [671, 292] width 459 height 38
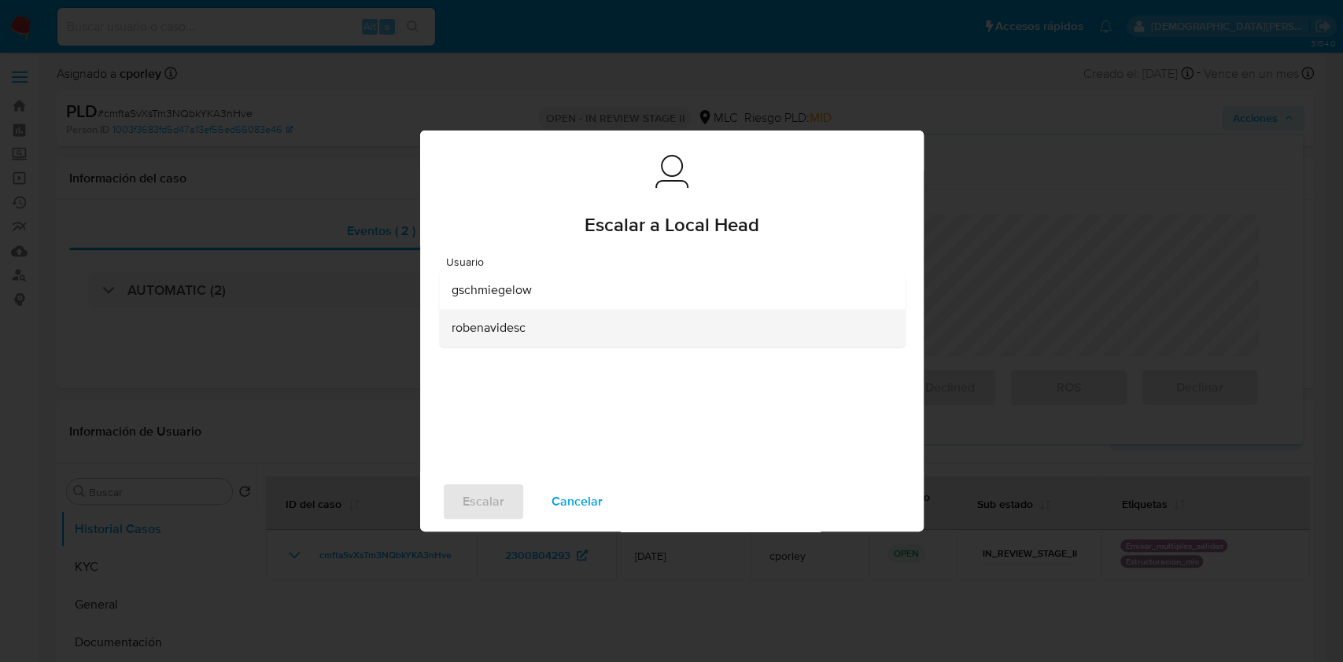
click at [531, 327] on div "robenavidesc" at bounding box center [667, 328] width 431 height 38
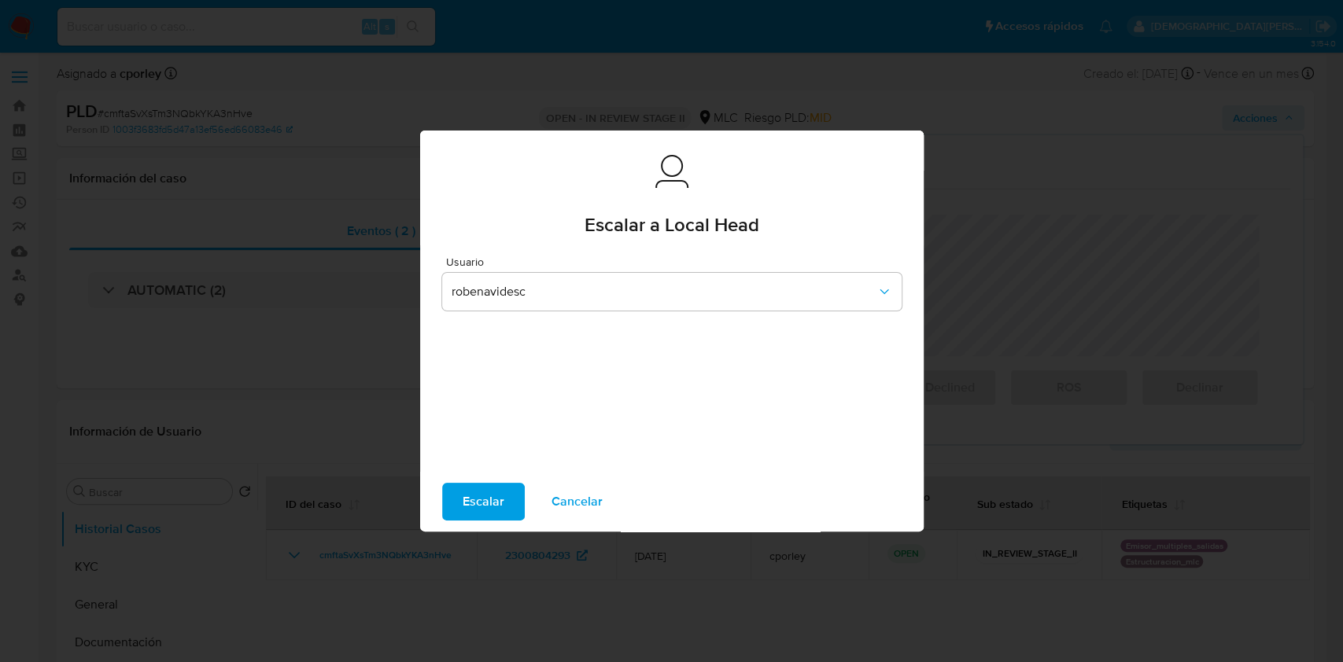
click at [485, 501] on span "Escalar" at bounding box center [484, 502] width 42 height 35
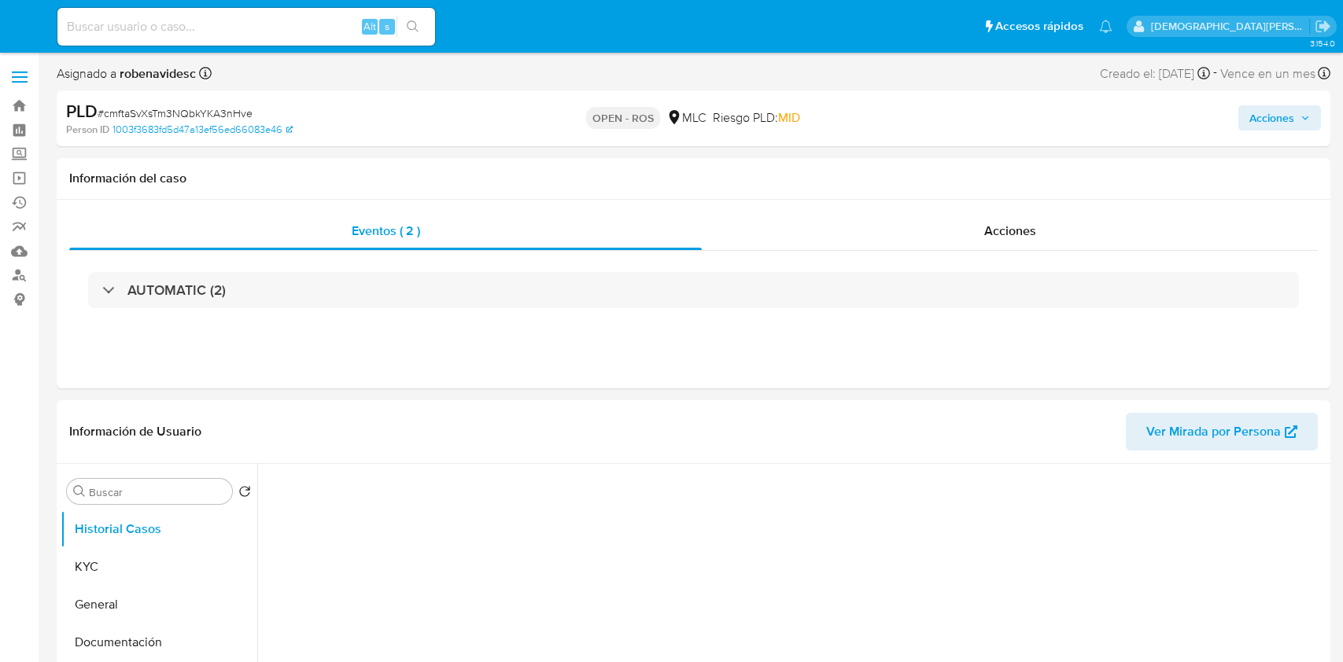
select select "10"
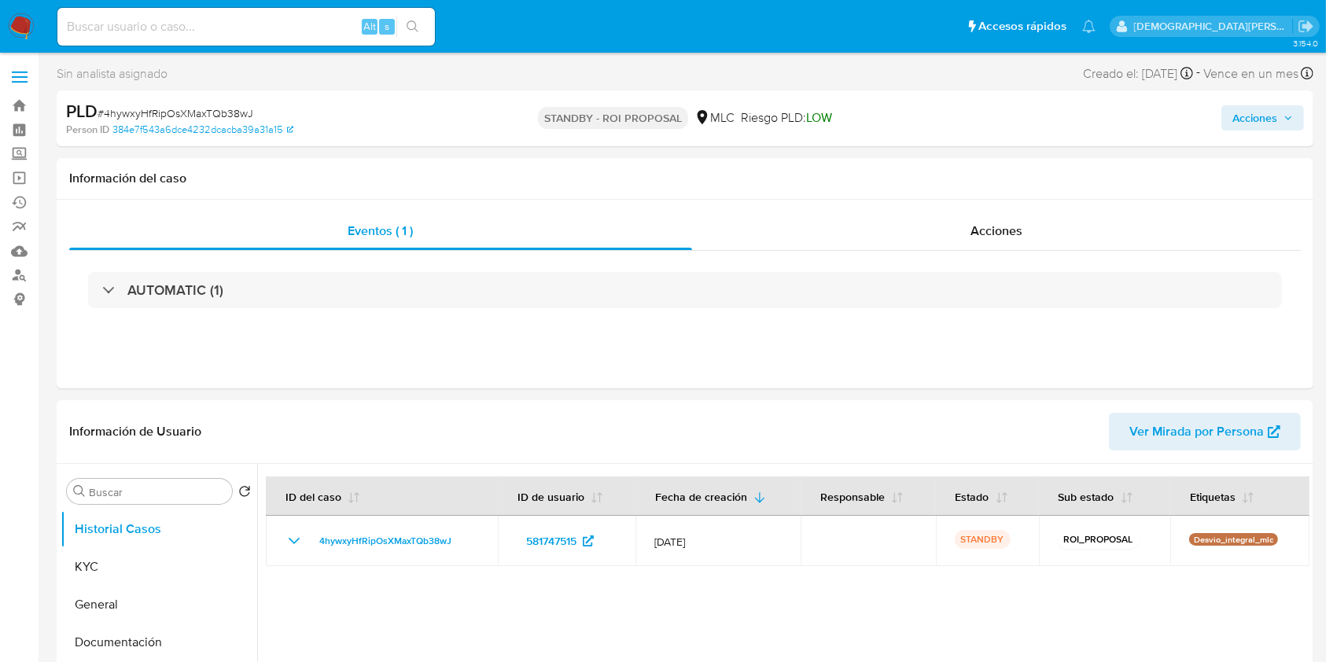
select select "10"
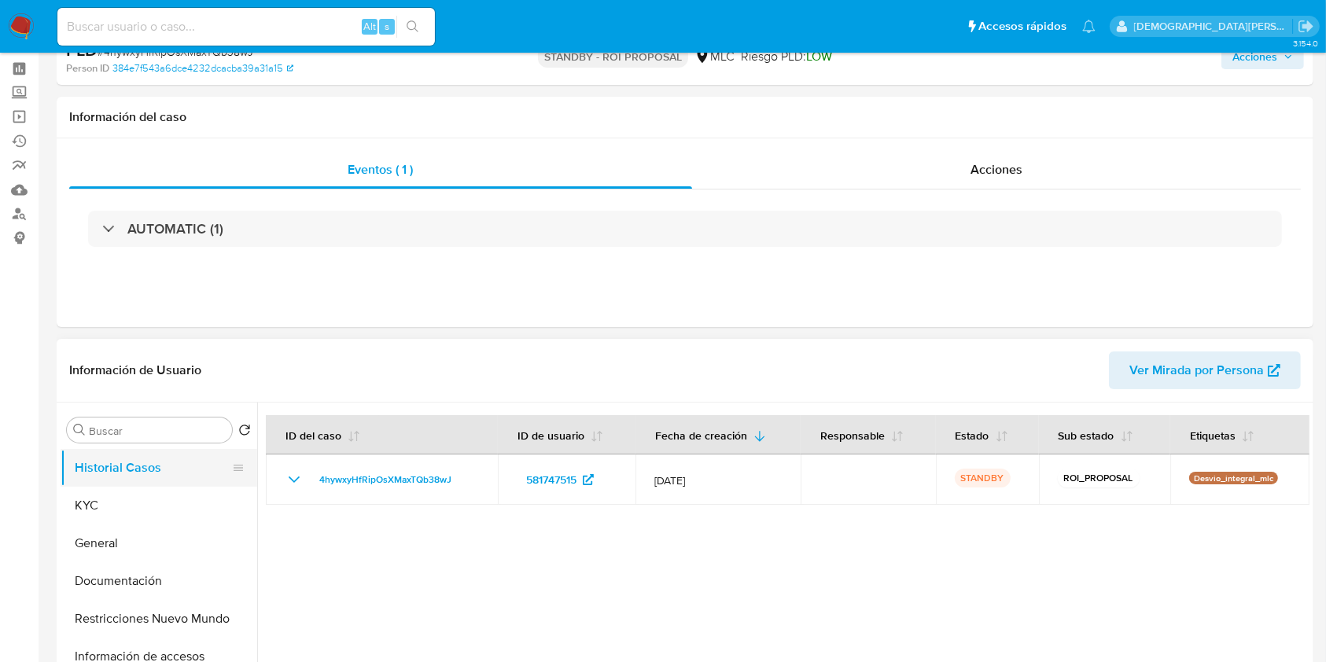
scroll to position [105, 0]
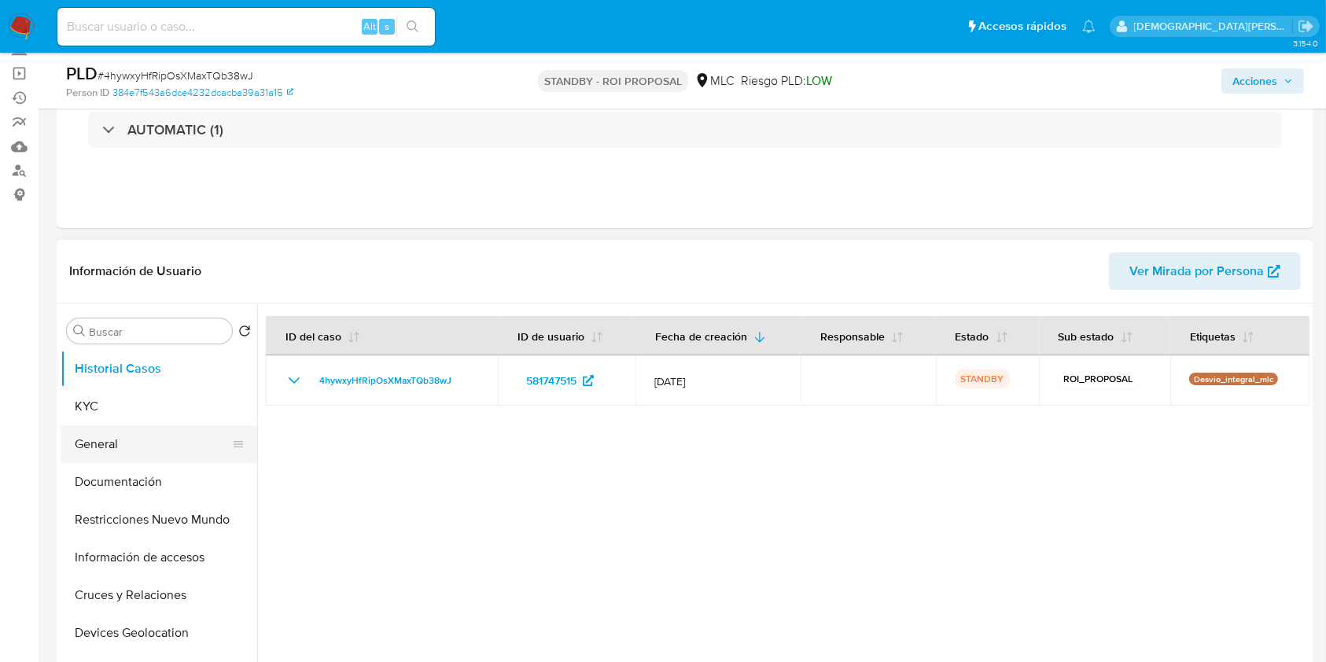
click at [134, 445] on button "General" at bounding box center [153, 445] width 184 height 38
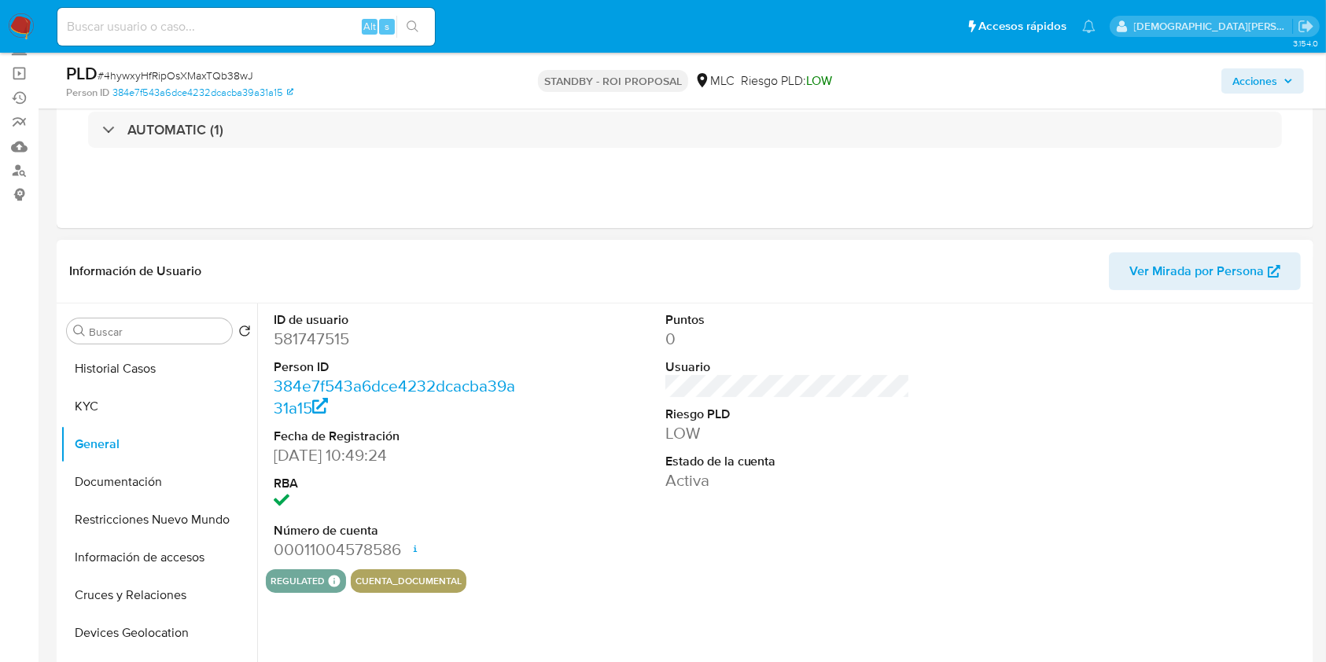
click at [322, 332] on dd "581747515" at bounding box center [396, 339] width 245 height 22
copy dd "581747515"
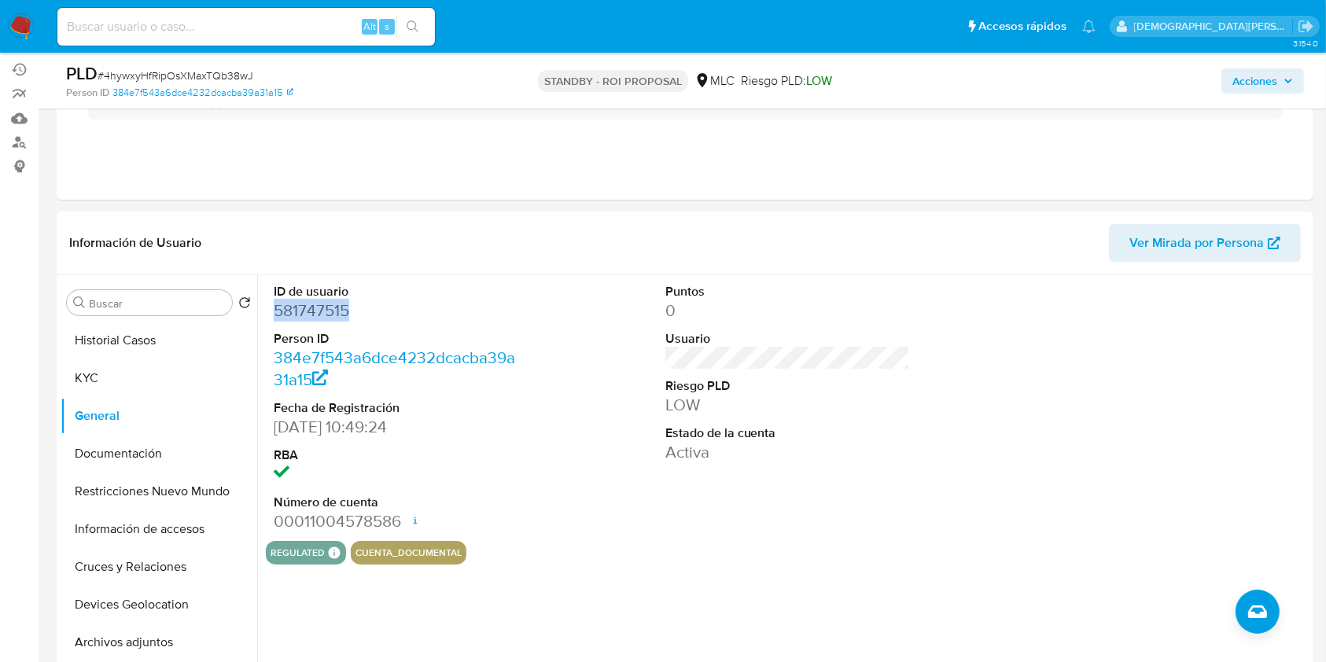
scroll to position [209, 0]
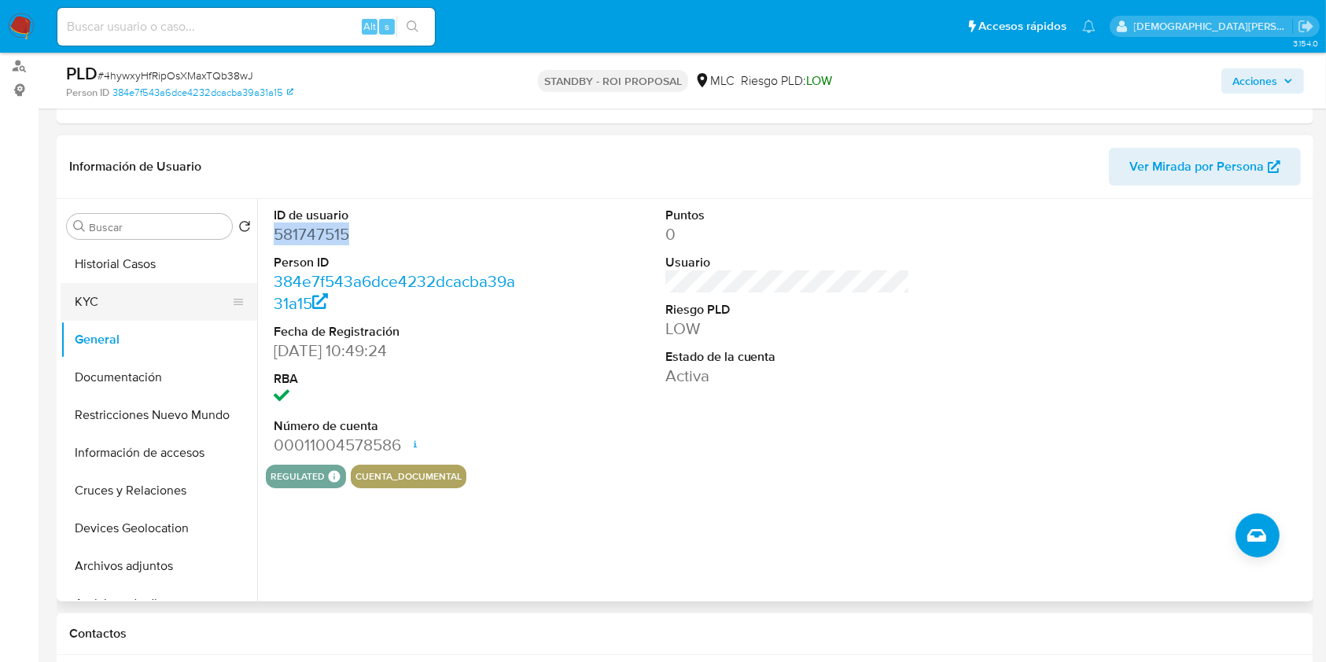
click at [129, 299] on button "KYC" at bounding box center [153, 302] width 184 height 38
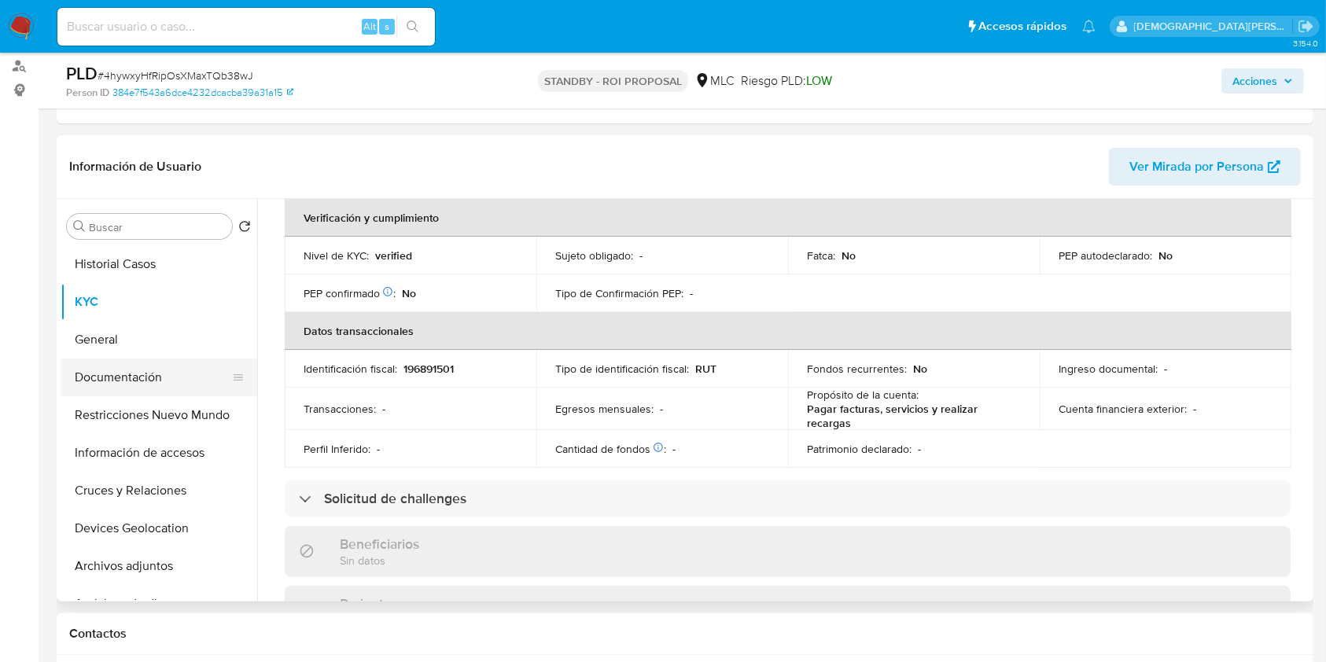
scroll to position [419, 0]
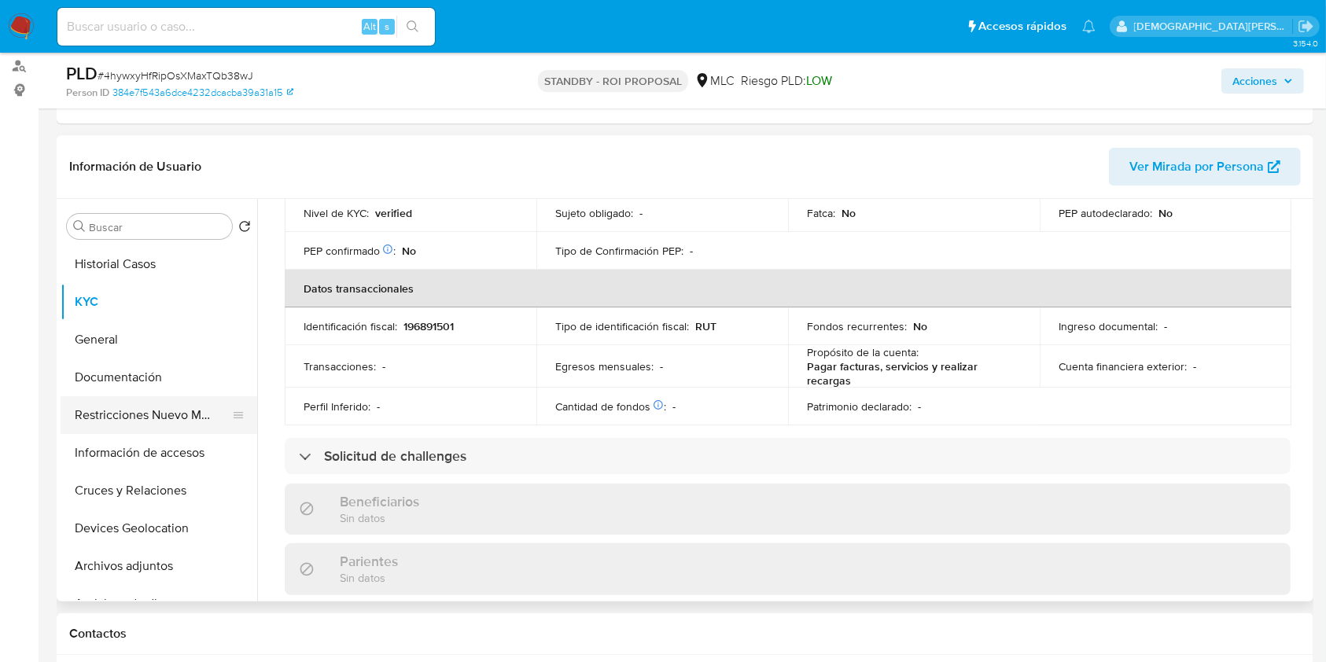
click at [160, 409] on button "Restricciones Nuevo Mundo" at bounding box center [153, 416] width 184 height 38
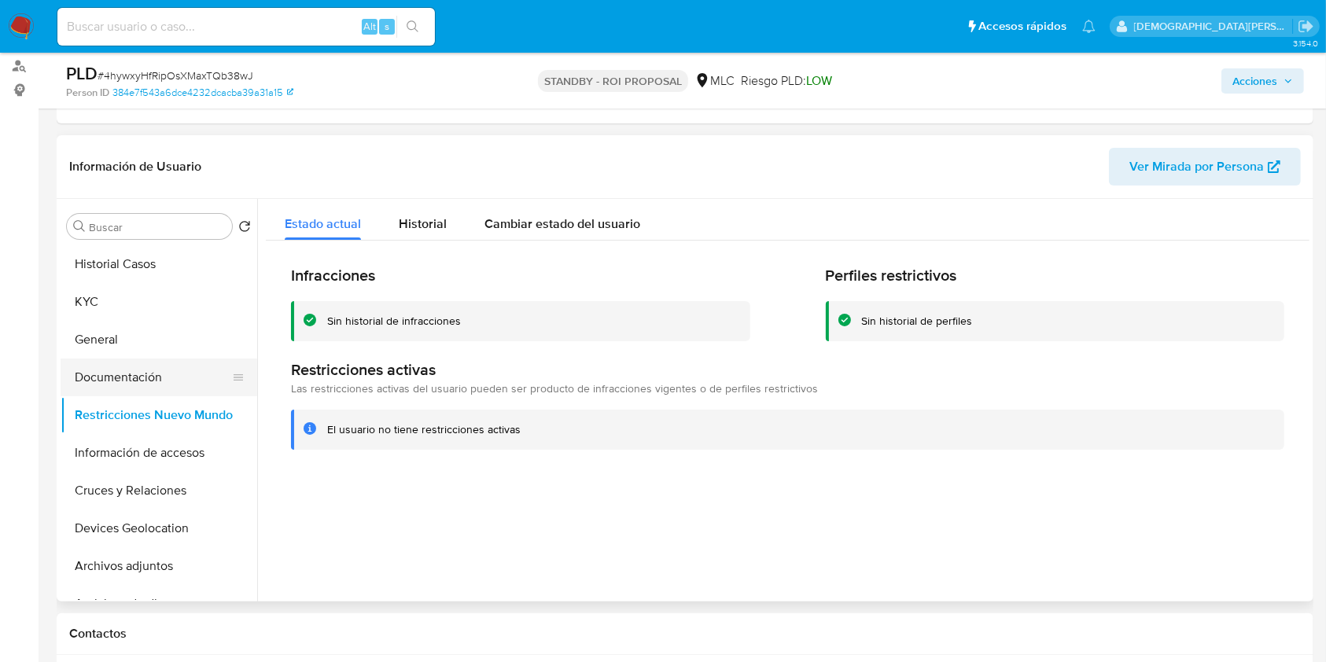
click at [148, 378] on button "Documentación" at bounding box center [153, 378] width 184 height 38
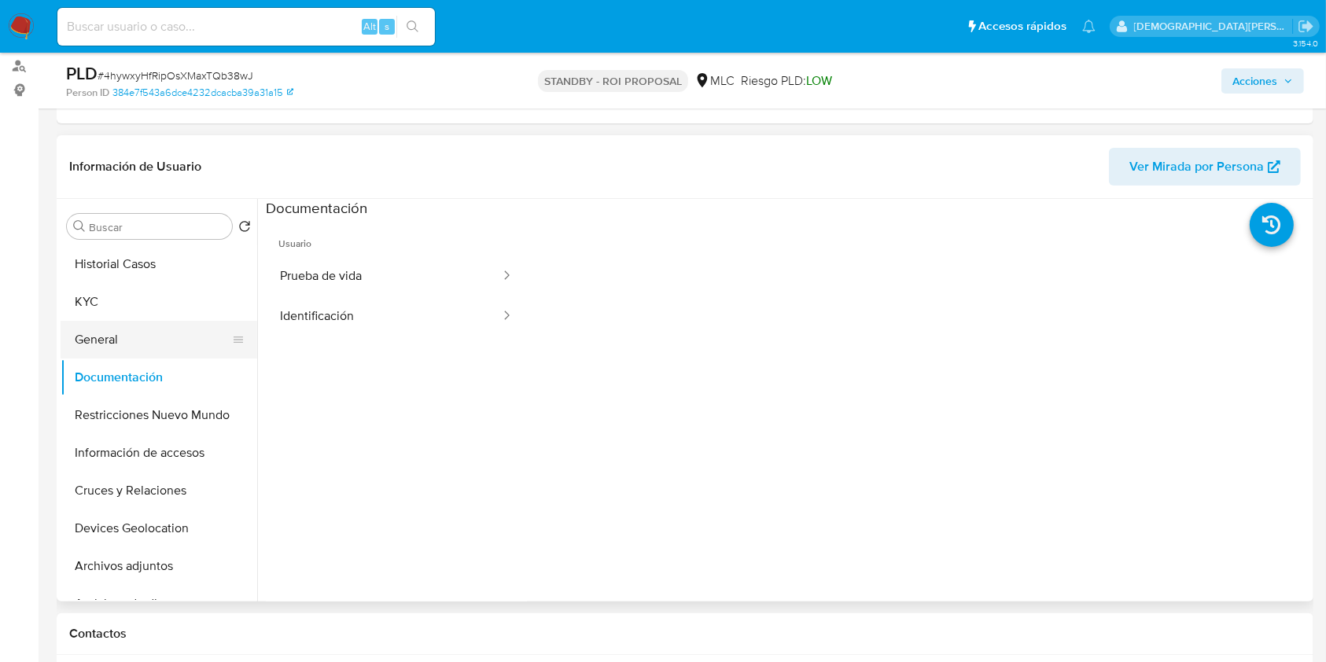
click at [135, 337] on button "General" at bounding box center [153, 340] width 184 height 38
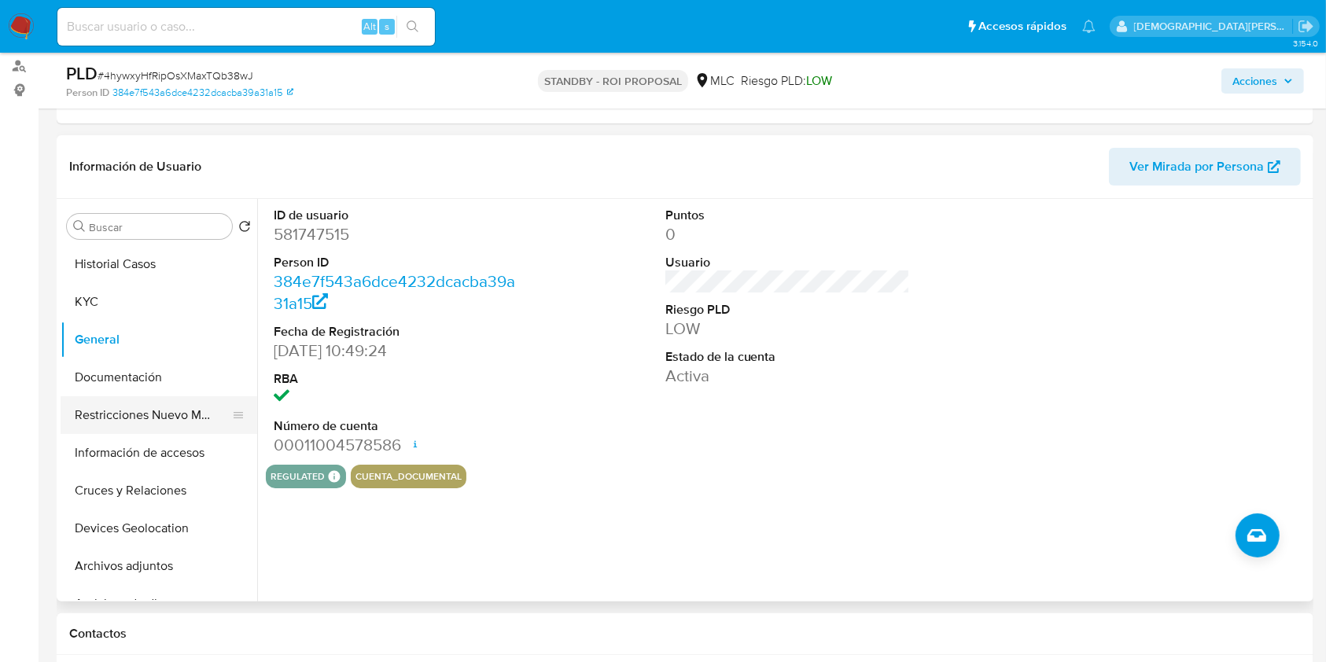
click at [124, 400] on button "Restricciones Nuevo Mundo" at bounding box center [153, 416] width 184 height 38
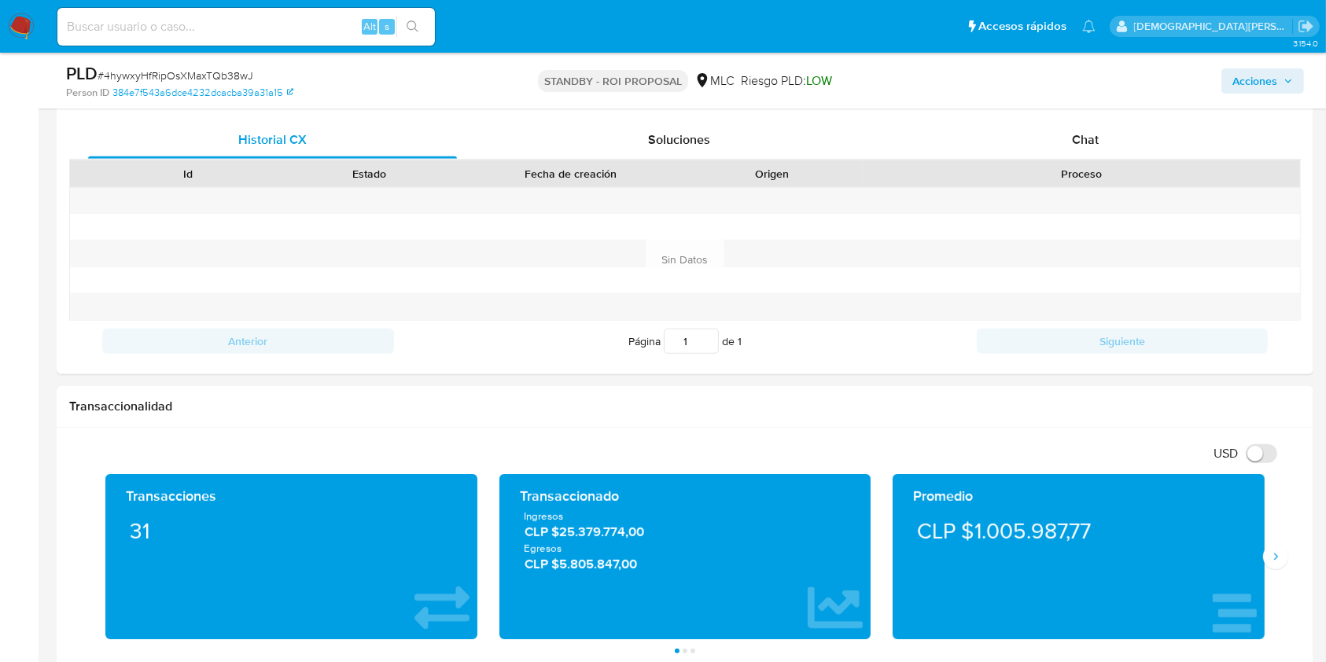
scroll to position [419, 0]
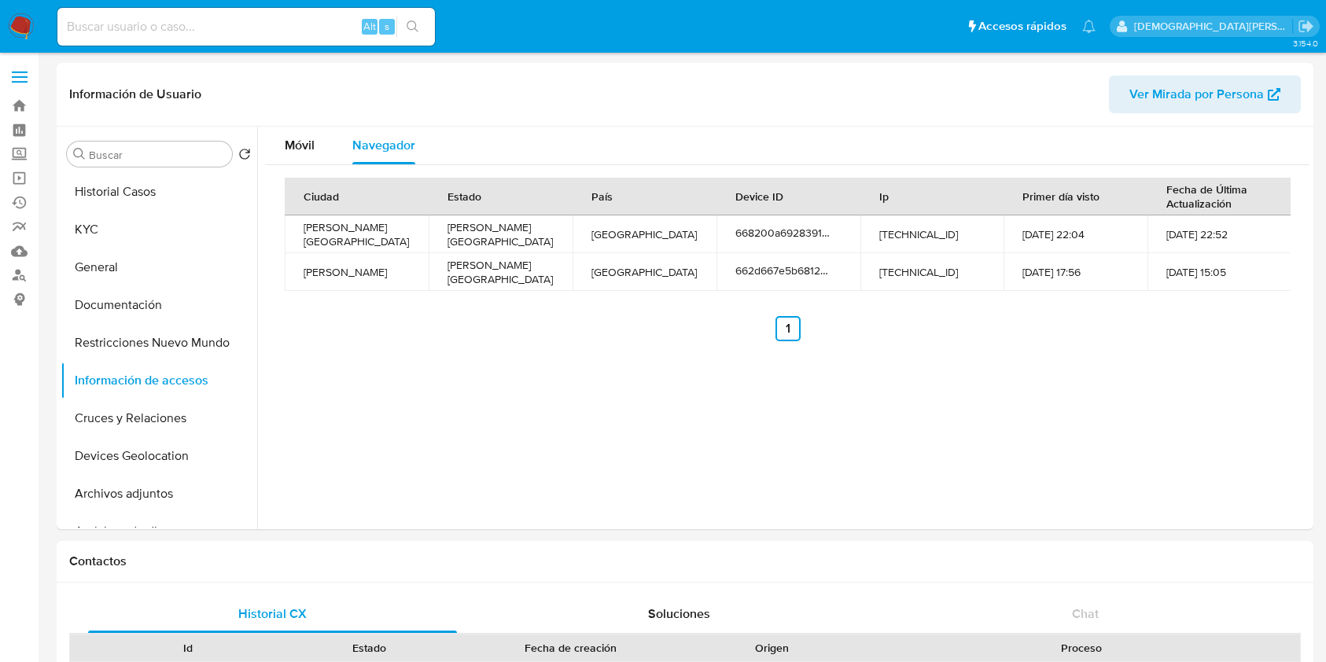
select select "10"
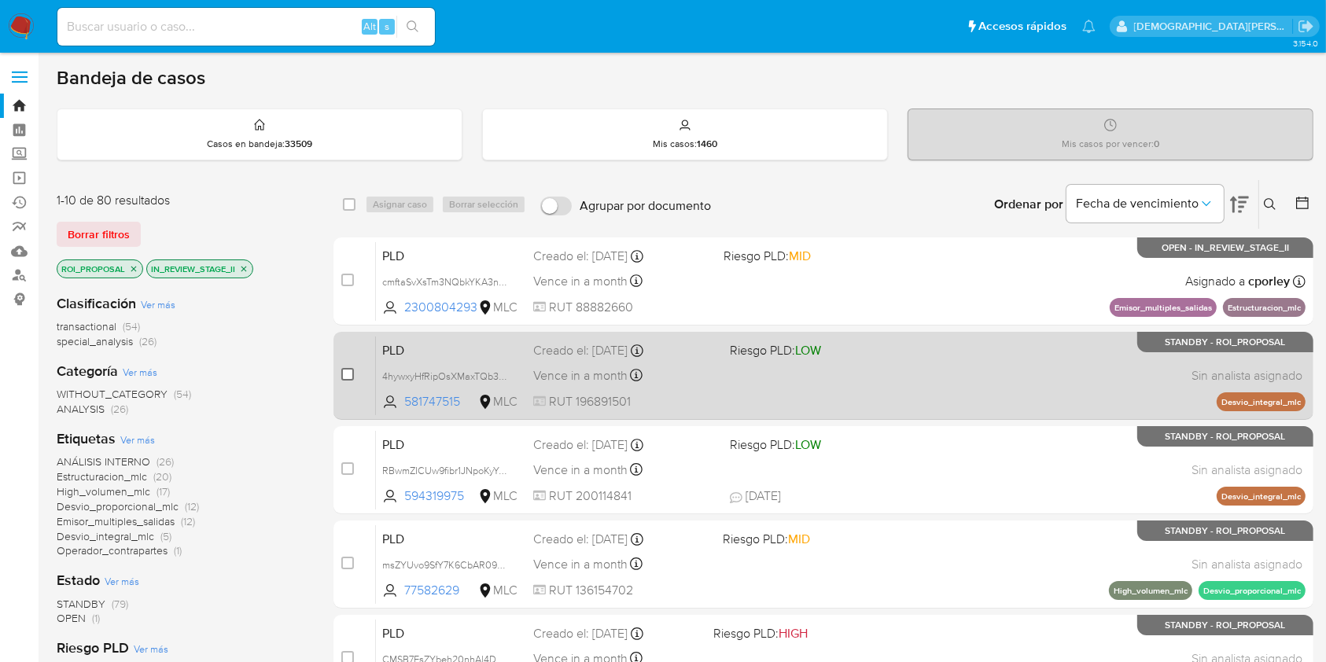
click at [345, 371] on input "checkbox" at bounding box center [347, 374] width 13 height 13
checkbox input "true"
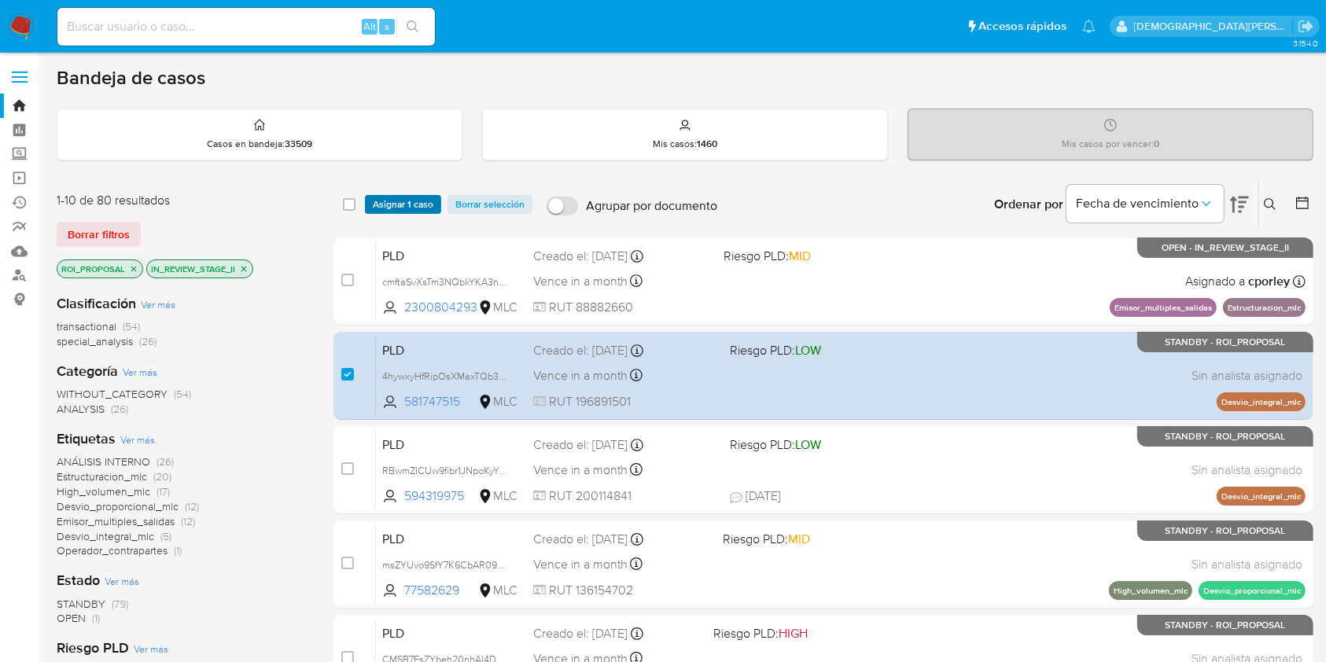
click at [389, 197] on span "Asignar 1 caso" at bounding box center [403, 205] width 61 height 16
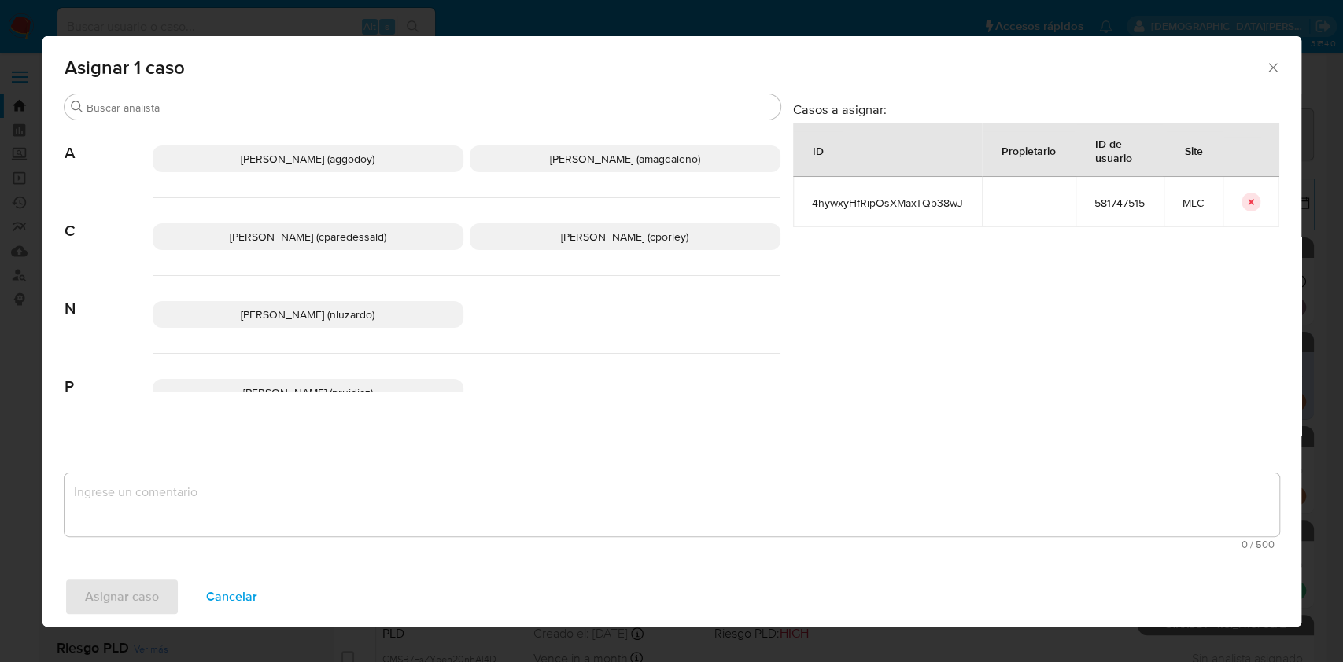
click at [634, 229] on span "Christian Porley (cporley)" at bounding box center [624, 237] width 127 height 16
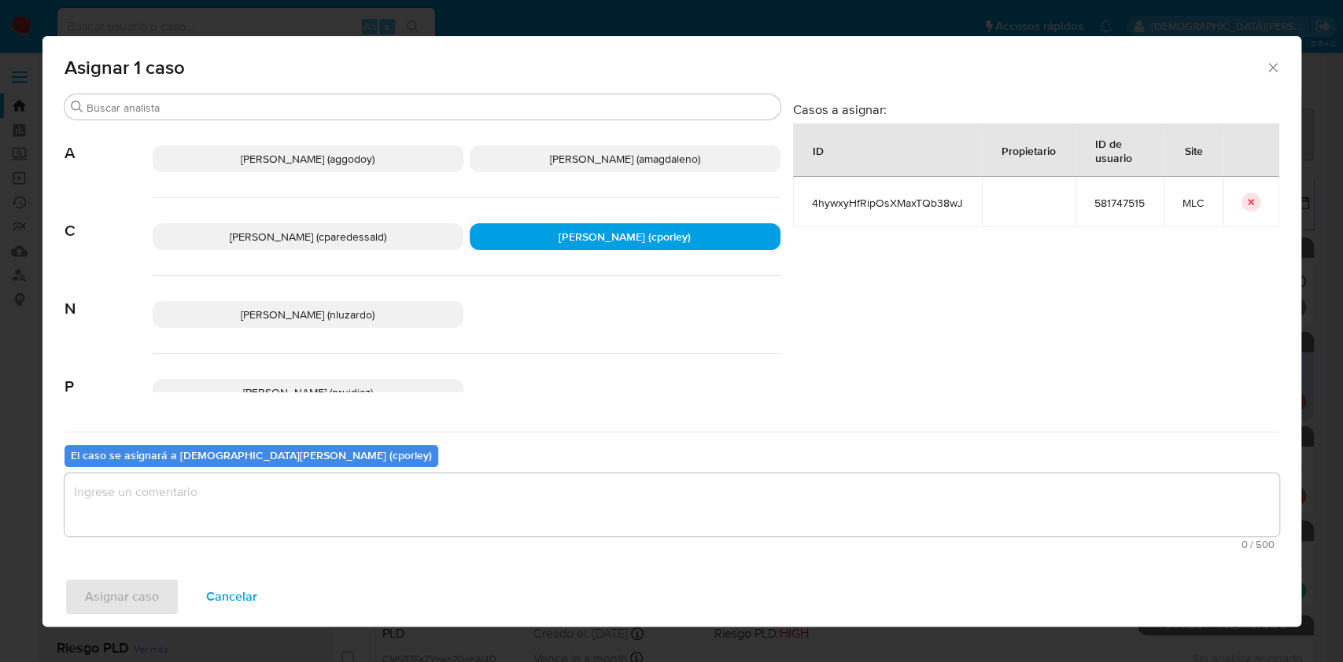
click at [373, 506] on textarea "assign-modal" at bounding box center [672, 505] width 1215 height 63
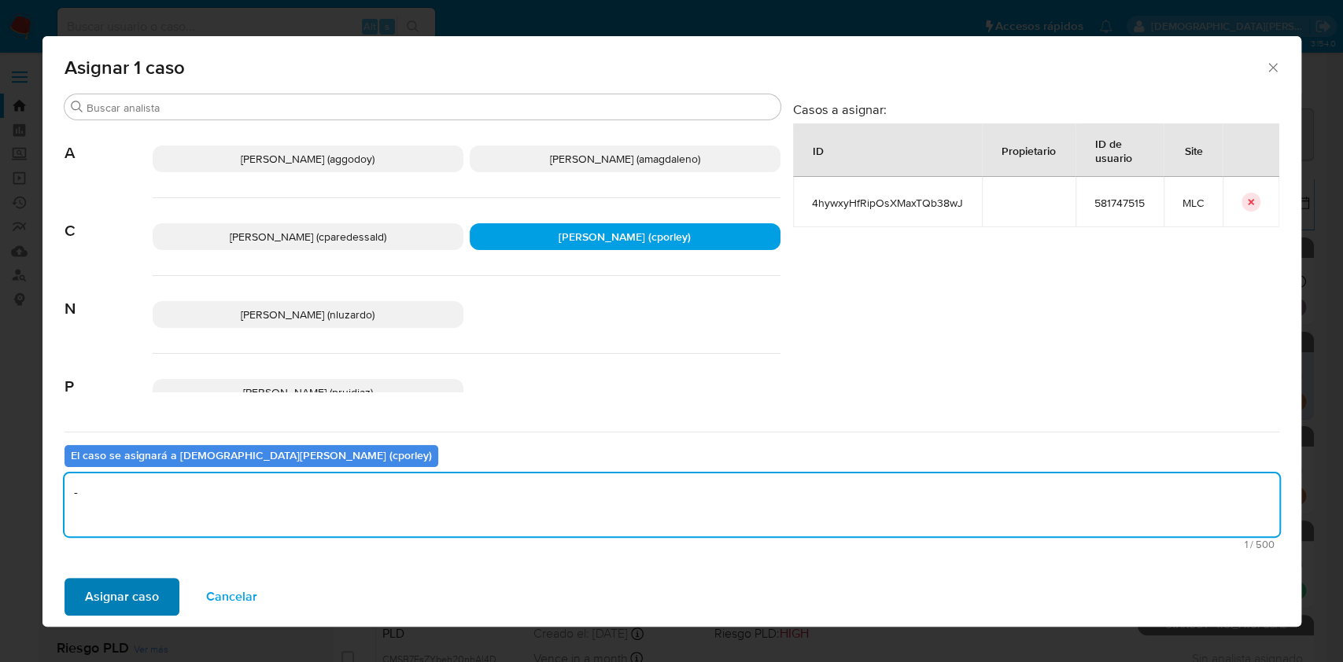
type textarea "-"
click at [94, 588] on span "Asignar caso" at bounding box center [122, 597] width 74 height 35
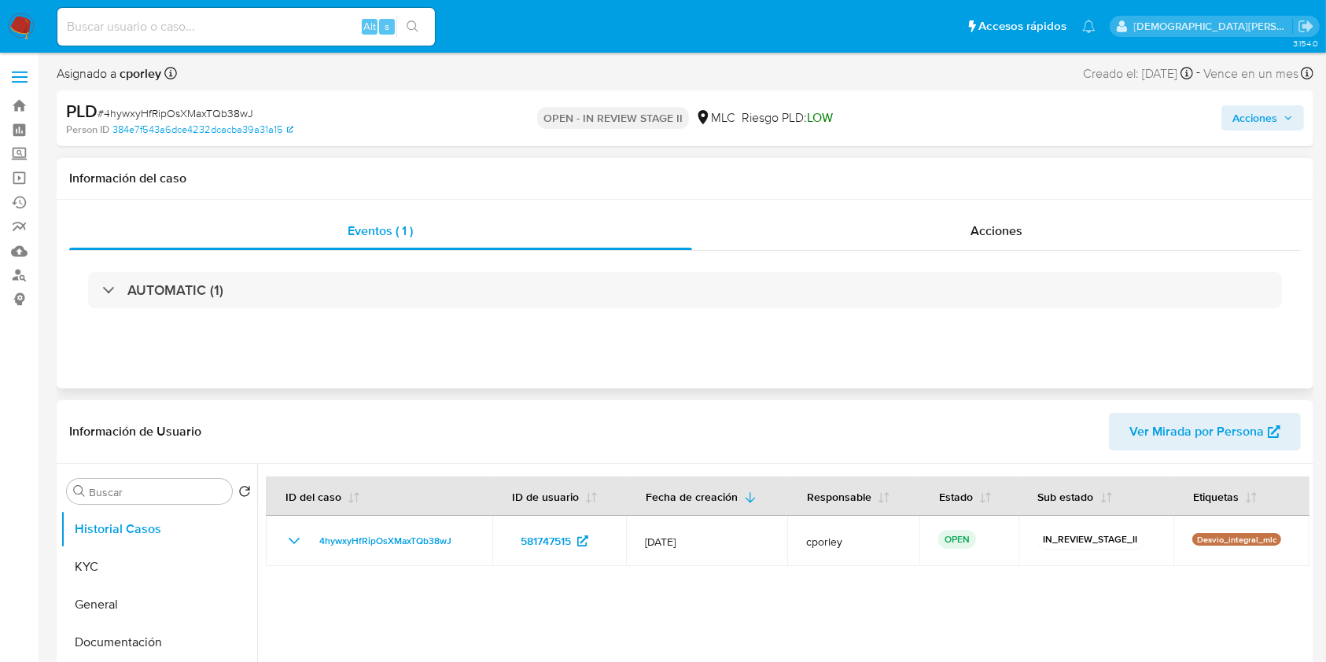
select select "10"
click at [1245, 113] on span "Acciones" at bounding box center [1255, 117] width 45 height 25
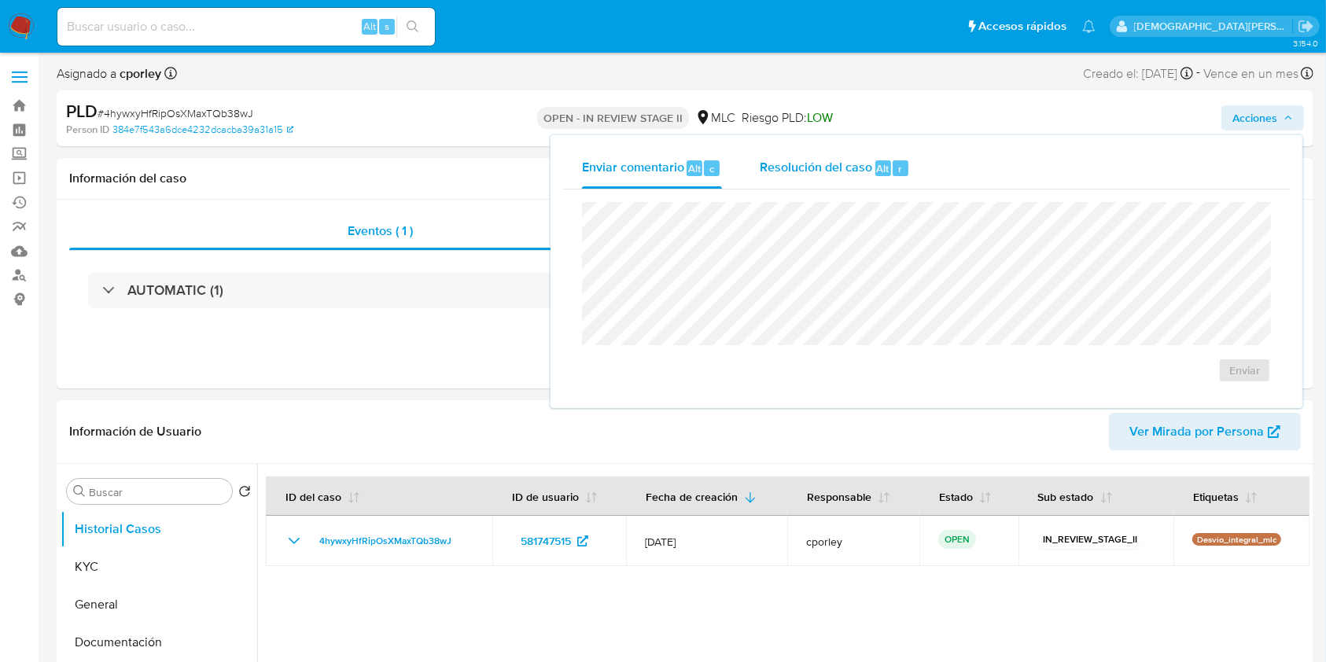
click at [846, 171] on span "Resolución del caso" at bounding box center [816, 168] width 113 height 18
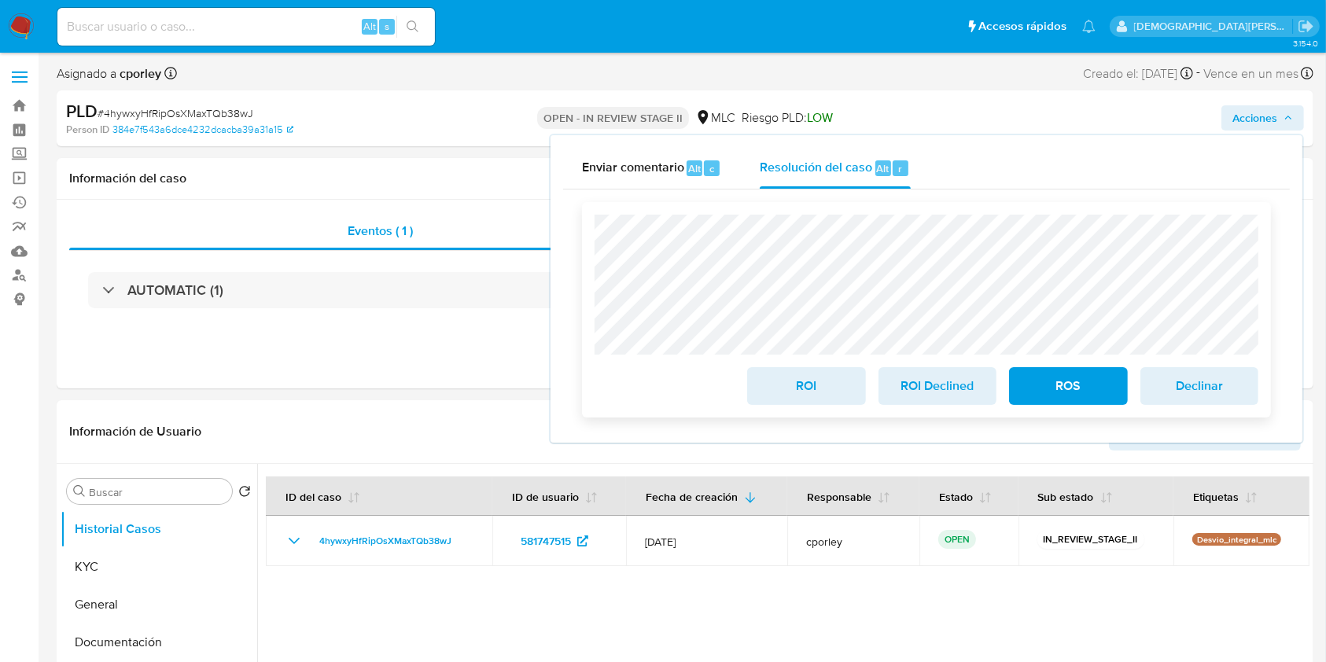
click at [775, 389] on span "ROI" at bounding box center [806, 386] width 77 height 35
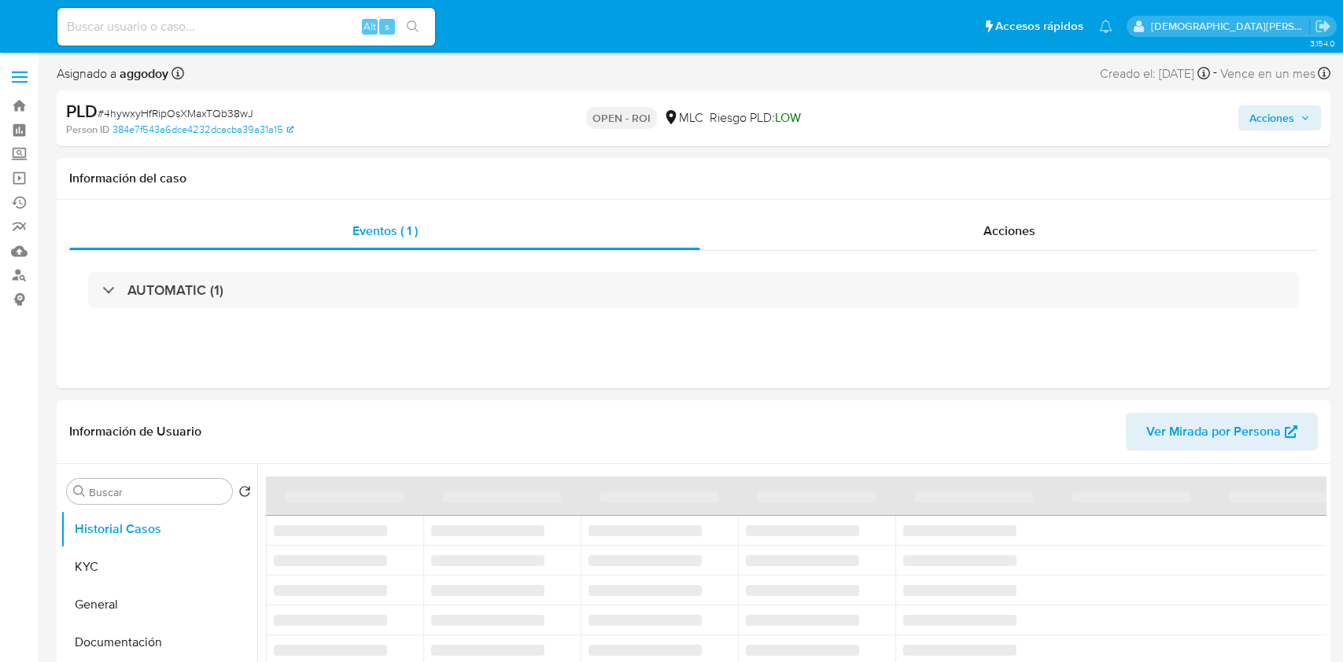
select select "10"
